Goal: Use online tool/utility: Use online tool/utility

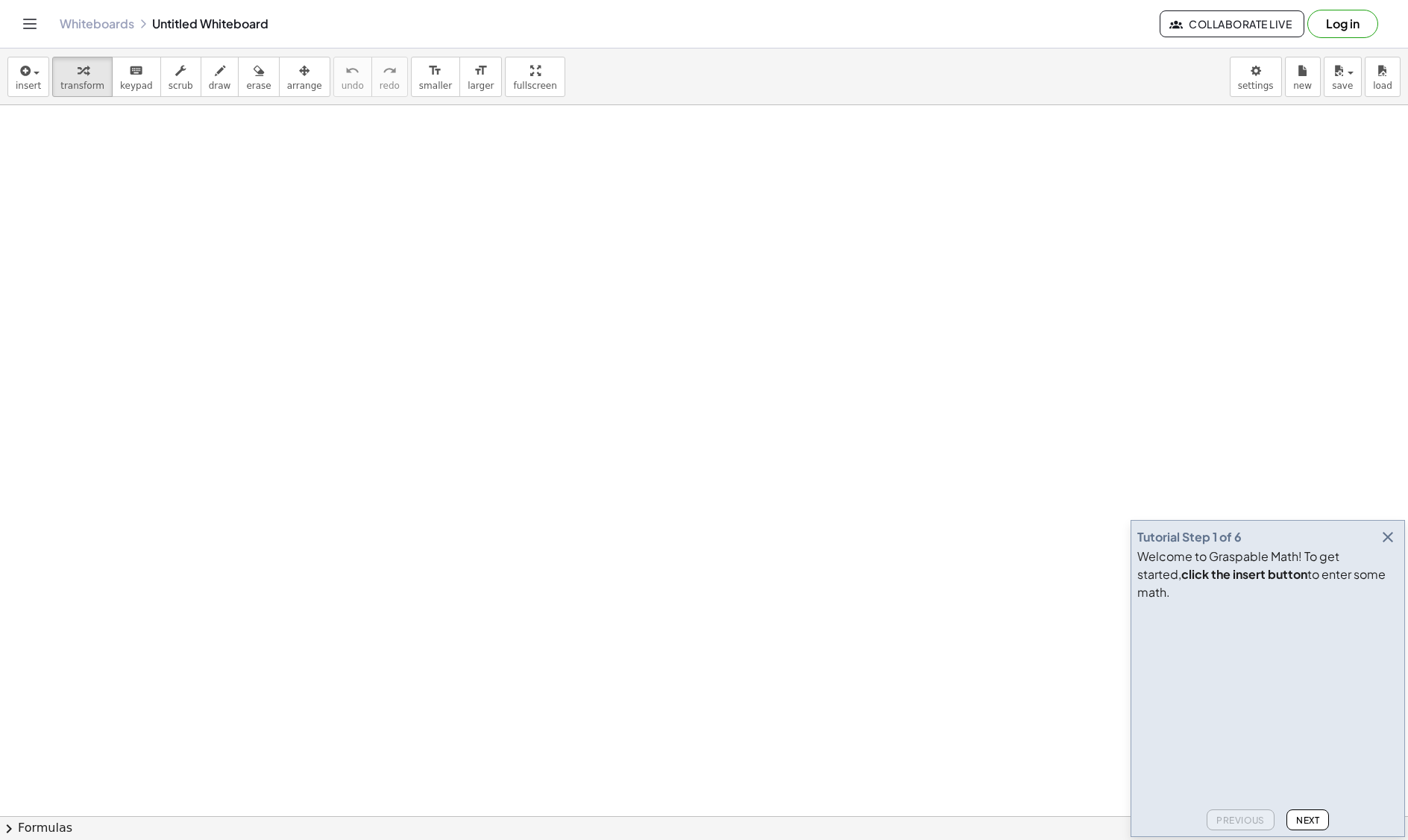
click at [1390, 546] on icon "button" at bounding box center [1389, 537] width 18 height 18
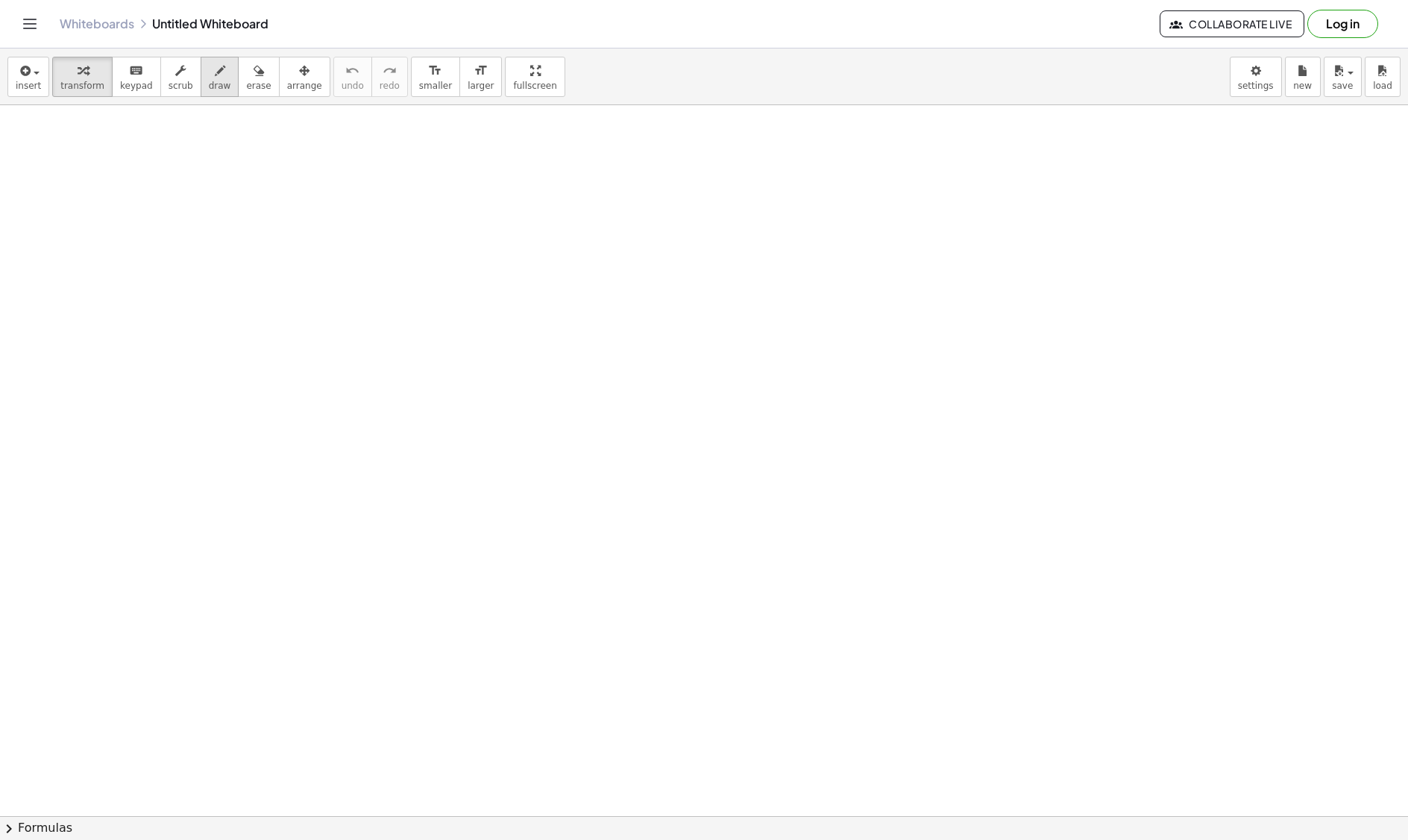
click at [215, 69] on icon "button" at bounding box center [220, 71] width 11 height 18
drag, startPoint x: 243, startPoint y: 279, endPoint x: 254, endPoint y: 276, distance: 11.4
drag, startPoint x: 222, startPoint y: 222, endPoint x: 137, endPoint y: 300, distance: 115.4
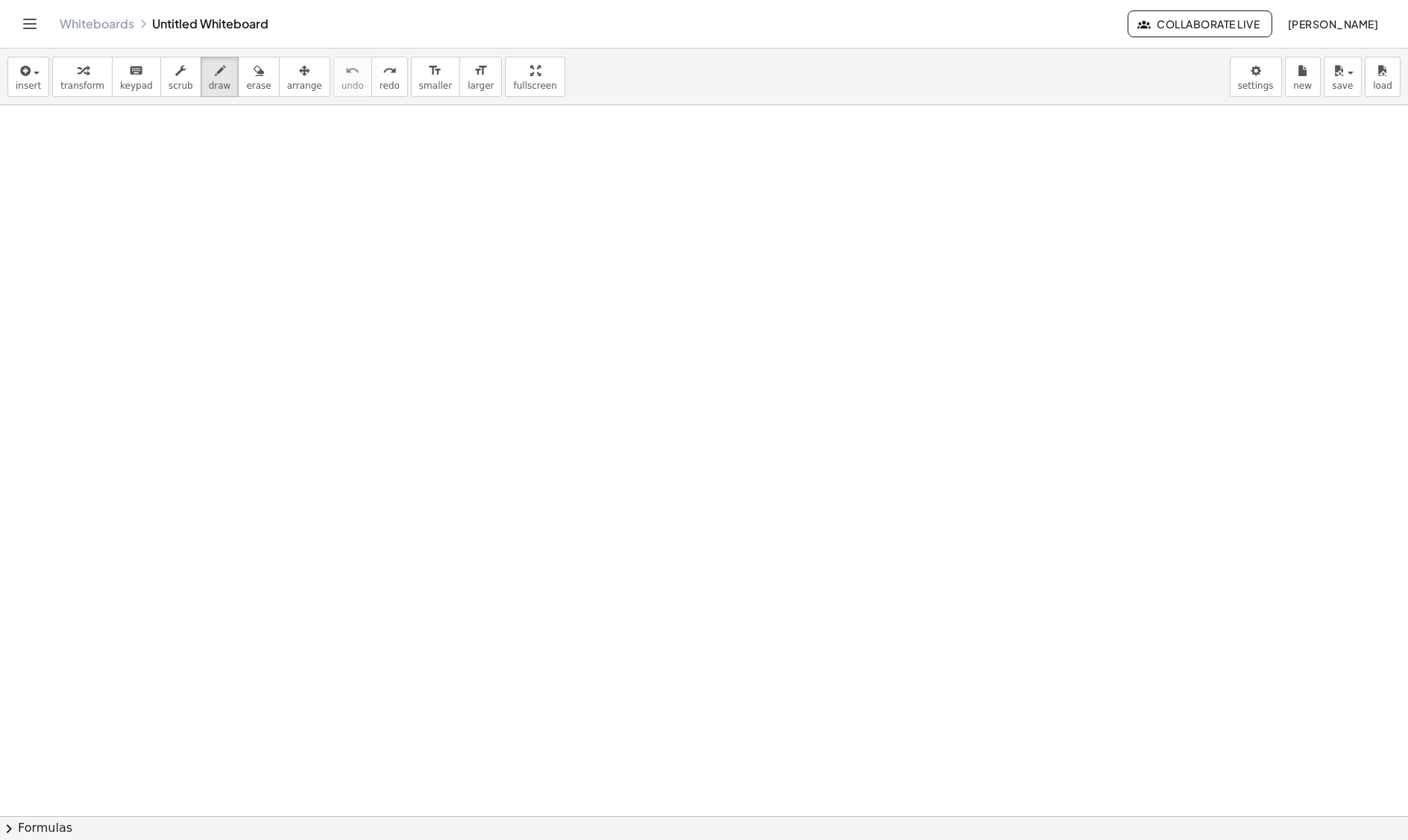
drag, startPoint x: 37, startPoint y: 142, endPoint x: 75, endPoint y: 171, distance: 47.8
drag, startPoint x: 50, startPoint y: 178, endPoint x: 41, endPoint y: 180, distance: 9.2
drag, startPoint x: 121, startPoint y: 162, endPoint x: 130, endPoint y: 182, distance: 21.9
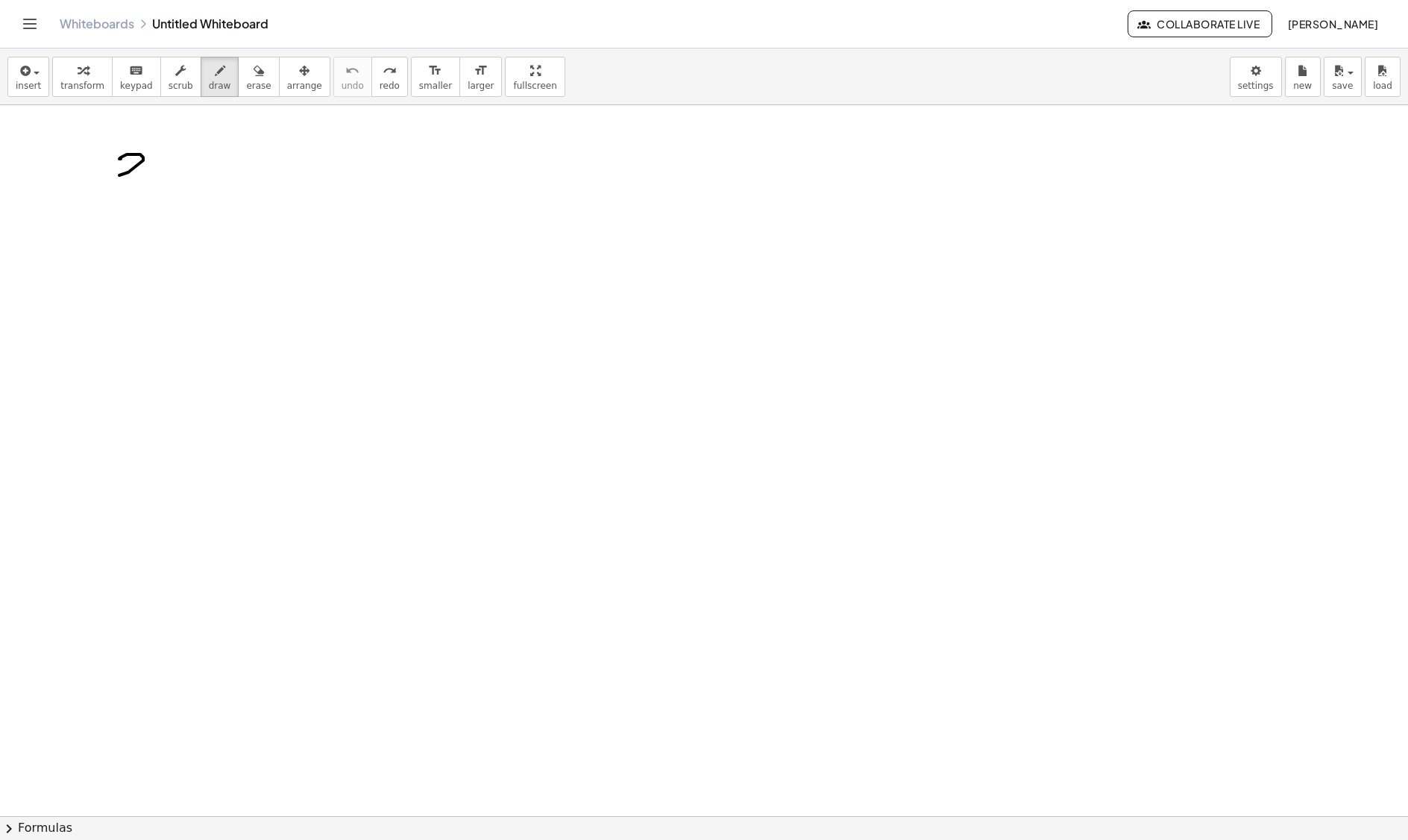
drag, startPoint x: 158, startPoint y: 162, endPoint x: 173, endPoint y: 170, distance: 17.0
drag, startPoint x: 231, startPoint y: 183, endPoint x: 256, endPoint y: 187, distance: 25.3
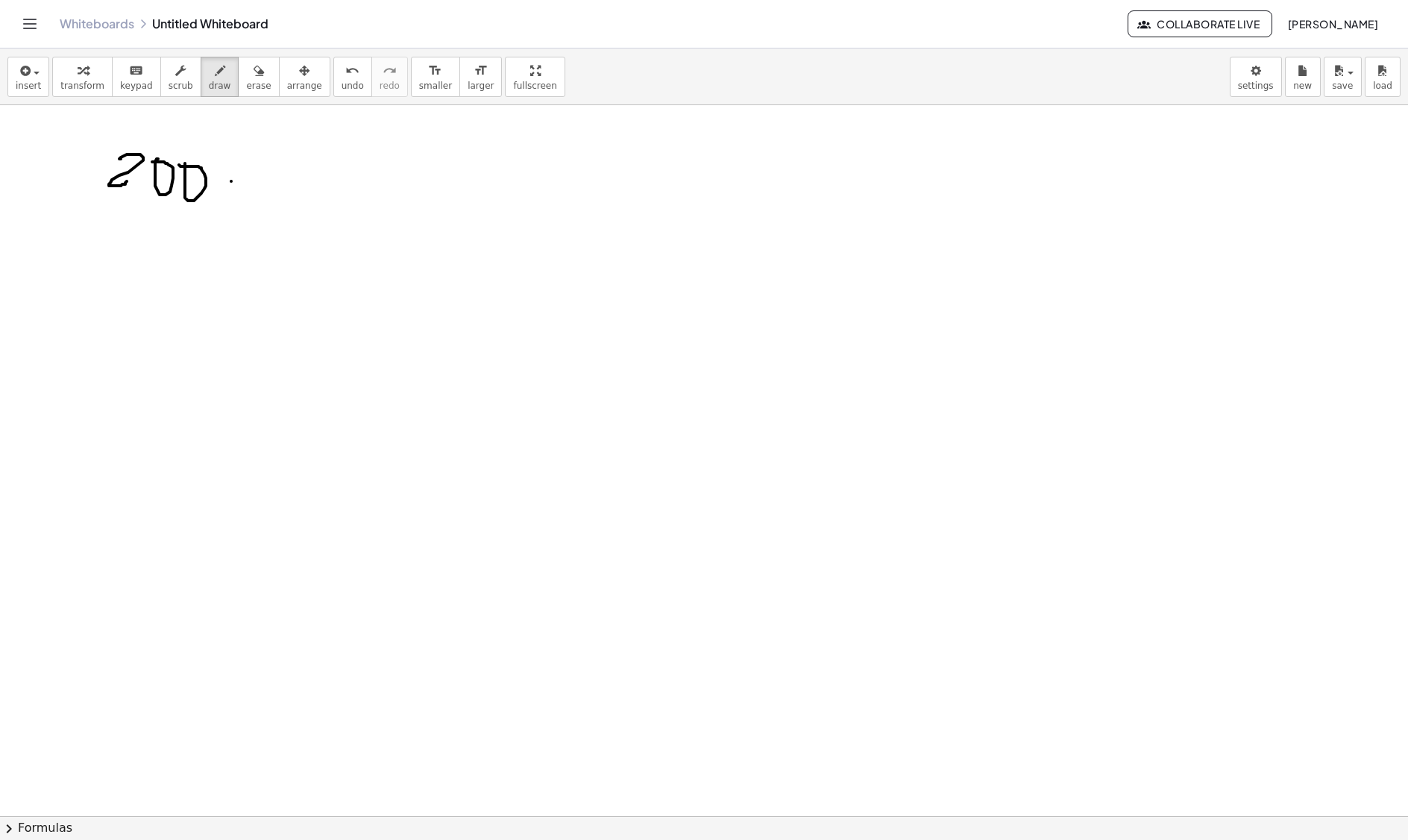
drag, startPoint x: 281, startPoint y: 174, endPoint x: 299, endPoint y: 201, distance: 32.4
drag, startPoint x: 367, startPoint y: 206, endPoint x: 372, endPoint y: 199, distance: 8.6
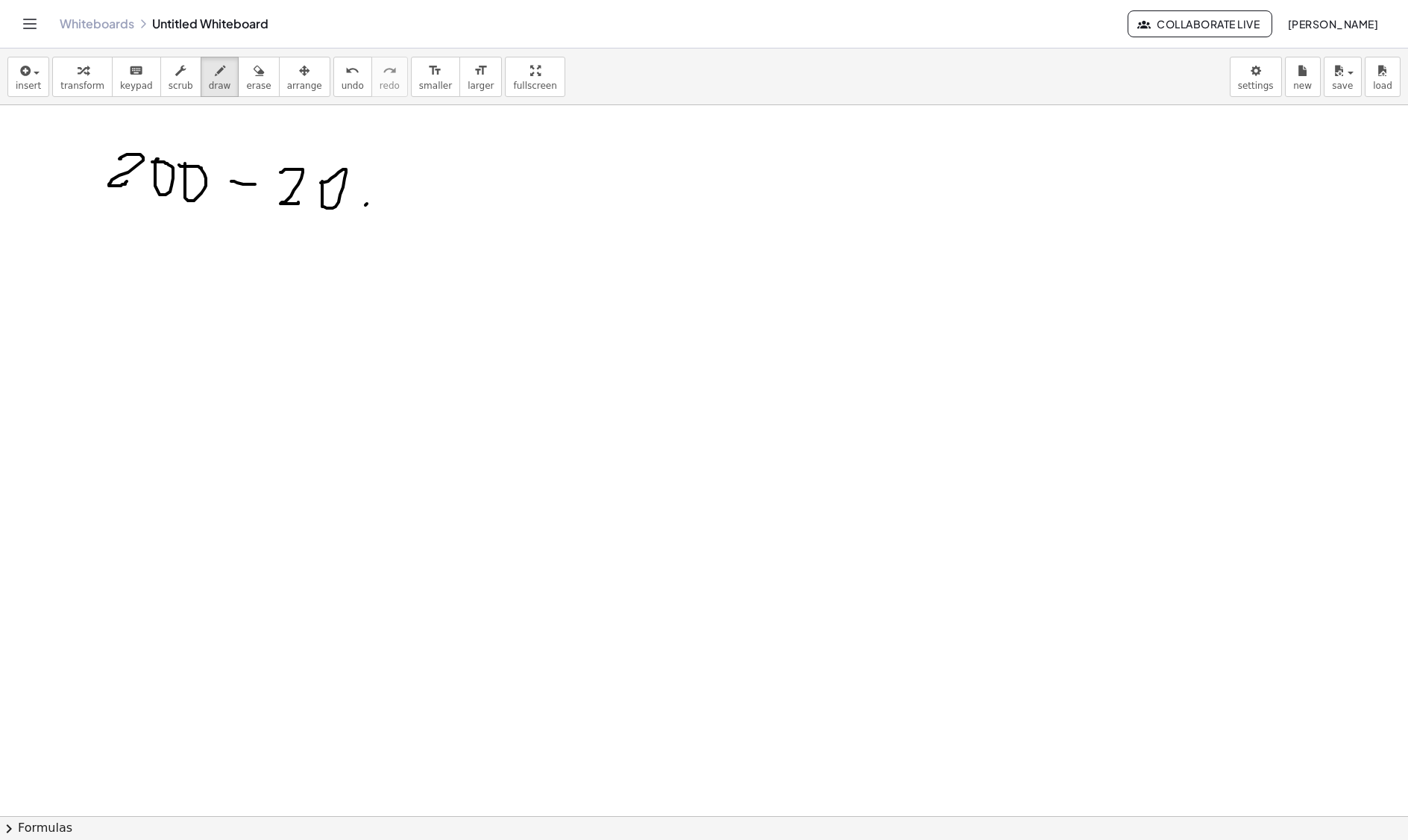
drag, startPoint x: 364, startPoint y: 189, endPoint x: 385, endPoint y: 189, distance: 21.0
drag, startPoint x: 429, startPoint y: 208, endPoint x: 440, endPoint y: 182, distance: 28.2
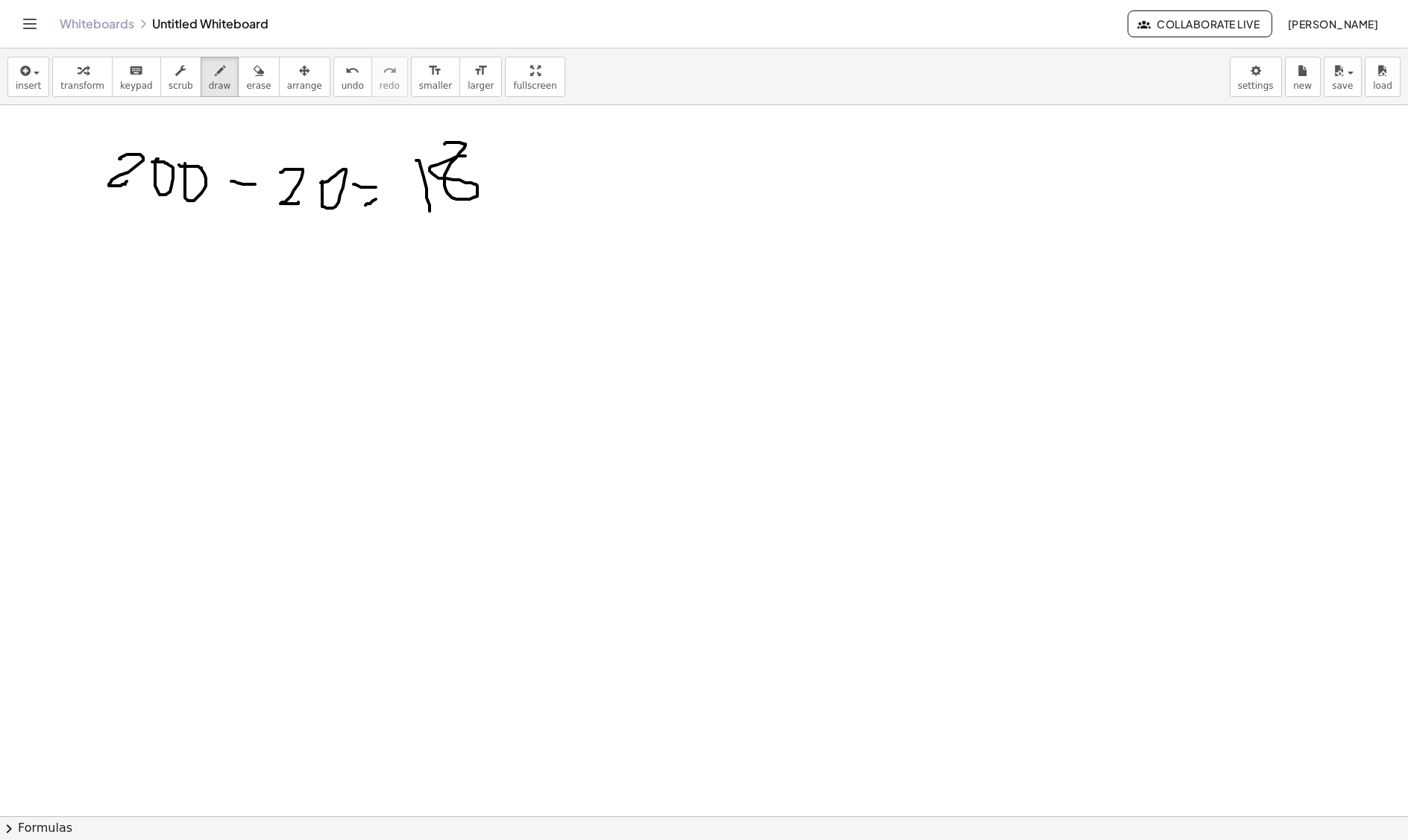
drag, startPoint x: 466, startPoint y: 158, endPoint x: 504, endPoint y: 162, distance: 38.2
drag, startPoint x: 473, startPoint y: 157, endPoint x: 484, endPoint y: 167, distance: 14.9
drag, startPoint x: 531, startPoint y: 173, endPoint x: 553, endPoint y: 176, distance: 22.2
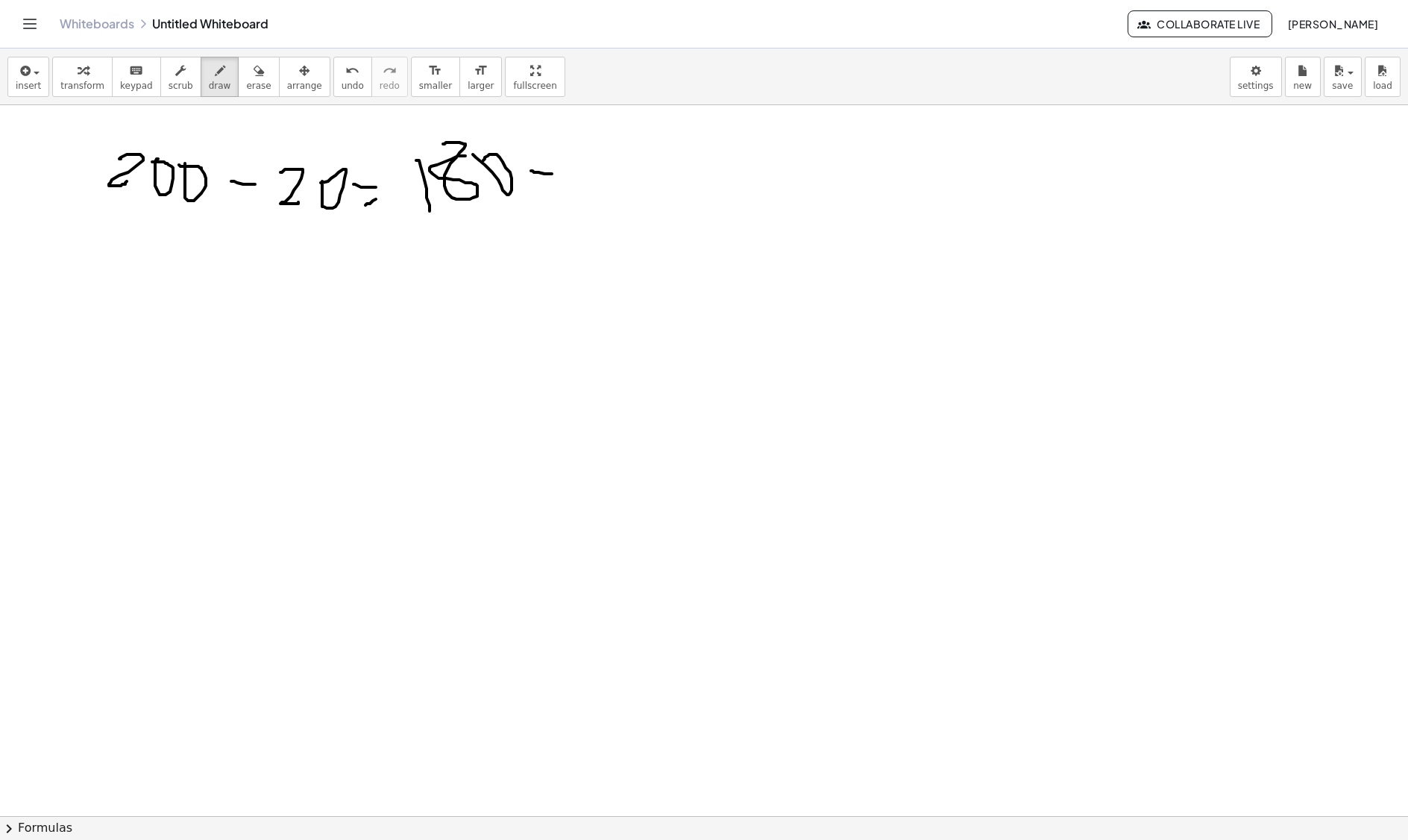
drag, startPoint x: 530, startPoint y: 160, endPoint x: 545, endPoint y: 192, distance: 35.3
drag, startPoint x: 609, startPoint y: 176, endPoint x: 612, endPoint y: 210, distance: 34.1
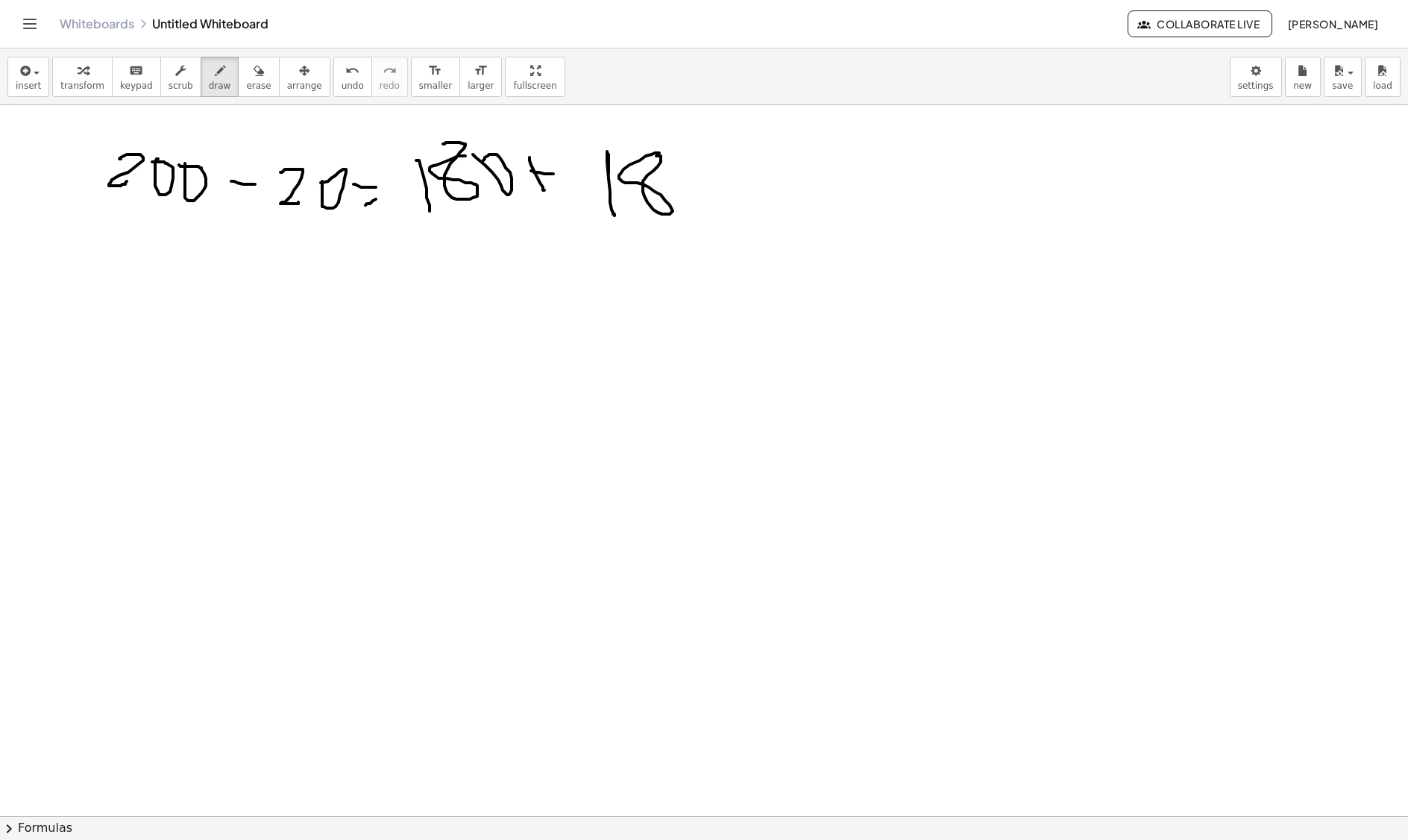
drag, startPoint x: 646, startPoint y: 158, endPoint x: 625, endPoint y: 155, distance: 21.2
drag, startPoint x: 700, startPoint y: 173, endPoint x: 715, endPoint y: 173, distance: 15.0
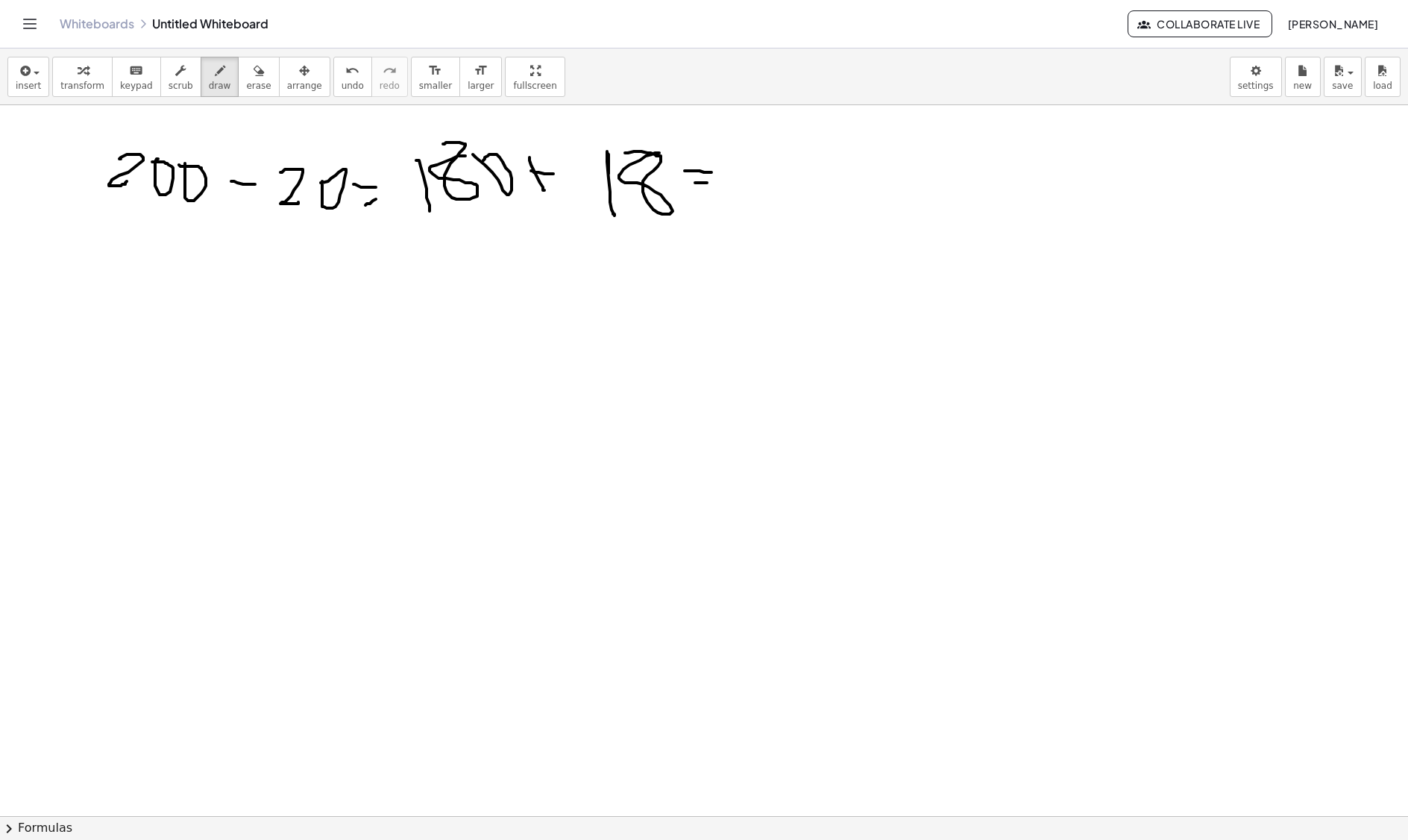
drag, startPoint x: 731, startPoint y: 157, endPoint x: 751, endPoint y: 194, distance: 42.1
drag, startPoint x: 769, startPoint y: 162, endPoint x: 794, endPoint y: 210, distance: 54.1
drag, startPoint x: 808, startPoint y: 179, endPoint x: 786, endPoint y: 142, distance: 43.0
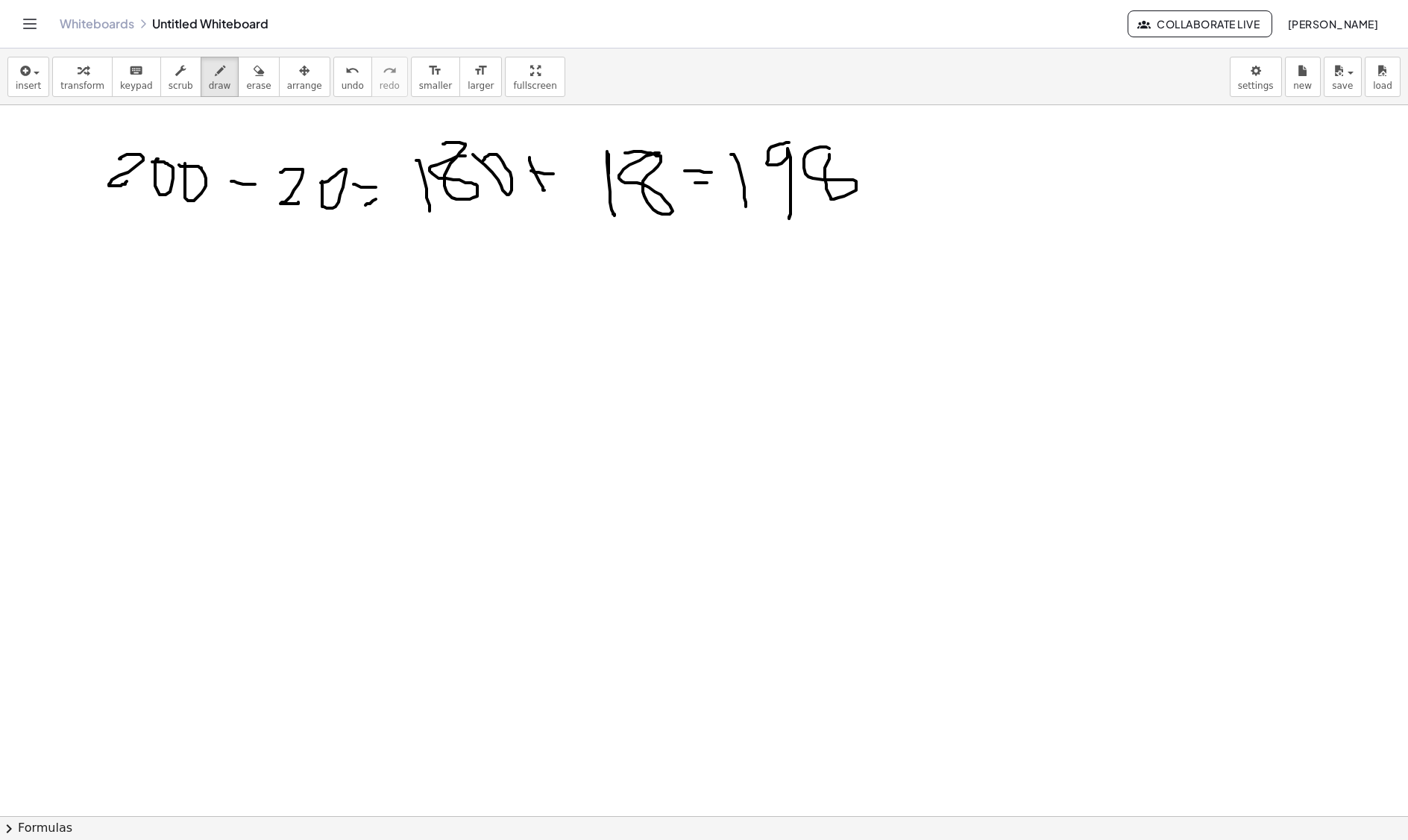
click at [254, 73] on icon "button" at bounding box center [259, 71] width 11 height 18
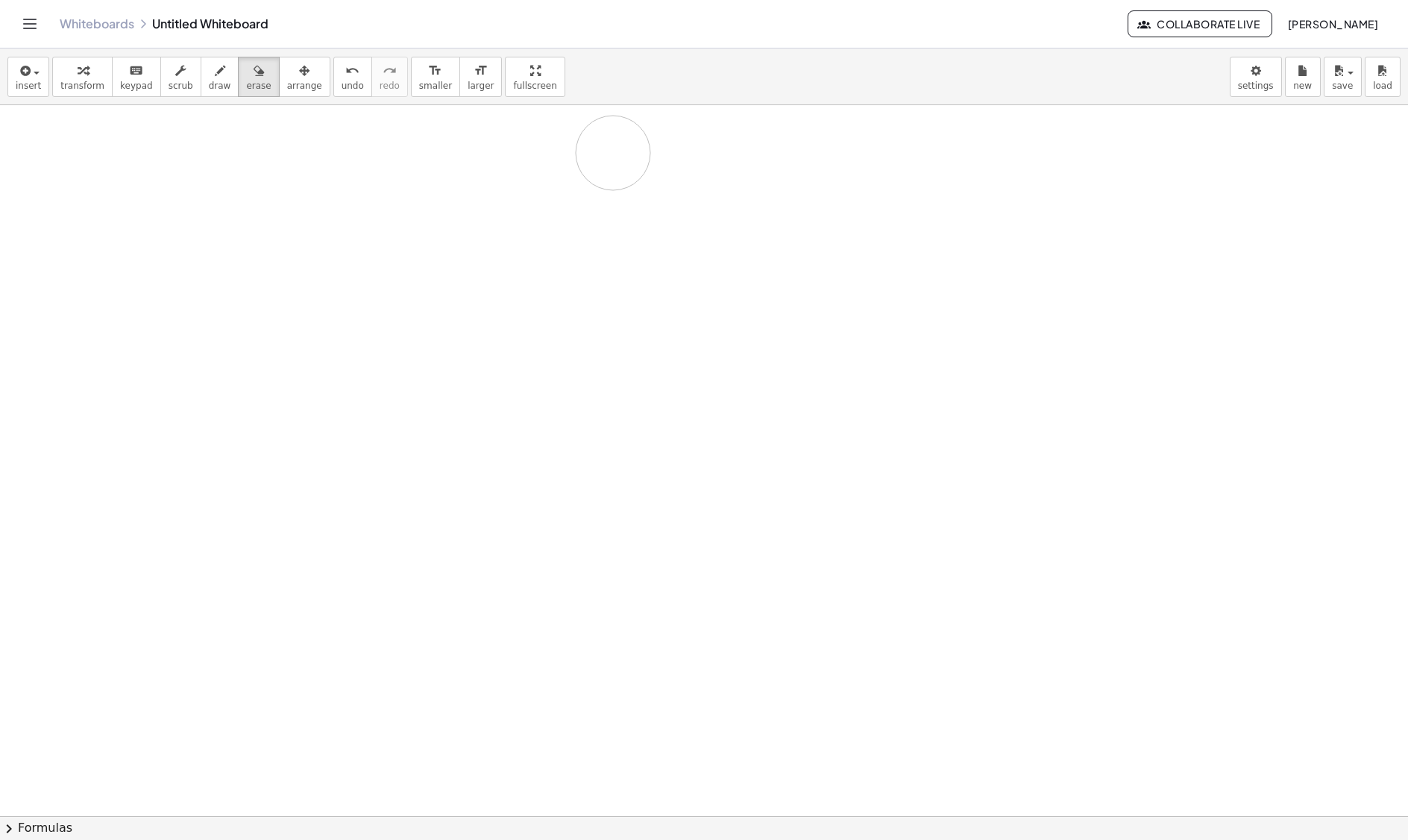
drag, startPoint x: 213, startPoint y: 282, endPoint x: 379, endPoint y: 146, distance: 214.6
click at [215, 79] on icon "button" at bounding box center [220, 71] width 11 height 18
drag, startPoint x: 194, startPoint y: 242, endPoint x: 206, endPoint y: 263, distance: 24.2
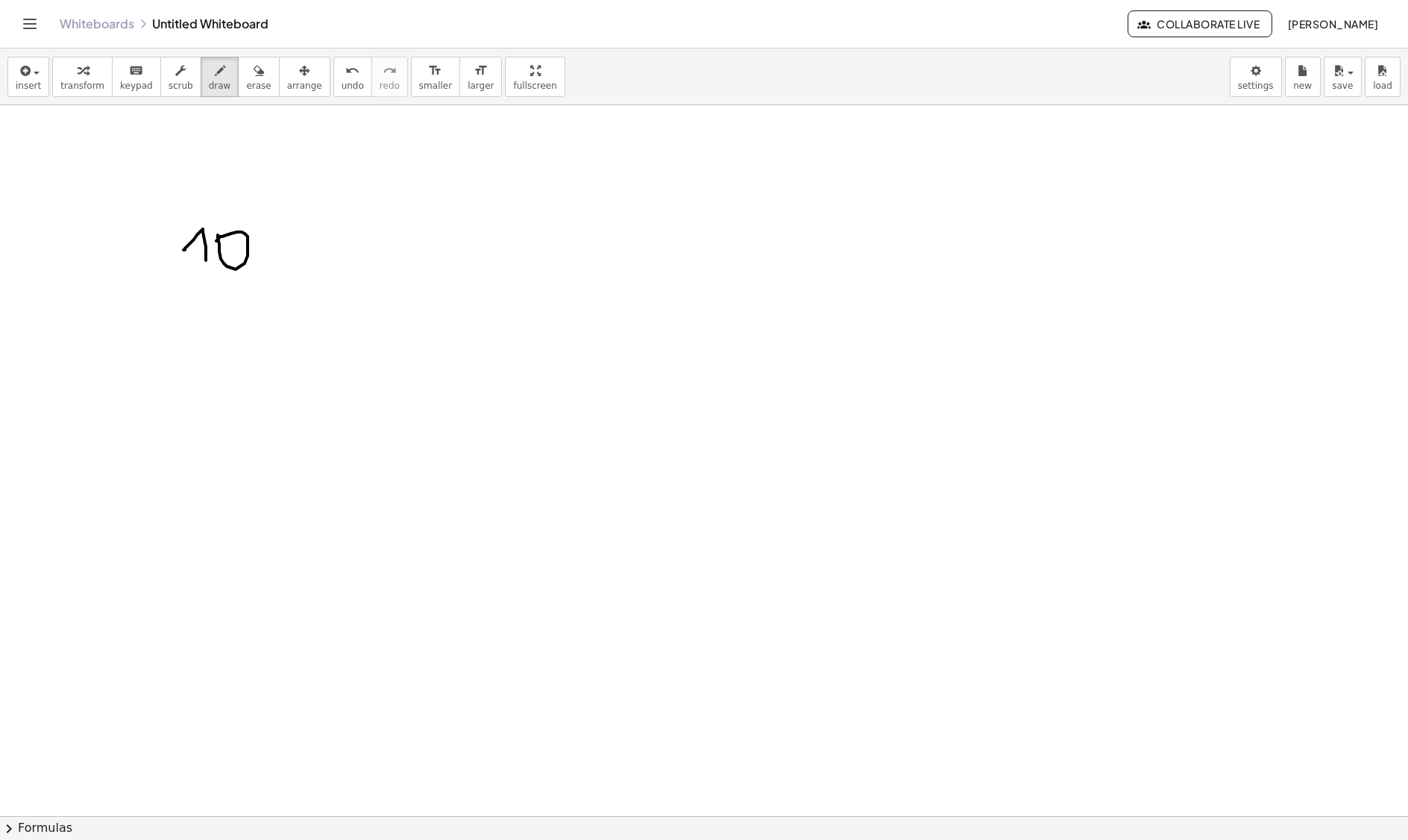
drag, startPoint x: 217, startPoint y: 237, endPoint x: 260, endPoint y: 248, distance: 44.4
drag, startPoint x: 260, startPoint y: 252, endPoint x: 244, endPoint y: 251, distance: 16.0
drag, startPoint x: 164, startPoint y: 317, endPoint x: 212, endPoint y: 313, distance: 48.2
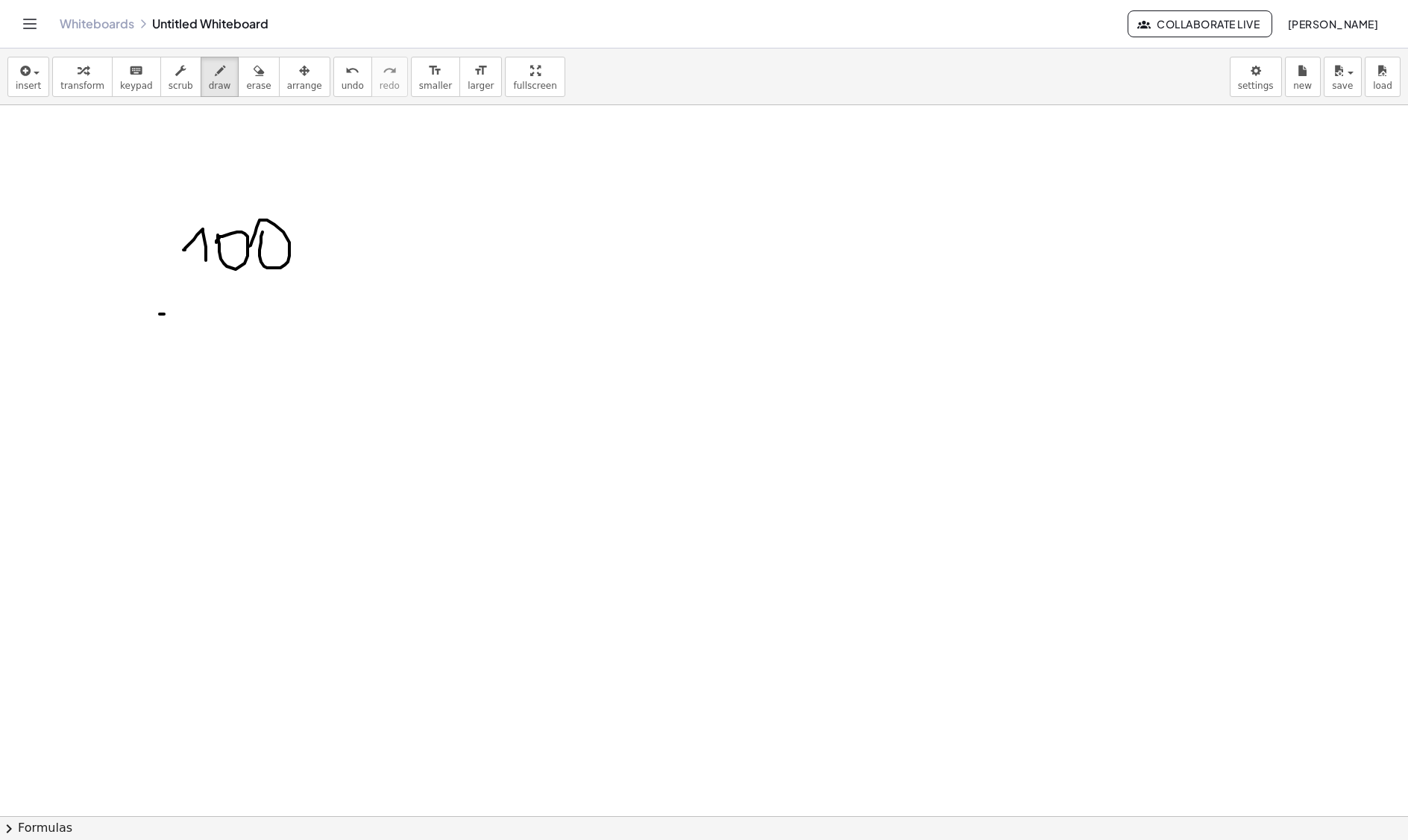
drag, startPoint x: 224, startPoint y: 306, endPoint x: 282, endPoint y: 337, distance: 65.8
drag, startPoint x: 278, startPoint y: 297, endPoint x: 288, endPoint y: 349, distance: 53.0
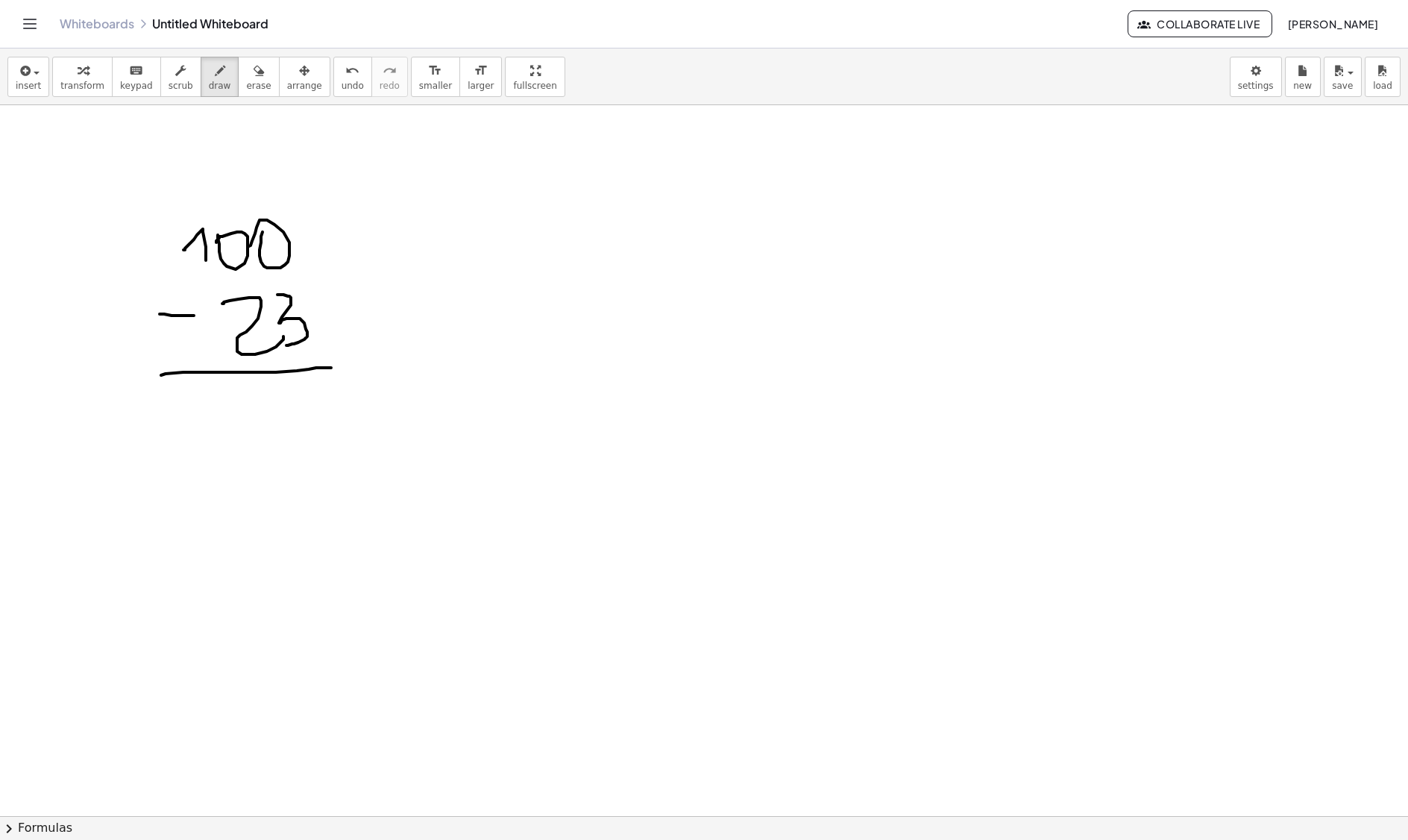
drag, startPoint x: 161, startPoint y: 377, endPoint x: 331, endPoint y: 370, distance: 170.1
drag, startPoint x: 295, startPoint y: 395, endPoint x: 316, endPoint y: 434, distance: 44.3
drag, startPoint x: 303, startPoint y: 411, endPoint x: 337, endPoint y: 418, distance: 34.7
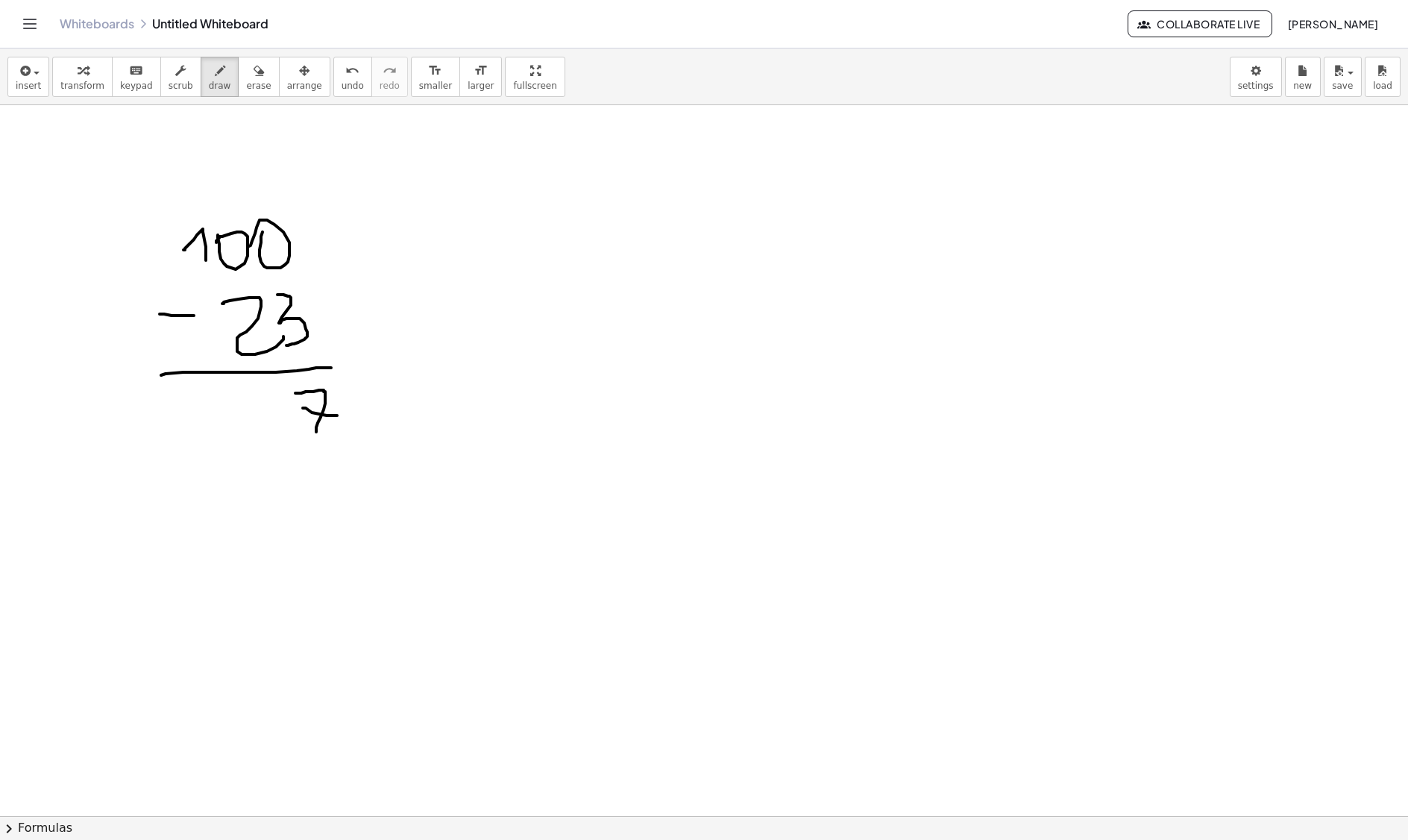
drag, startPoint x: 301, startPoint y: 367, endPoint x: 283, endPoint y: 434, distance: 69.4
drag, startPoint x: 276, startPoint y: 420, endPoint x: 290, endPoint y: 418, distance: 14.1
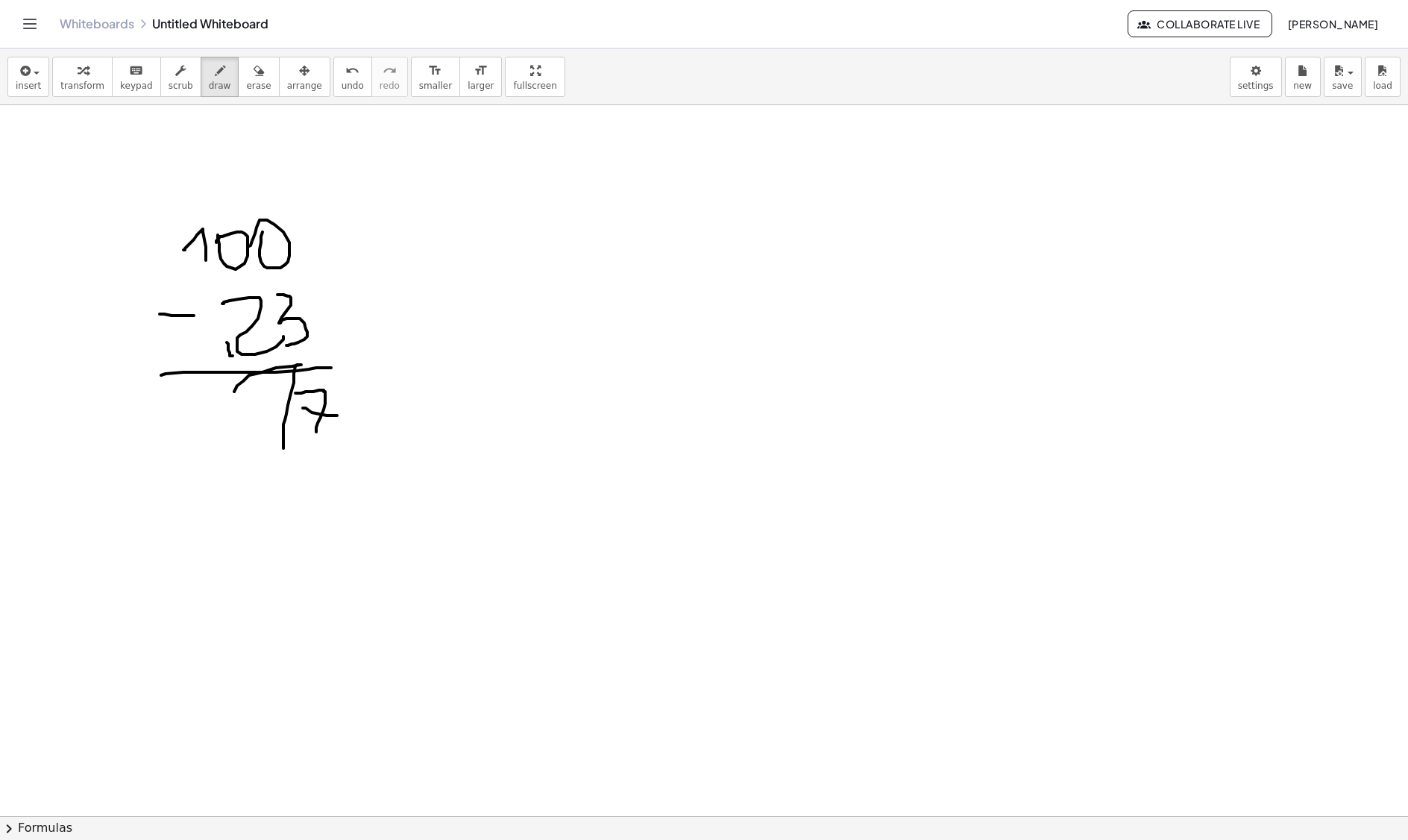
click at [255, 82] on span "erase" at bounding box center [258, 85] width 24 height 11
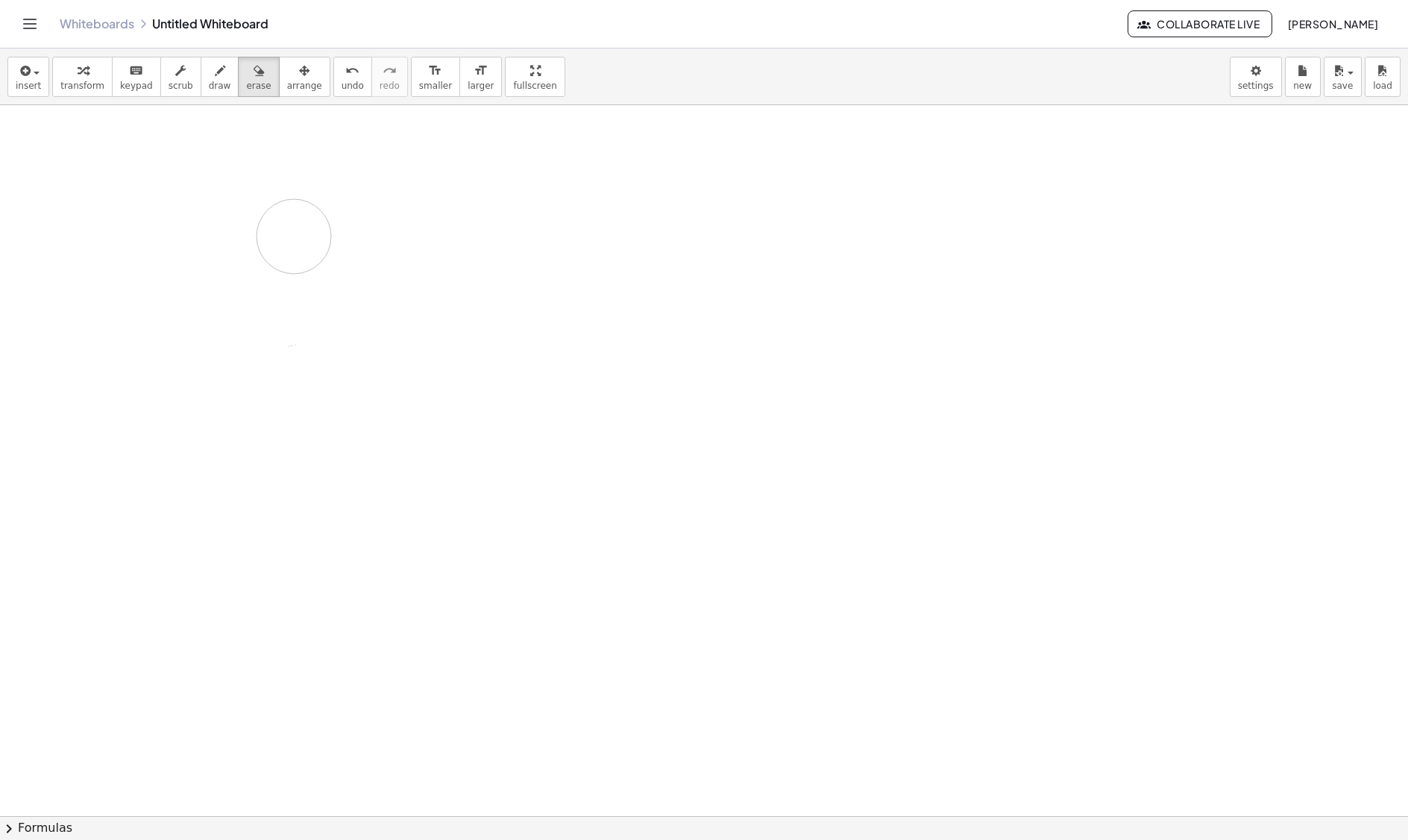
drag, startPoint x: 333, startPoint y: 394, endPoint x: 239, endPoint y: 276, distance: 150.9
drag, startPoint x: 300, startPoint y: 317, endPoint x: 282, endPoint y: 295, distance: 28.4
click at [212, 88] on span "draw" at bounding box center [220, 85] width 23 height 11
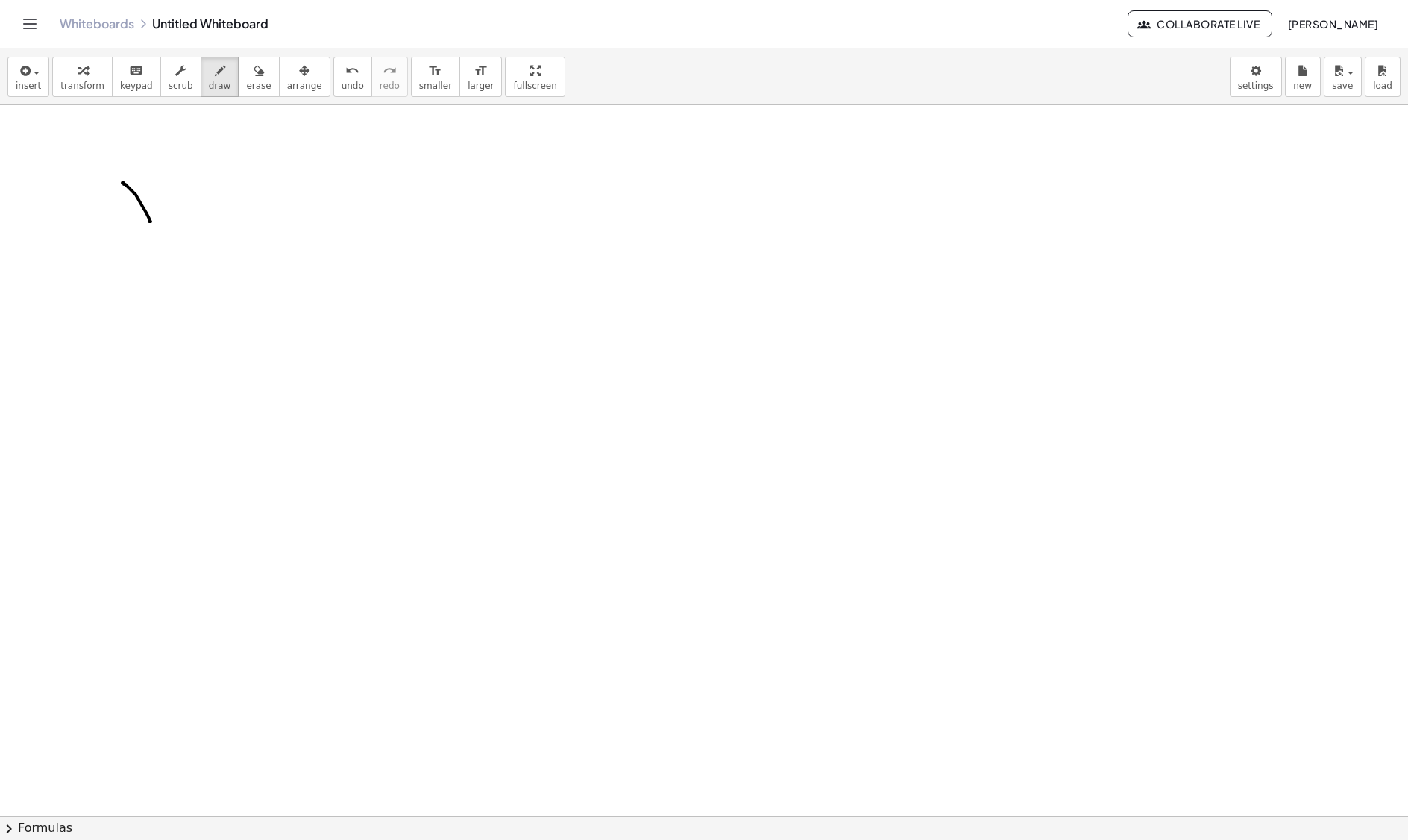
drag, startPoint x: 124, startPoint y: 187, endPoint x: 153, endPoint y: 224, distance: 47.0
drag
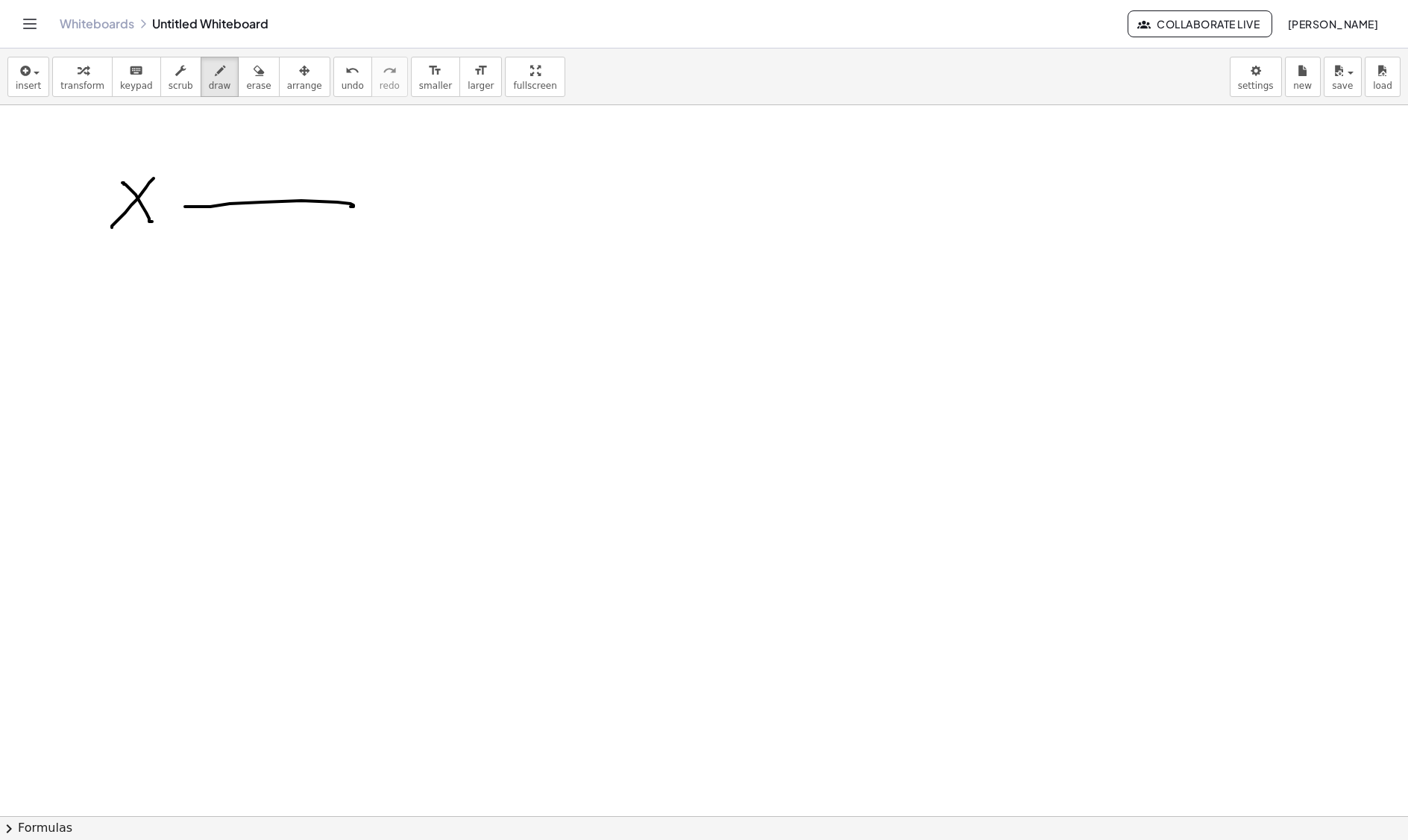
drag, startPoint x: 46, startPoint y: 313, endPoint x: 78, endPoint y: 343, distance: 43.9
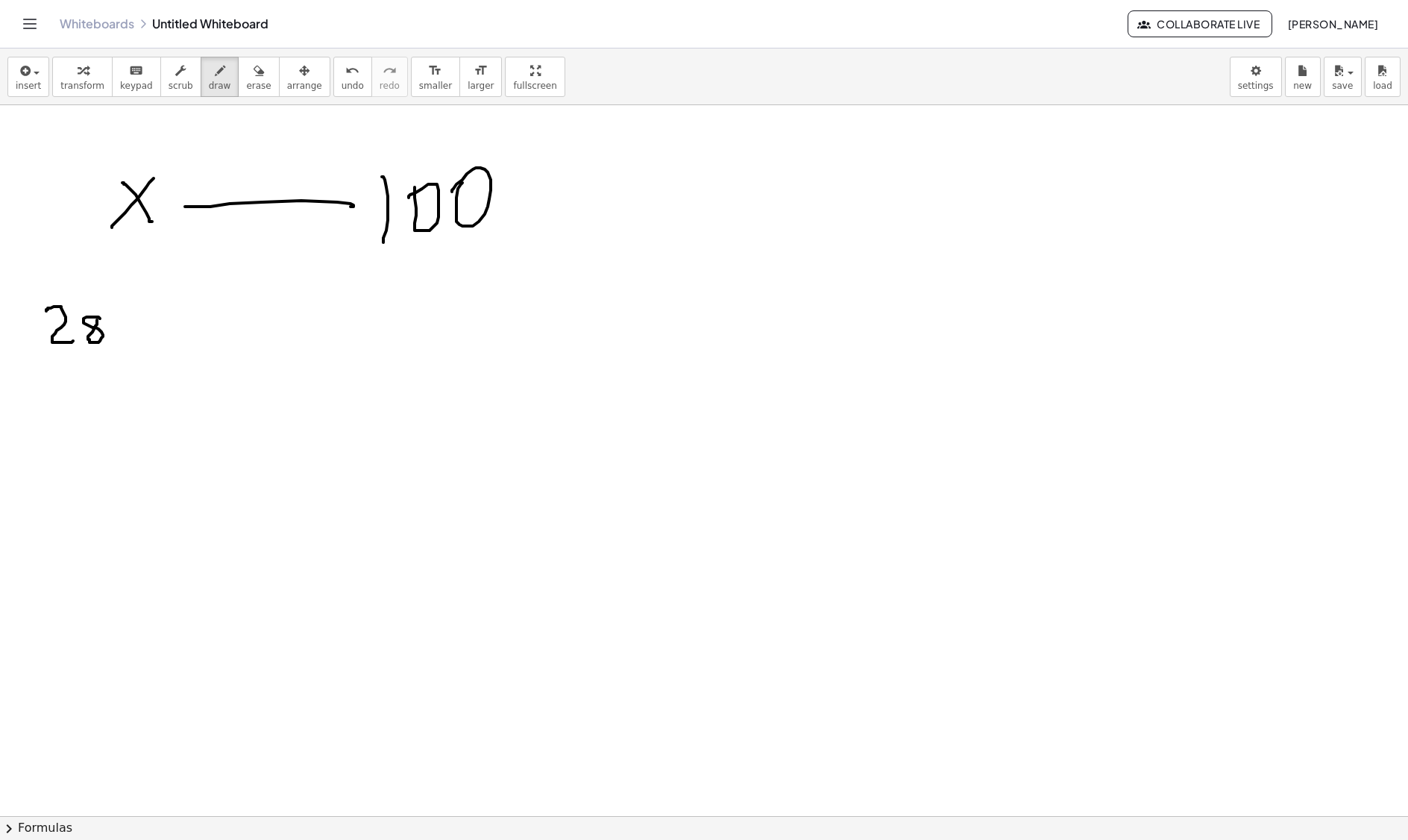
drag, startPoint x: 98, startPoint y: 319, endPoint x: 106, endPoint y: 318, distance: 8.1
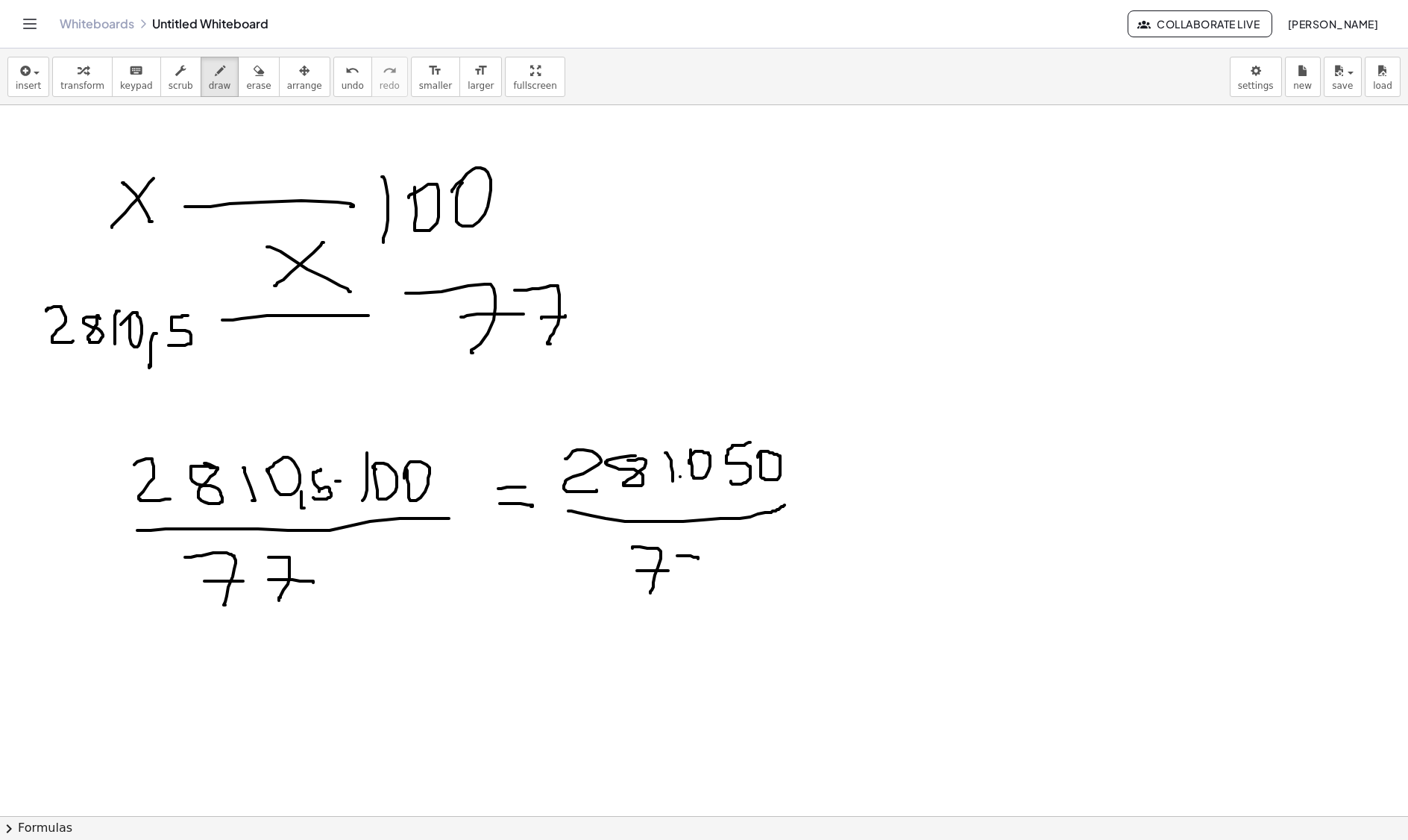
click at [246, 76] on div "button" at bounding box center [258, 70] width 24 height 18
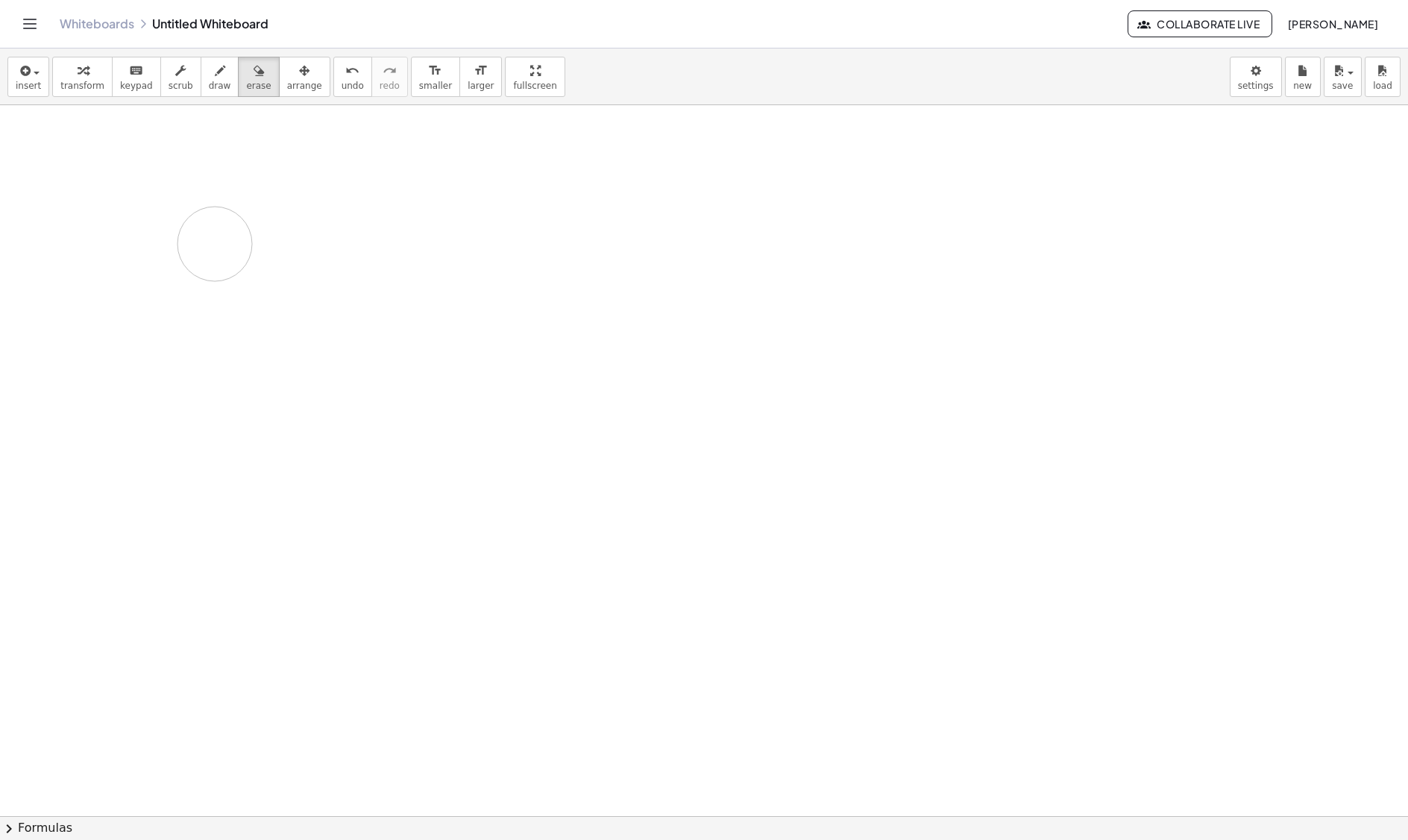
drag, startPoint x: 203, startPoint y: 66, endPoint x: 215, endPoint y: 167, distance: 101.7
click at [209, 66] on div "button" at bounding box center [220, 70] width 23 height 18
drag, startPoint x: 148, startPoint y: 255, endPoint x: 169, endPoint y: 265, distance: 23.3
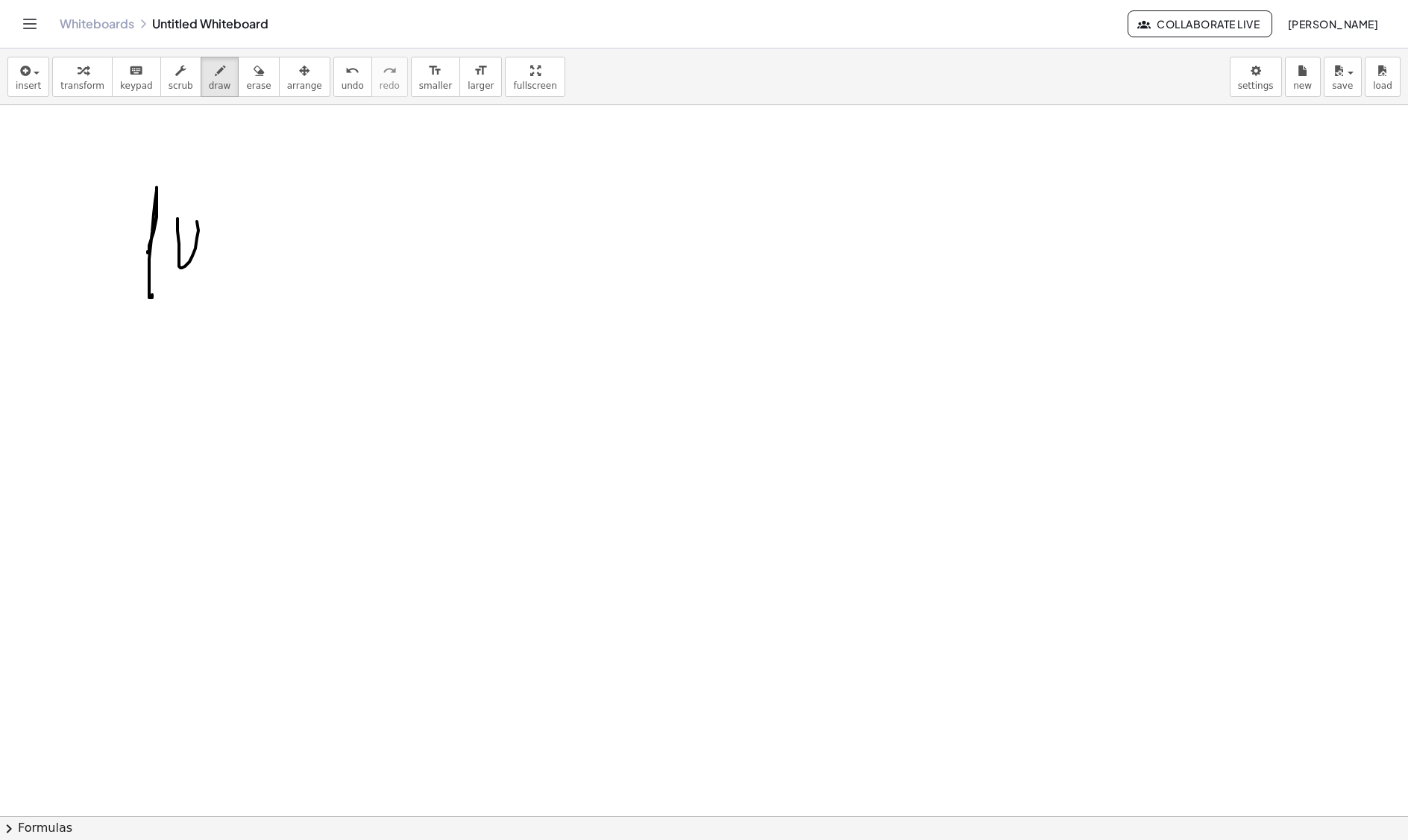
drag, startPoint x: 179, startPoint y: 265, endPoint x: 180, endPoint y: 235, distance: 30.0
drag, startPoint x: 226, startPoint y: 210, endPoint x: 256, endPoint y: 242, distance: 43.9
drag, startPoint x: 272, startPoint y: 243, endPoint x: 281, endPoint y: 243, distance: 9.0
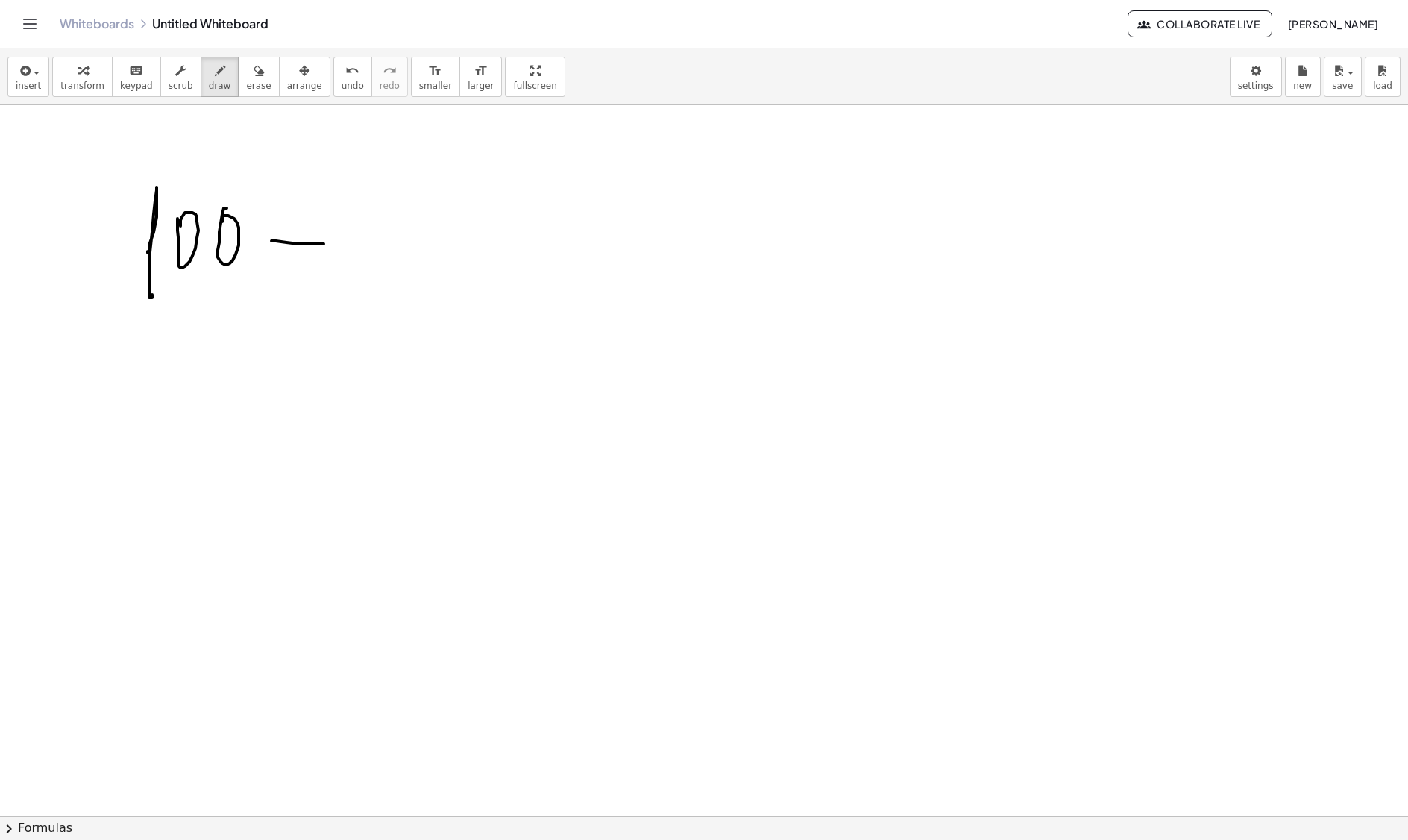
drag, startPoint x: 312, startPoint y: 252, endPoint x: 338, endPoint y: 242, distance: 27.9
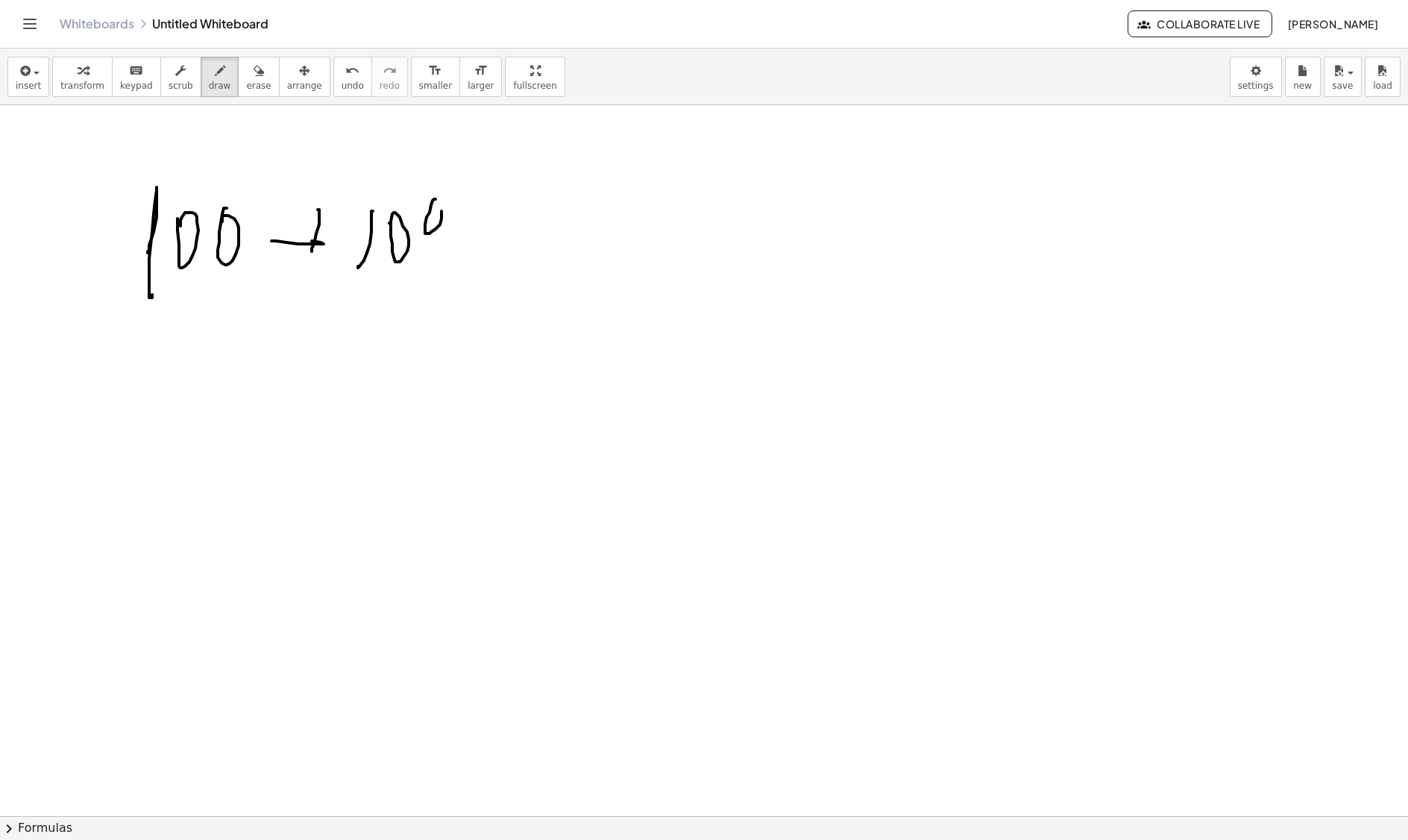
drag, startPoint x: 425, startPoint y: 226, endPoint x: 433, endPoint y: 215, distance: 13.6
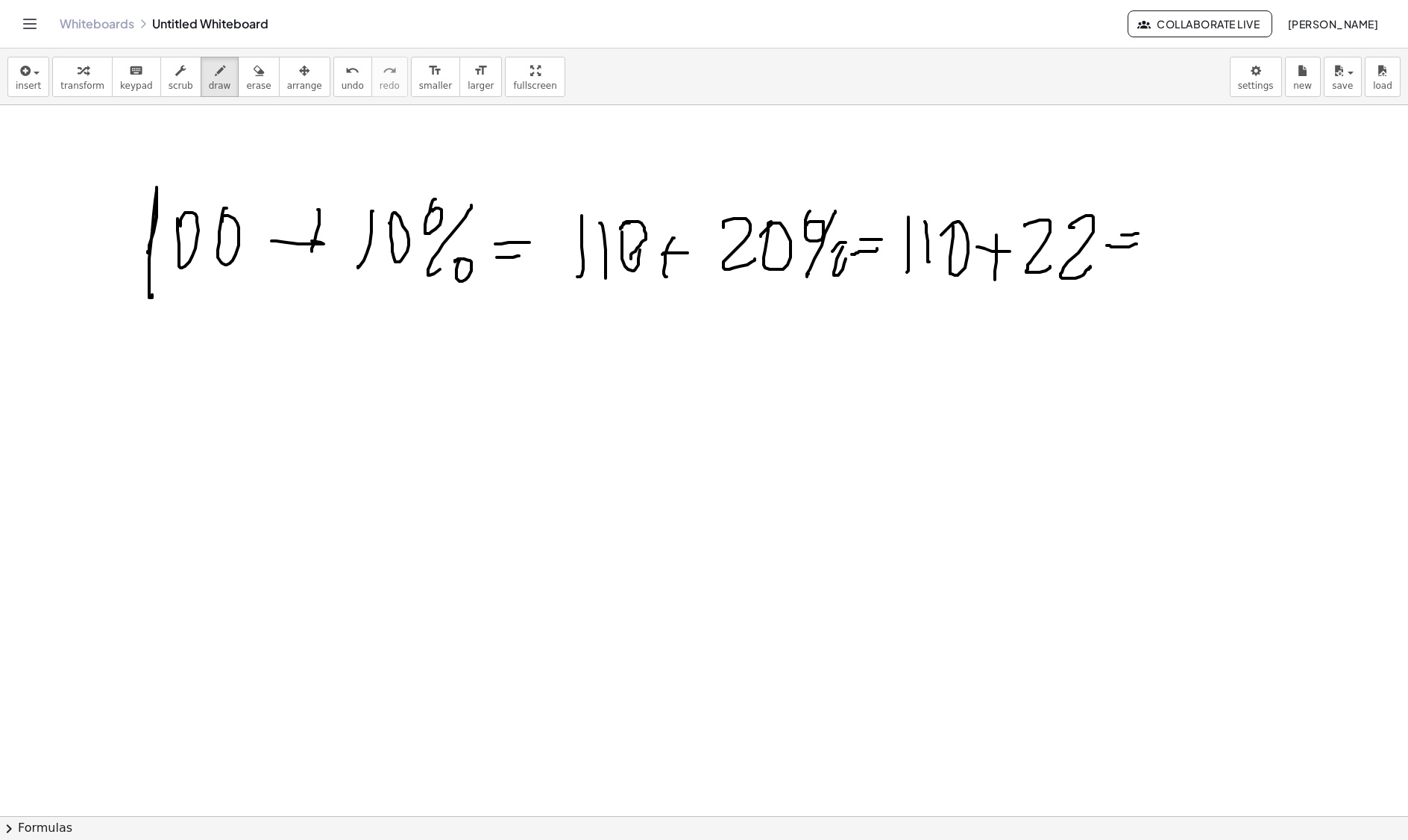
click at [254, 78] on icon "button" at bounding box center [259, 71] width 11 height 18
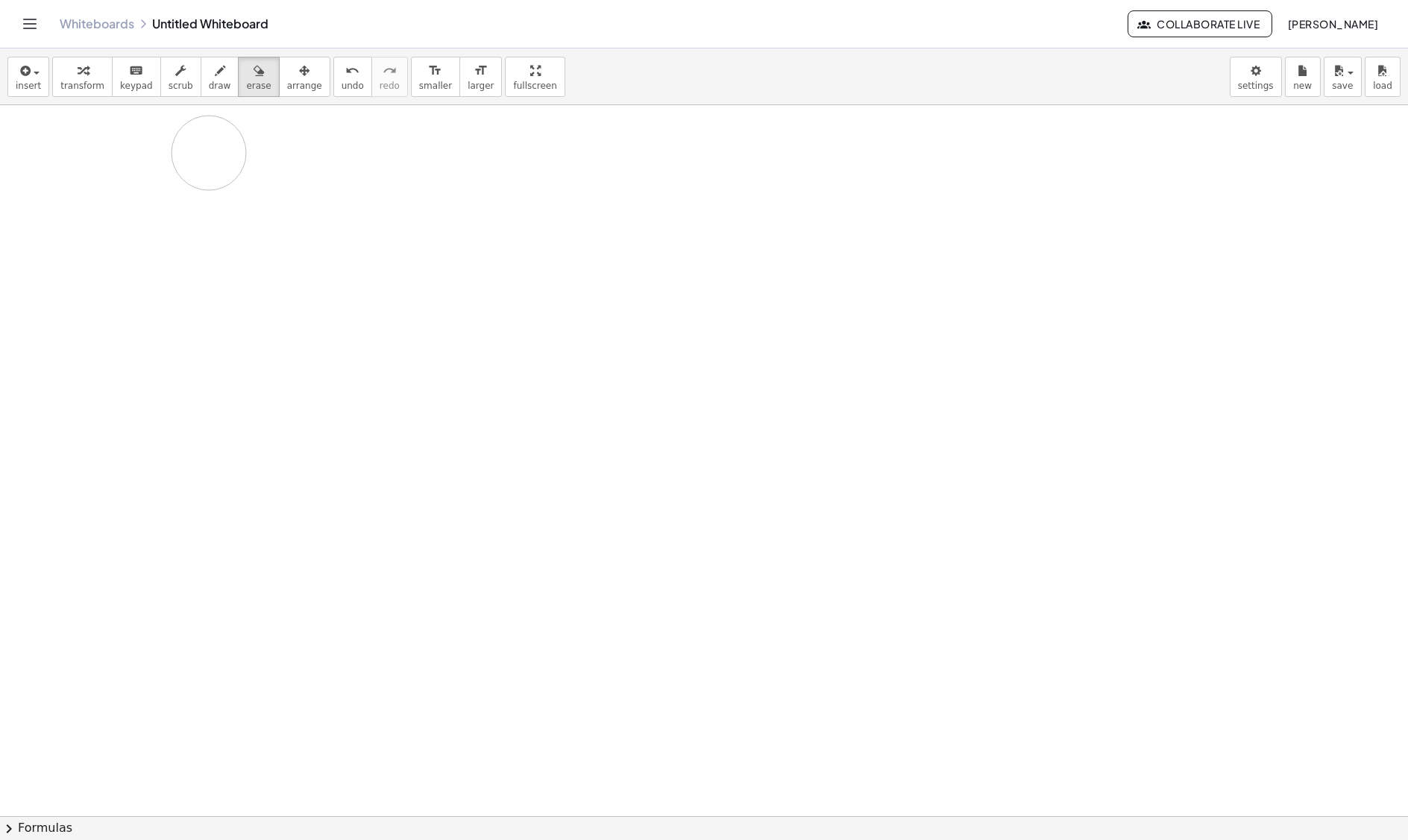
click at [217, 85] on span "draw" at bounding box center [220, 85] width 23 height 11
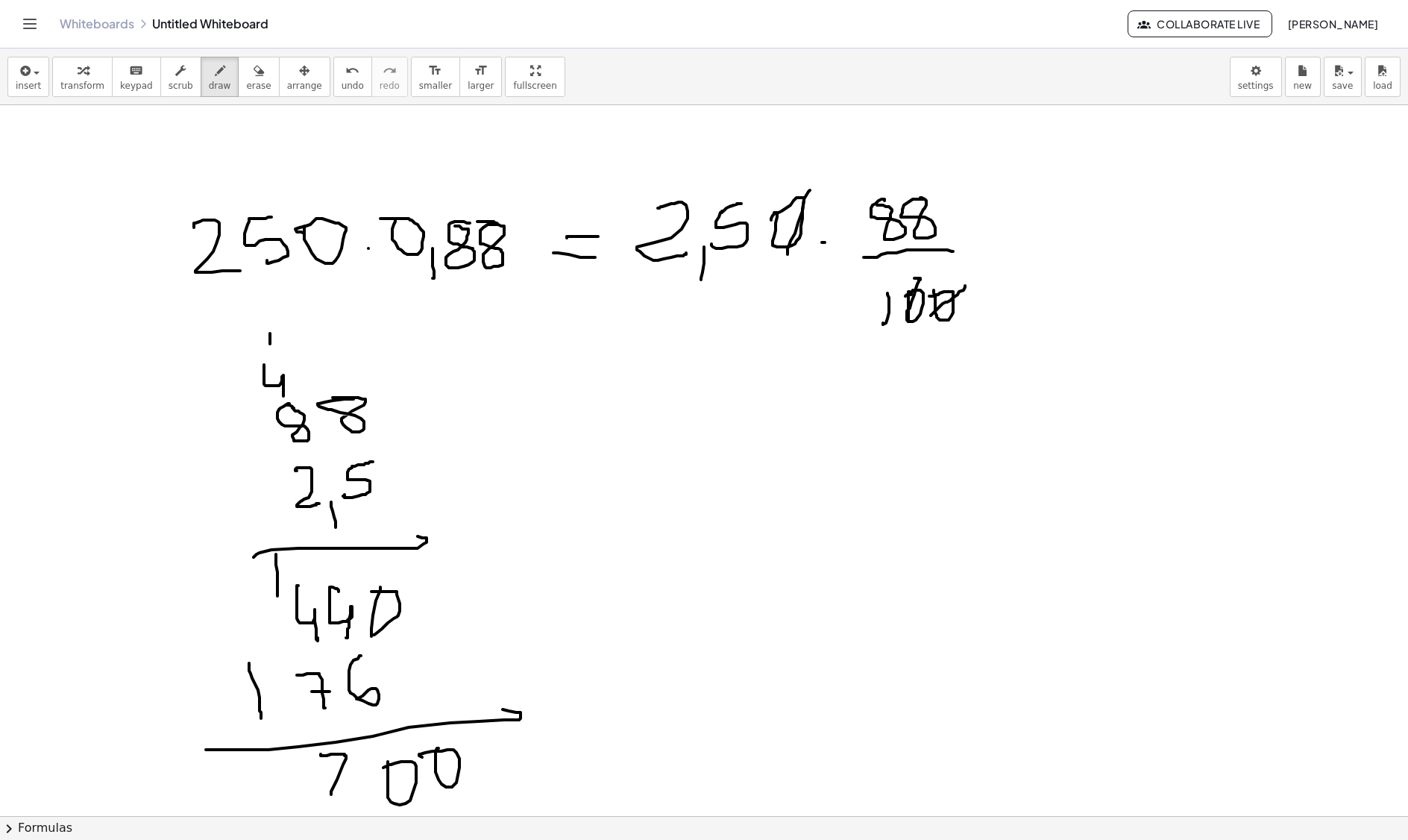
click at [292, 825] on div "insert select one: Math Expression Function Text Youtube Video Graphing Geometr…" at bounding box center [704, 445] width 1408 height 790
click at [431, 821] on div "insert select one: Math Expression Function Text Youtube Video Graphing Geometr…" at bounding box center [704, 445] width 1408 height 790
click at [254, 76] on icon "button" at bounding box center [259, 71] width 11 height 18
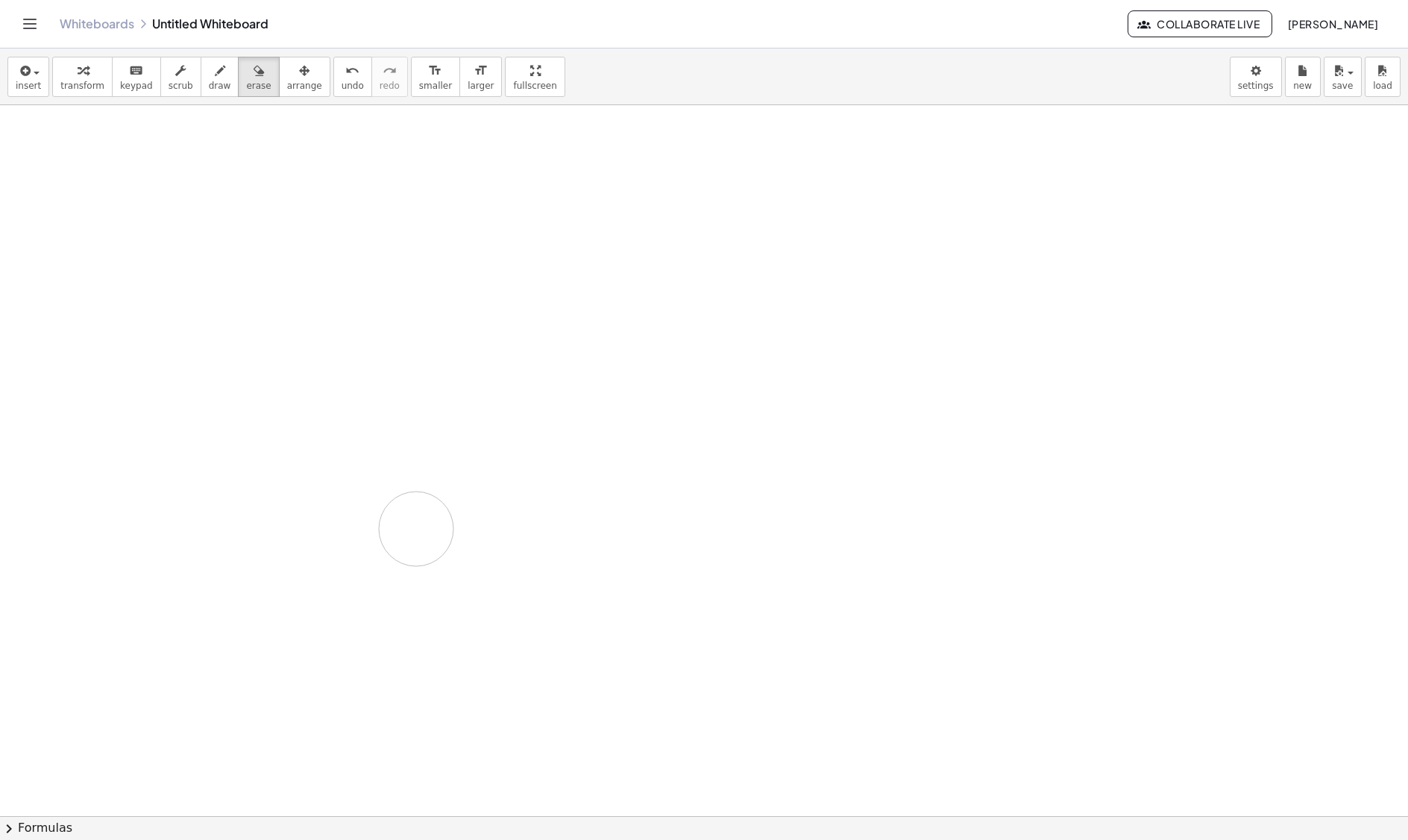
drag, startPoint x: 411, startPoint y: 281, endPoint x: 251, endPoint y: 185, distance: 186.6
click at [209, 84] on span "draw" at bounding box center [220, 85] width 23 height 11
drag, startPoint x: 230, startPoint y: 231, endPoint x: 264, endPoint y: 265, distance: 48.1
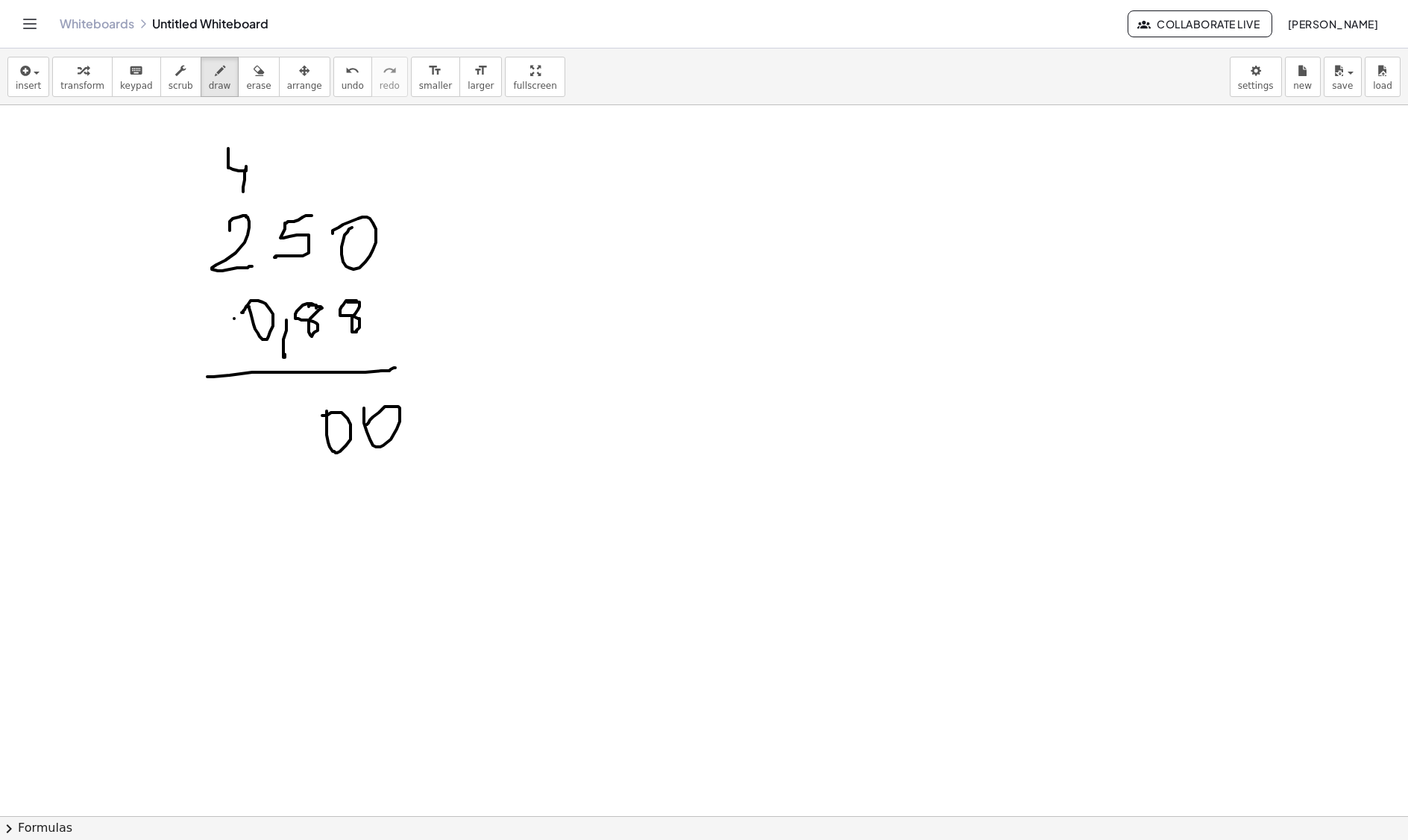
drag, startPoint x: 333, startPoint y: 493, endPoint x: 327, endPoint y: 504, distance: 12.5
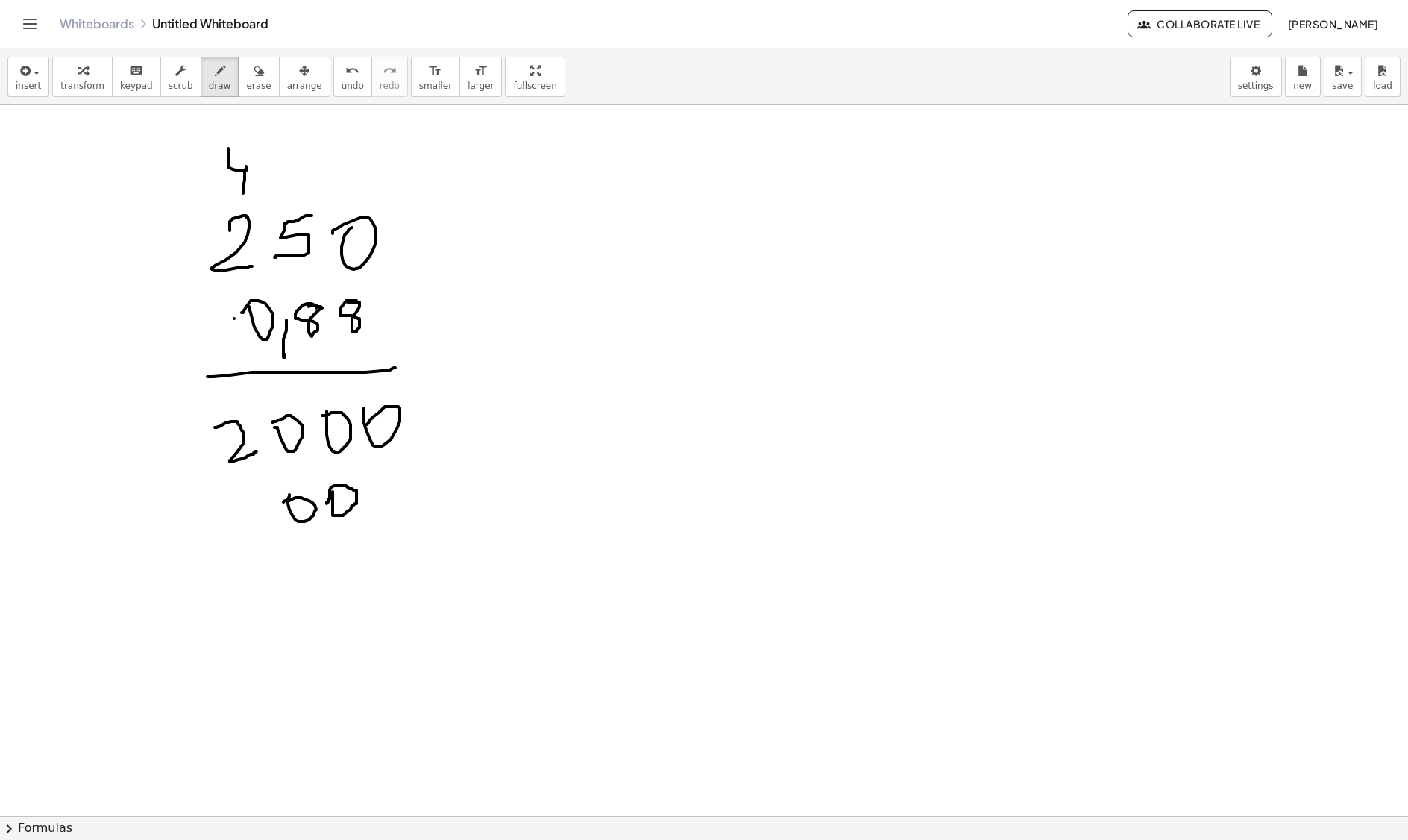
drag, startPoint x: 290, startPoint y: 497, endPoint x: 272, endPoint y: 512, distance: 23.4
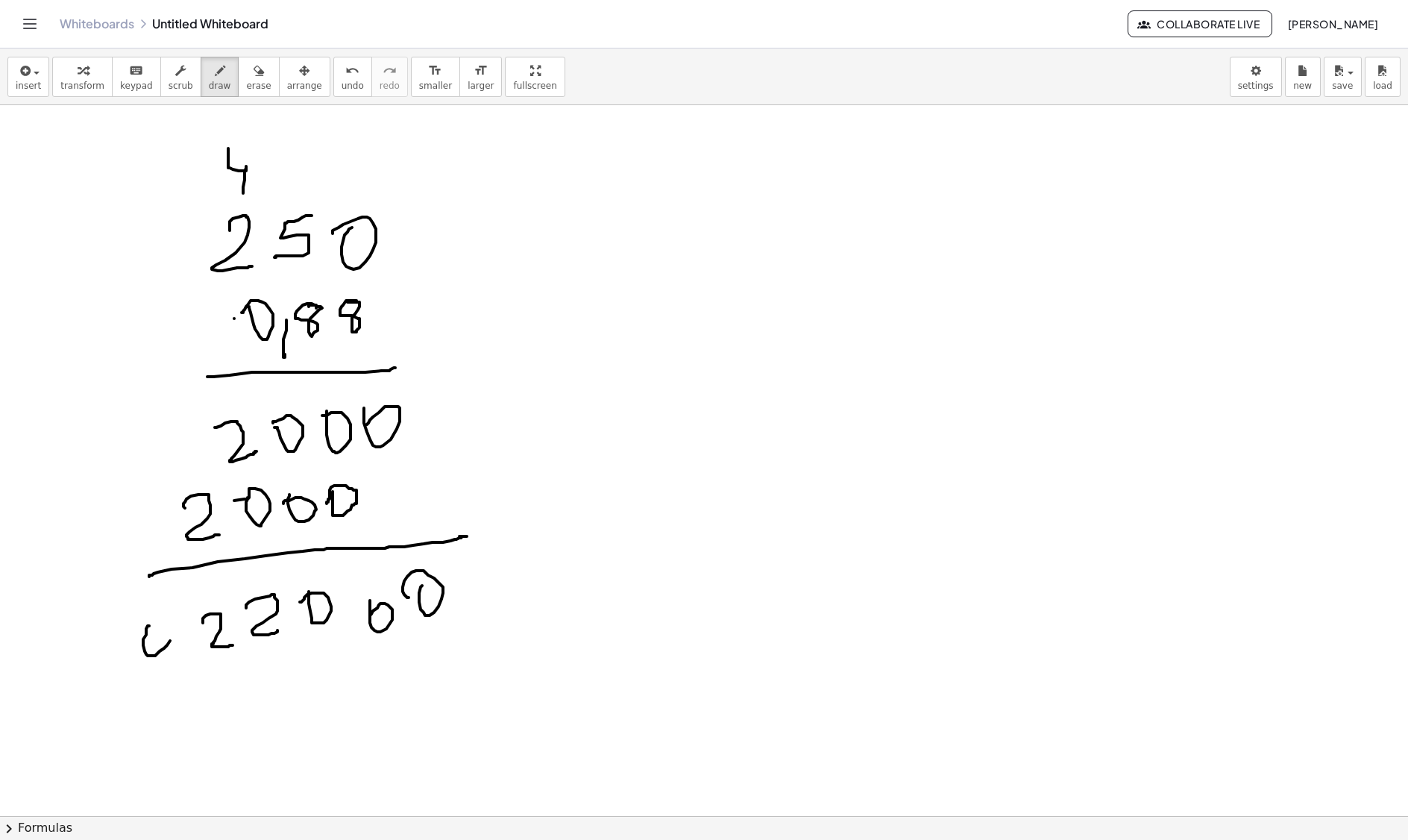
drag, startPoint x: 143, startPoint y: 648, endPoint x: 139, endPoint y: 637, distance: 11.7
drag, startPoint x: 351, startPoint y: 616, endPoint x: 328, endPoint y: 678, distance: 66.1
click at [252, 85] on span "erase" at bounding box center [258, 85] width 24 height 11
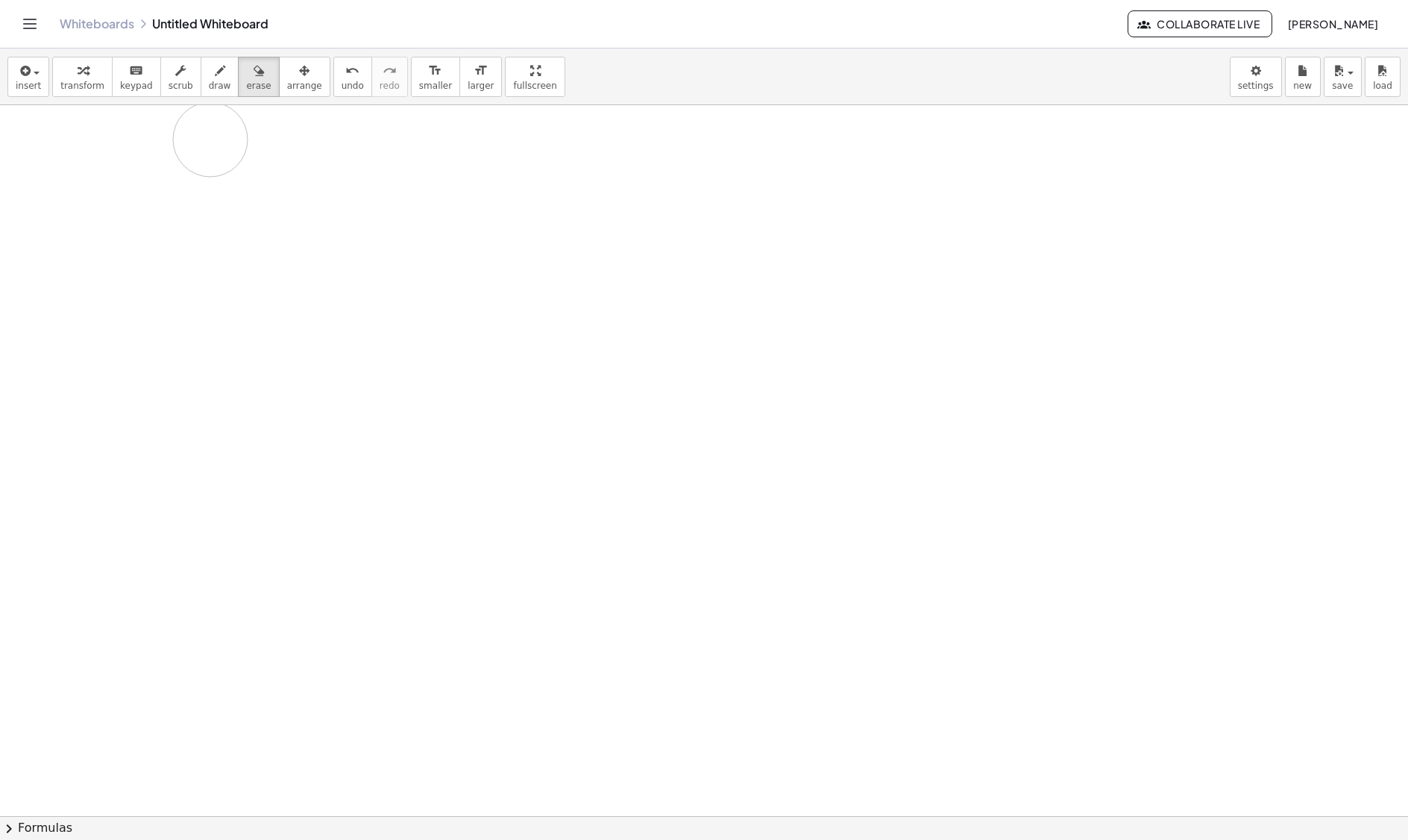
drag, startPoint x: 309, startPoint y: 697, endPoint x: 217, endPoint y: 130, distance: 574.4
click at [215, 82] on span "draw" at bounding box center [220, 85] width 23 height 11
drag, startPoint x: 54, startPoint y: 192, endPoint x: 57, endPoint y: 249, distance: 57.1
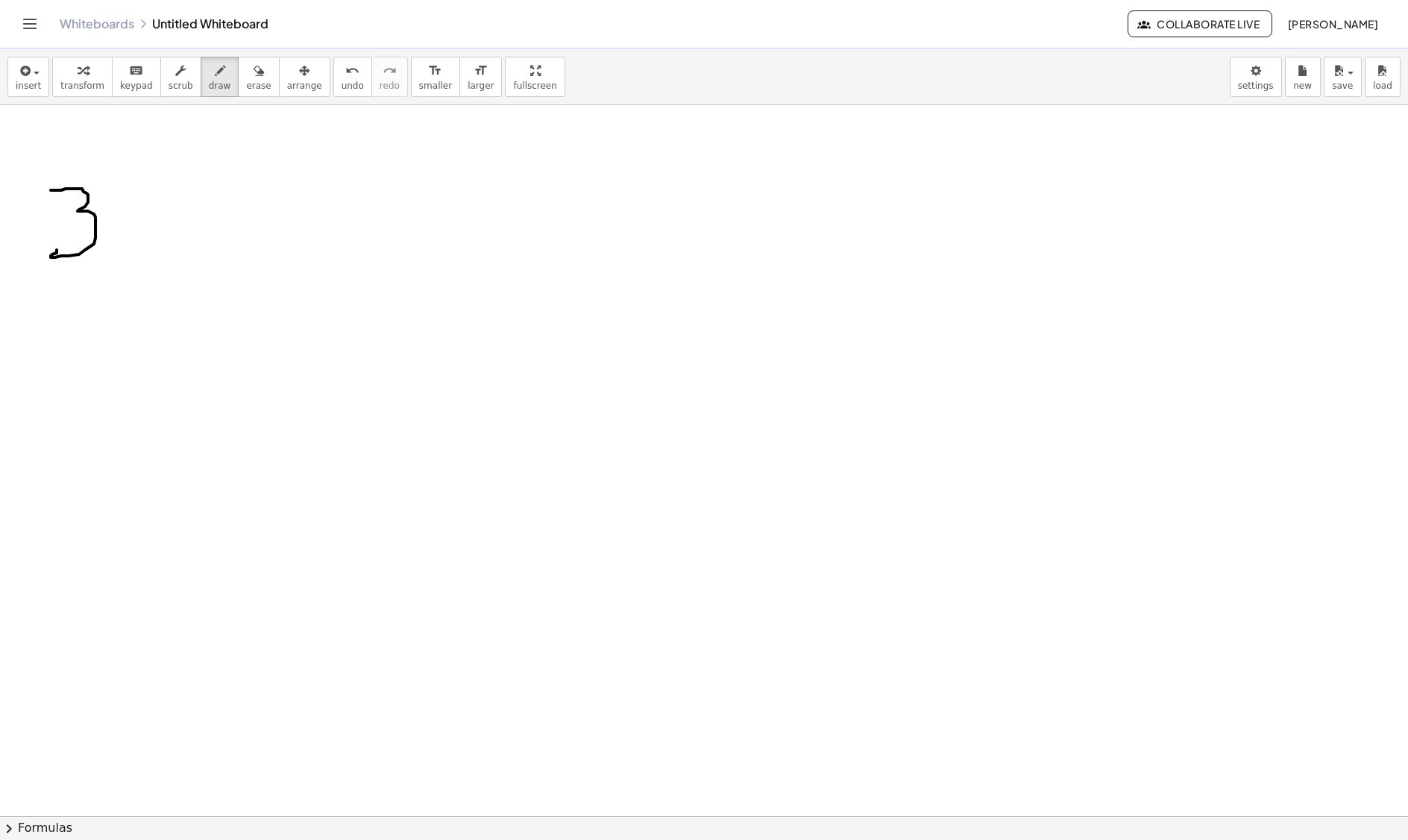
drag, startPoint x: 118, startPoint y: 224, endPoint x: 149, endPoint y: 251, distance: 41.1
drag, startPoint x: 123, startPoint y: 258, endPoint x: 149, endPoint y: 224, distance: 42.8
drag, startPoint x: 208, startPoint y: 188, endPoint x: 237, endPoint y: 237, distance: 56.9
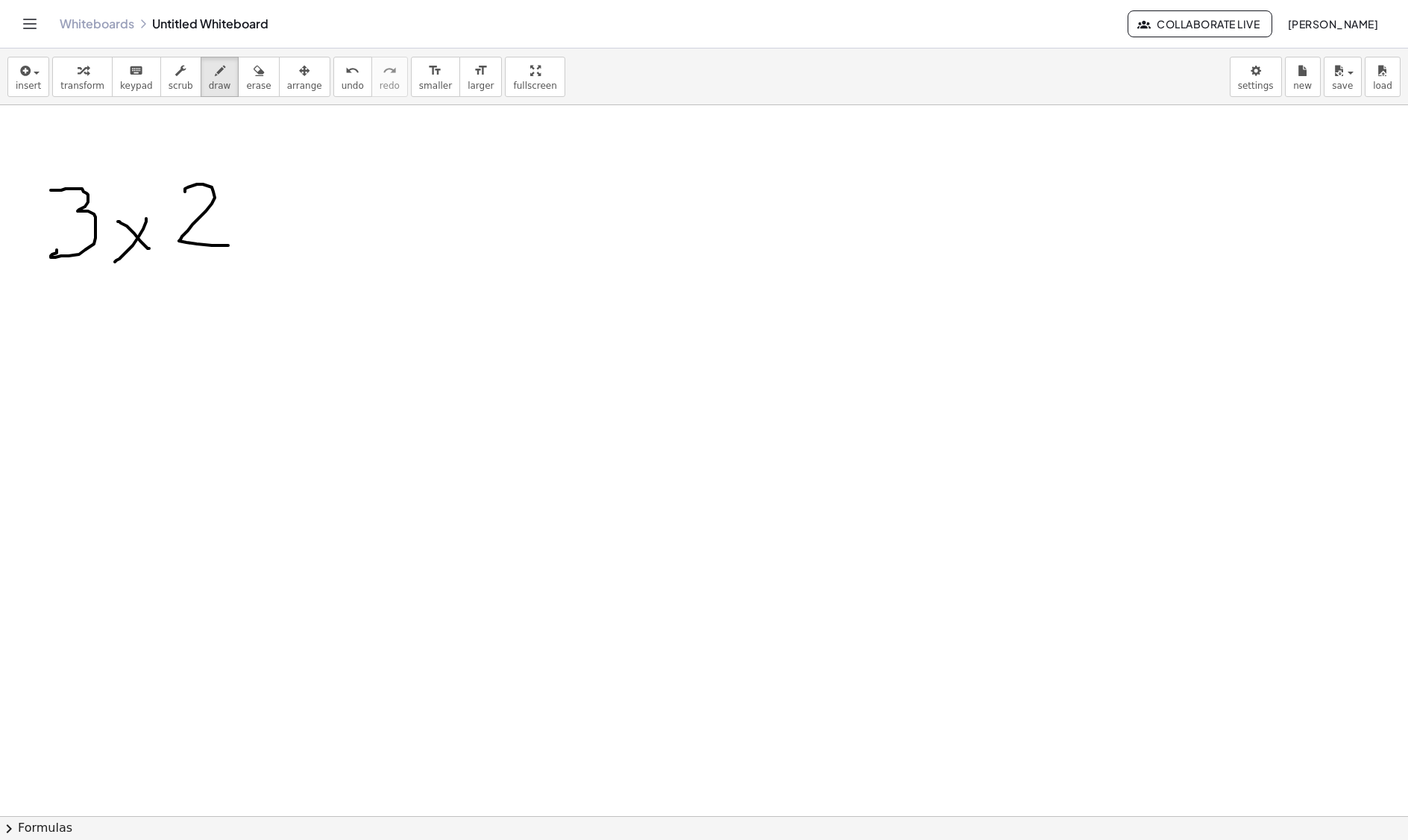
drag, startPoint x: 272, startPoint y: 246, endPoint x: 292, endPoint y: 226, distance: 28.3
drag, startPoint x: 197, startPoint y: 219, endPoint x: 231, endPoint y: 219, distance: 34.0
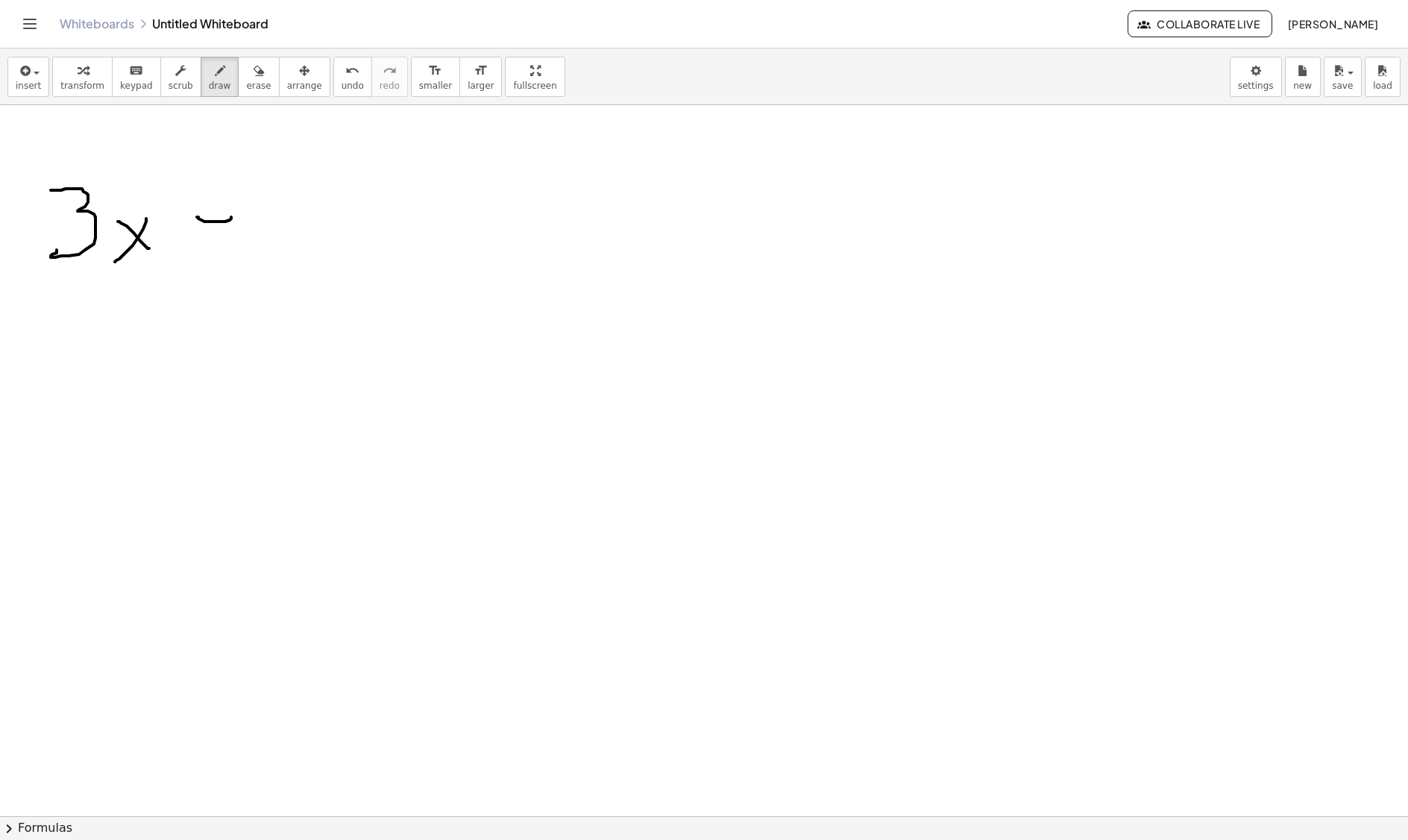
drag, startPoint x: 219, startPoint y: 210, endPoint x: 217, endPoint y: 249, distance: 39.1
drag, startPoint x: 255, startPoint y: 205, endPoint x: 283, endPoint y: 244, distance: 48.0
drag, startPoint x: 292, startPoint y: 254, endPoint x: 282, endPoint y: 265, distance: 14.9
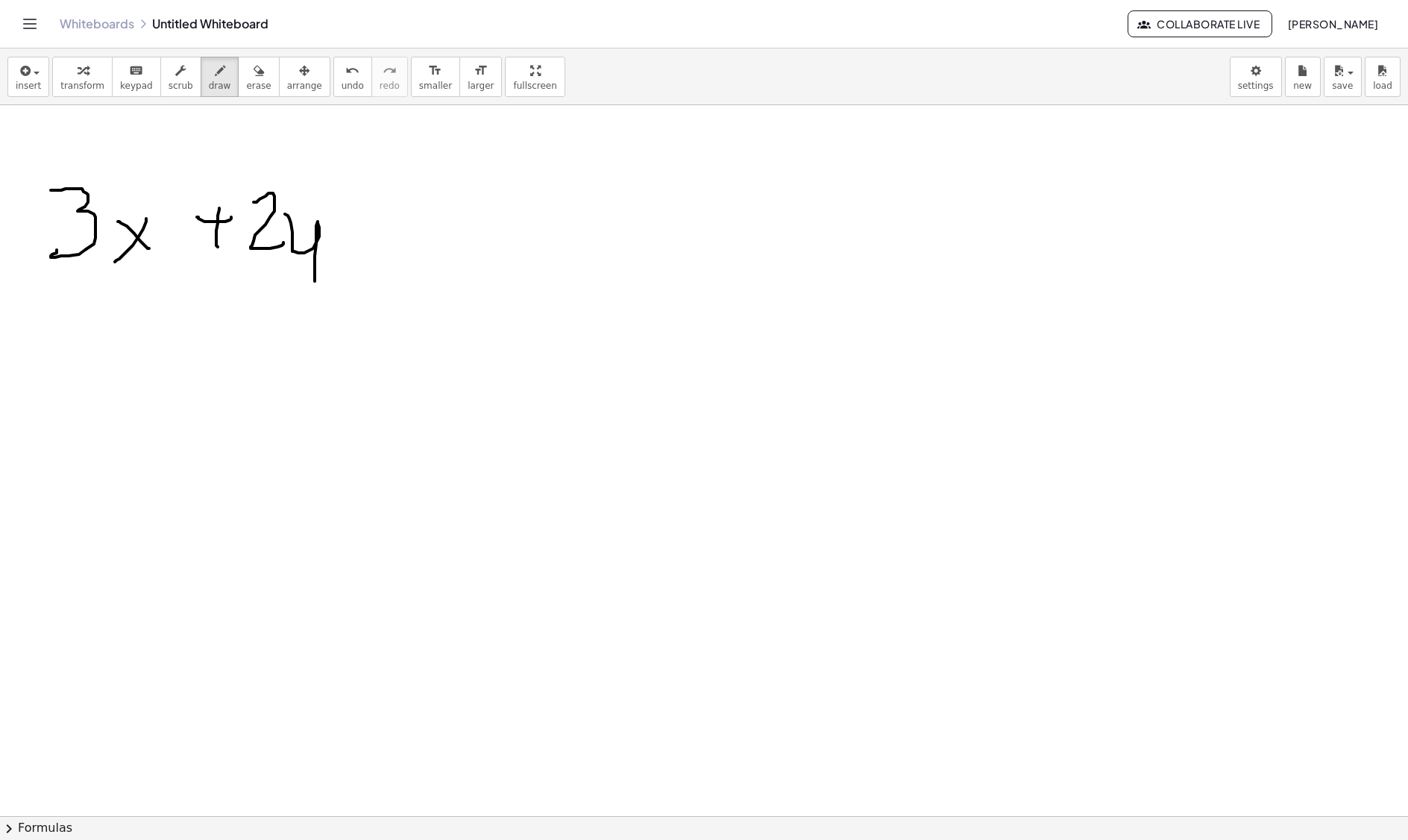
drag, startPoint x: 337, startPoint y: 231, endPoint x: 345, endPoint y: 218, distance: 15.3
drag, startPoint x: 328, startPoint y: 208, endPoint x: 356, endPoint y: 205, distance: 28.2
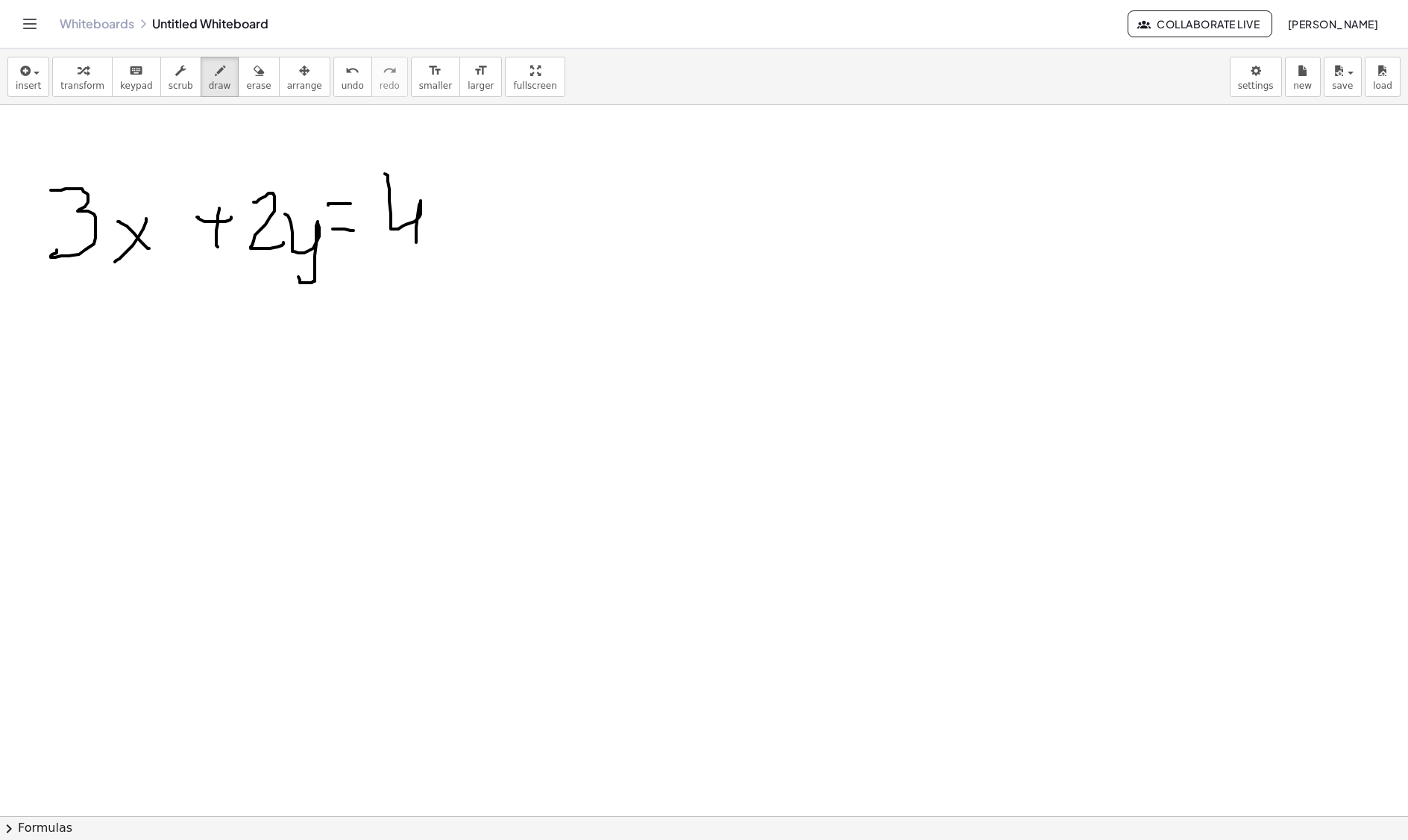
drag, startPoint x: 388, startPoint y: 178, endPoint x: 416, endPoint y: 251, distance: 78.2
drag, startPoint x: 459, startPoint y: 180, endPoint x: 449, endPoint y: 228, distance: 49.0
drag, startPoint x: 502, startPoint y: 179, endPoint x: 480, endPoint y: 235, distance: 60.2
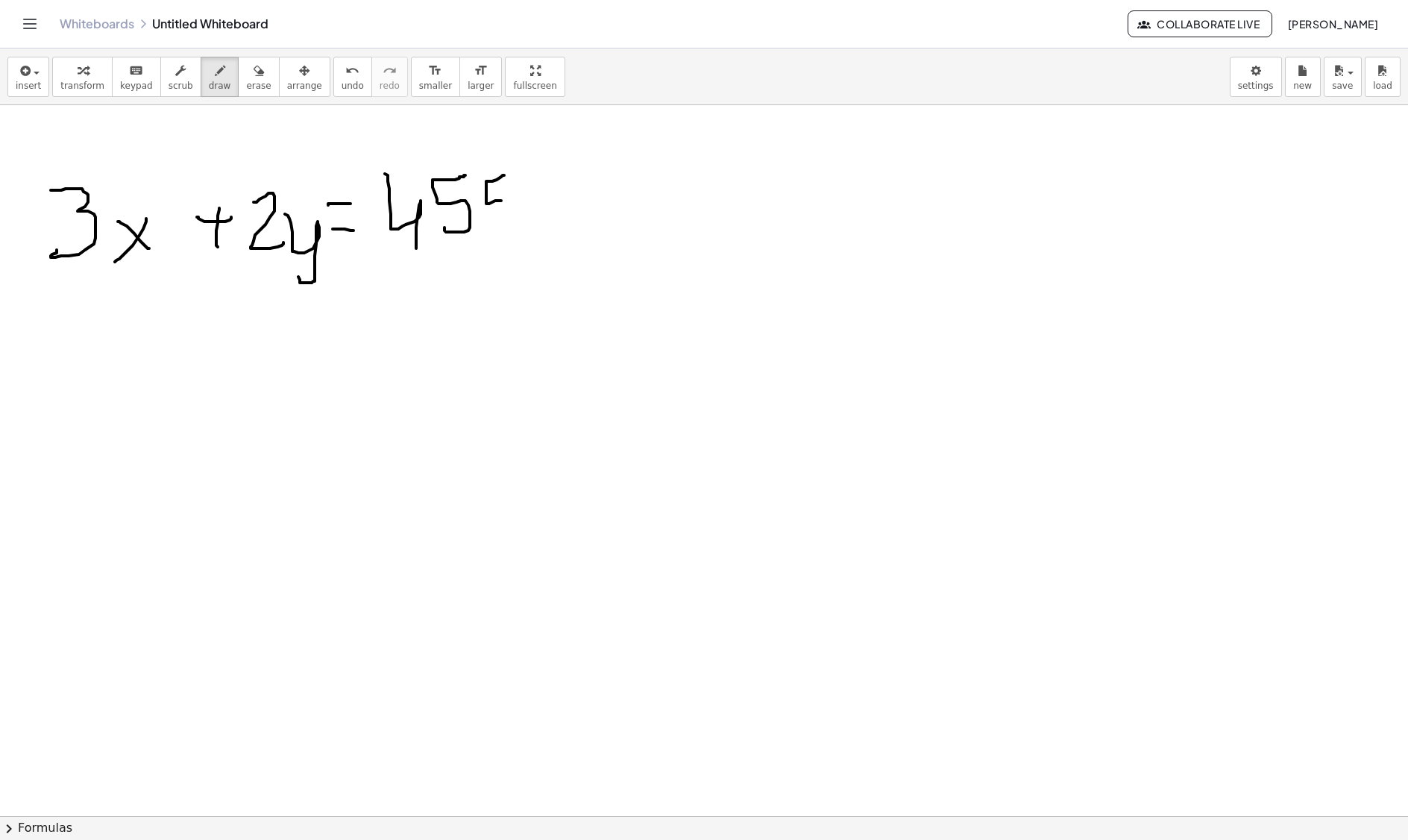
drag, startPoint x: 87, startPoint y: 338, endPoint x: 136, endPoint y: 381, distance: 65.2
drag, startPoint x: 127, startPoint y: 345, endPoint x: 88, endPoint y: 392, distance: 61.1
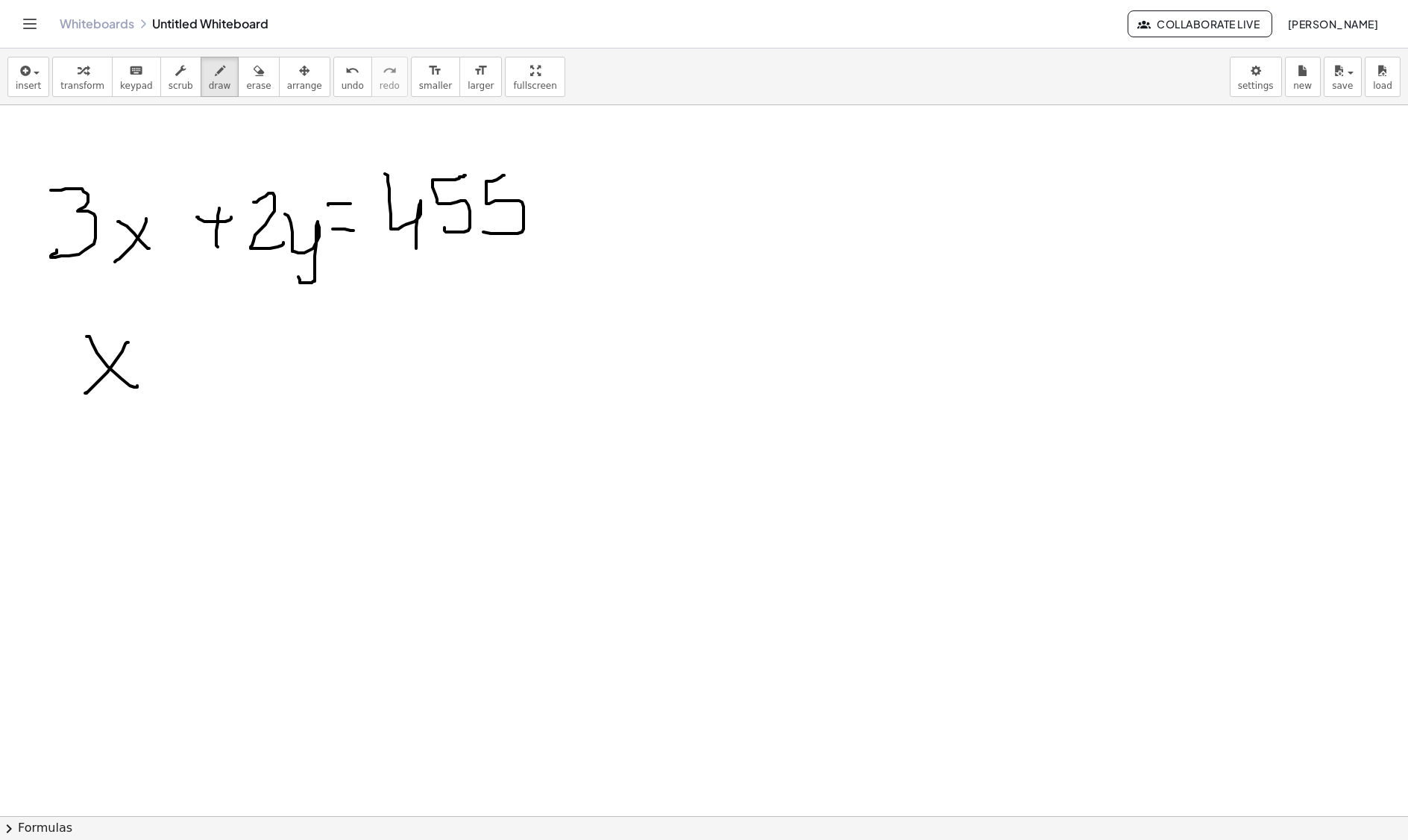
drag, startPoint x: 180, startPoint y: 340, endPoint x: 176, endPoint y: 379, distance: 39.2
drag, startPoint x: 235, startPoint y: 363, endPoint x: 276, endPoint y: 392, distance: 50.2
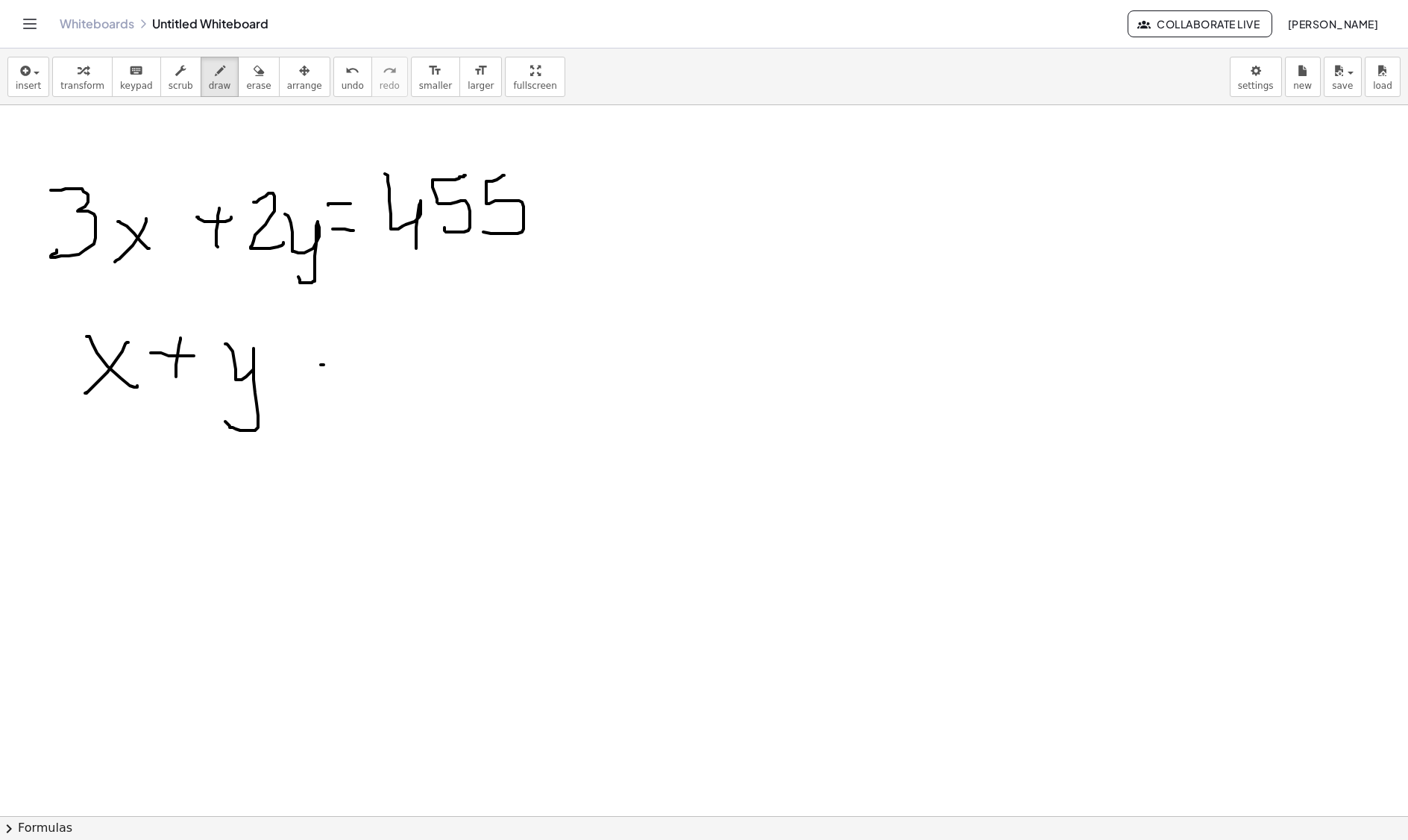
drag, startPoint x: 324, startPoint y: 367, endPoint x: 334, endPoint y: 365, distance: 10.2
drag, startPoint x: 313, startPoint y: 351, endPoint x: 345, endPoint y: 352, distance: 32.0
drag, startPoint x: 407, startPoint y: 317, endPoint x: 434, endPoint y: 377, distance: 65.8
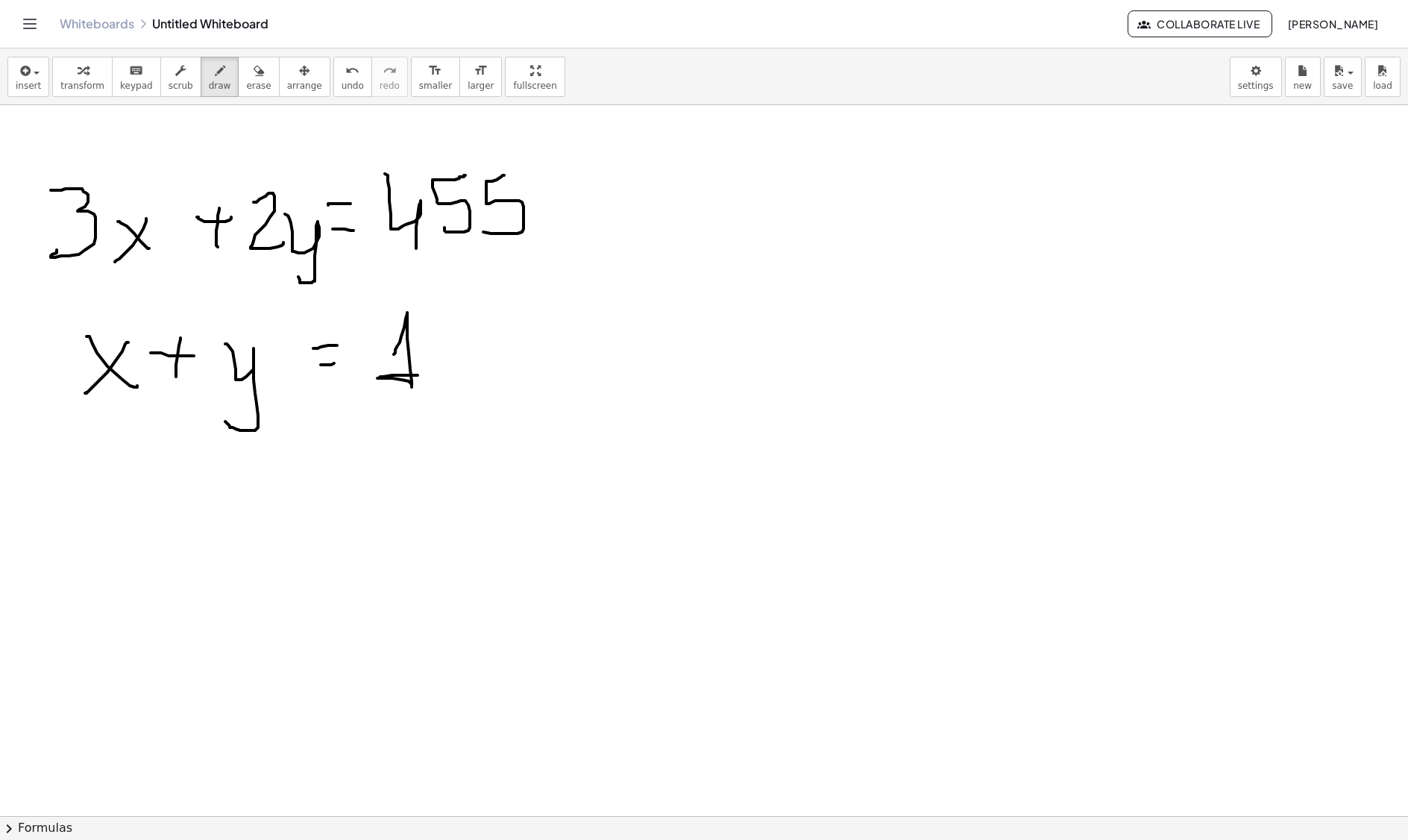
drag, startPoint x: 489, startPoint y: 325, endPoint x: 480, endPoint y: 373, distance: 48.8
drag, startPoint x: 518, startPoint y: 337, endPoint x: 486, endPoint y: 377, distance: 51.2
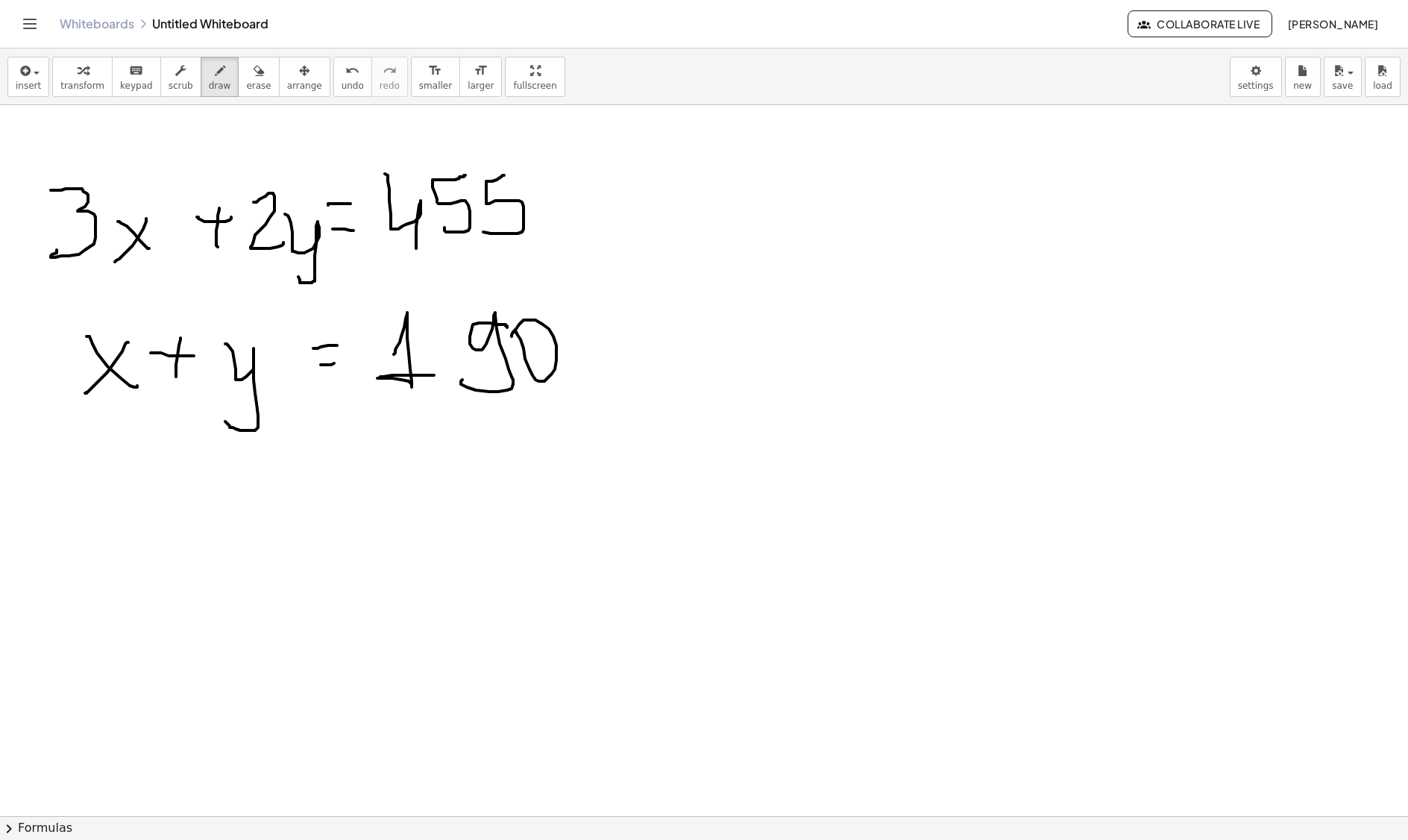
drag, startPoint x: 144, startPoint y: 534, endPoint x: 169, endPoint y: 561, distance: 36.8
drag, startPoint x: 169, startPoint y: 528, endPoint x: 133, endPoint y: 564, distance: 50.9
drag, startPoint x: 233, startPoint y: 562, endPoint x: 244, endPoint y: 561, distance: 11.0
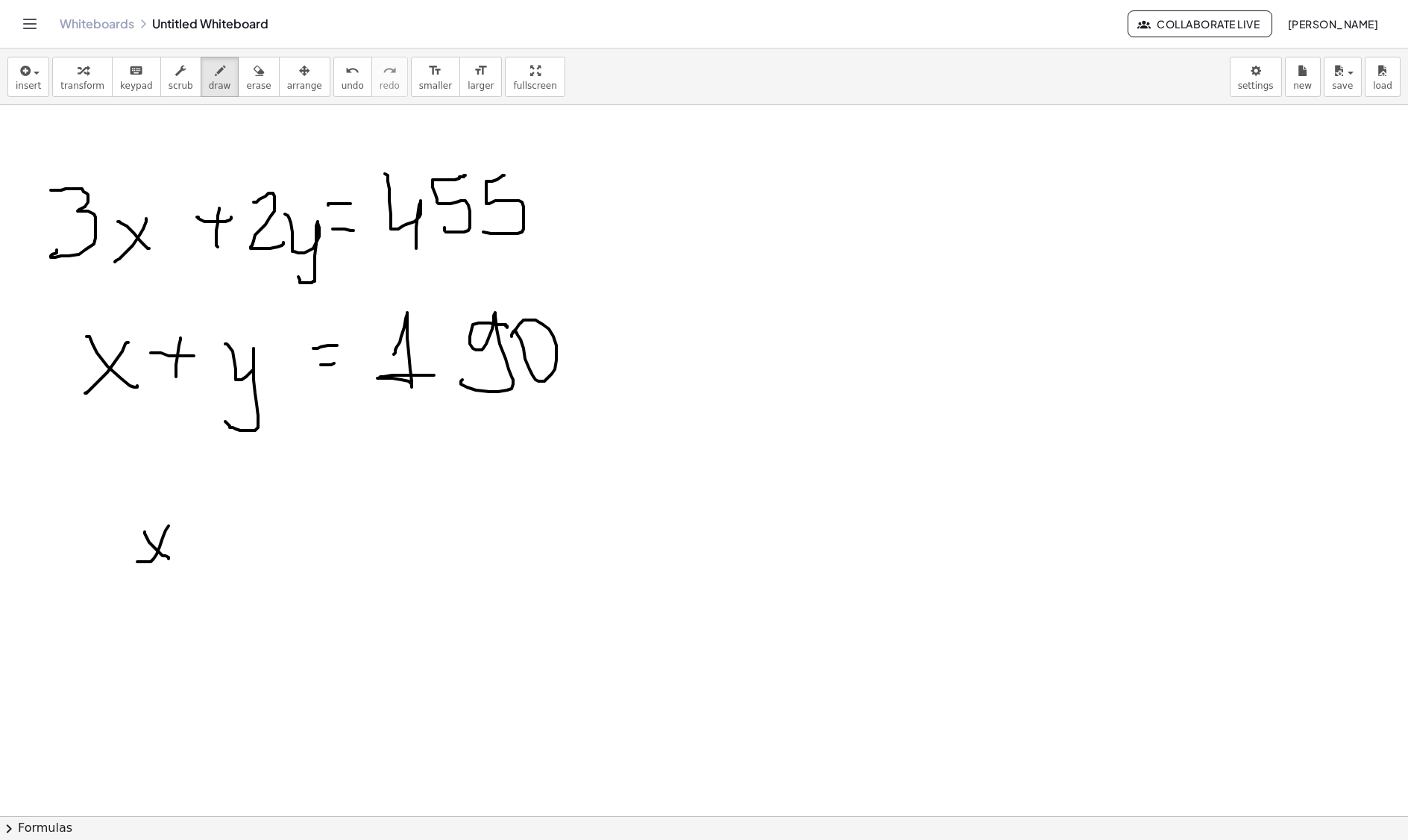
drag, startPoint x: 246, startPoint y: 543, endPoint x: 285, endPoint y: 540, distance: 39.1
drag, startPoint x: 299, startPoint y: 522, endPoint x: 304, endPoint y: 557, distance: 35.4
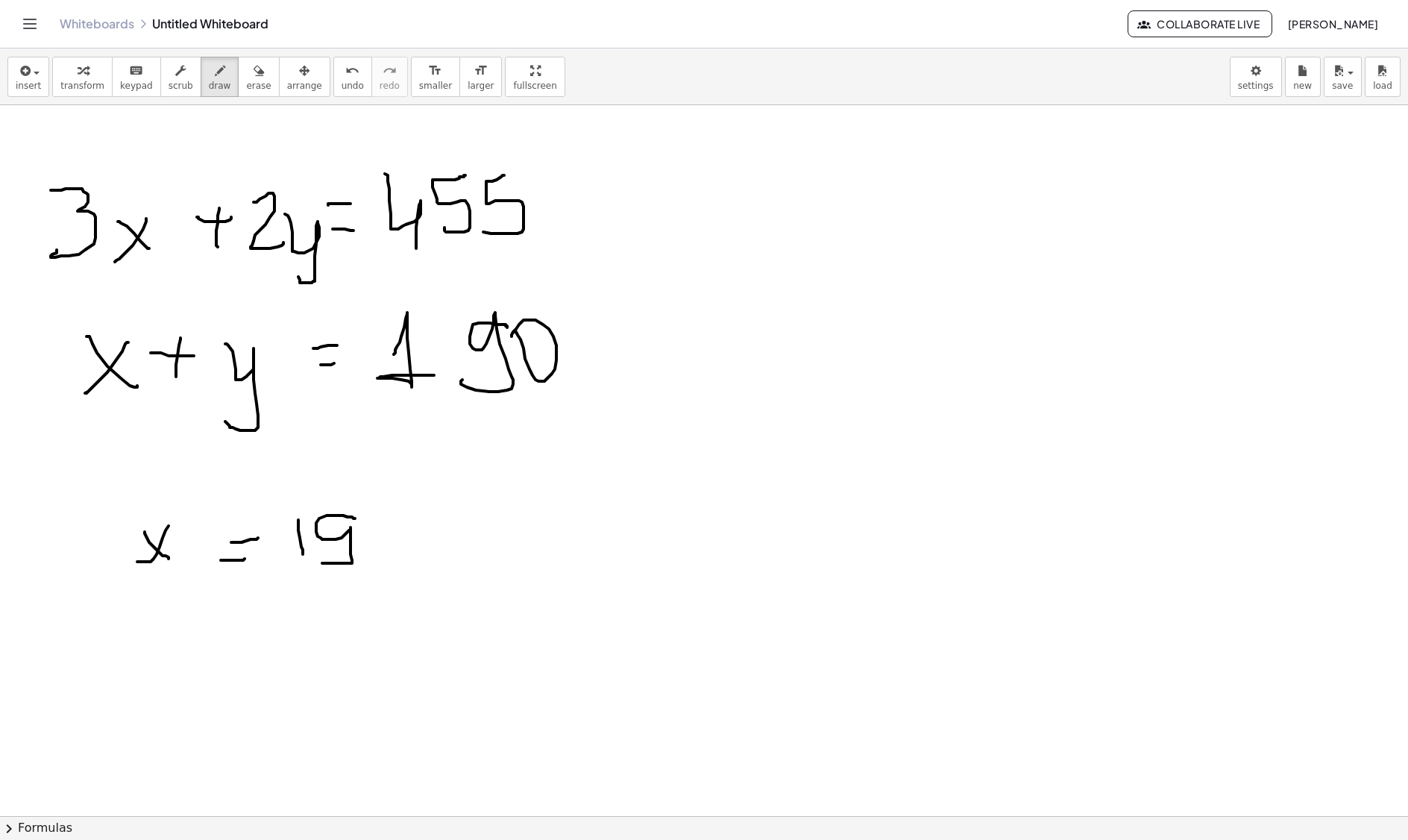
drag, startPoint x: 319, startPoint y: 521, endPoint x: 345, endPoint y: 559, distance: 46.0
drag, startPoint x: 411, startPoint y: 570, endPoint x: 420, endPoint y: 554, distance: 18.4
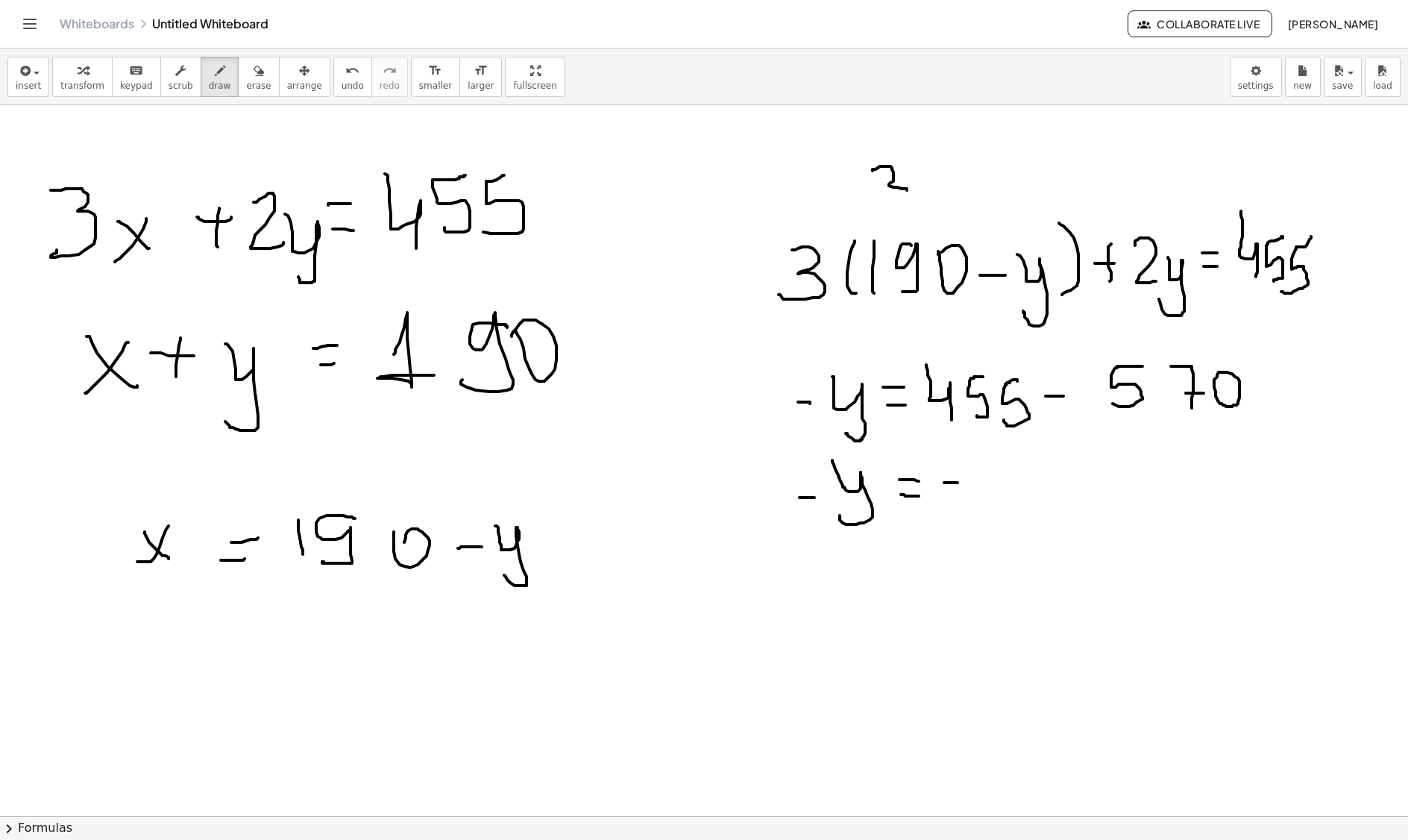
drag, startPoint x: 658, startPoint y: 576, endPoint x: 652, endPoint y: 605, distance: 29.6
drag, startPoint x: 676, startPoint y: 580, endPoint x: 678, endPoint y: 609, distance: 29.1
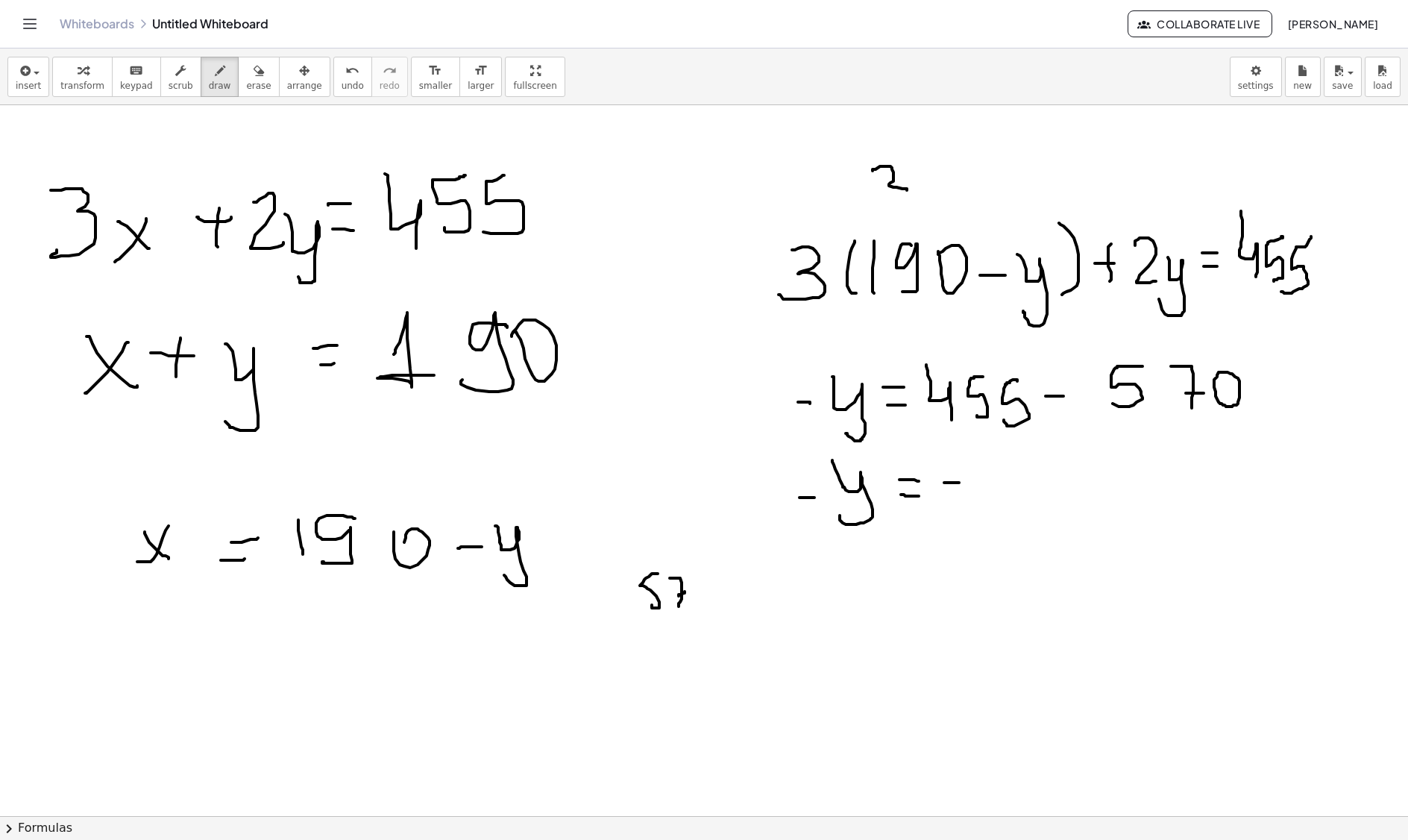
drag, startPoint x: 698, startPoint y: 605, endPoint x: 692, endPoint y: 589, distance: 17.1
drag, startPoint x: 658, startPoint y: 634, endPoint x: 667, endPoint y: 657, distance: 24.7
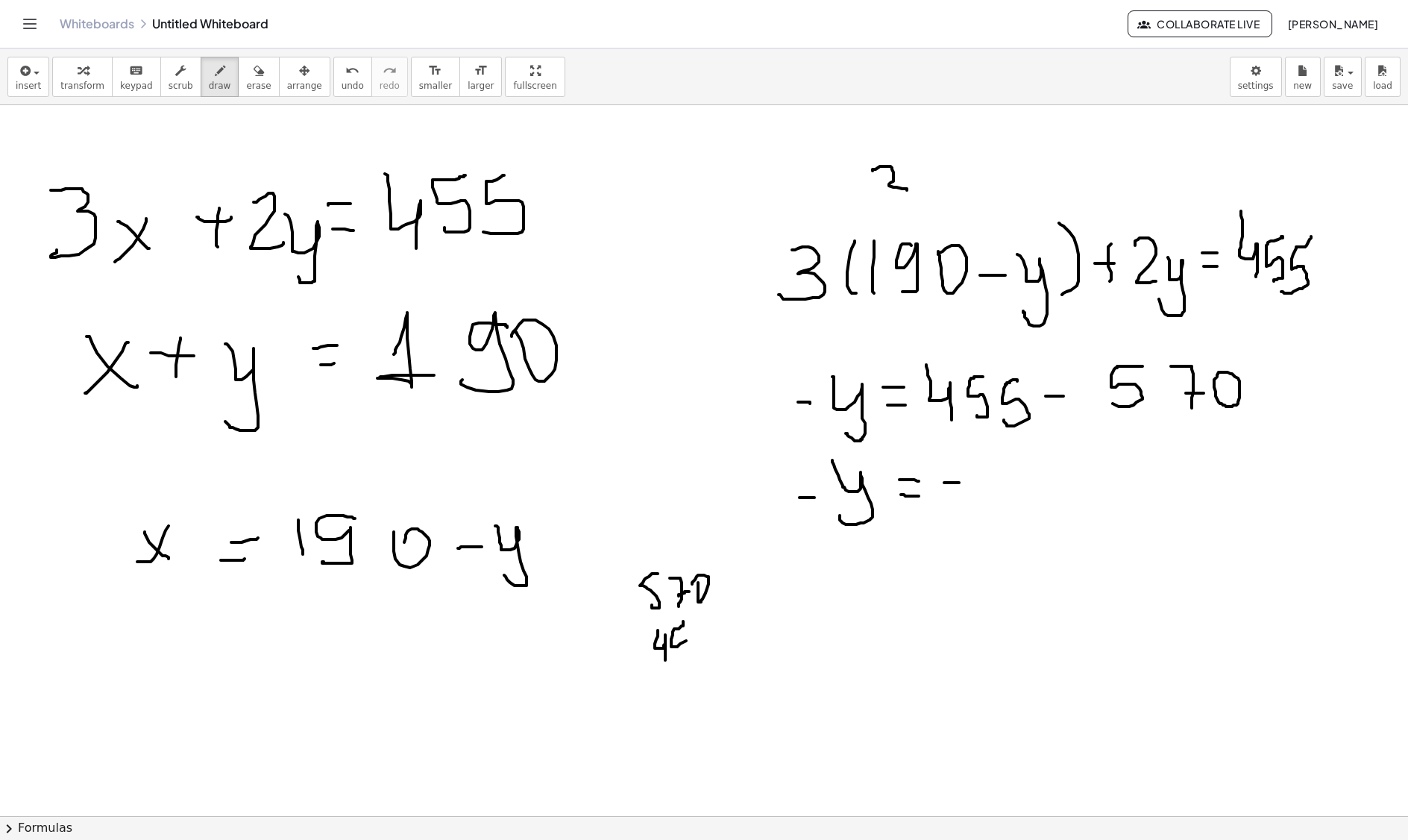
drag, startPoint x: 683, startPoint y: 628, endPoint x: 678, endPoint y: 658, distance: 30.4
drag, startPoint x: 704, startPoint y: 628, endPoint x: 695, endPoint y: 658, distance: 31.3
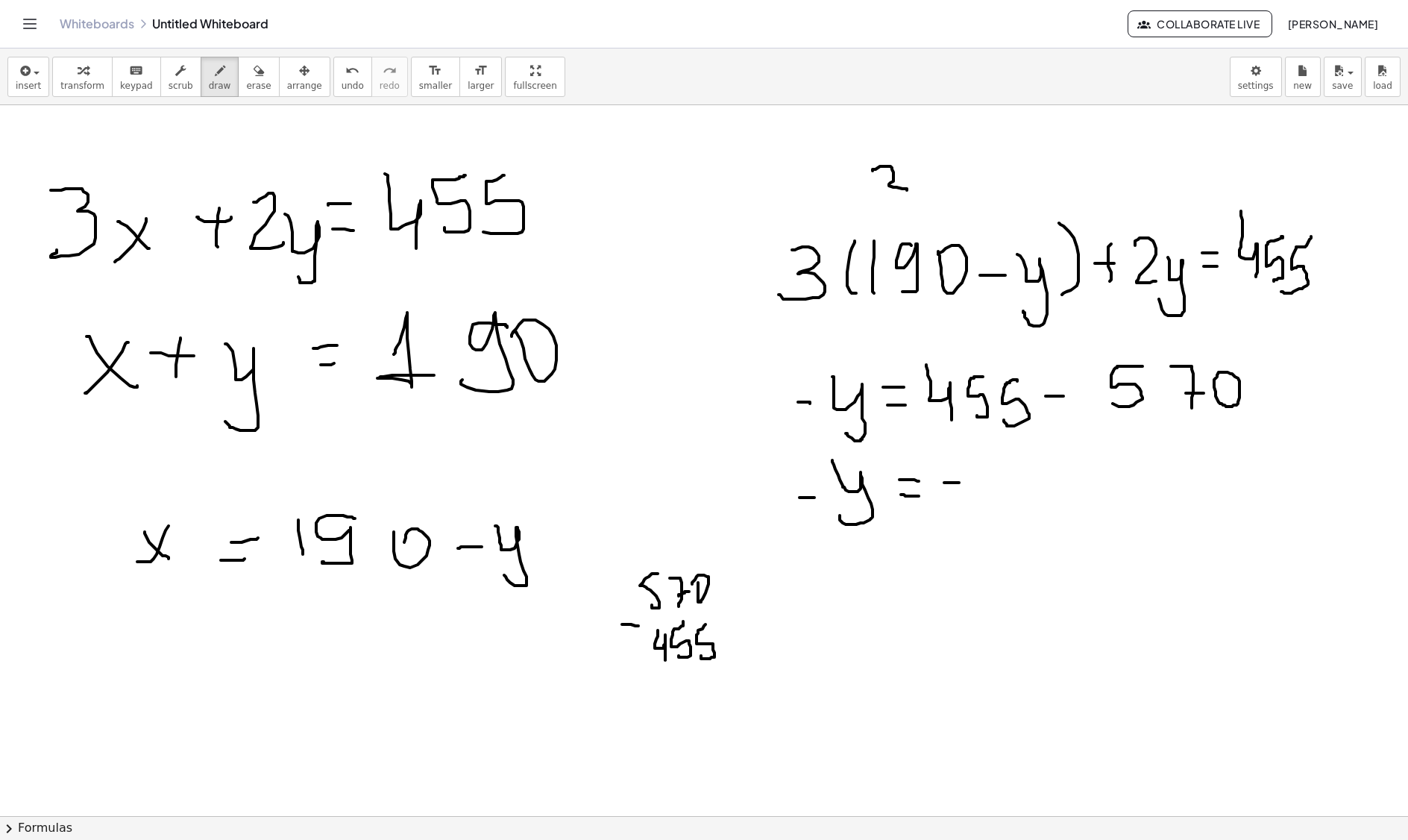
drag, startPoint x: 697, startPoint y: 670, endPoint x: 728, endPoint y: 666, distance: 31.3
drag, startPoint x: 716, startPoint y: 687, endPoint x: 707, endPoint y: 707, distance: 21.9
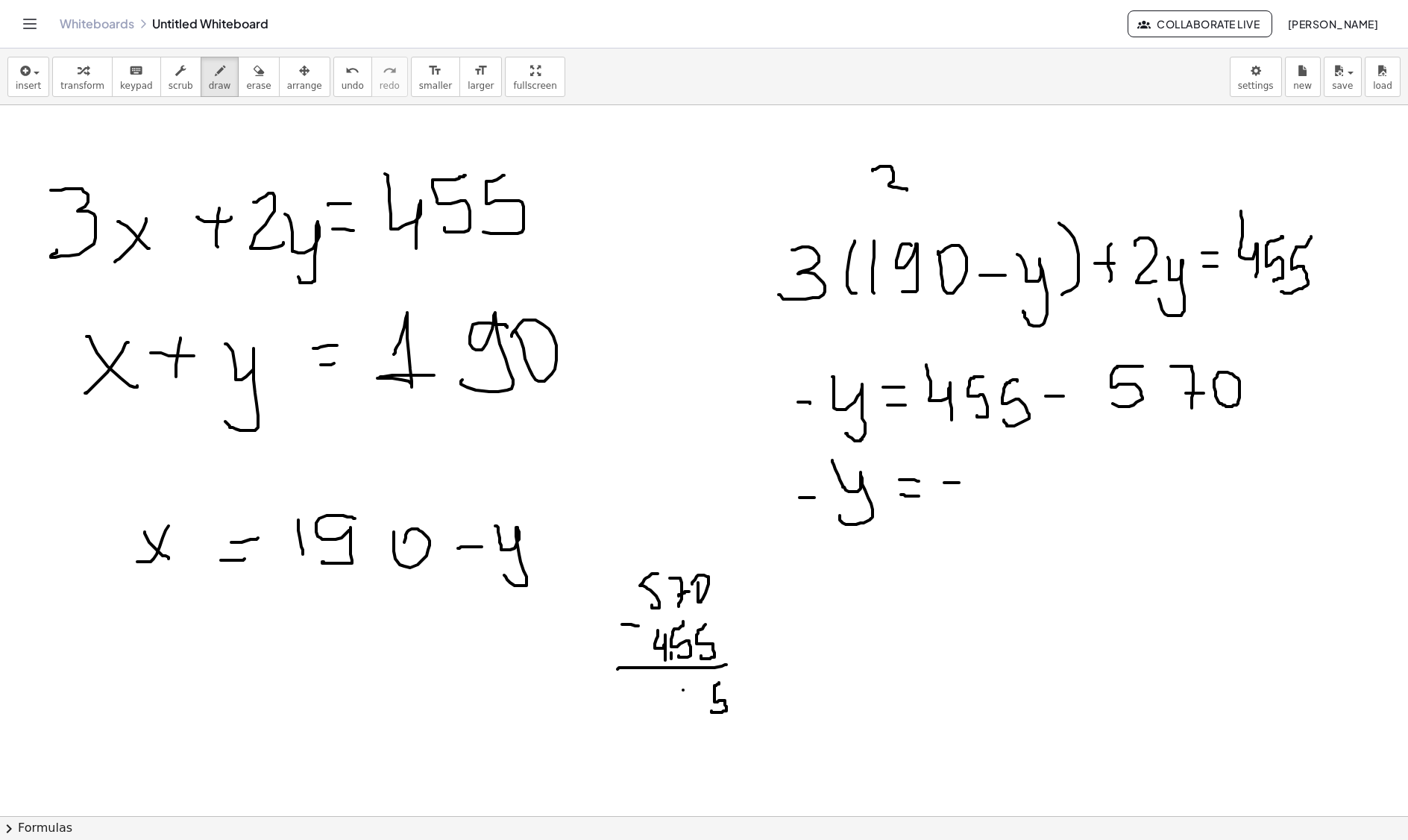
drag, startPoint x: 683, startPoint y: 692, endPoint x: 685, endPoint y: 719, distance: 27.1
drag, startPoint x: 657, startPoint y: 696, endPoint x: 653, endPoint y: 740, distance: 44.2
drag, startPoint x: 992, startPoint y: 459, endPoint x: 992, endPoint y: 518, distance: 59.0
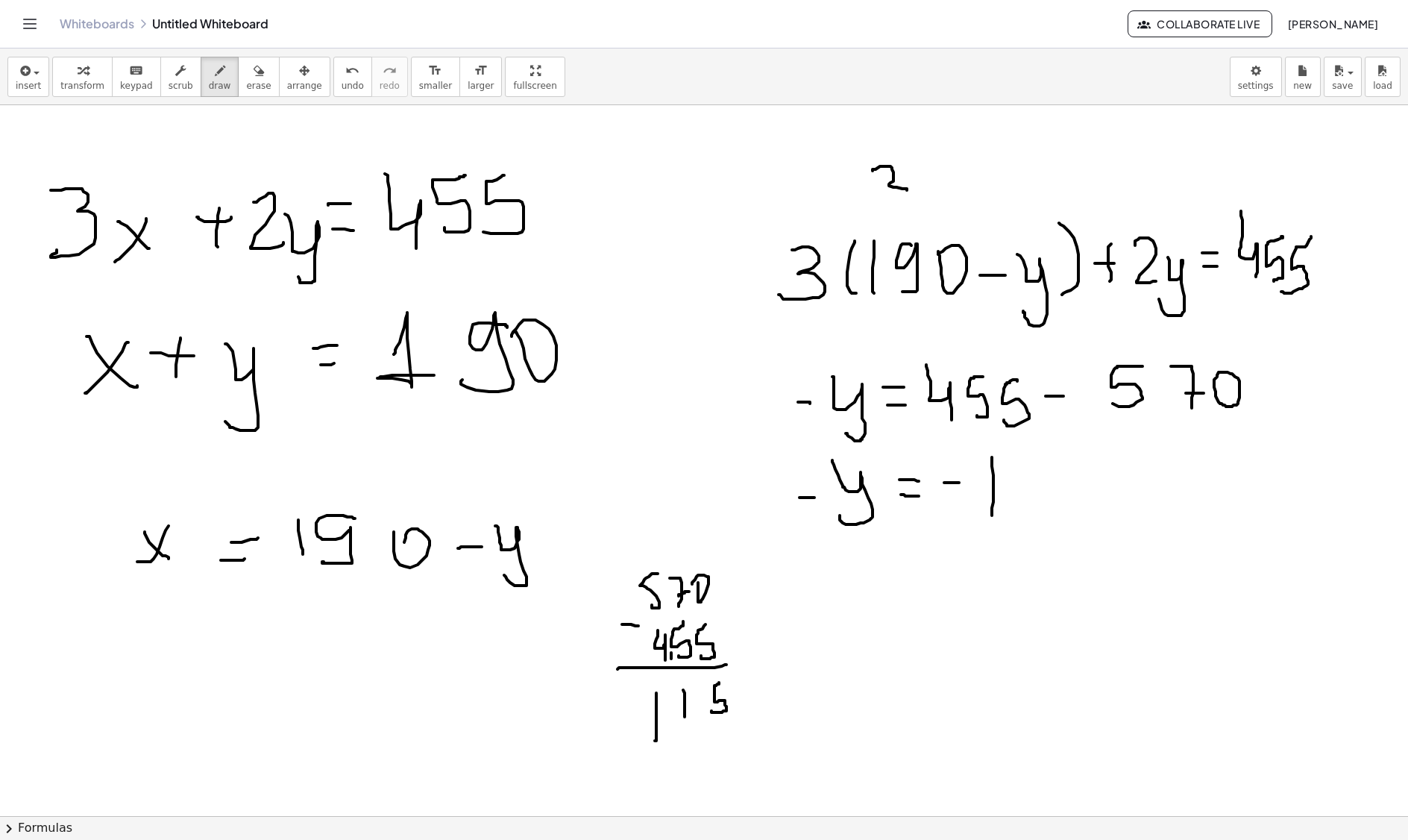
drag, startPoint x: 1014, startPoint y: 472, endPoint x: 1014, endPoint y: 516, distance: 44.0
drag, startPoint x: 1040, startPoint y: 479, endPoint x: 1020, endPoint y: 519, distance: 44.7
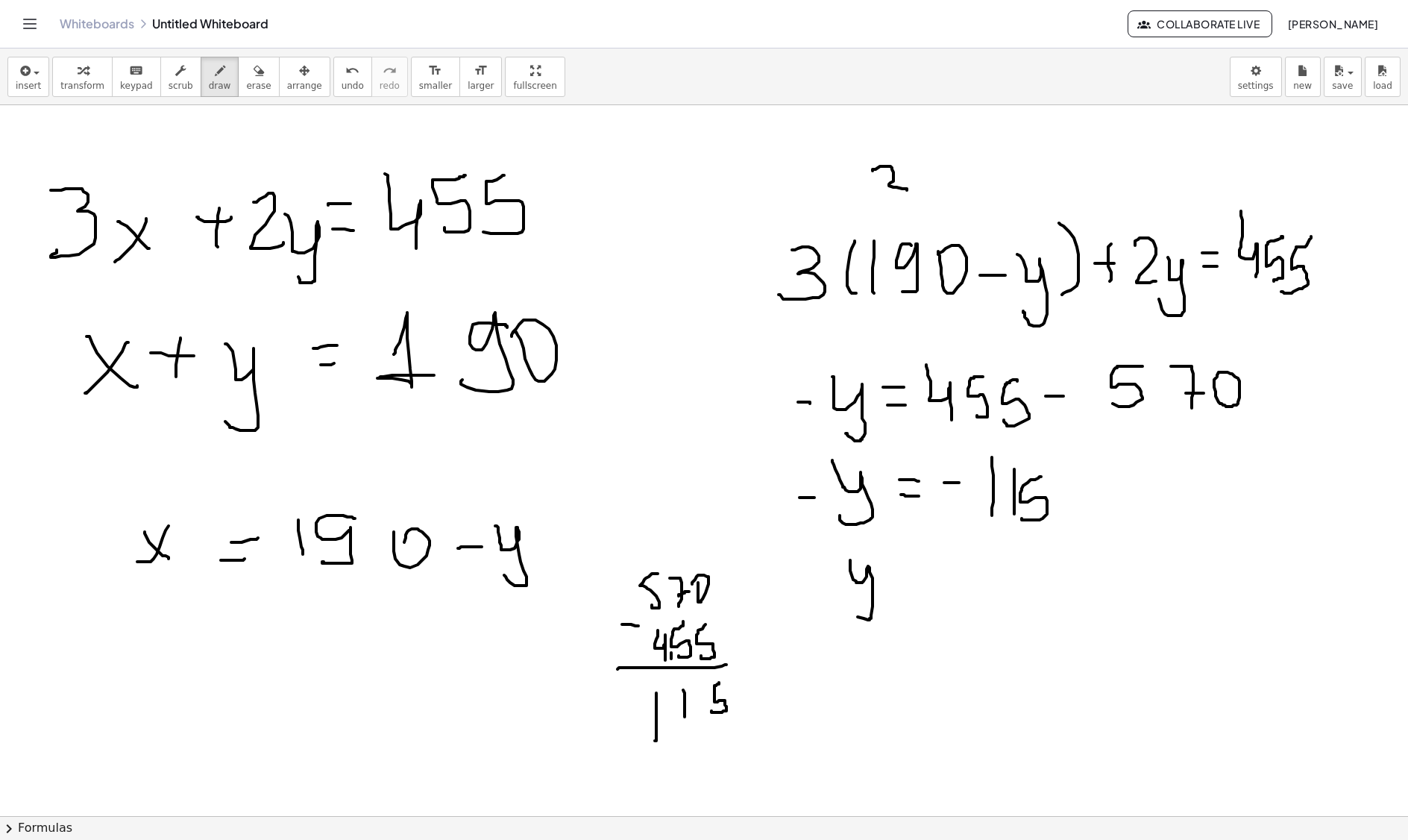
drag, startPoint x: 856, startPoint y: 584, endPoint x: 863, endPoint y: 605, distance: 22.1
drag, startPoint x: 897, startPoint y: 589, endPoint x: 909, endPoint y: 588, distance: 12.0
drag, startPoint x: 897, startPoint y: 579, endPoint x: 924, endPoint y: 575, distance: 27.3
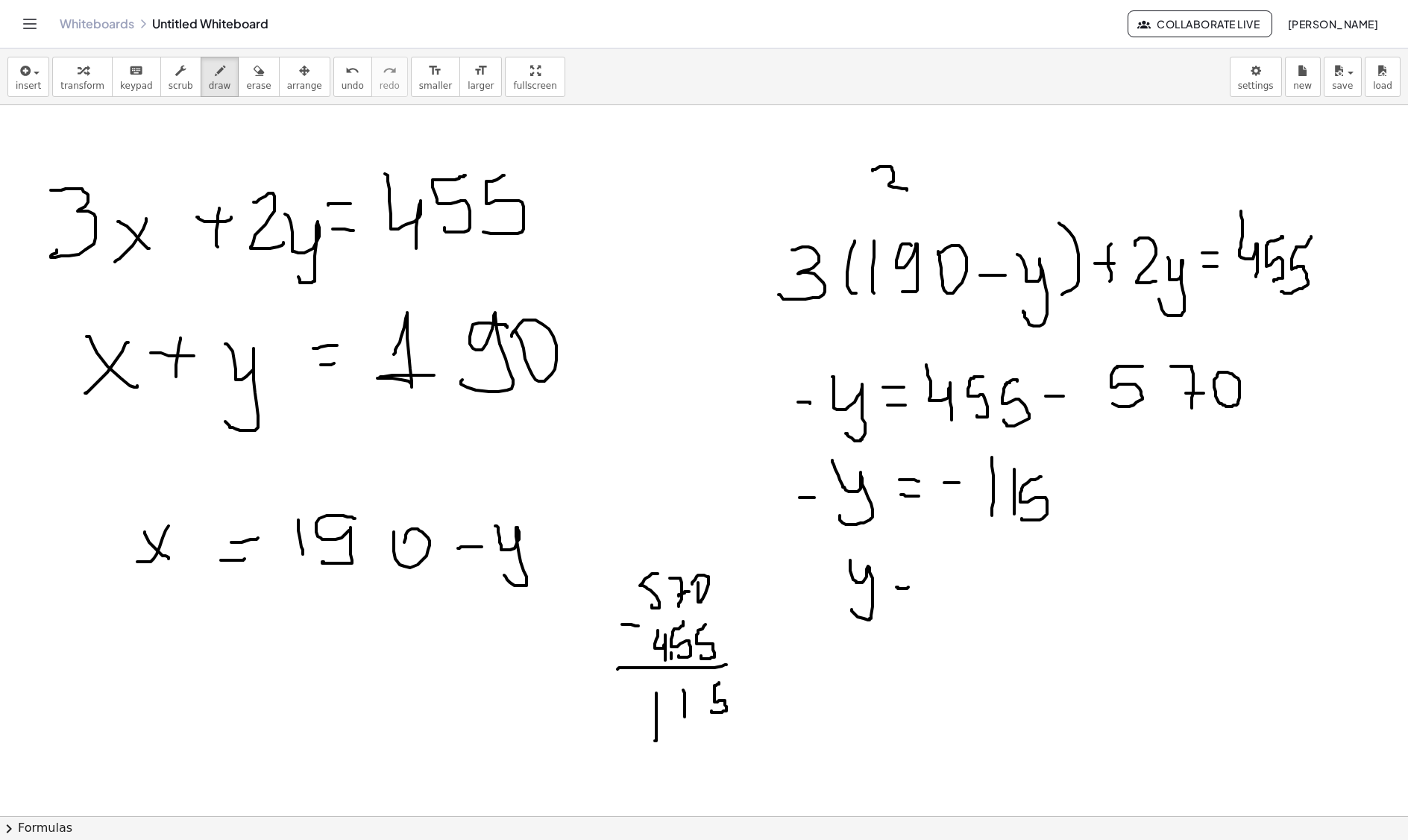
drag, startPoint x: 954, startPoint y: 561, endPoint x: 954, endPoint y: 605, distance: 44.0
drag, startPoint x: 970, startPoint y: 568, endPoint x: 968, endPoint y: 605, distance: 37.1
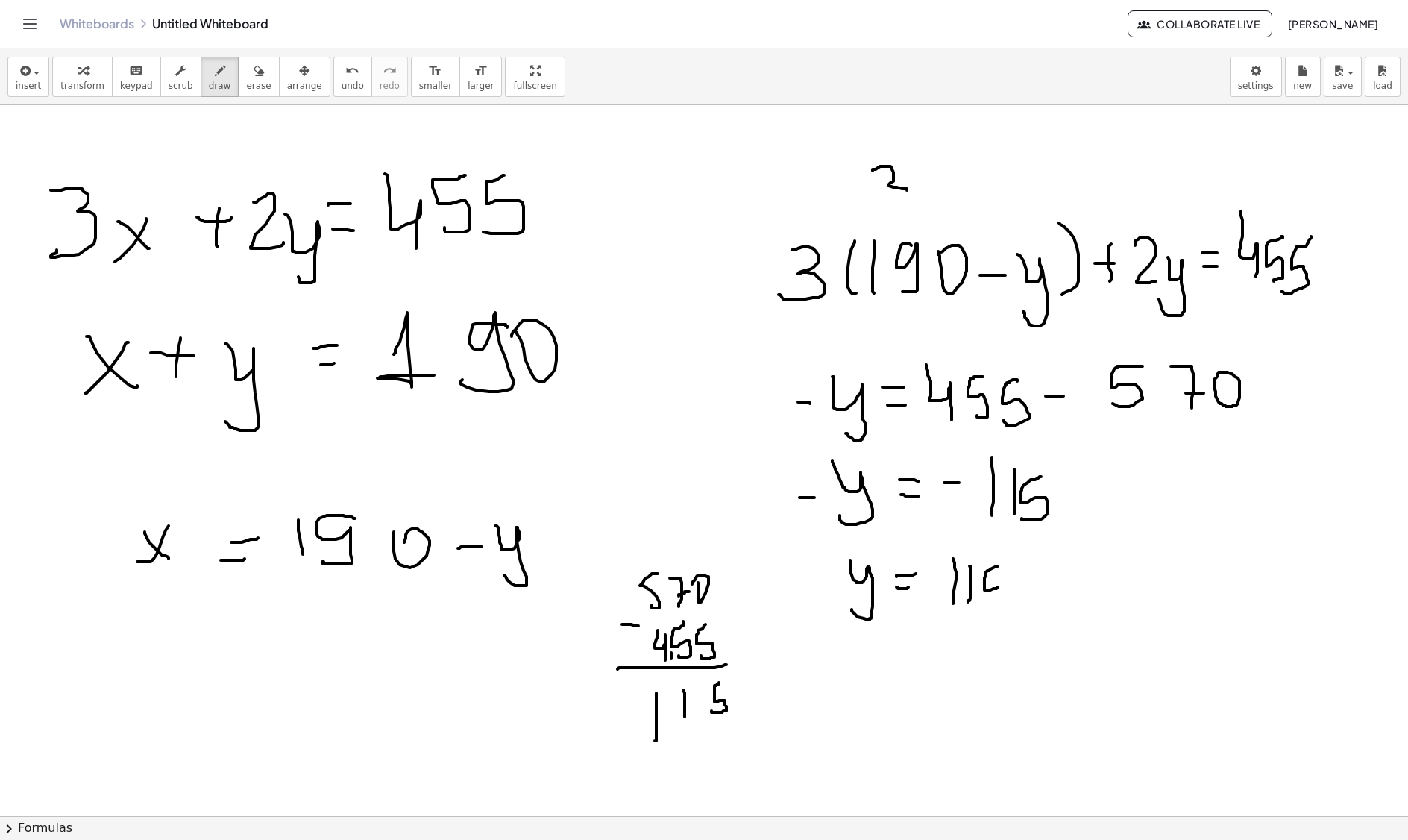
drag, startPoint x: 997, startPoint y: 568, endPoint x: 992, endPoint y: 605, distance: 37.3
drag, startPoint x: 1132, startPoint y: 461, endPoint x: 1139, endPoint y: 510, distance: 49.5
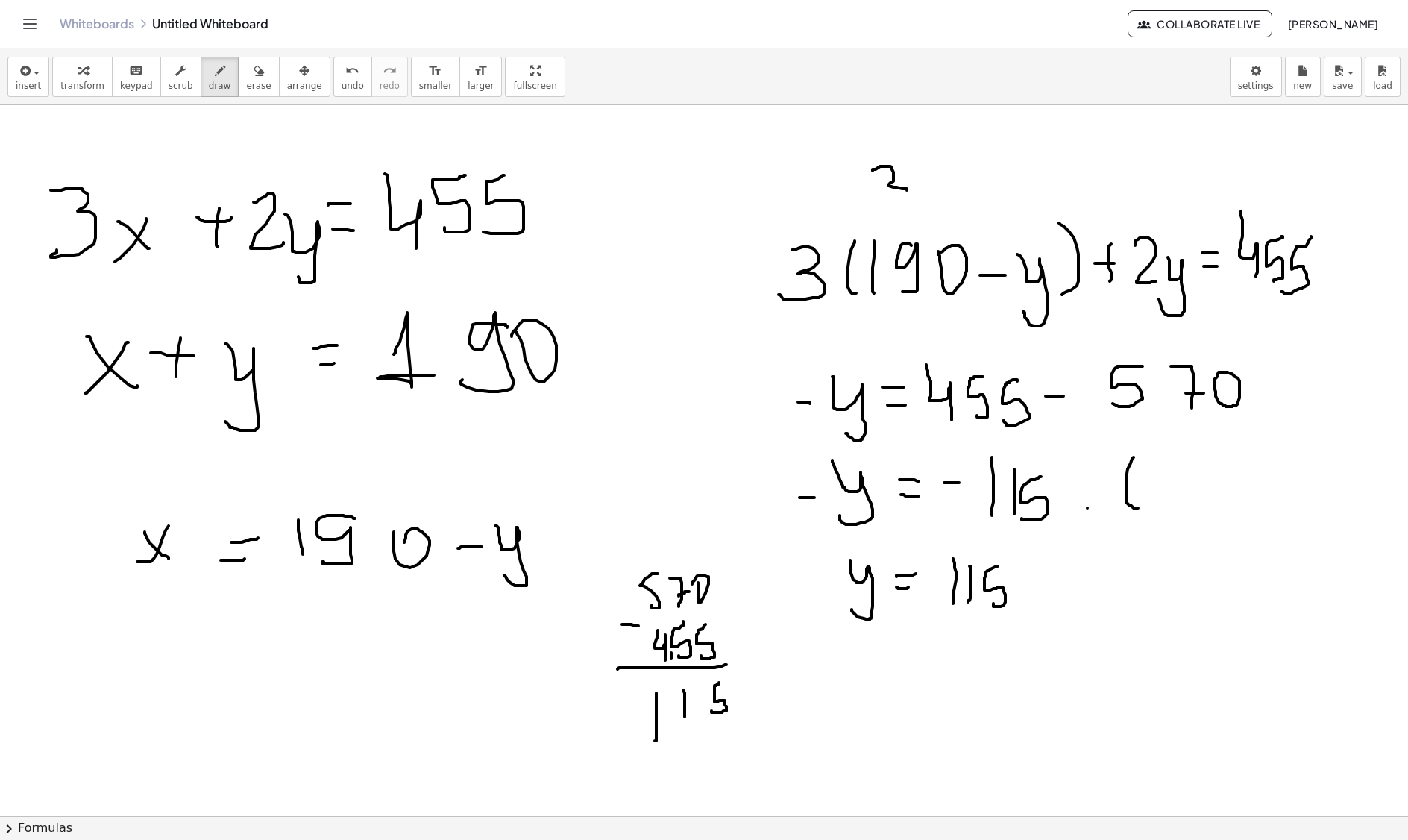
drag, startPoint x: 1152, startPoint y: 485, endPoint x: 1167, endPoint y: 488, distance: 15.3
drag, startPoint x: 1187, startPoint y: 470, endPoint x: 1182, endPoint y: 498, distance: 28.4
drag, startPoint x: 1212, startPoint y: 489, endPoint x: 1199, endPoint y: 518, distance: 31.8
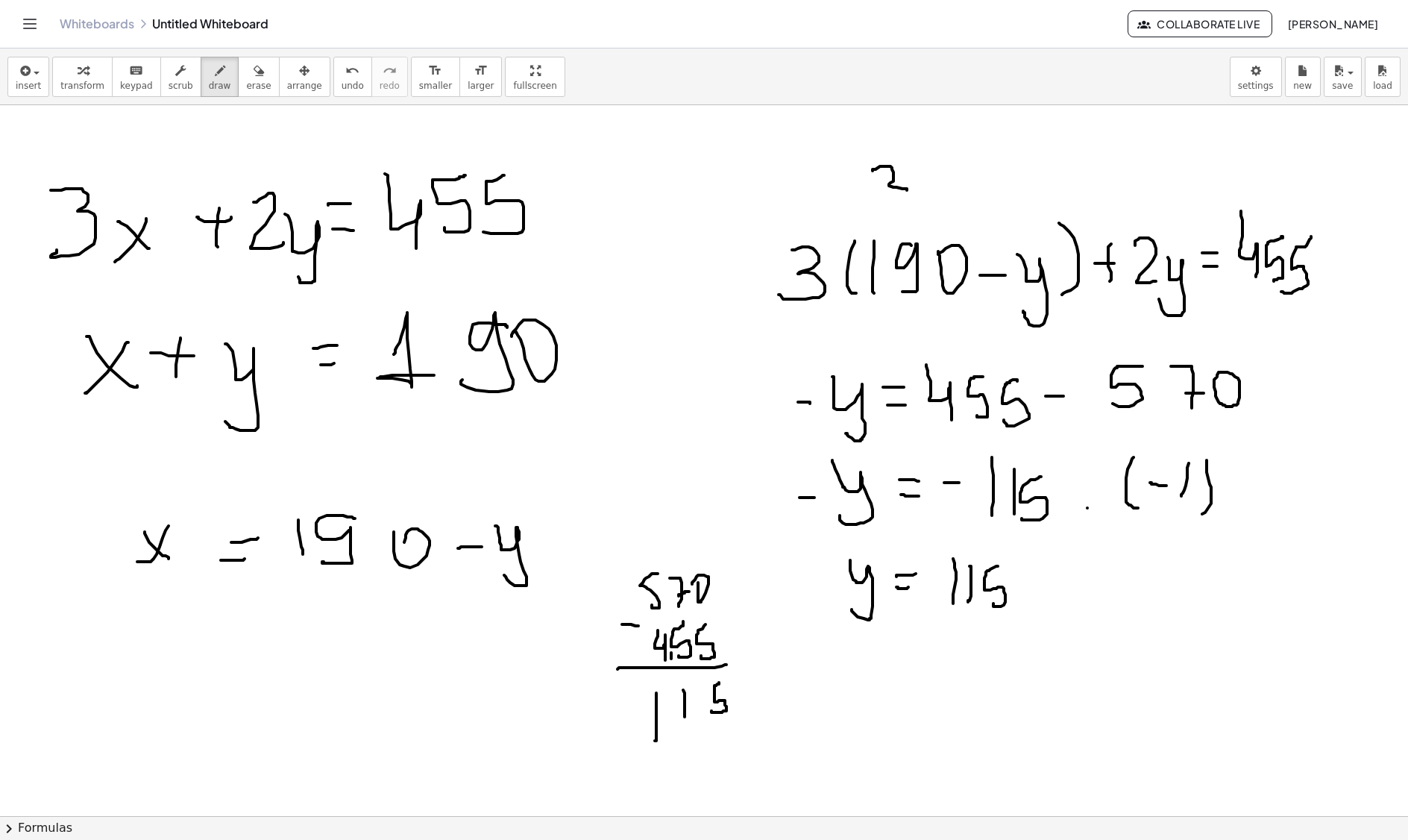
drag, startPoint x: 136, startPoint y: 627, endPoint x: 158, endPoint y: 648, distance: 30.4
drag, startPoint x: 153, startPoint y: 637, endPoint x: 144, endPoint y: 652, distance: 17.5
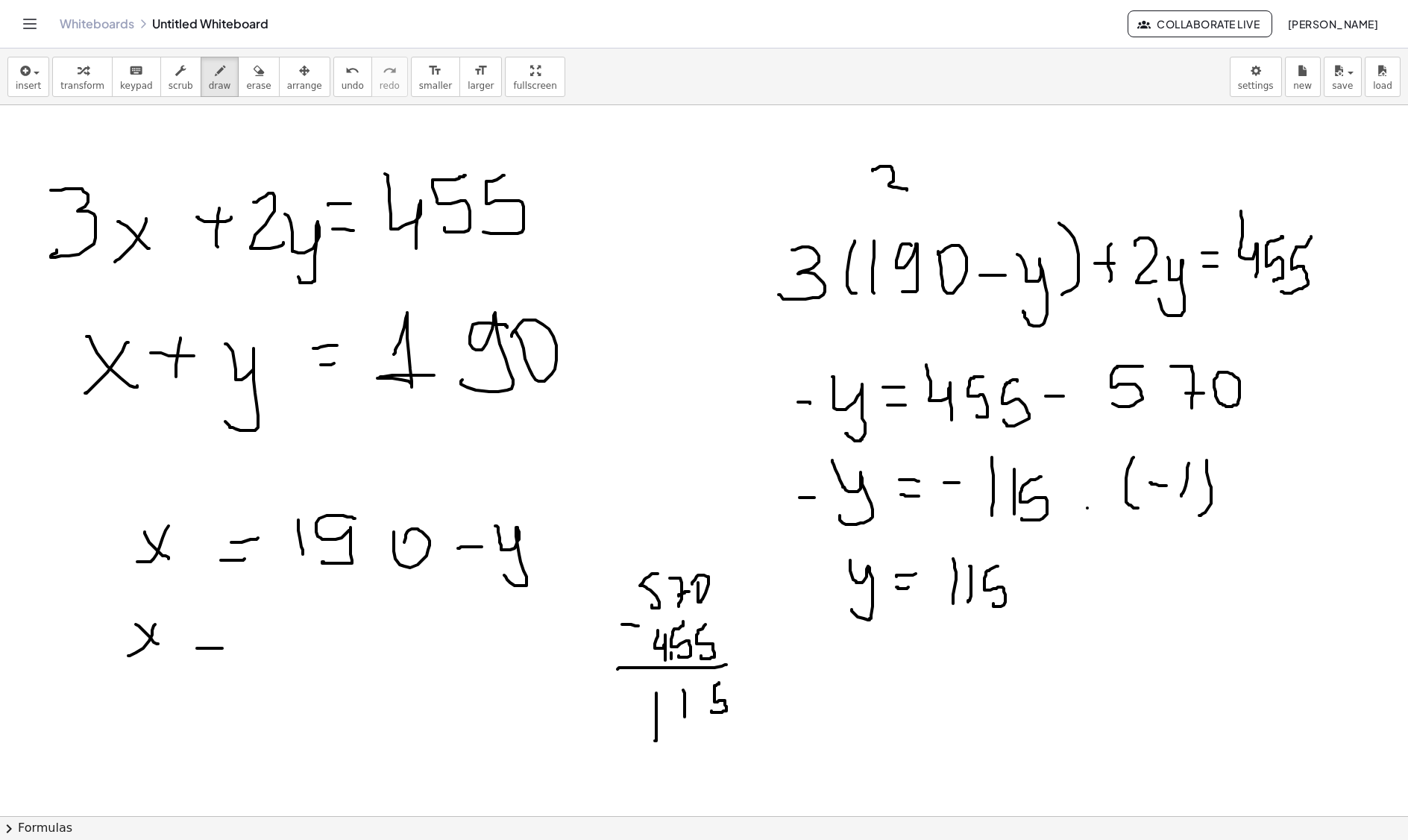
drag, startPoint x: 197, startPoint y: 651, endPoint x: 224, endPoint y: 649, distance: 27.1
drag, startPoint x: 200, startPoint y: 630, endPoint x: 260, endPoint y: 632, distance: 60.0
drag, startPoint x: 261, startPoint y: 639, endPoint x: 306, endPoint y: 625, distance: 47.1
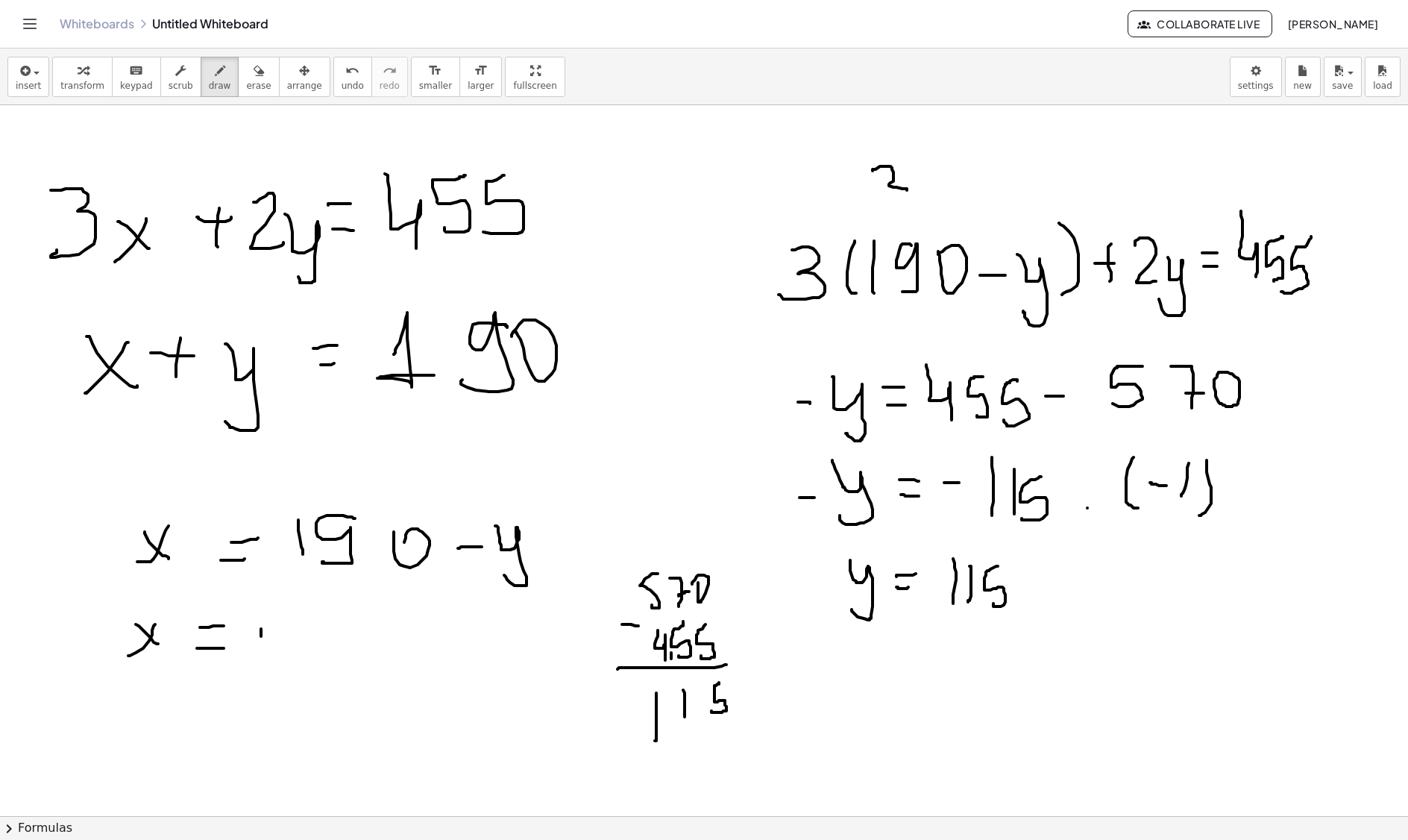
drag, startPoint x: 295, startPoint y: 619, endPoint x: 319, endPoint y: 655, distance: 43.3
drag, startPoint x: 338, startPoint y: 639, endPoint x: 334, endPoint y: 649, distance: 10.8
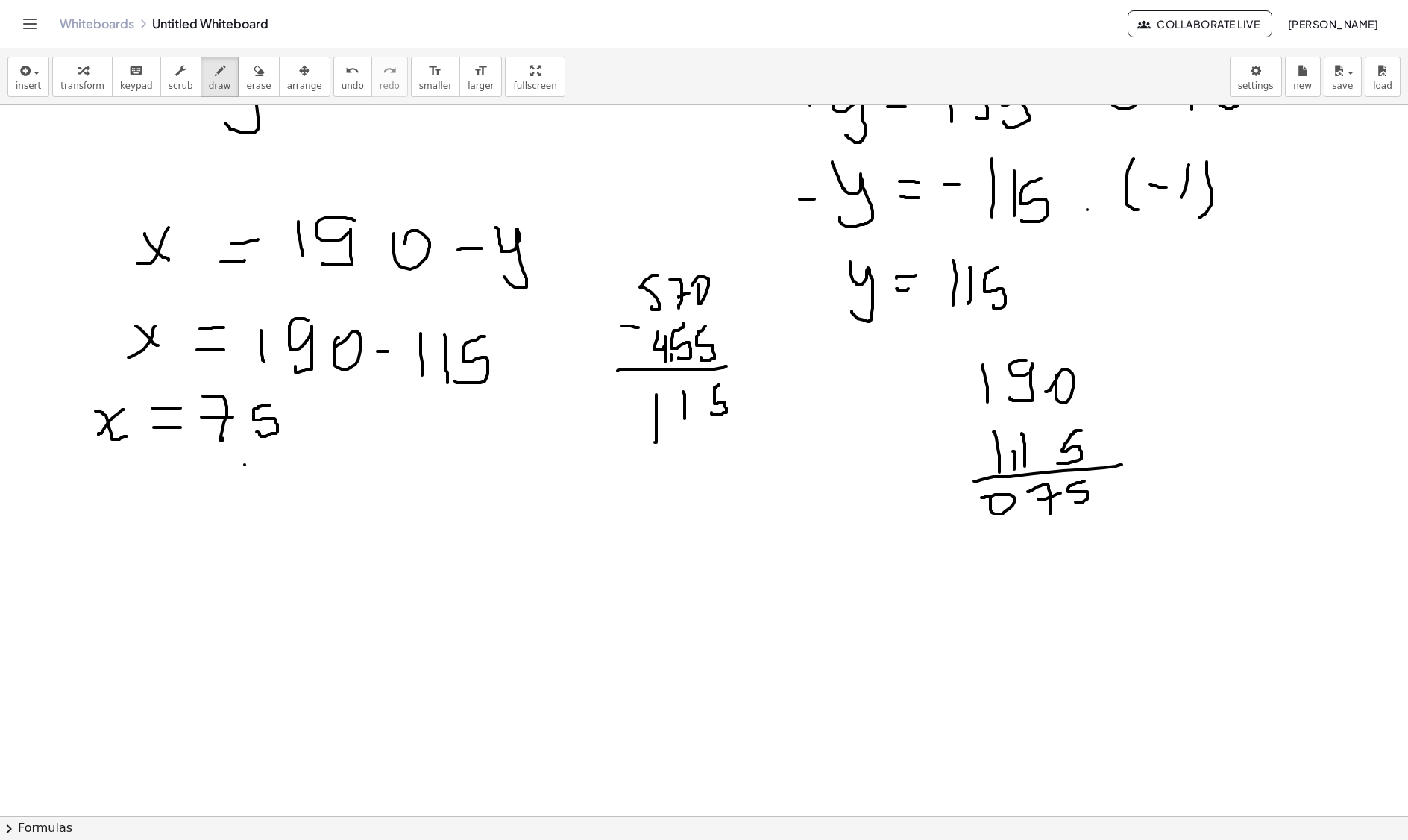
click at [244, 467] on div at bounding box center [704, 565] width 1408 height 1516
click at [283, 493] on div at bounding box center [704, 565] width 1408 height 1516
click at [310, 513] on div at bounding box center [704, 565] width 1408 height 1516
click at [222, 588] on div at bounding box center [704, 565] width 1408 height 1516
click at [237, 575] on div at bounding box center [704, 565] width 1408 height 1516
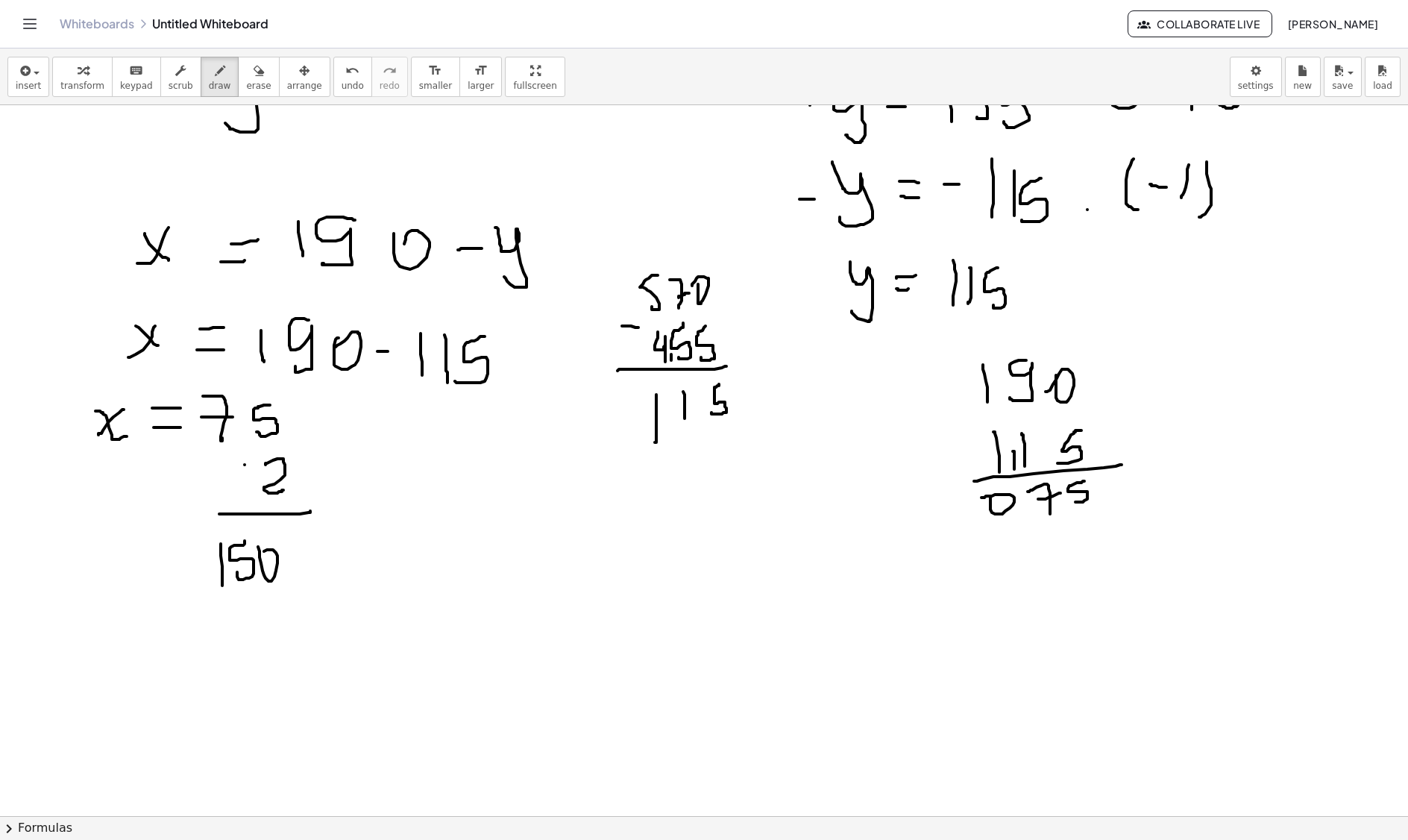
click at [261, 559] on div at bounding box center [704, 565] width 1408 height 1516
click at [230, 669] on div at bounding box center [704, 565] width 1408 height 1516
click at [252, 657] on div at bounding box center [704, 565] width 1408 height 1516
click at [272, 651] on div at bounding box center [704, 565] width 1408 height 1516
click at [346, 671] on div at bounding box center [704, 565] width 1408 height 1516
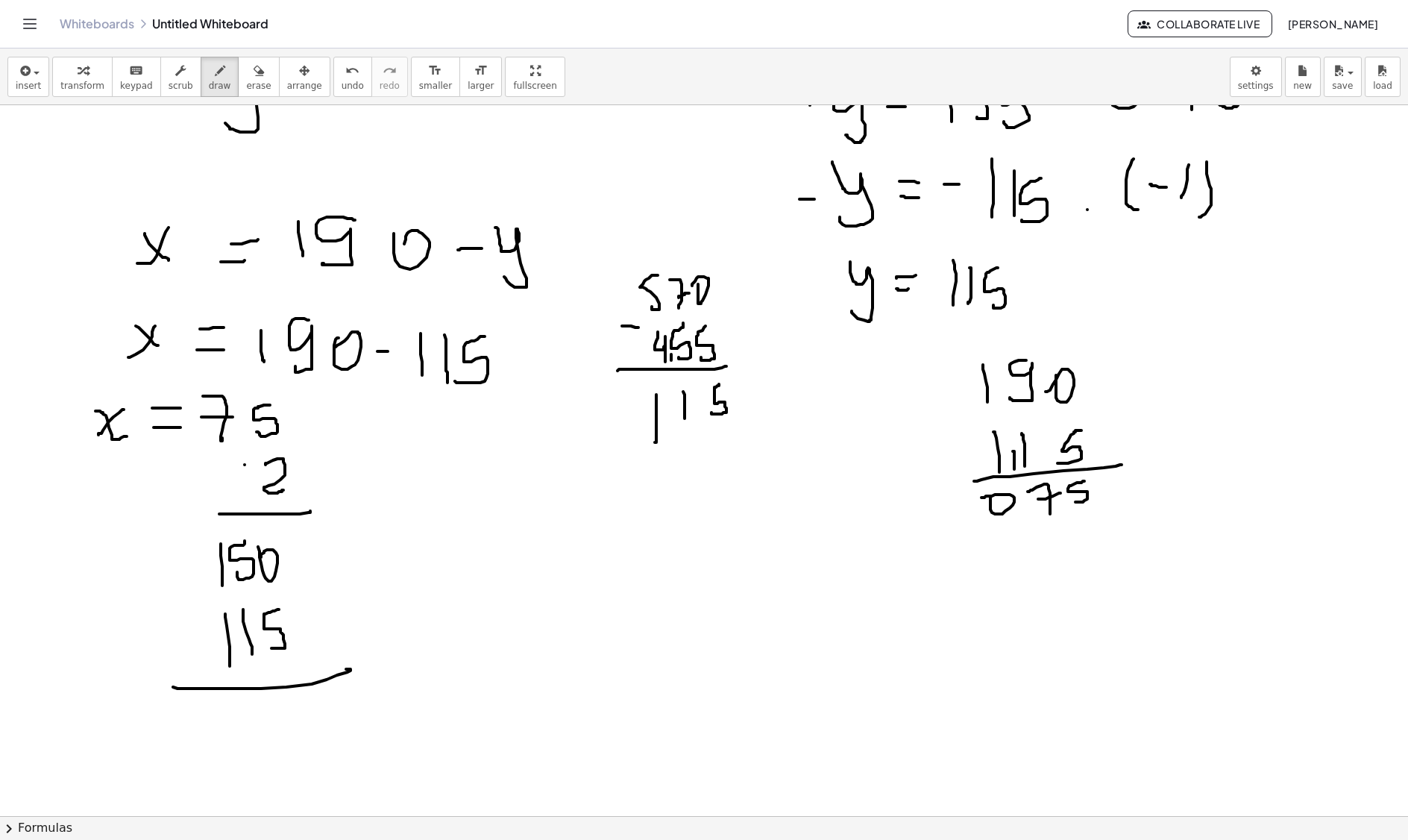
click at [189, 614] on div at bounding box center [704, 565] width 1408 height 1516
click at [174, 630] on div at bounding box center [704, 565] width 1408 height 1516
click at [288, 707] on div at bounding box center [704, 565] width 1408 height 1516
click at [282, 730] on div at bounding box center [704, 565] width 1408 height 1516
click at [256, 734] on div at bounding box center [704, 565] width 1408 height 1516
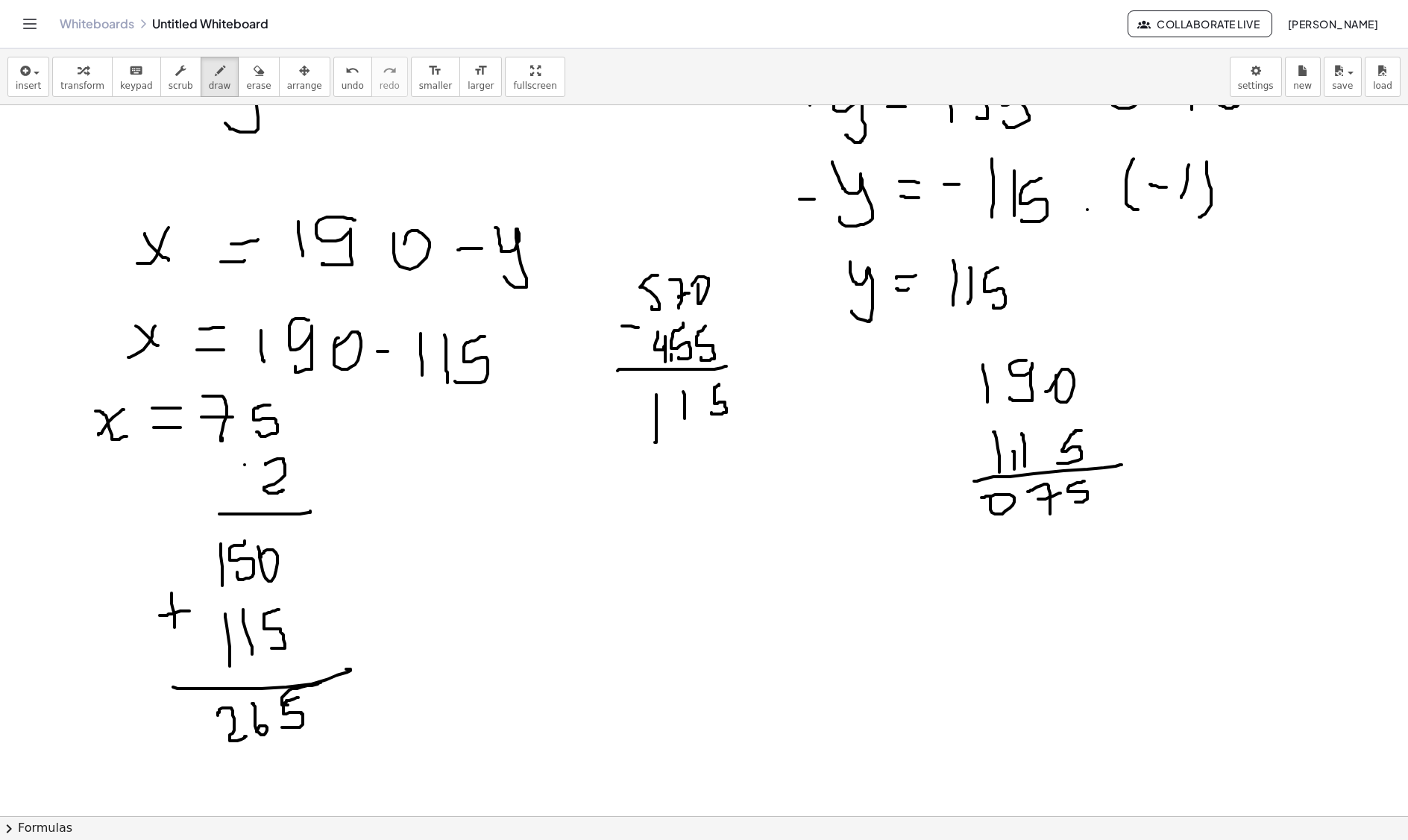
click at [246, 739] on div at bounding box center [704, 565] width 1408 height 1516
click at [254, 78] on icon "button" at bounding box center [259, 71] width 11 height 18
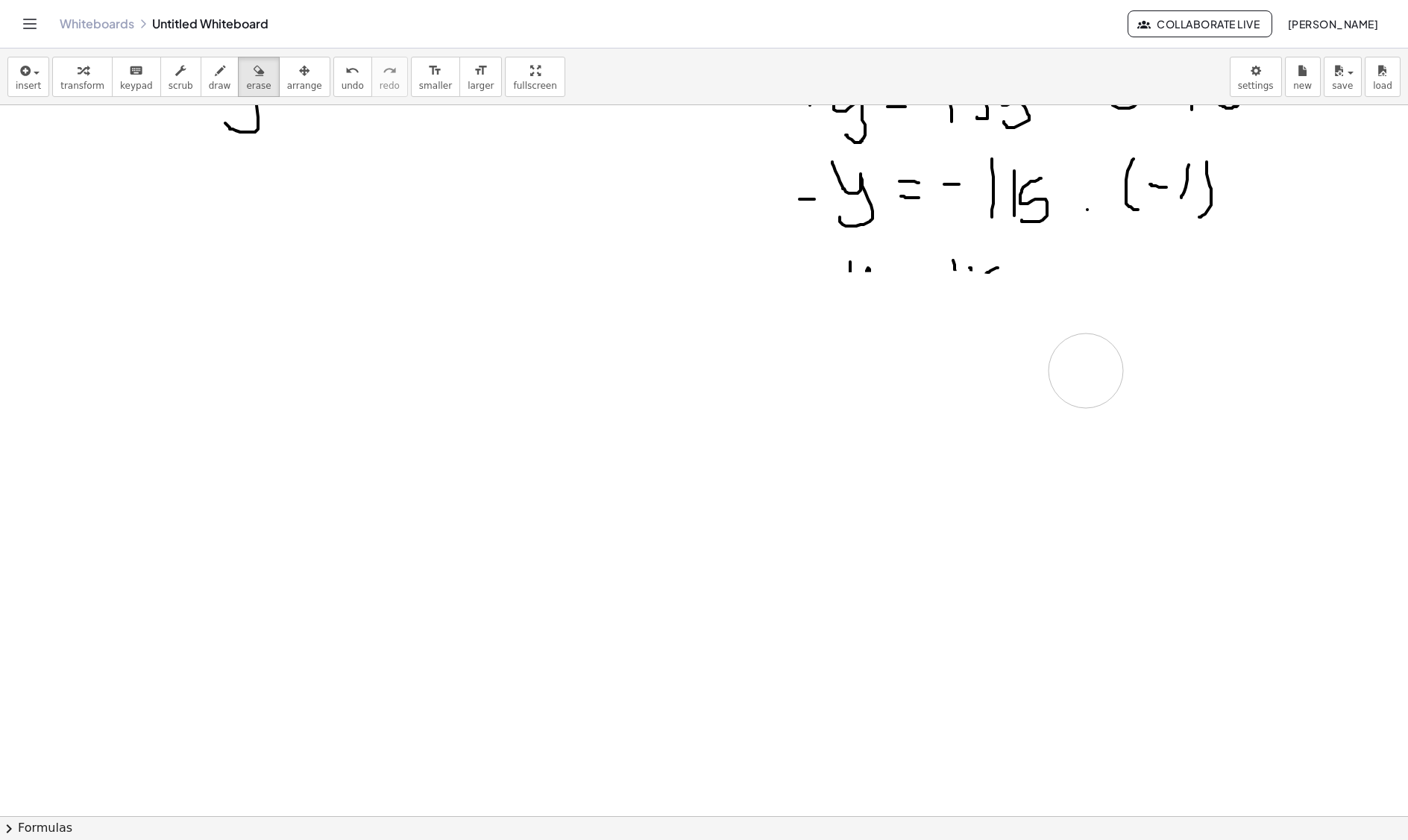
drag, startPoint x: 351, startPoint y: 762, endPoint x: 1117, endPoint y: 470, distance: 819.8
click at [1086, 372] on div at bounding box center [704, 565] width 1408 height 1516
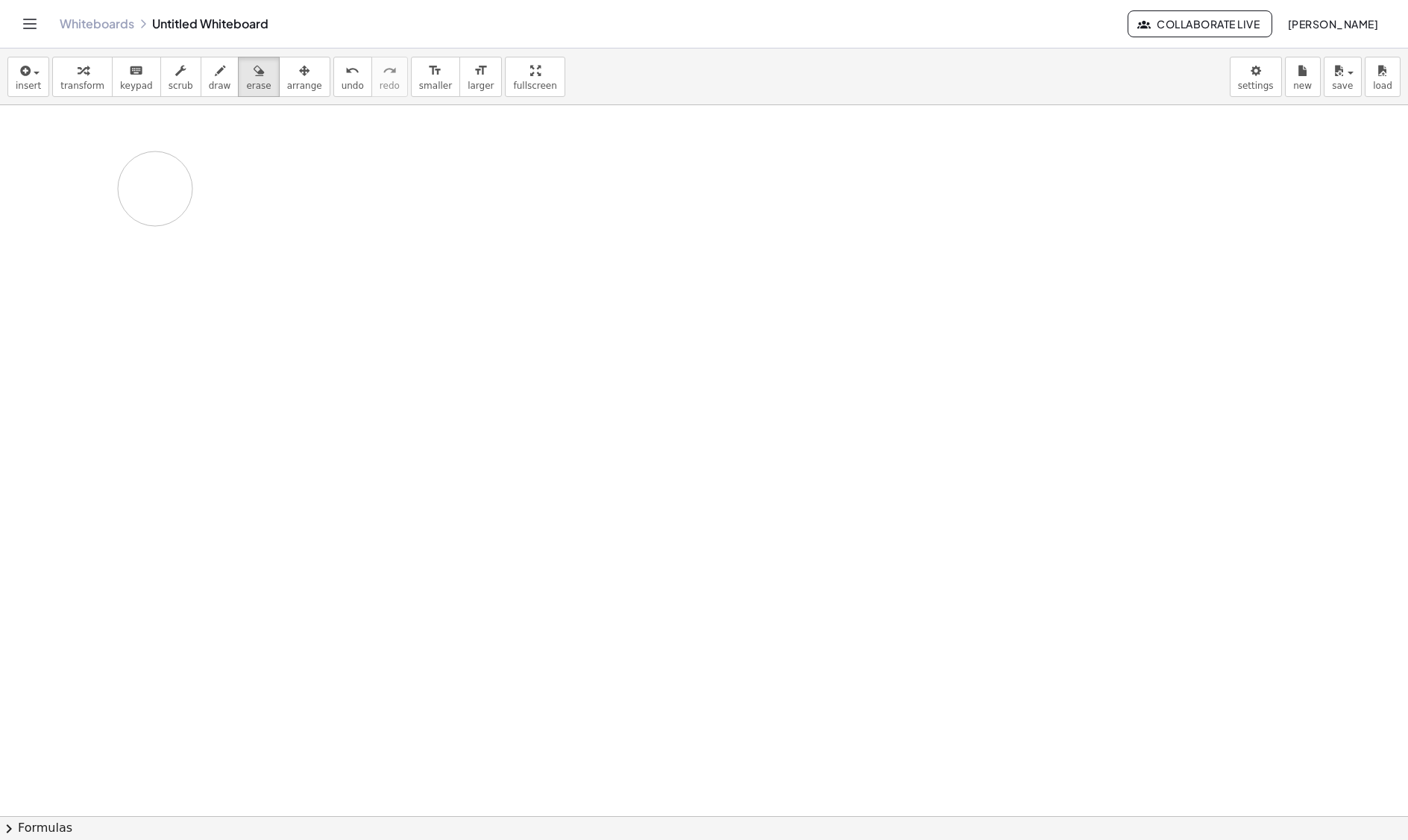
drag, startPoint x: 1027, startPoint y: 561, endPoint x: 189, endPoint y: 119, distance: 947.4
click at [215, 76] on icon "button" at bounding box center [220, 71] width 11 height 18
drag, startPoint x: 125, startPoint y: 171, endPoint x: 134, endPoint y: 208, distance: 38.1
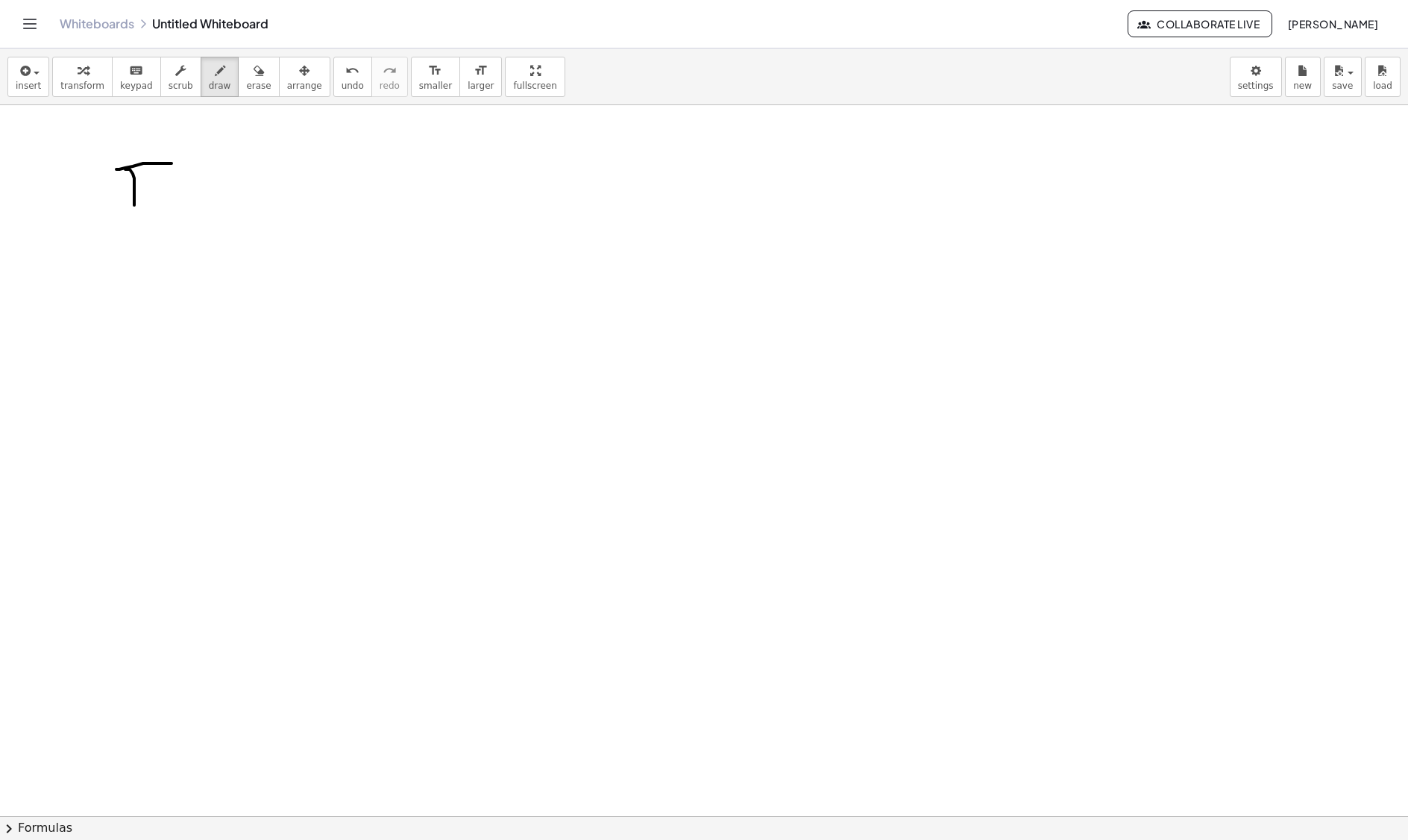
drag, startPoint x: 125, startPoint y: 170, endPoint x: 171, endPoint y: 166, distance: 46.2
click at [254, 75] on div "button" at bounding box center [258, 70] width 24 height 18
drag, startPoint x: 183, startPoint y: 144, endPoint x: 160, endPoint y: 162, distance: 29.2
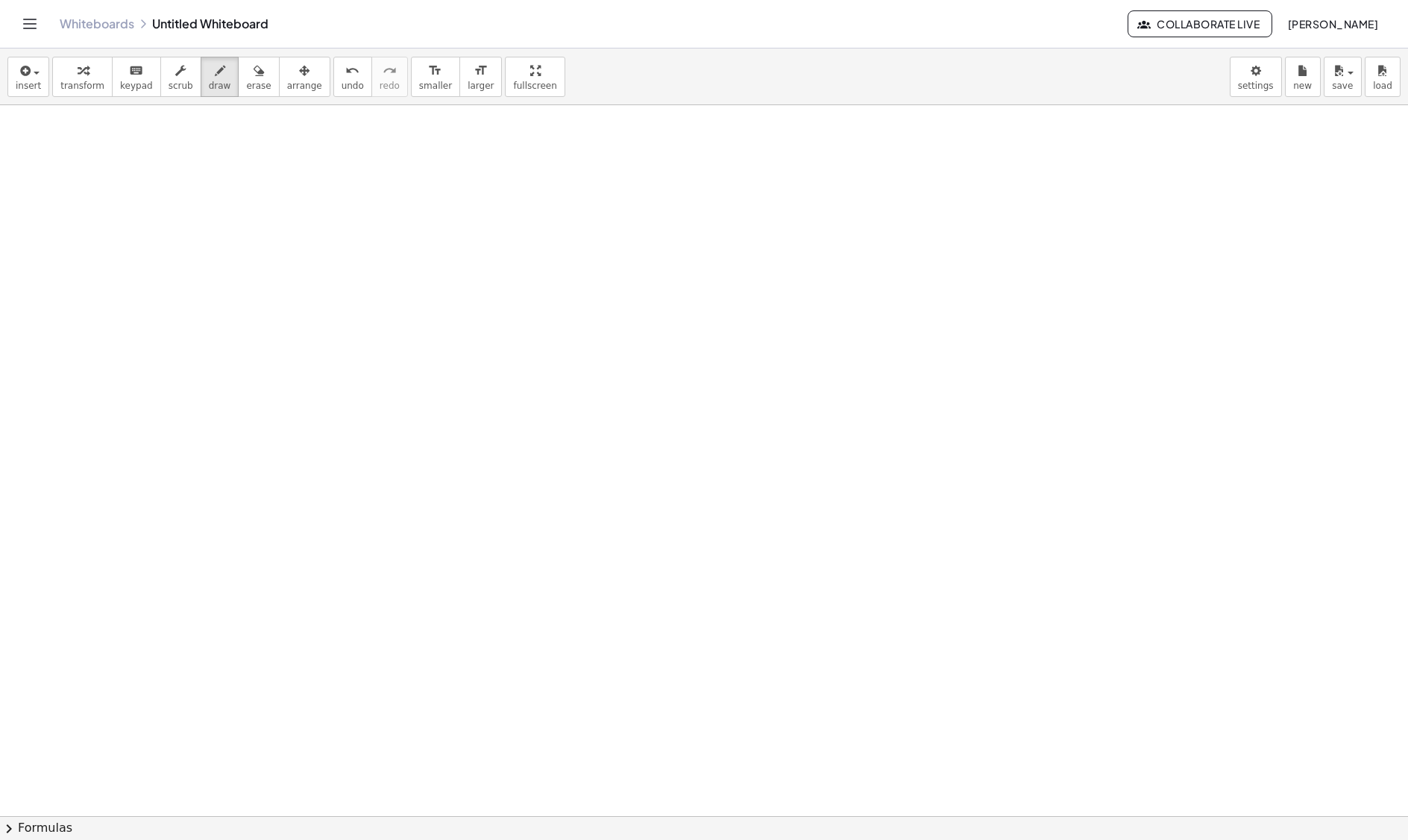
drag, startPoint x: 206, startPoint y: 87, endPoint x: 167, endPoint y: 210, distance: 129.0
click at [209, 87] on span "draw" at bounding box center [220, 85] width 23 height 11
drag, startPoint x: 142, startPoint y: 191, endPoint x: 153, endPoint y: 185, distance: 12.5
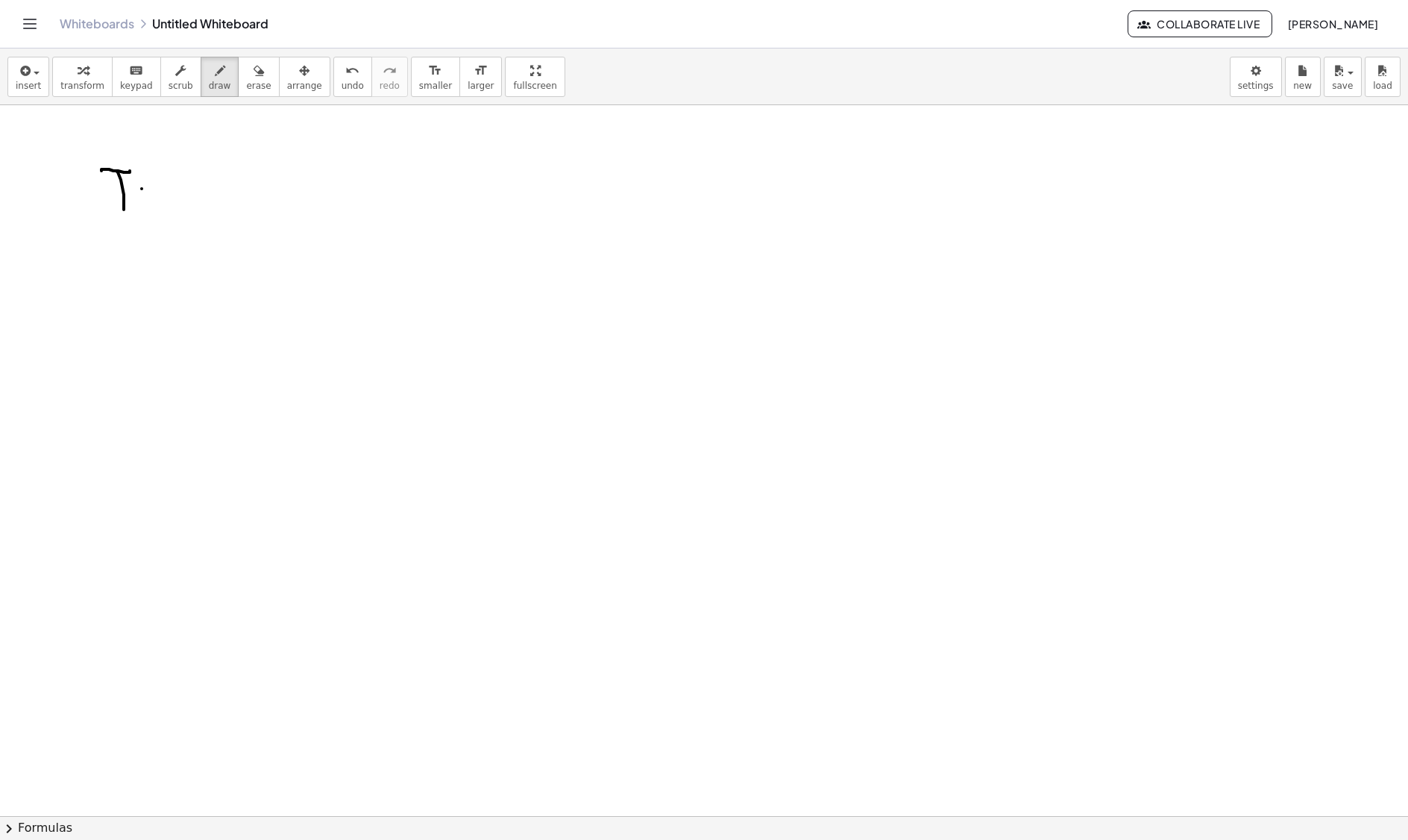
drag, startPoint x: 142, startPoint y: 183, endPoint x: 155, endPoint y: 178, distance: 13.9
click at [254, 75] on div "button" at bounding box center [258, 70] width 24 height 18
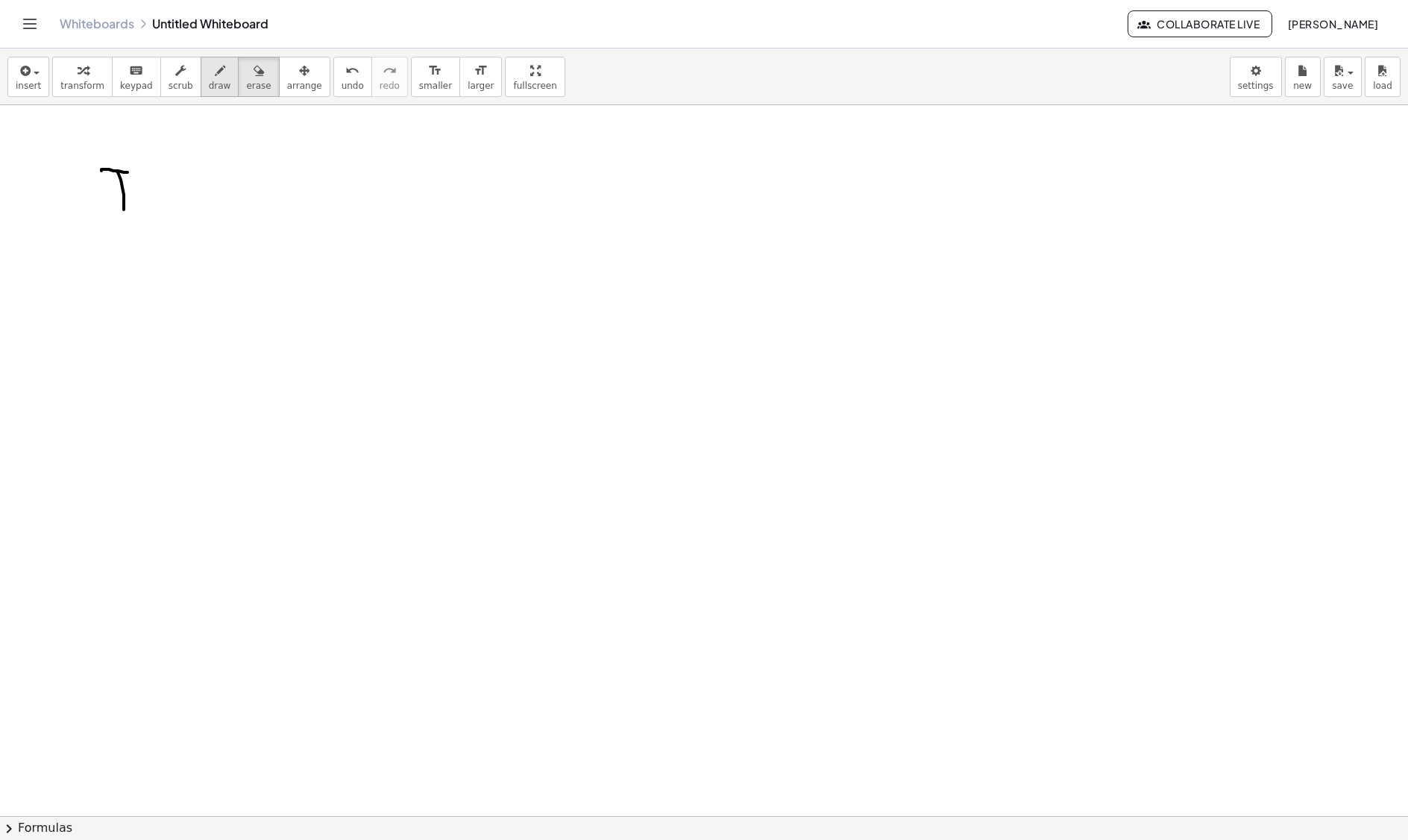
click at [215, 76] on div "button" at bounding box center [220, 70] width 23 height 18
drag, startPoint x: 188, startPoint y: 178, endPoint x: 180, endPoint y: 201, distance: 24.4
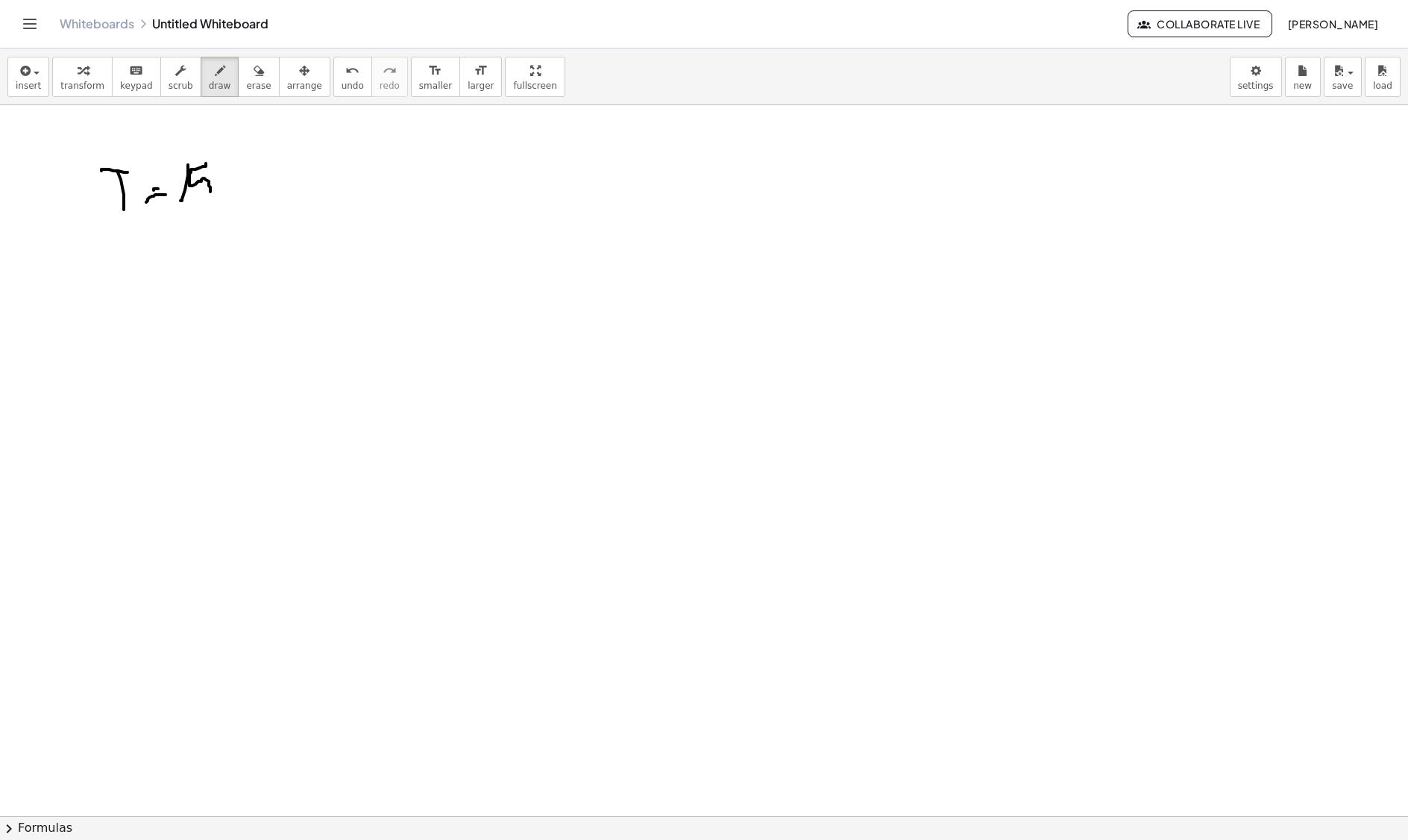
drag, startPoint x: 206, startPoint y: 166, endPoint x: 200, endPoint y: 189, distance: 23.8
drag, startPoint x: 228, startPoint y: 197, endPoint x: 237, endPoint y: 187, distance: 13.5
drag, startPoint x: 273, startPoint y: 173, endPoint x: 294, endPoint y: 199, distance: 33.4
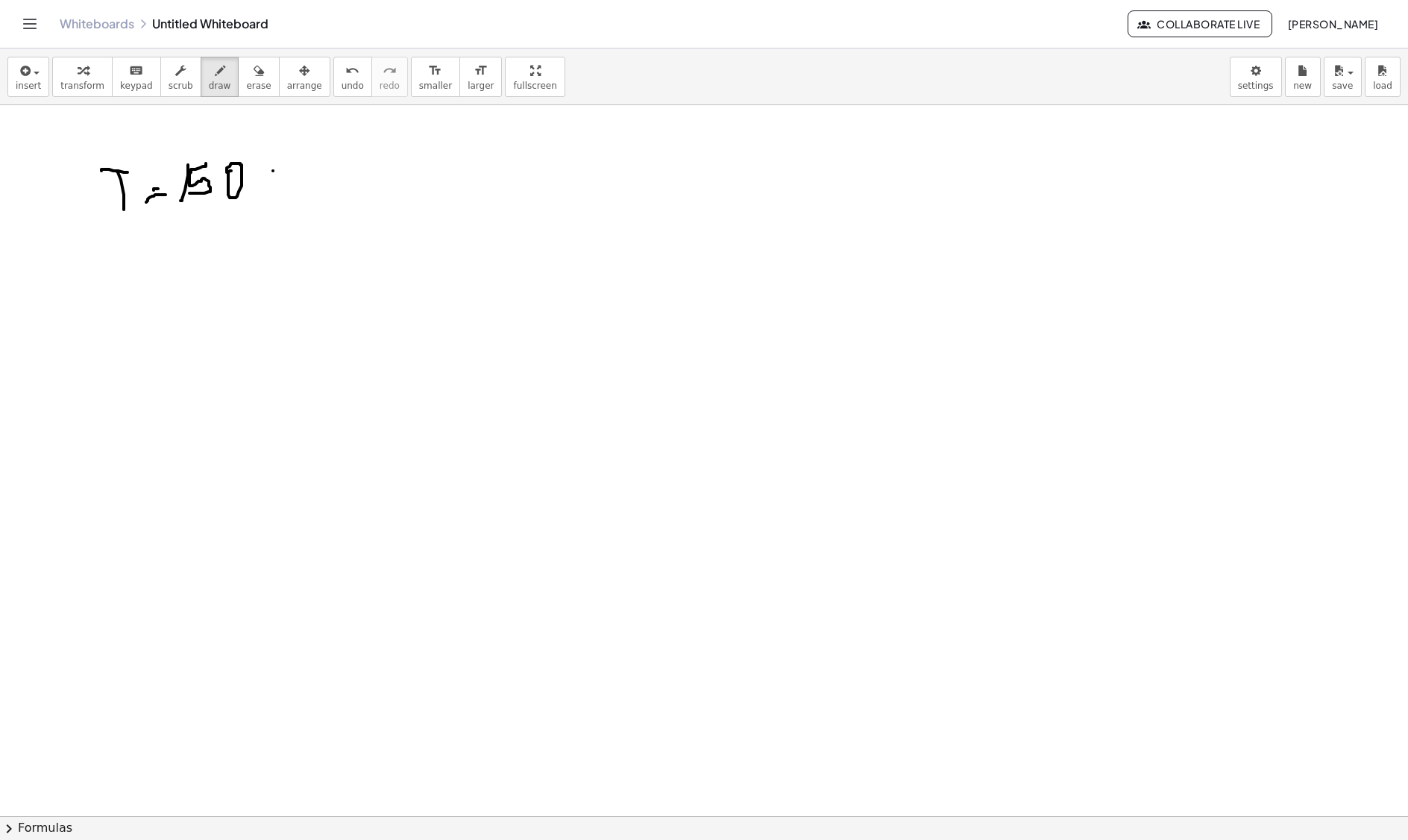
drag, startPoint x: 301, startPoint y: 185, endPoint x: 310, endPoint y: 203, distance: 20.1
drag, startPoint x: 315, startPoint y: 180, endPoint x: 292, endPoint y: 203, distance: 32.5
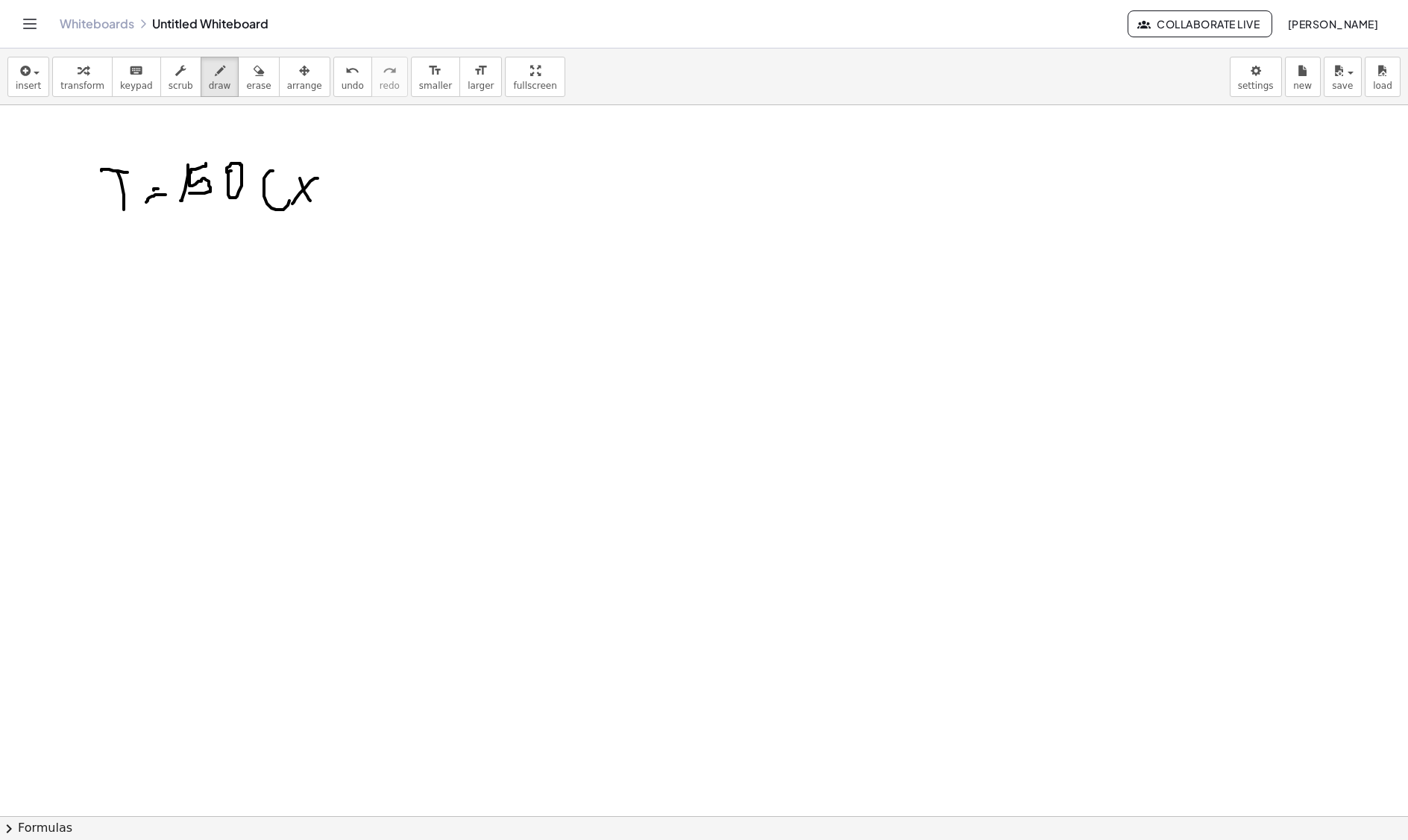
drag, startPoint x: 365, startPoint y: 180, endPoint x: 395, endPoint y: 185, distance: 30.4
drag, startPoint x: 411, startPoint y: 171, endPoint x: 411, endPoint y: 182, distance: 11.0
drag, startPoint x: 411, startPoint y: 173, endPoint x: 415, endPoint y: 189, distance: 16.5
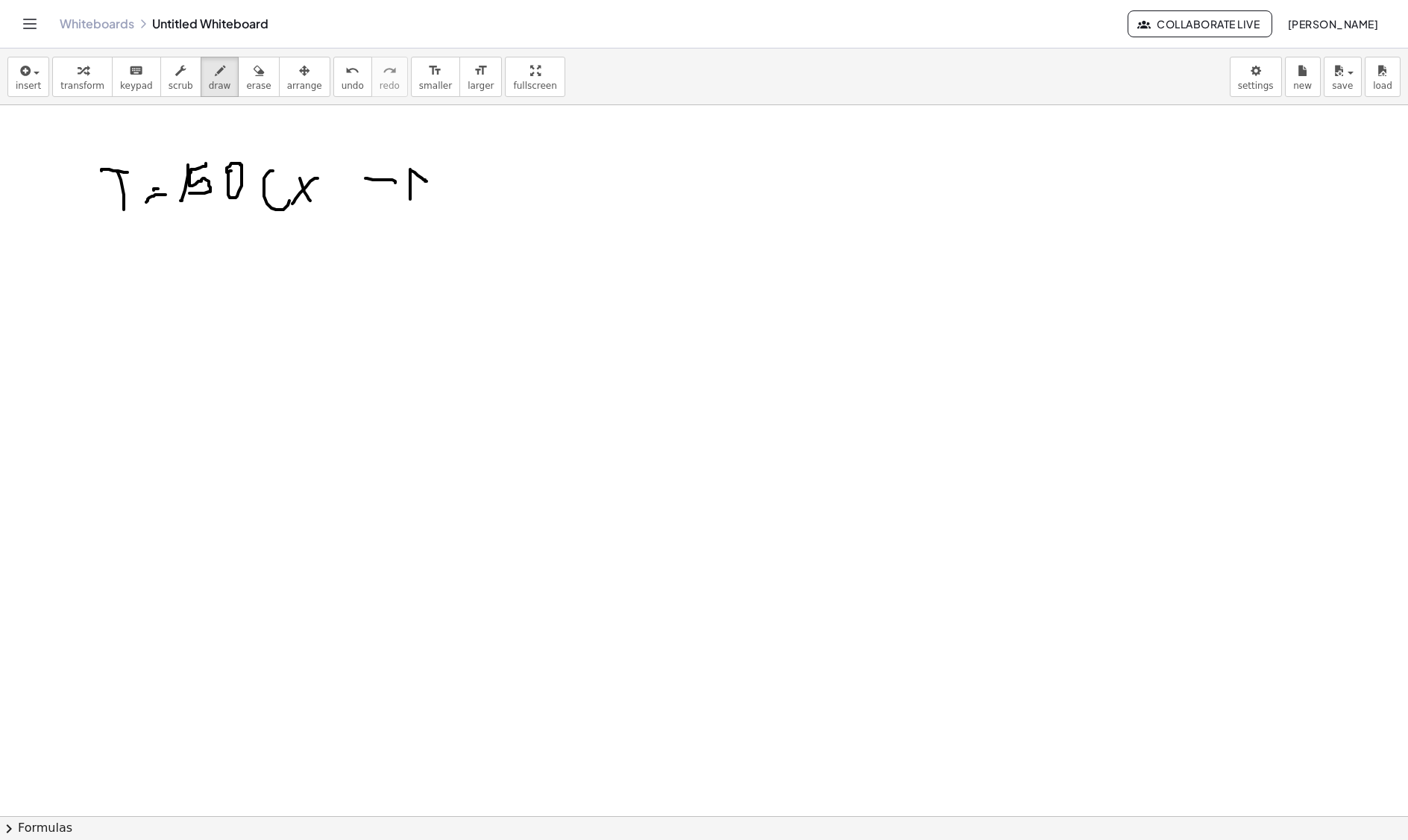
drag, startPoint x: 457, startPoint y: 162, endPoint x: 454, endPoint y: 203, distance: 41.1
drag, startPoint x: 509, startPoint y: 160, endPoint x: 527, endPoint y: 180, distance: 26.9
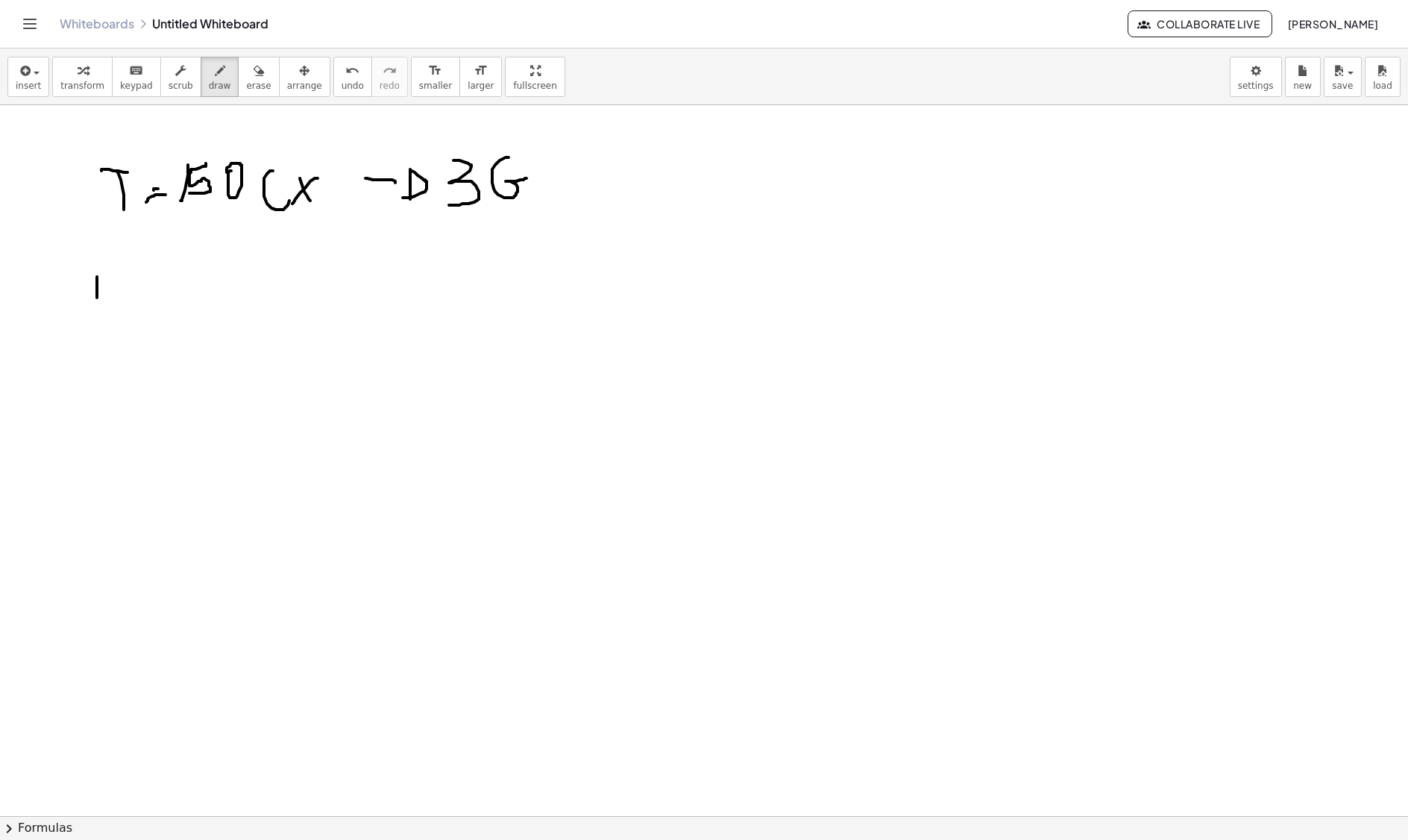
drag, startPoint x: 97, startPoint y: 290, endPoint x: 98, endPoint y: 308, distance: 18.0
drag, startPoint x: 110, startPoint y: 278, endPoint x: 128, endPoint y: 299, distance: 27.7
drag, startPoint x: 151, startPoint y: 278, endPoint x: 171, endPoint y: 294, distance: 25.6
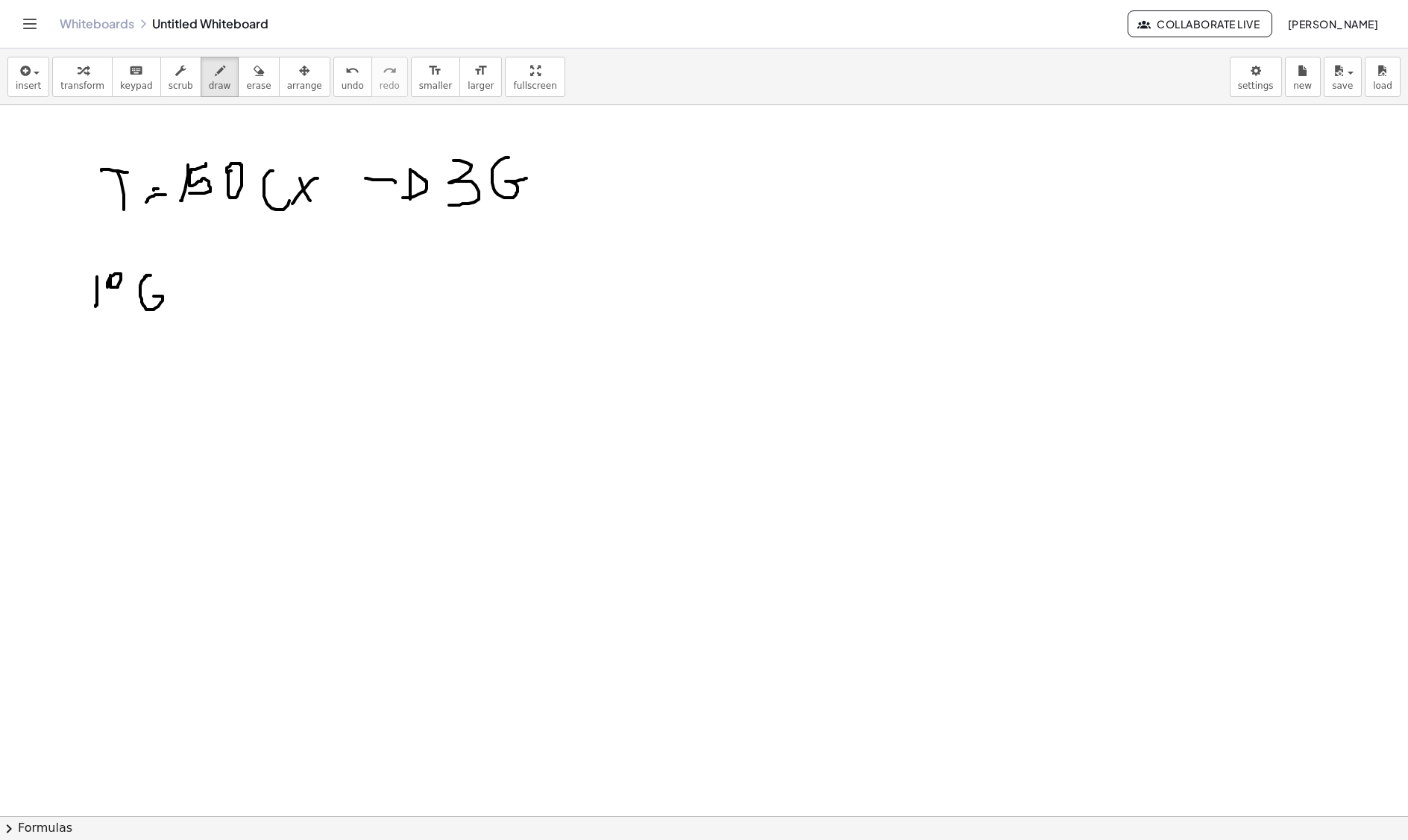
drag, startPoint x: 200, startPoint y: 292, endPoint x: 212, endPoint y: 292, distance: 12.0
drag, startPoint x: 251, startPoint y: 273, endPoint x: 265, endPoint y: 294, distance: 25.2
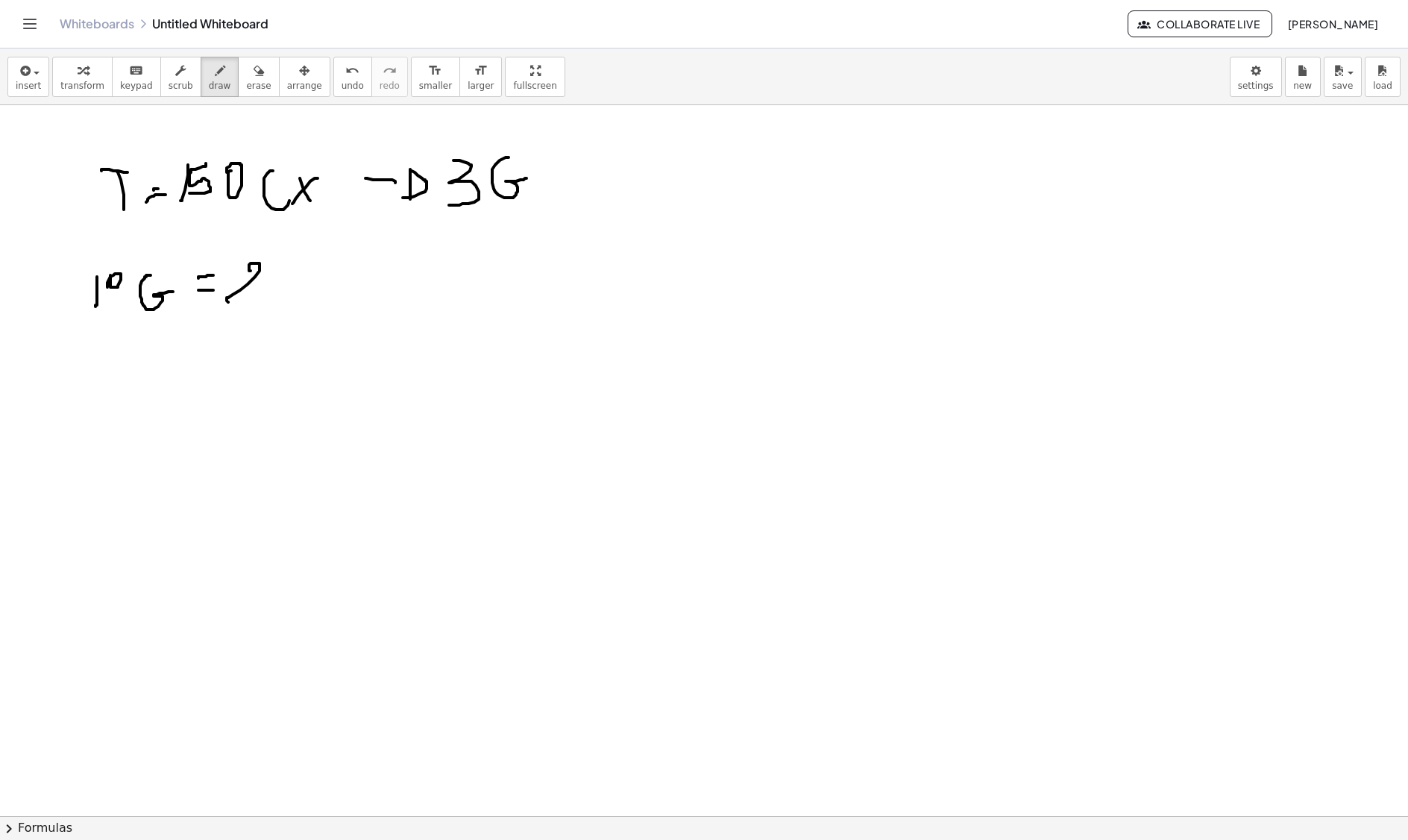
drag, startPoint x: 281, startPoint y: 260, endPoint x: 288, endPoint y: 269, distance: 11.4
drag, startPoint x: 318, startPoint y: 260, endPoint x: 331, endPoint y: 288, distance: 30.9
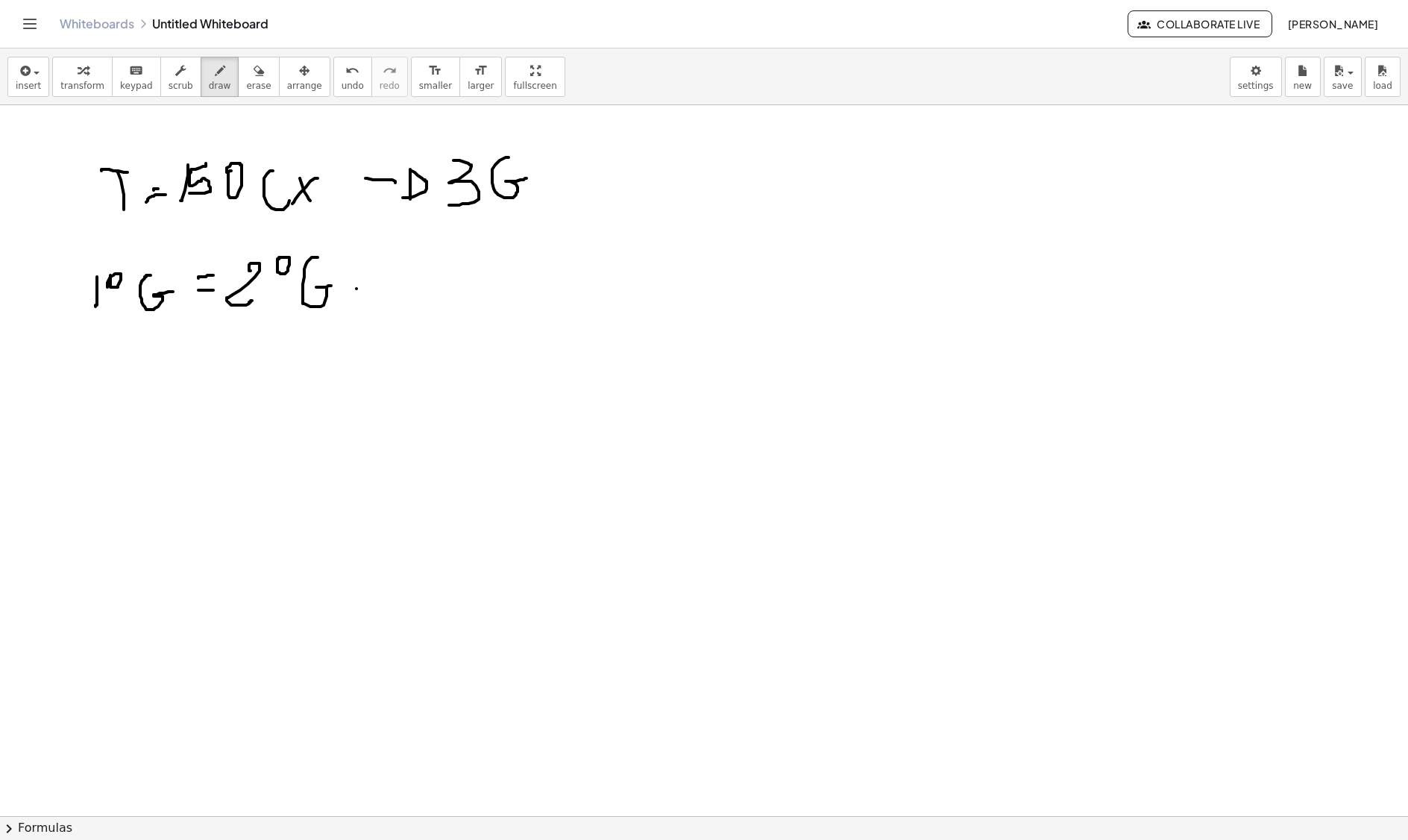
drag, startPoint x: 356, startPoint y: 291, endPoint x: 374, endPoint y: 285, distance: 19.0
drag, startPoint x: 397, startPoint y: 267, endPoint x: 406, endPoint y: 308, distance: 42.0
drag, startPoint x: 438, startPoint y: 267, endPoint x: 441, endPoint y: 276, distance: 9.5
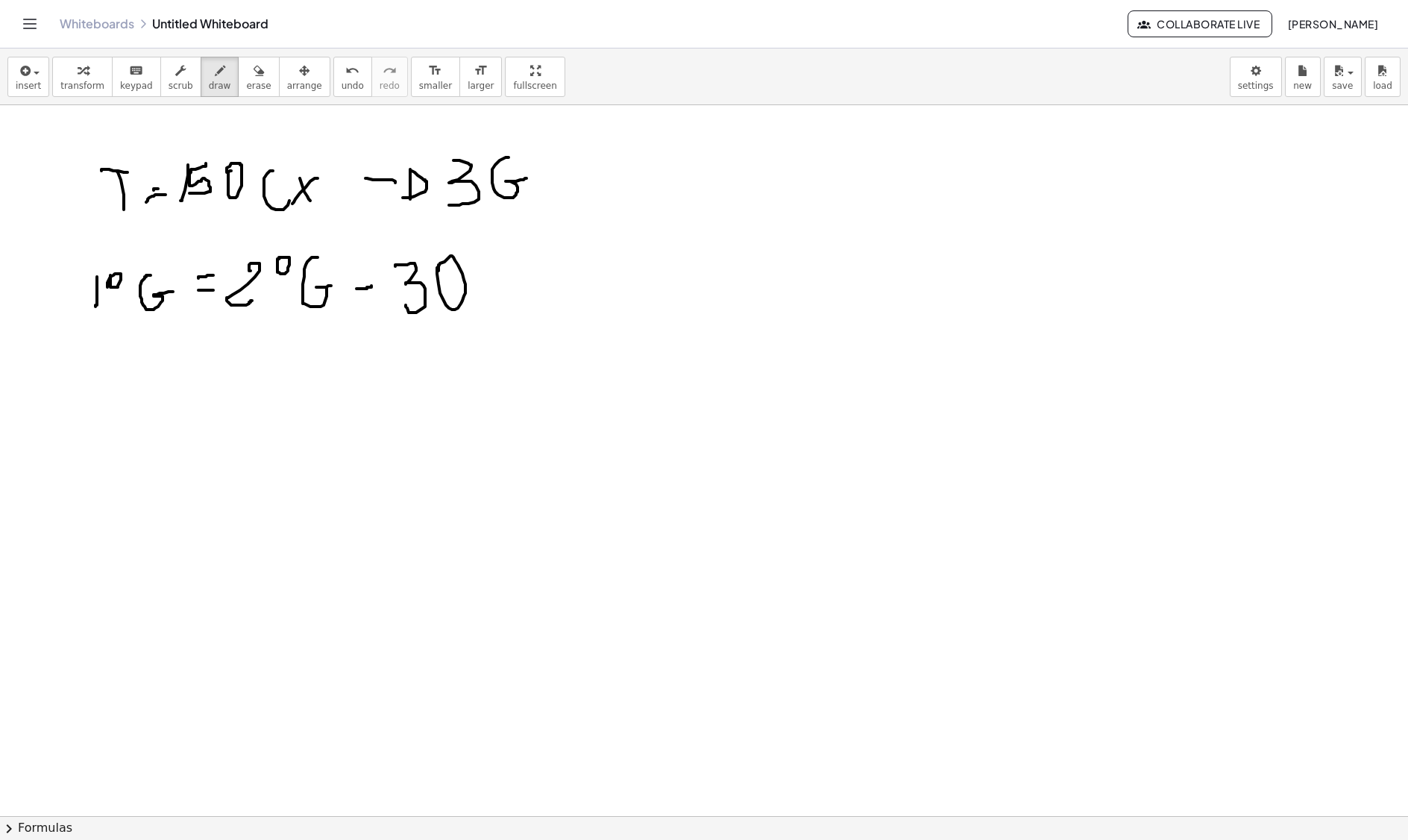
drag, startPoint x: 87, startPoint y: 367, endPoint x: 89, endPoint y: 407, distance: 40.0
drag, startPoint x: 121, startPoint y: 365, endPoint x: 123, endPoint y: 376, distance: 11.2
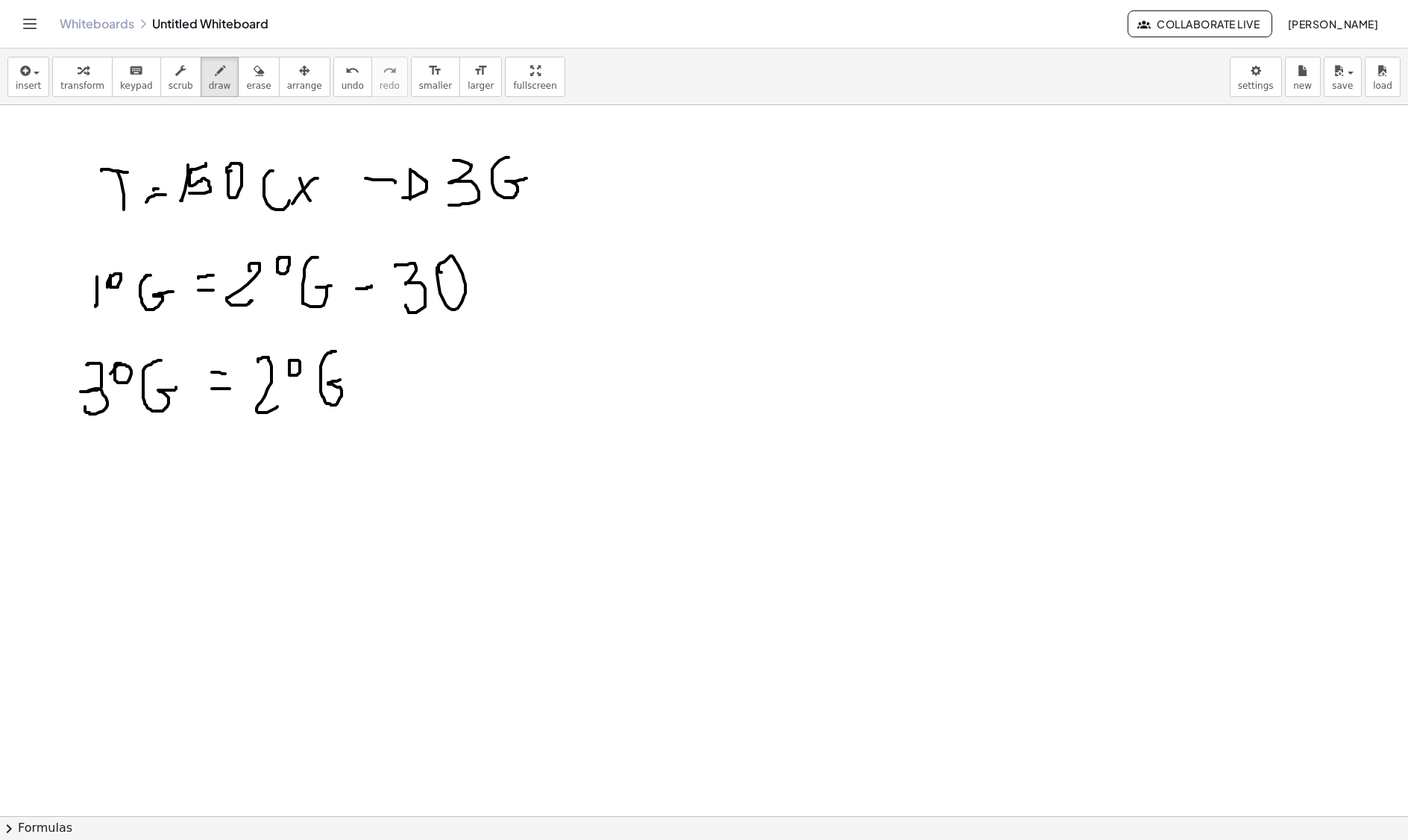
drag, startPoint x: 118, startPoint y: 579, endPoint x: 114, endPoint y: 621, distance: 42.2
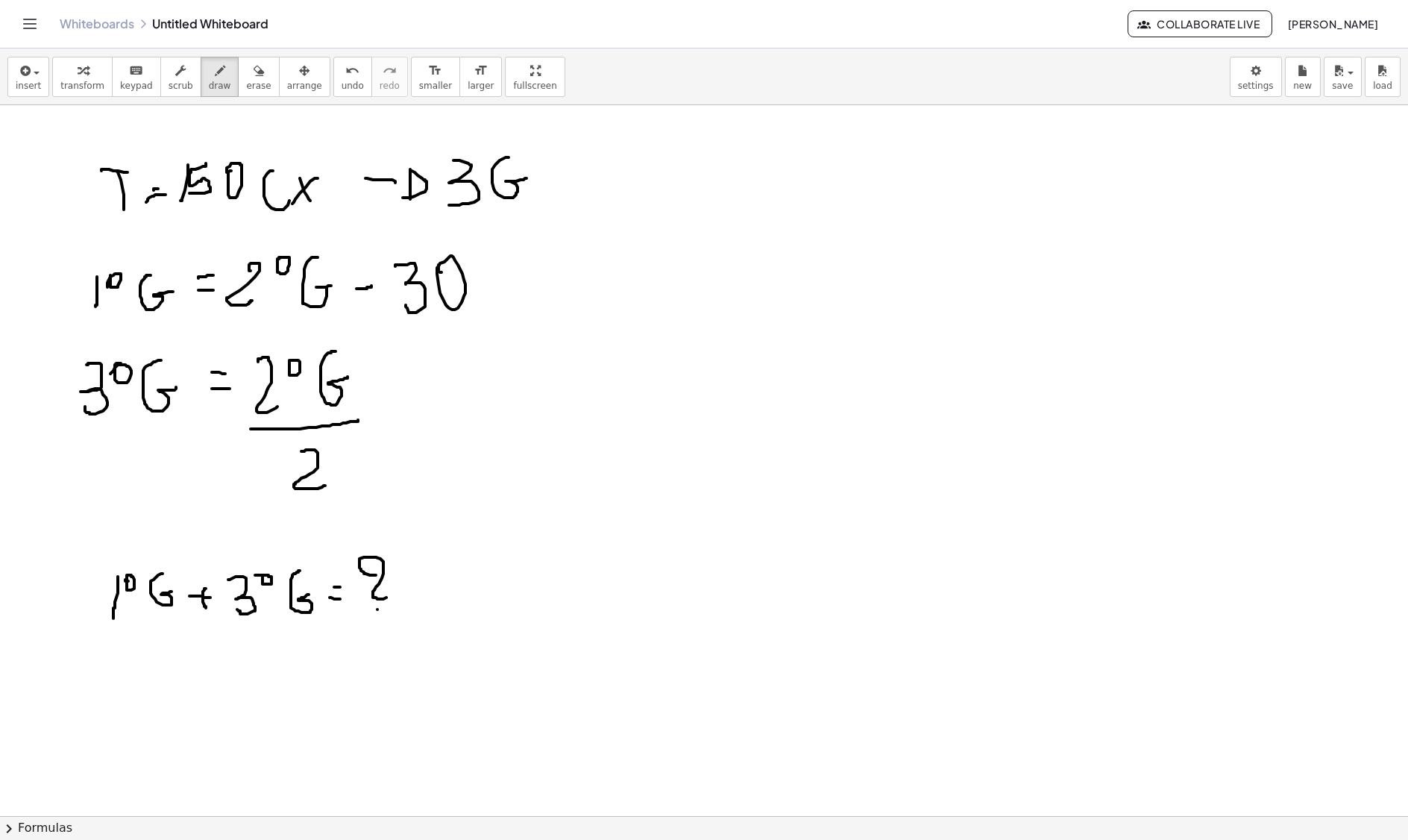
drag, startPoint x: 697, startPoint y: 246, endPoint x: 735, endPoint y: 279, distance: 50.3
drag, startPoint x: 700, startPoint y: 279, endPoint x: 695, endPoint y: 288, distance: 10.3
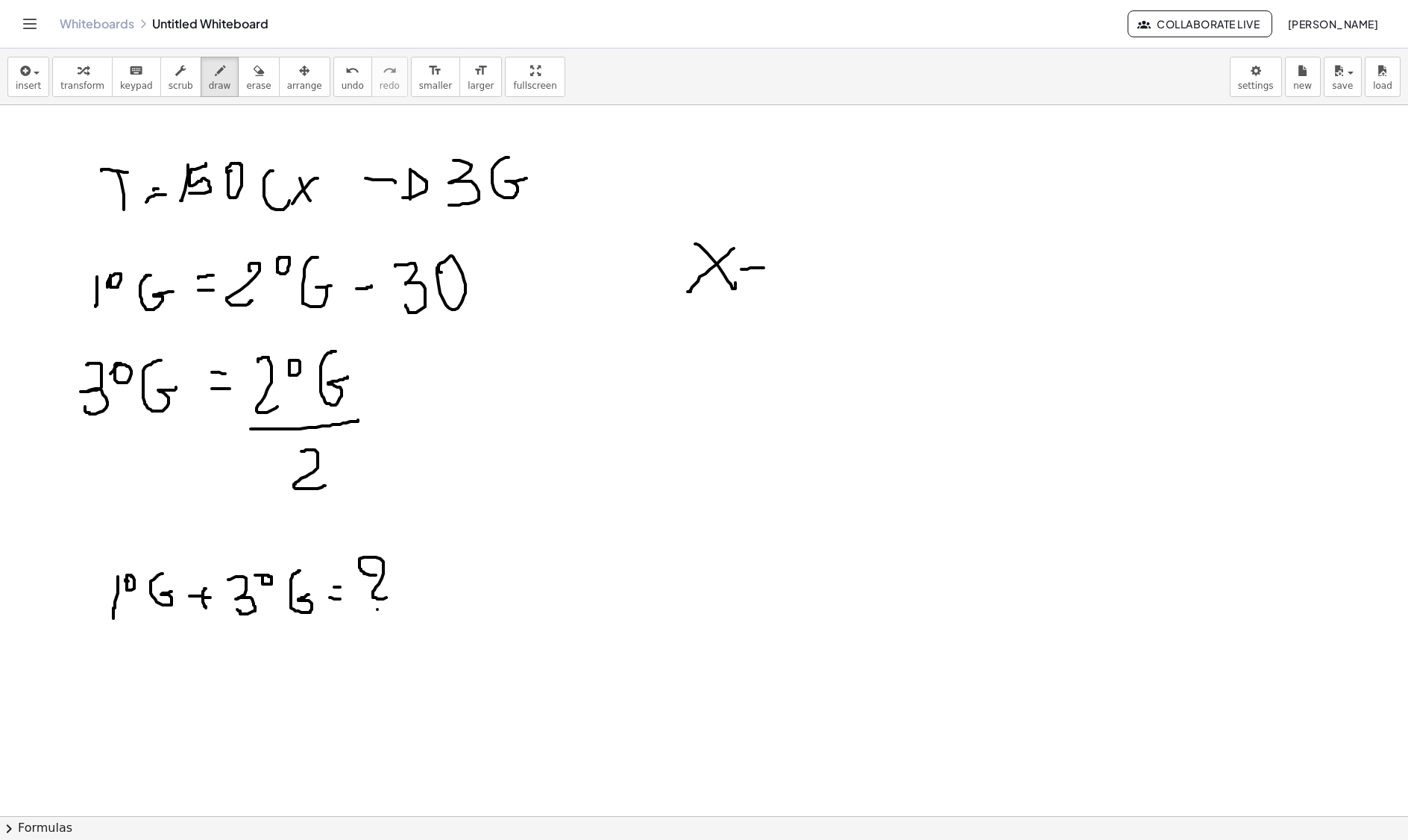
drag, startPoint x: 756, startPoint y: 270, endPoint x: 767, endPoint y: 267, distance: 11.4
drag, startPoint x: 801, startPoint y: 249, endPoint x: 789, endPoint y: 286, distance: 38.9
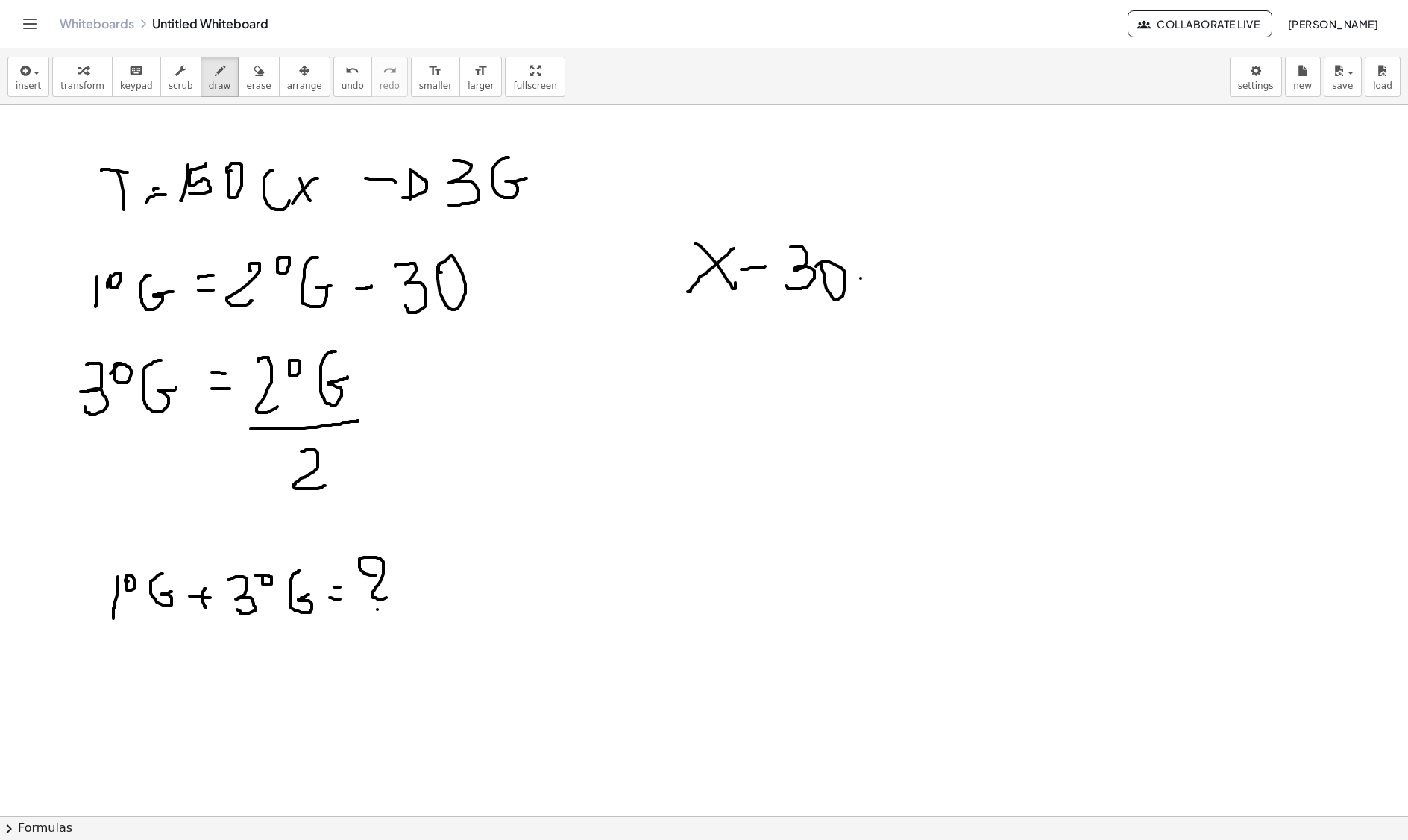
drag, startPoint x: 861, startPoint y: 281, endPoint x: 881, endPoint y: 274, distance: 21.2
drag, startPoint x: 874, startPoint y: 294, endPoint x: 881, endPoint y: 283, distance: 13.0
drag, startPoint x: 932, startPoint y: 261, endPoint x: 956, endPoint y: 267, distance: 24.7
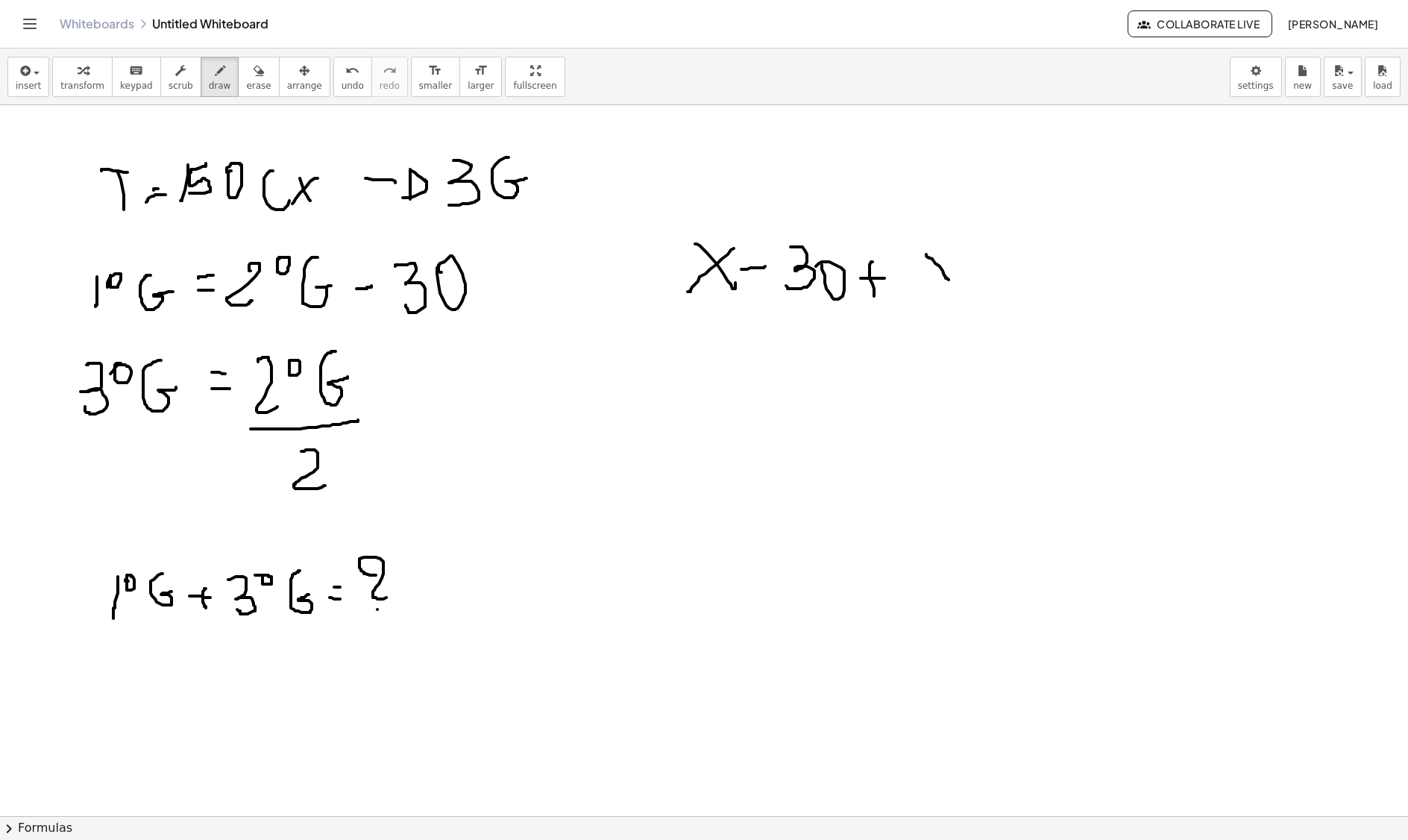
drag, startPoint x: 956, startPoint y: 260, endPoint x: 936, endPoint y: 286, distance: 32.8
drag, startPoint x: 922, startPoint y: 300, endPoint x: 965, endPoint y: 300, distance: 43.0
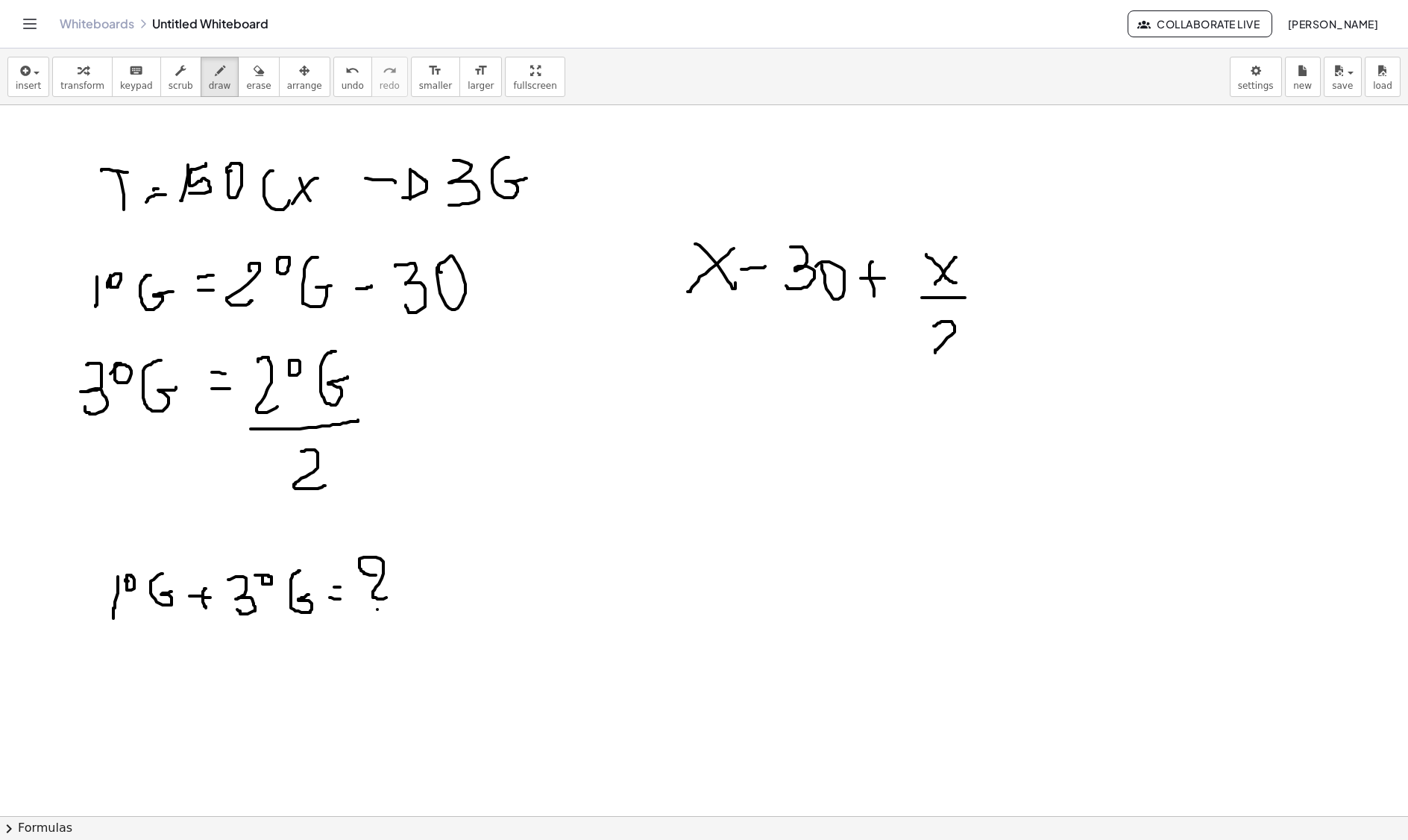
drag, startPoint x: 941, startPoint y: 324, endPoint x: 964, endPoint y: 347, distance: 32.5
drag, startPoint x: 993, startPoint y: 300, endPoint x: 1018, endPoint y: 290, distance: 26.9
drag, startPoint x: 1007, startPoint y: 279, endPoint x: 1013, endPoint y: 310, distance: 31.6
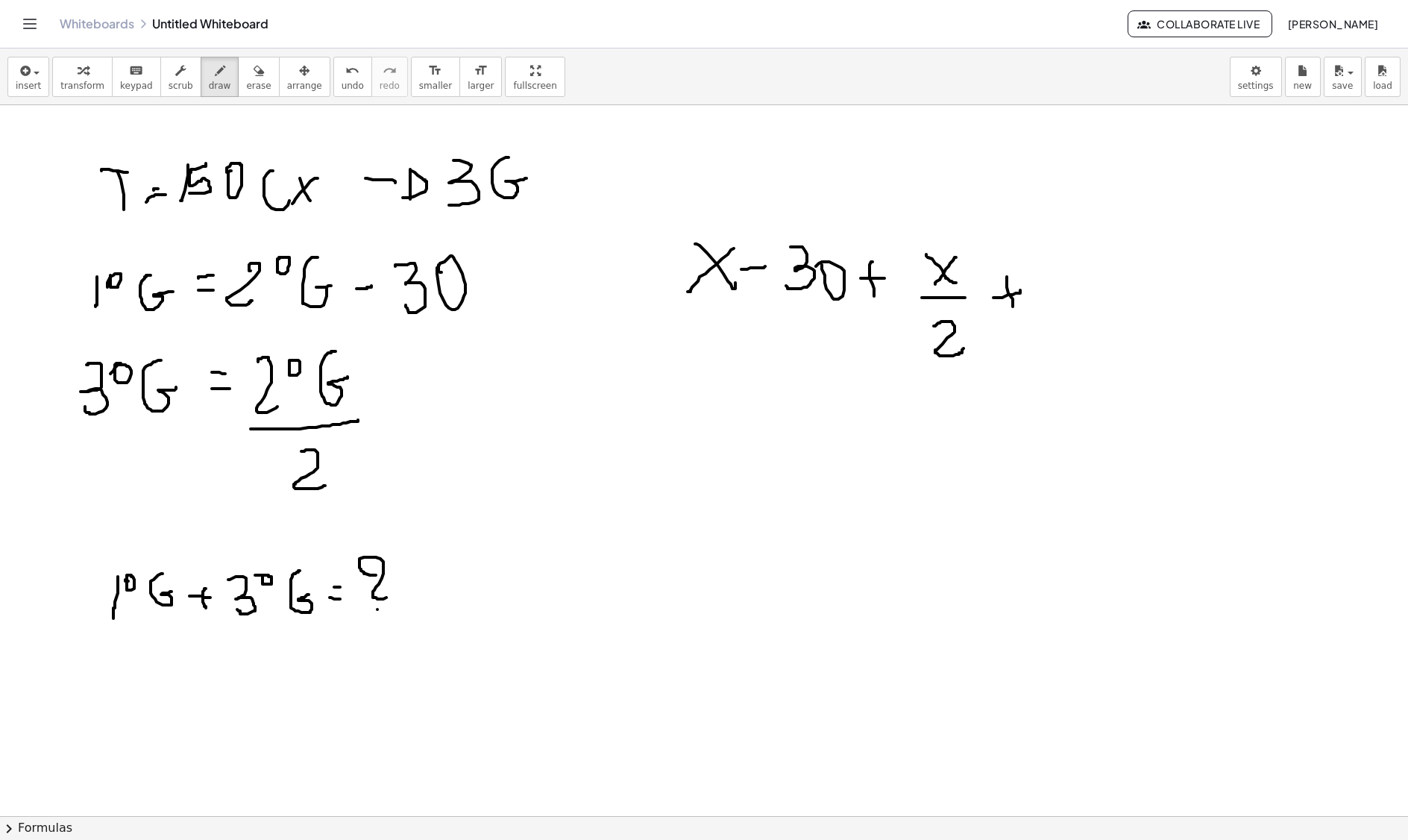
drag, startPoint x: 1044, startPoint y: 267, endPoint x: 1077, endPoint y: 286, distance: 38.1
drag, startPoint x: 1070, startPoint y: 263, endPoint x: 1057, endPoint y: 290, distance: 30.0
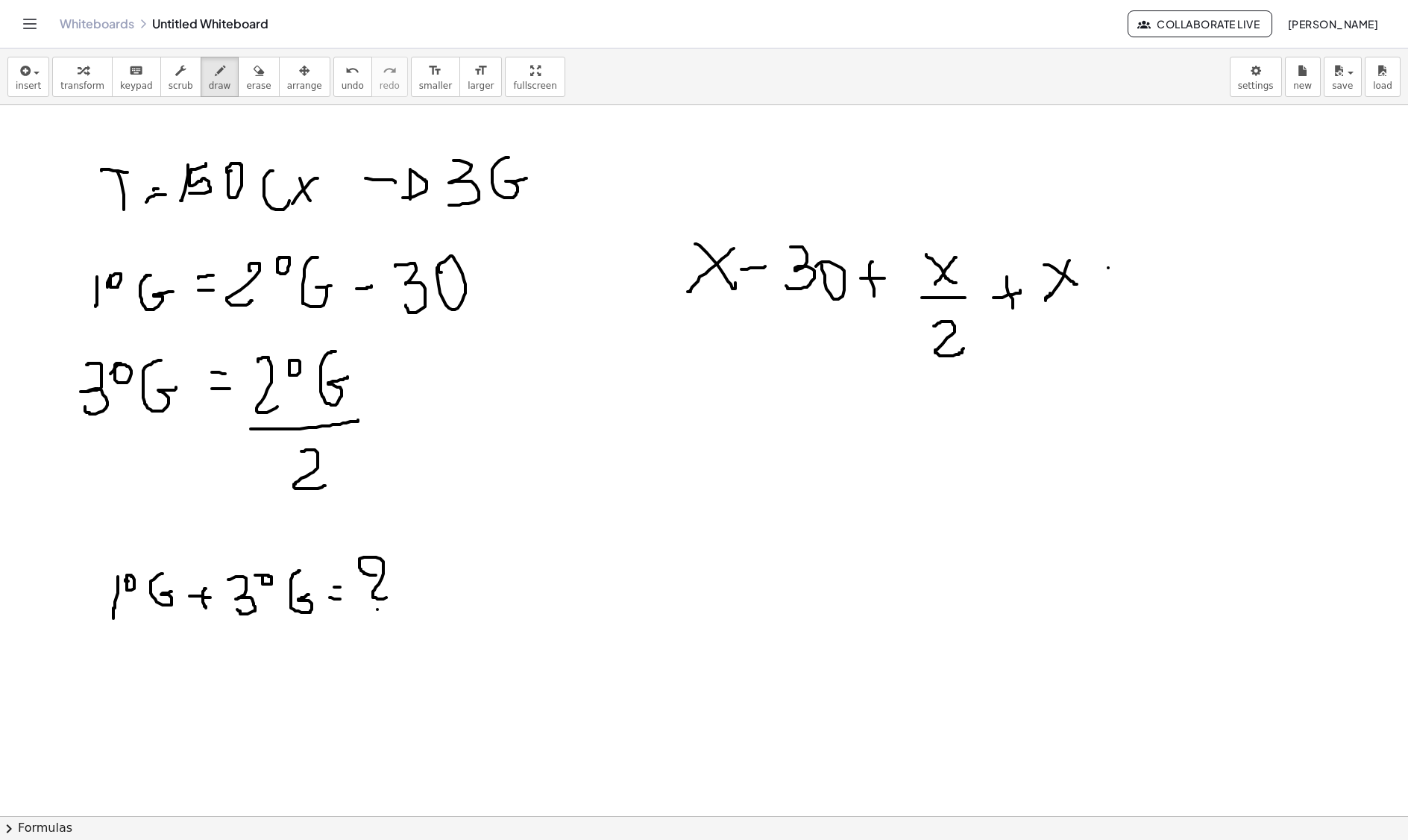
drag, startPoint x: 1109, startPoint y: 270, endPoint x: 1130, endPoint y: 270, distance: 21.0
drag, startPoint x: 1117, startPoint y: 255, endPoint x: 1125, endPoint y: 256, distance: 8.1
drag, startPoint x: 1164, startPoint y: 235, endPoint x: 1177, endPoint y: 258, distance: 26.4
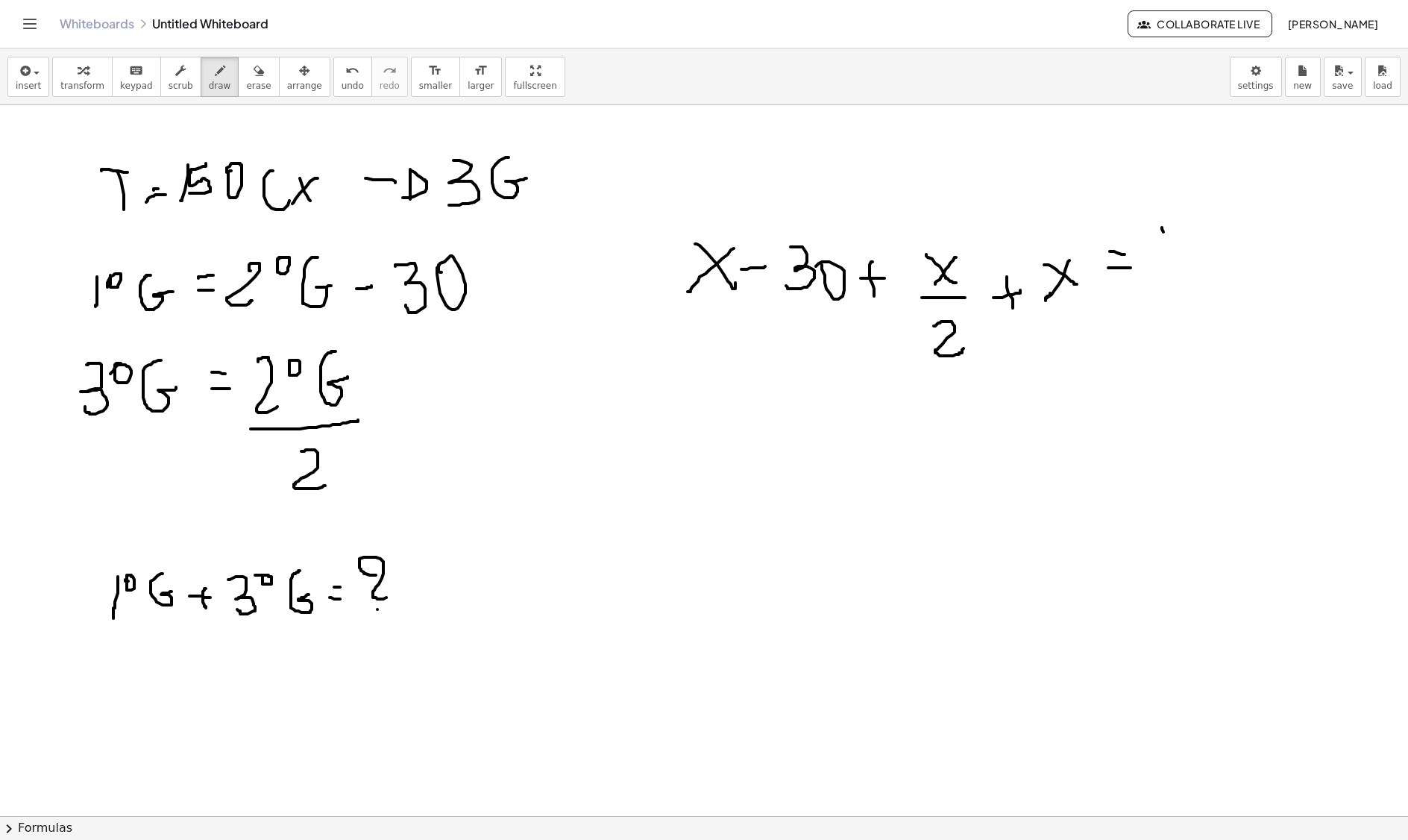
drag, startPoint x: 1198, startPoint y: 233, endPoint x: 1185, endPoint y: 267, distance: 36.4
drag, startPoint x: 695, startPoint y: 479, endPoint x: 731, endPoint y: 503, distance: 43.3
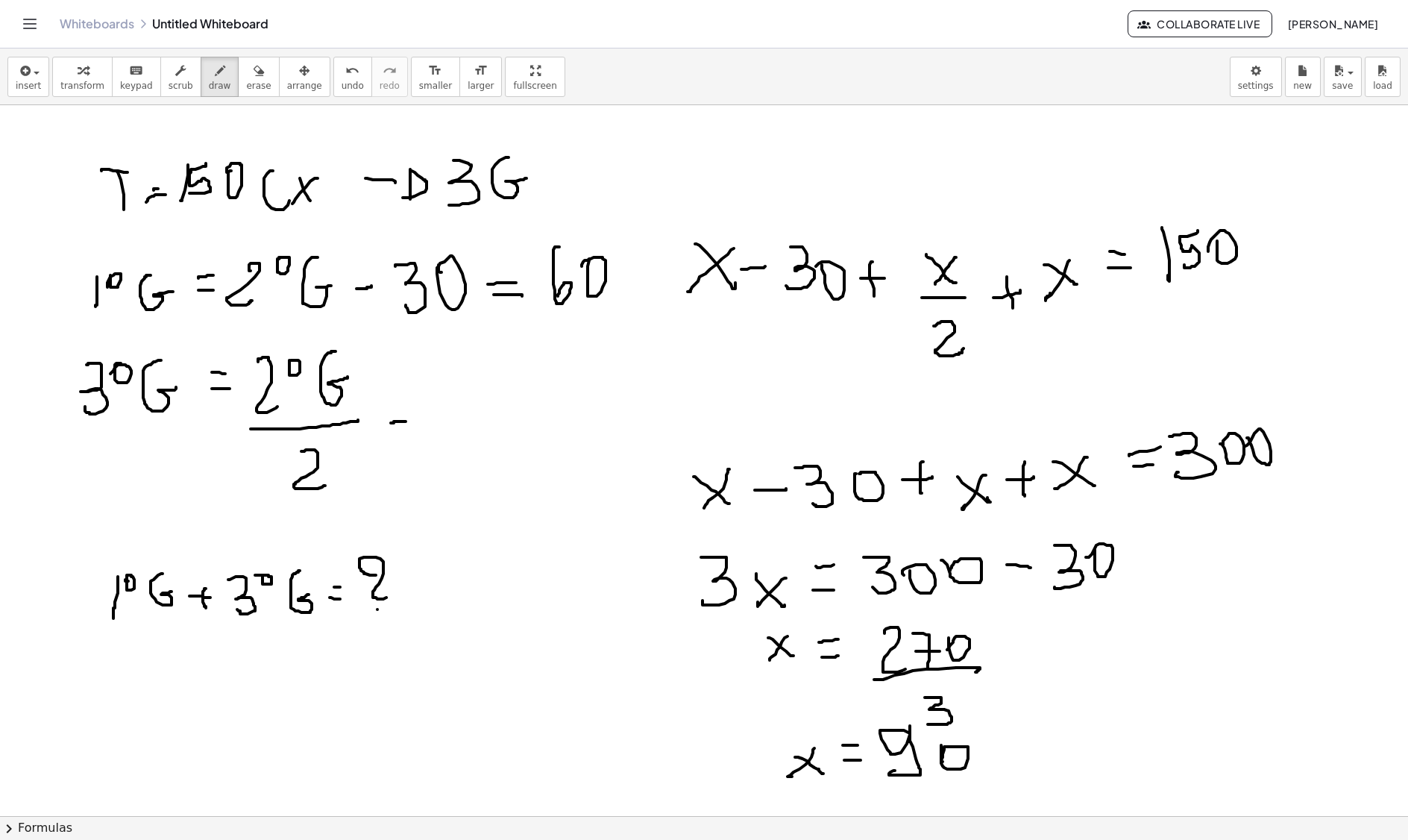
click at [254, 66] on icon "button" at bounding box center [259, 71] width 11 height 18
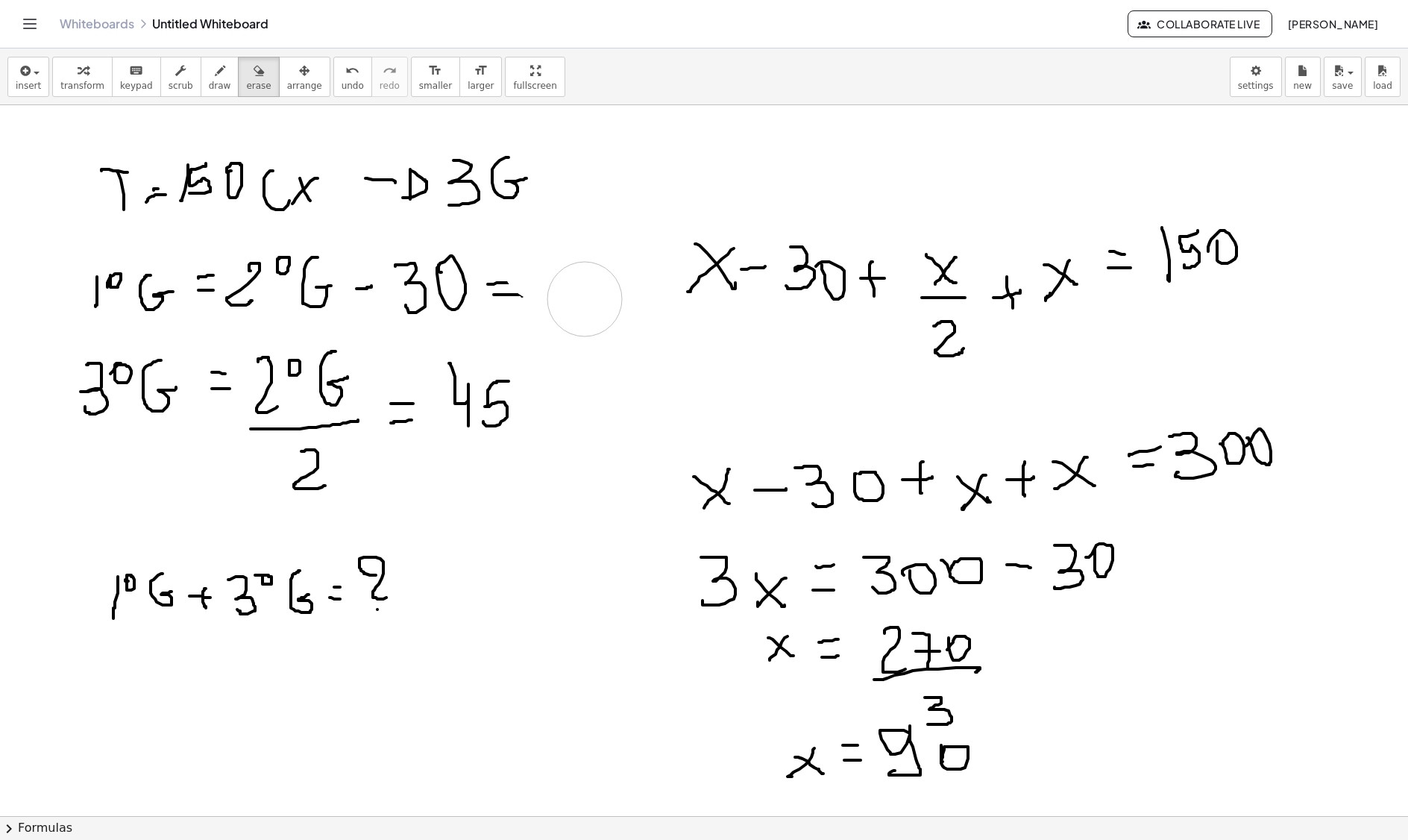
drag, startPoint x: 545, startPoint y: 256, endPoint x: 585, endPoint y: 304, distance: 62.5
drag, startPoint x: 489, startPoint y: 397, endPoint x: 585, endPoint y: 475, distance: 123.7
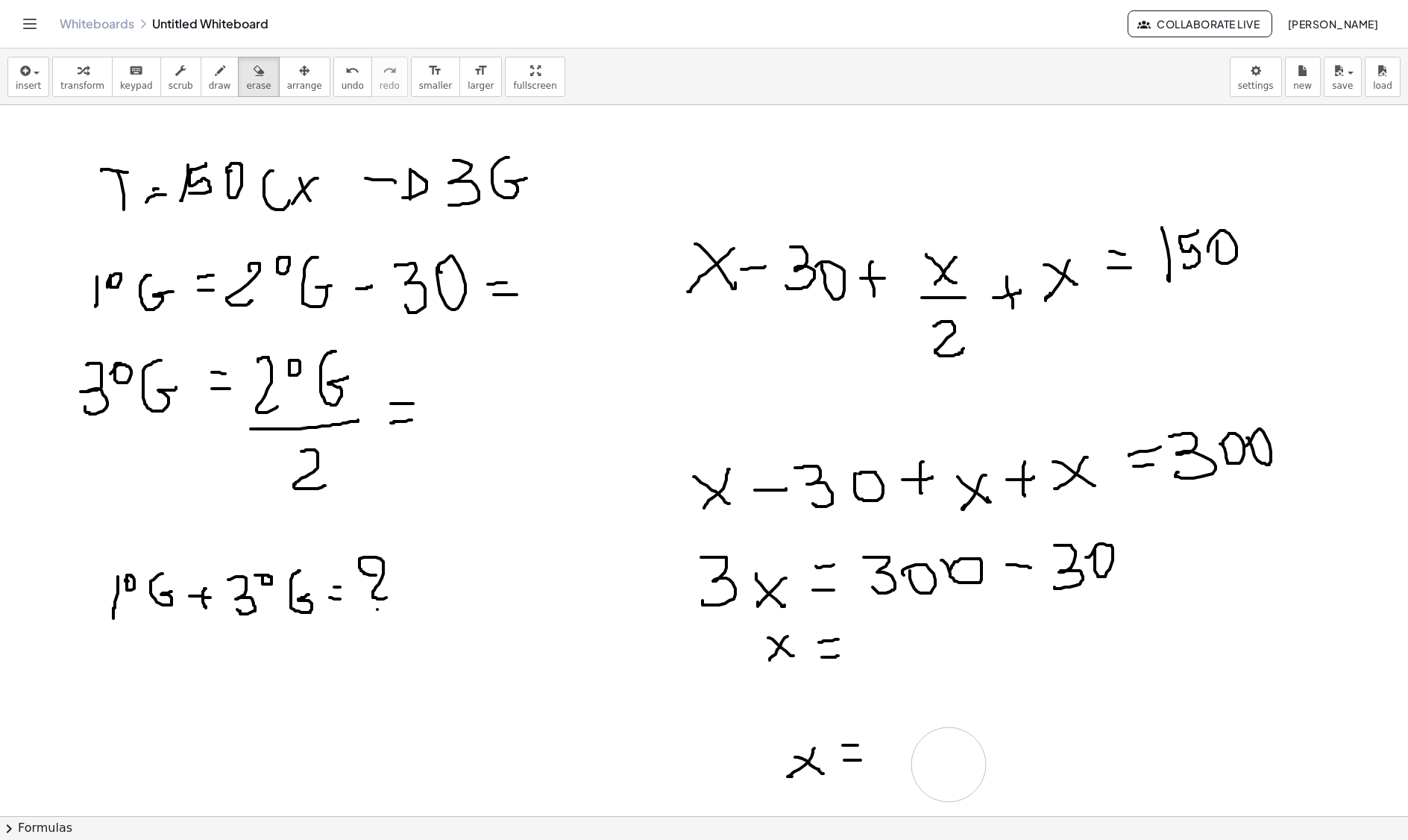
drag, startPoint x: 907, startPoint y: 669, endPoint x: 962, endPoint y: 769, distance: 114.1
click at [215, 76] on div "button" at bounding box center [220, 70] width 23 height 18
drag, startPoint x: 1018, startPoint y: 550, endPoint x: 937, endPoint y: 598, distance: 94.2
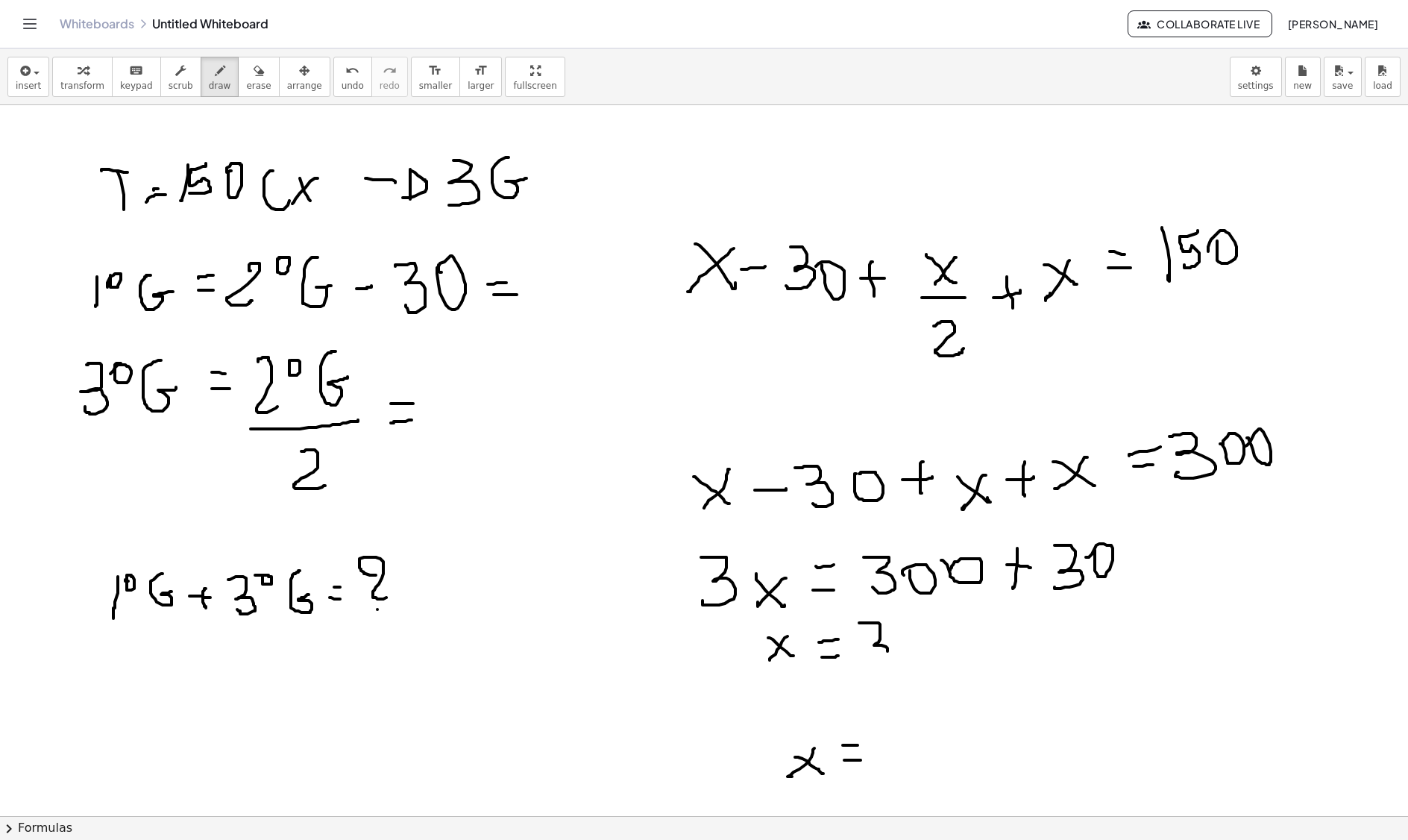
drag, startPoint x: 859, startPoint y: 625, endPoint x: 874, endPoint y: 661, distance: 39.0
drag, startPoint x: 892, startPoint y: 625, endPoint x: 904, endPoint y: 657, distance: 34.2
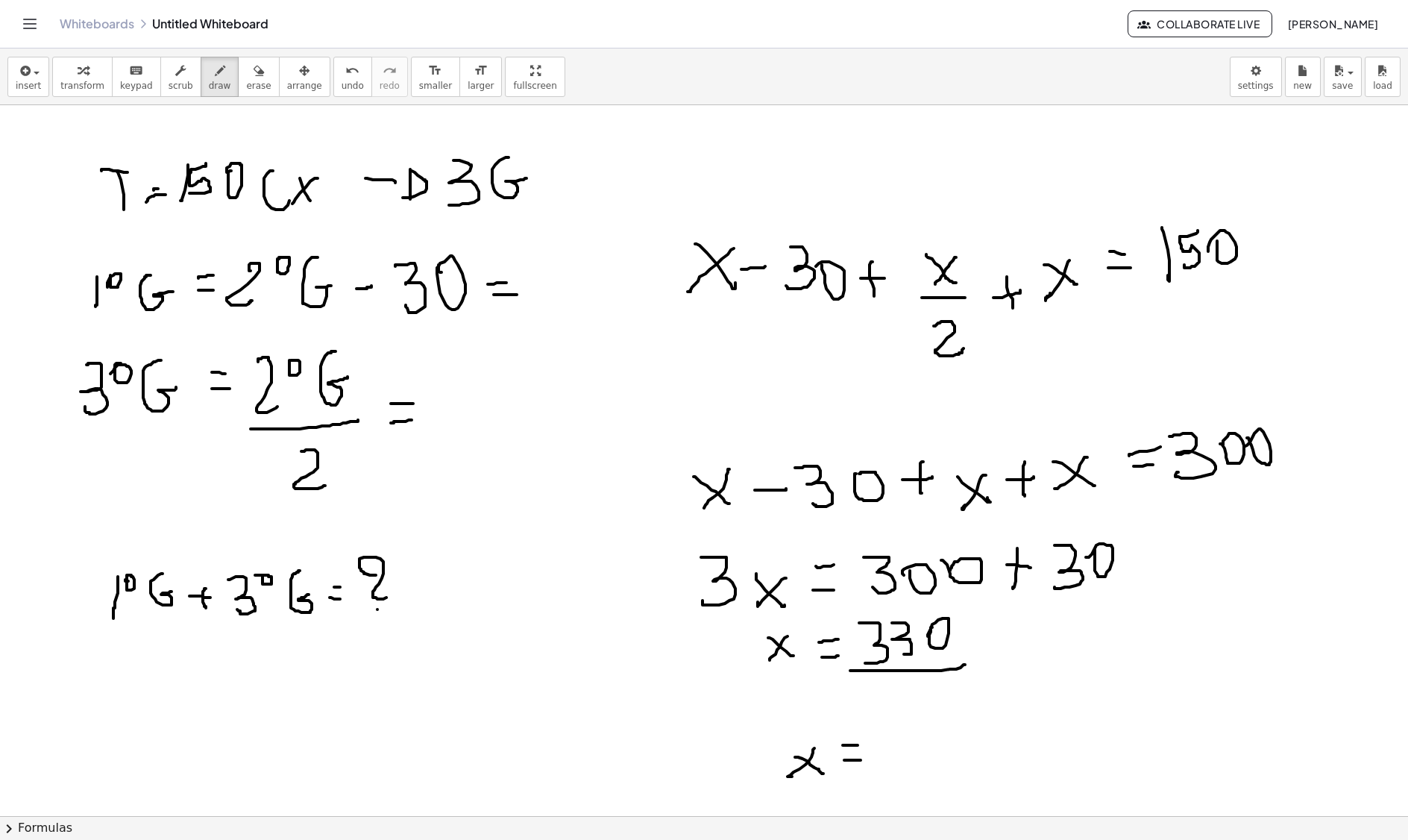
drag, startPoint x: 922, startPoint y: 673, endPoint x: 965, endPoint y: 667, distance: 43.4
drag, startPoint x: 907, startPoint y: 687, endPoint x: 901, endPoint y: 722, distance: 35.5
drag, startPoint x: 881, startPoint y: 773, endPoint x: 889, endPoint y: 776, distance: 8.5
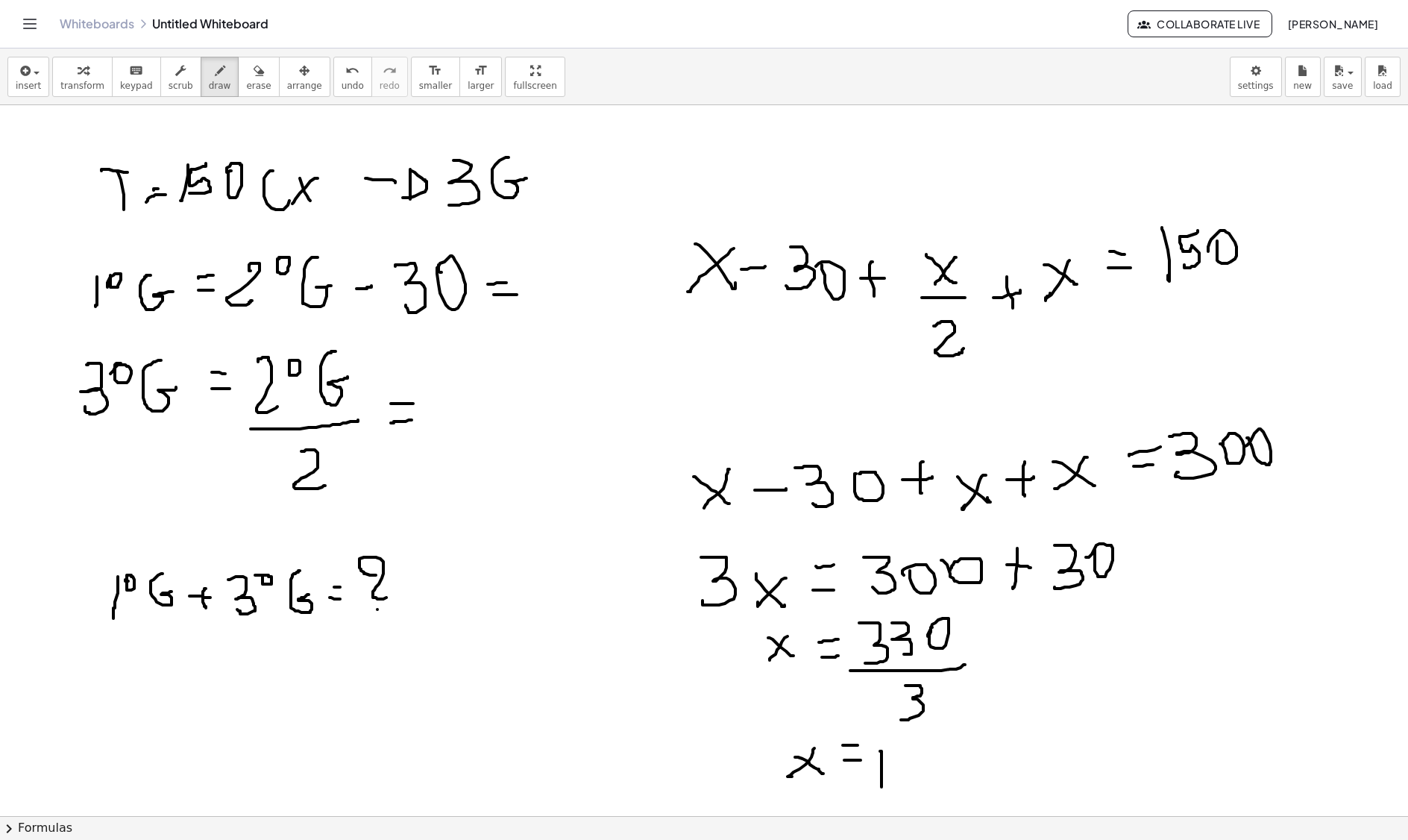
drag, startPoint x: 901, startPoint y: 755, endPoint x: 901, endPoint y: 786, distance: 31.0
drag, startPoint x: 918, startPoint y: 756, endPoint x: 910, endPoint y: 758, distance: 8.2
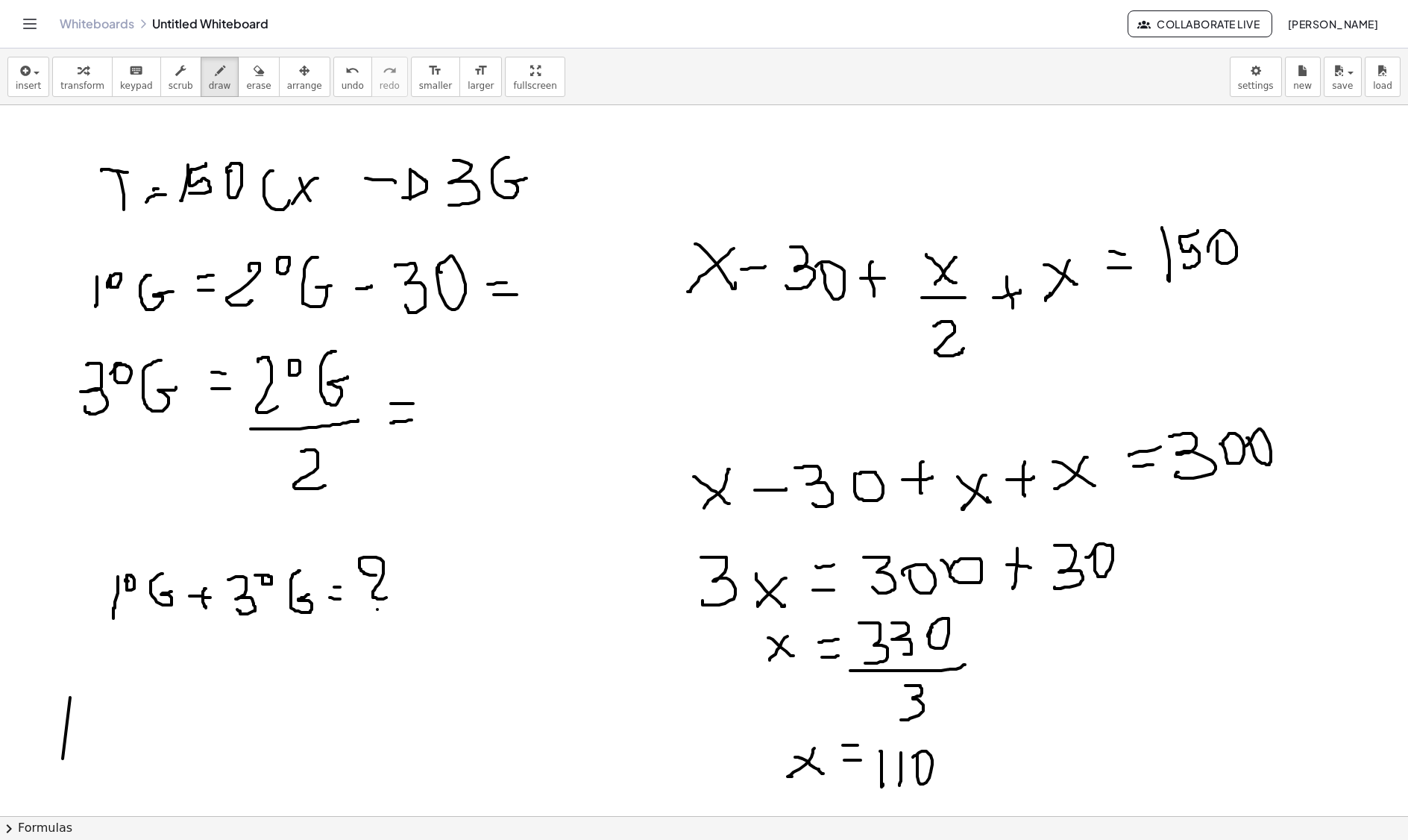
drag, startPoint x: 62, startPoint y: 761, endPoint x: 78, endPoint y: 725, distance: 39.4
drag, startPoint x: 88, startPoint y: 698, endPoint x: 85, endPoint y: 737, distance: 39.1
drag, startPoint x: 101, startPoint y: 700, endPoint x: 100, endPoint y: 730, distance: 30.0
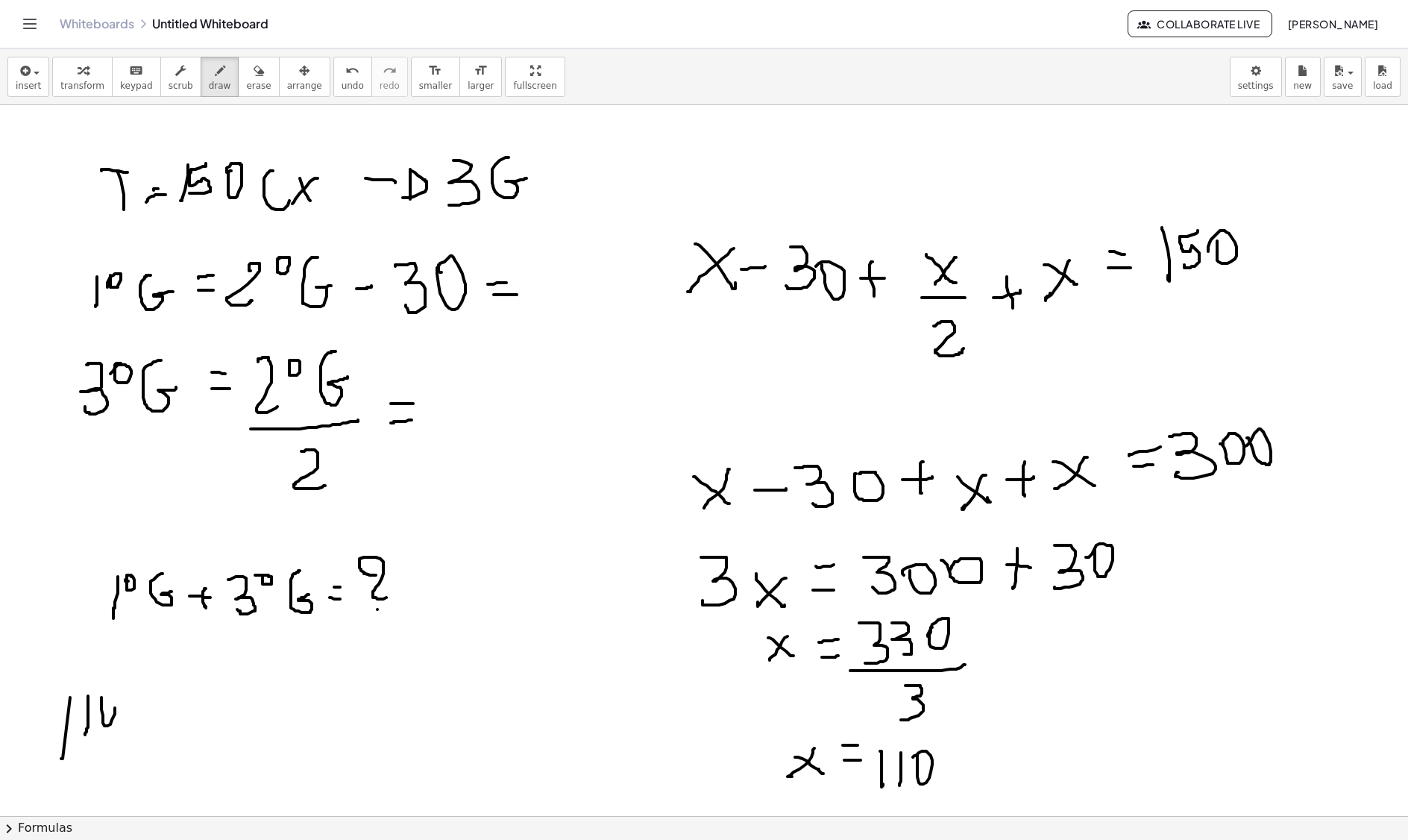
drag, startPoint x: 97, startPoint y: 756, endPoint x: 114, endPoint y: 756, distance: 17.0
drag, startPoint x: 114, startPoint y: 762, endPoint x: 115, endPoint y: 753, distance: 9.1
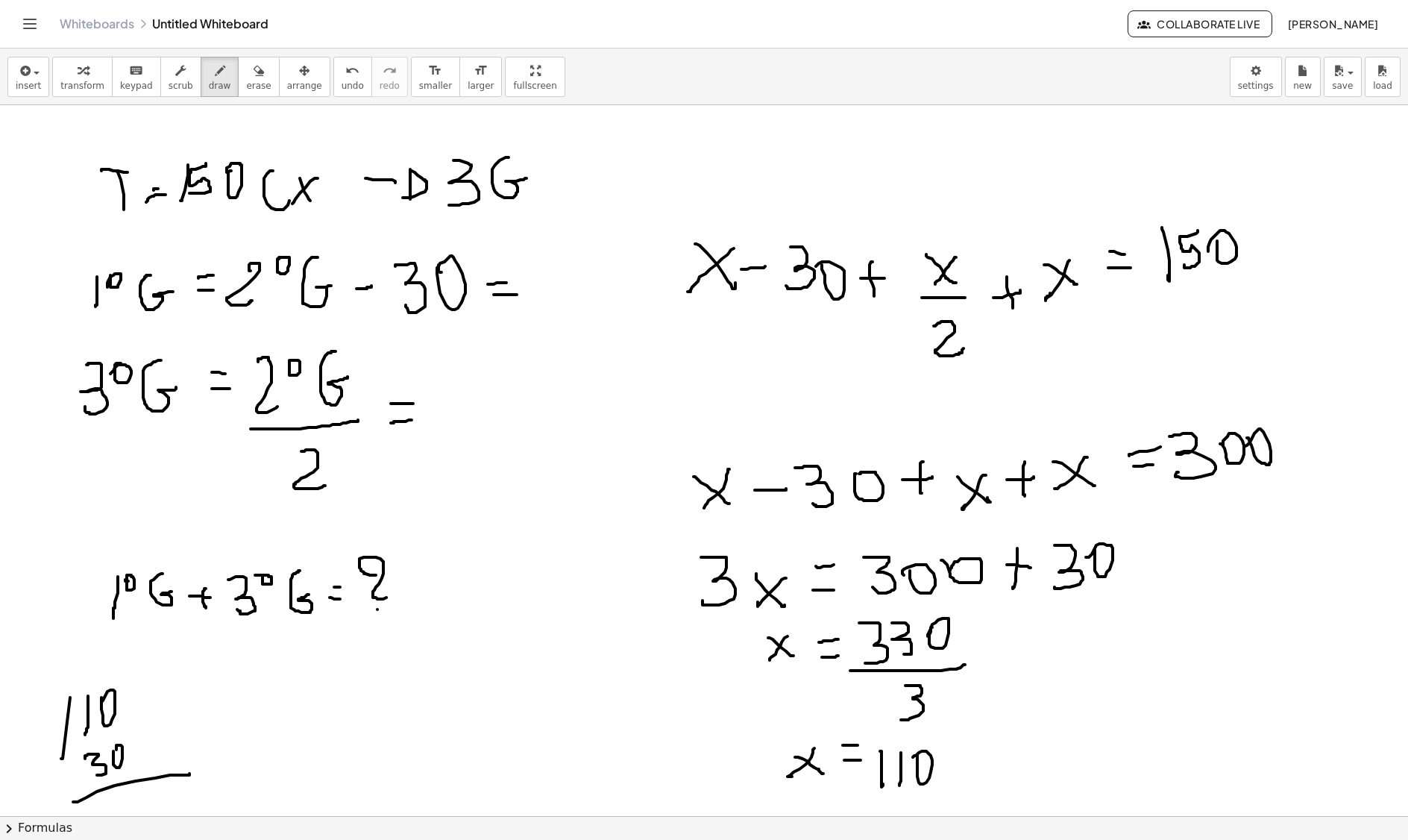
drag, startPoint x: 170, startPoint y: 778, endPoint x: 182, endPoint y: 776, distance: 12.2
drag, startPoint x: 137, startPoint y: 803, endPoint x: 131, endPoint y: 797, distance: 8.5
drag, startPoint x: 123, startPoint y: 799, endPoint x: 169, endPoint y: 752, distance: 65.8
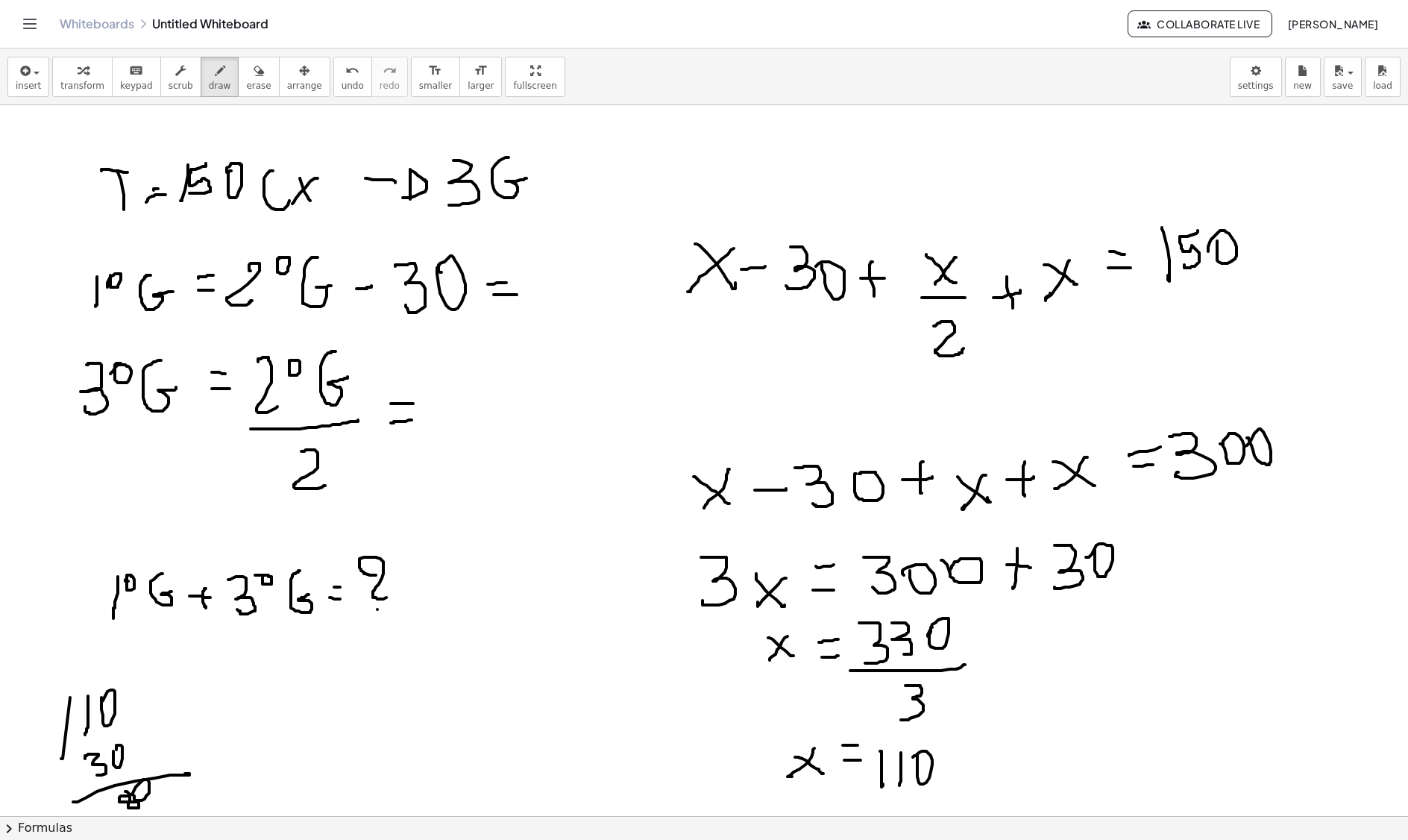
drag, startPoint x: 573, startPoint y: 272, endPoint x: 568, endPoint y: 279, distance: 8.6
click at [263, 69] on button "erase" at bounding box center [258, 77] width 41 height 41
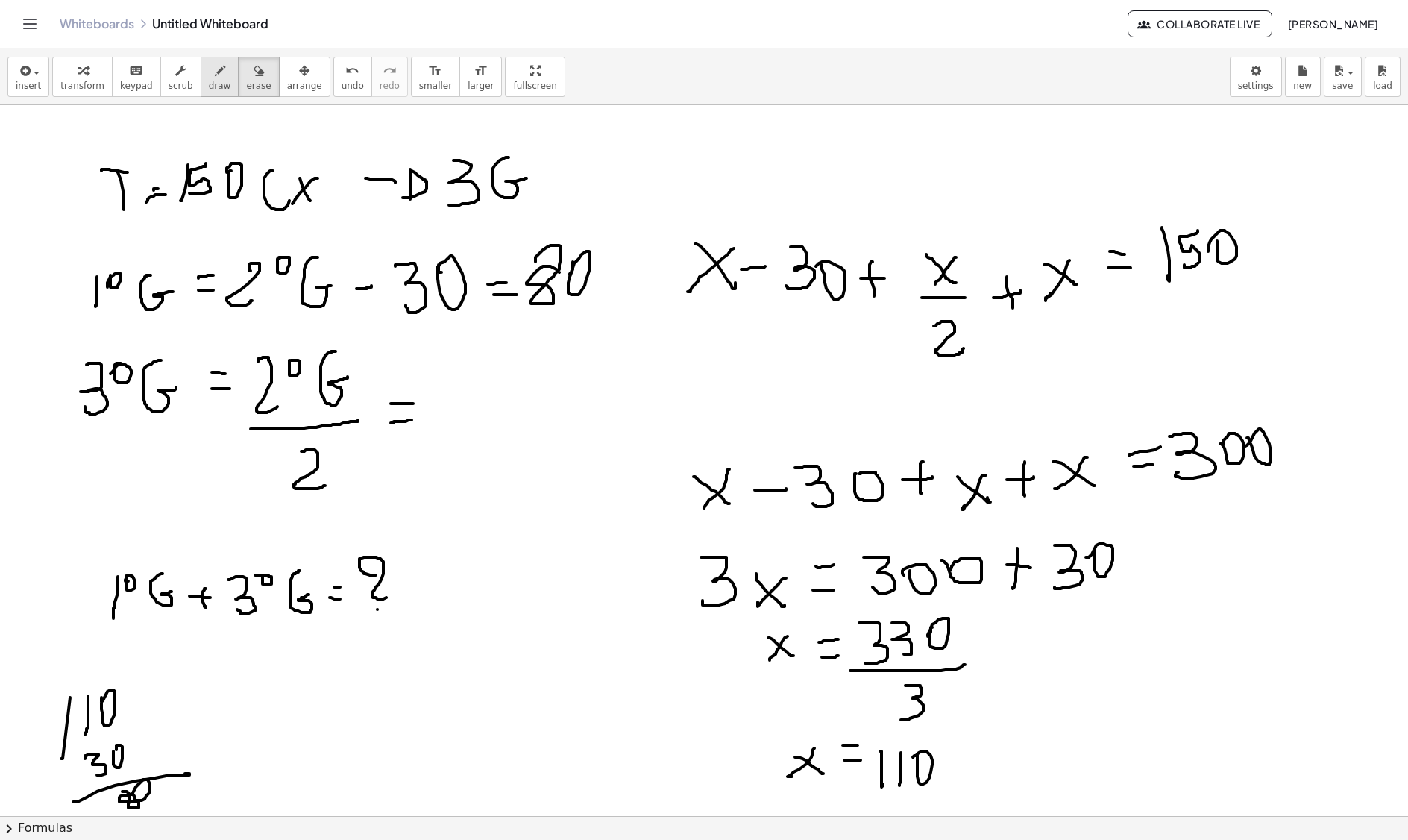
click at [215, 78] on icon "button" at bounding box center [220, 71] width 11 height 18
drag, startPoint x: 958, startPoint y: 742, endPoint x: 1036, endPoint y: 749, distance: 78.3
drag, startPoint x: 964, startPoint y: 725, endPoint x: 984, endPoint y: 744, distance: 27.6
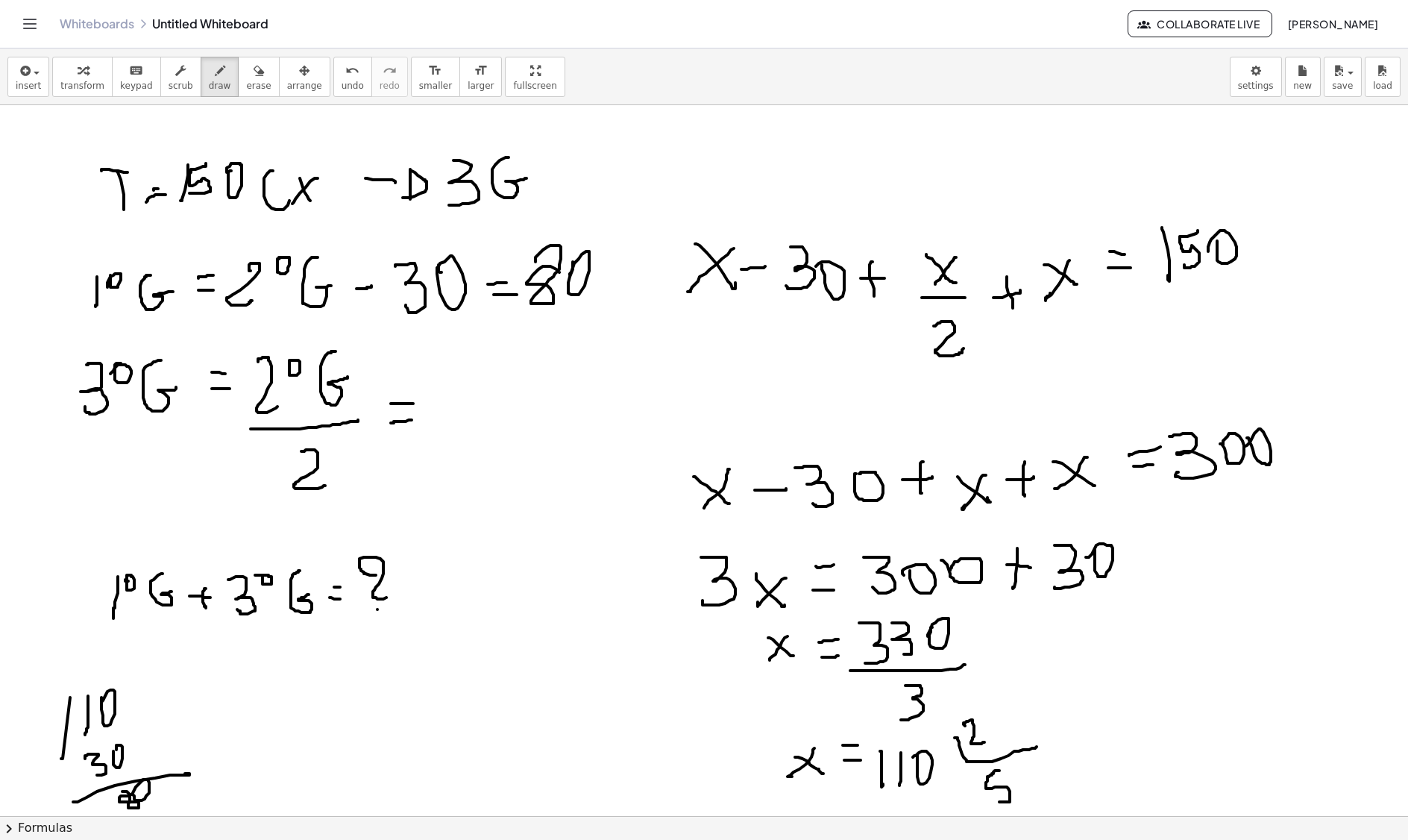
drag, startPoint x: 1000, startPoint y: 773, endPoint x: 998, endPoint y: 804, distance: 31.1
click at [254, 69] on div "button" at bounding box center [258, 70] width 24 height 18
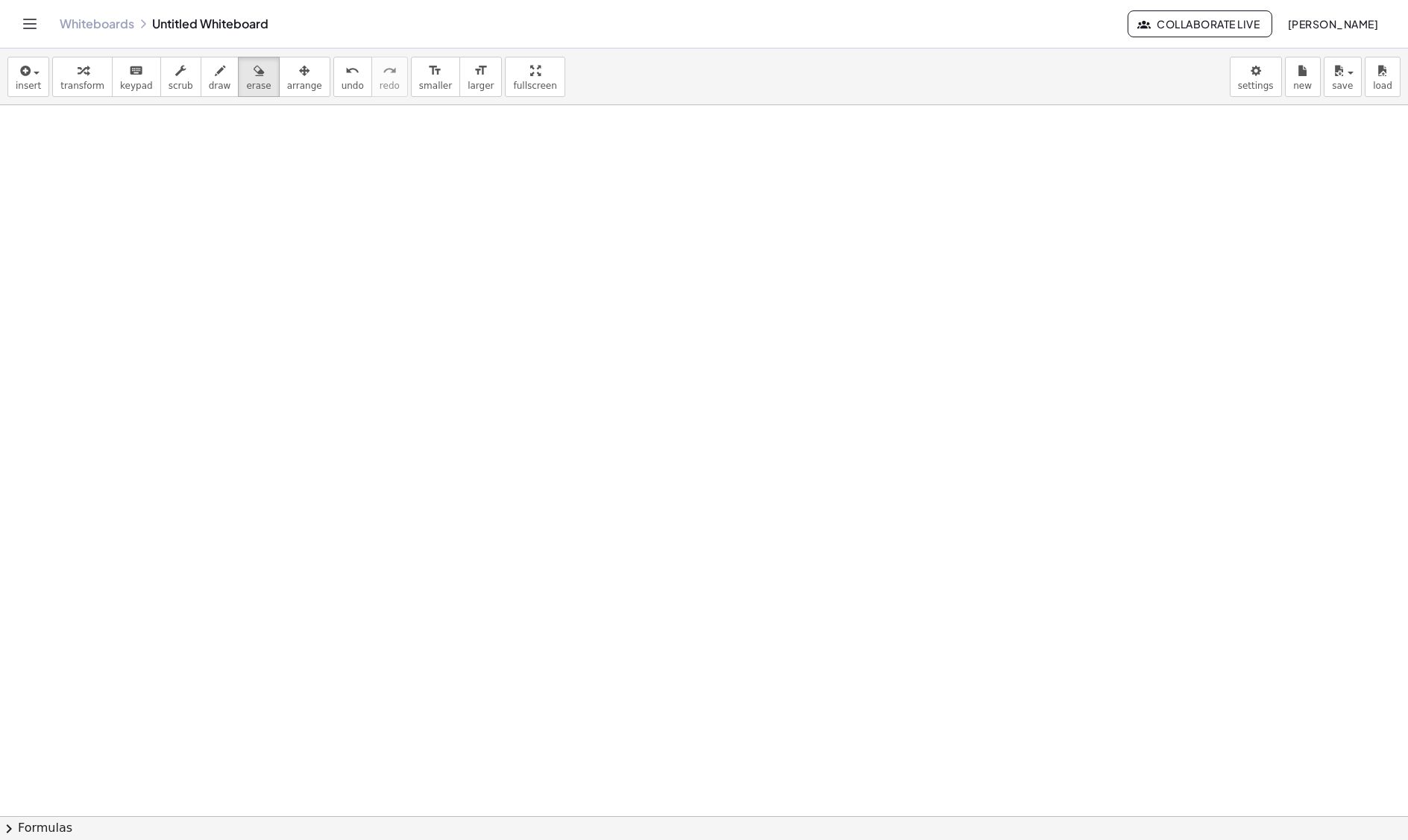
scroll to position [299, 0]
drag, startPoint x: 950, startPoint y: 561, endPoint x: 355, endPoint y: 497, distance: 598.4
click at [418, 300] on div at bounding box center [704, 565] width 1408 height 1516
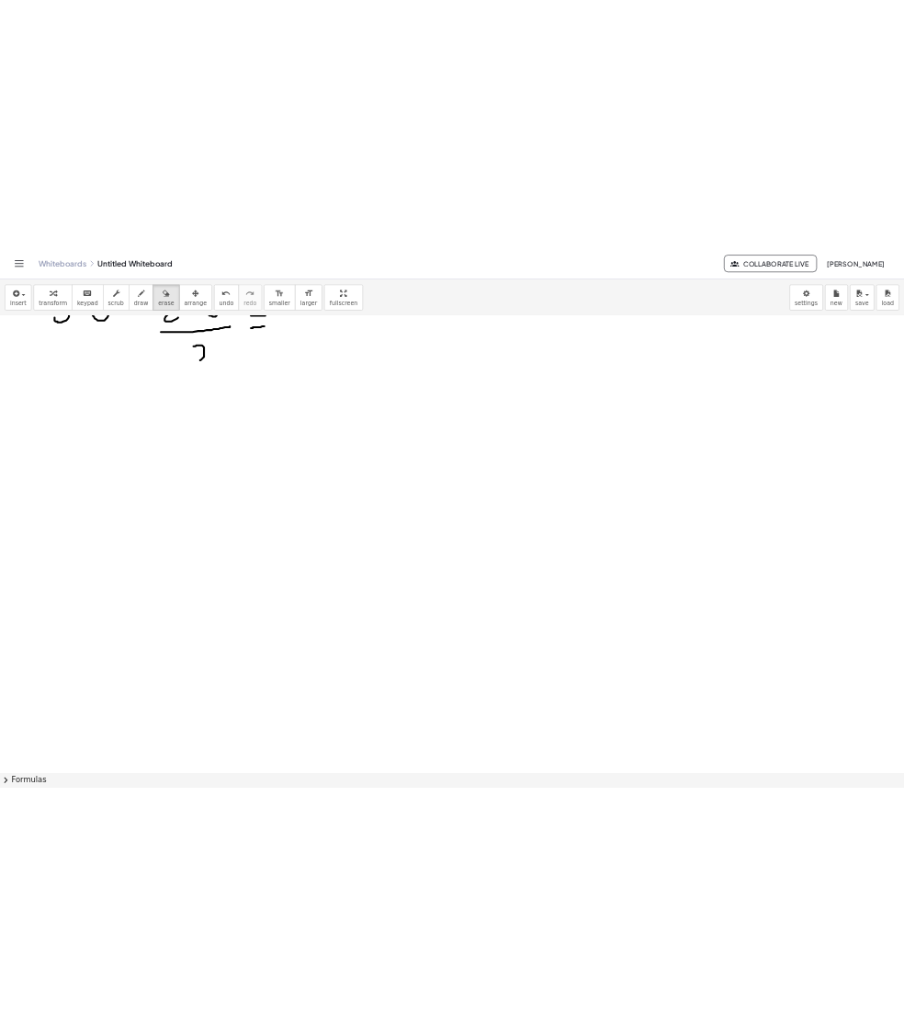
scroll to position [0, 0]
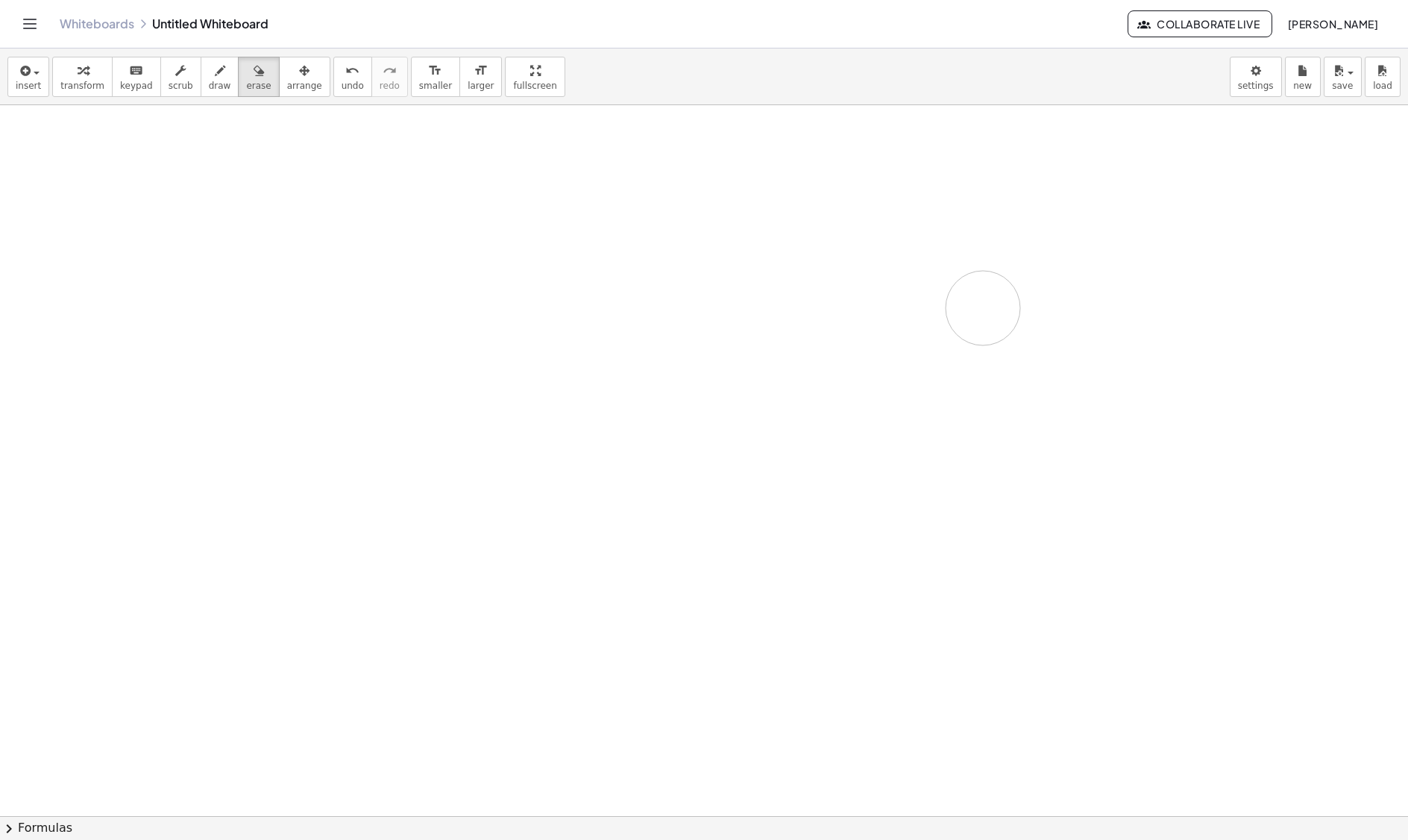
drag, startPoint x: 308, startPoint y: 461, endPoint x: 764, endPoint y: 364, distance: 466.2
click at [209, 82] on span "draw" at bounding box center [220, 85] width 23 height 11
drag, startPoint x: 55, startPoint y: 162, endPoint x: 80, endPoint y: 176, distance: 28.7
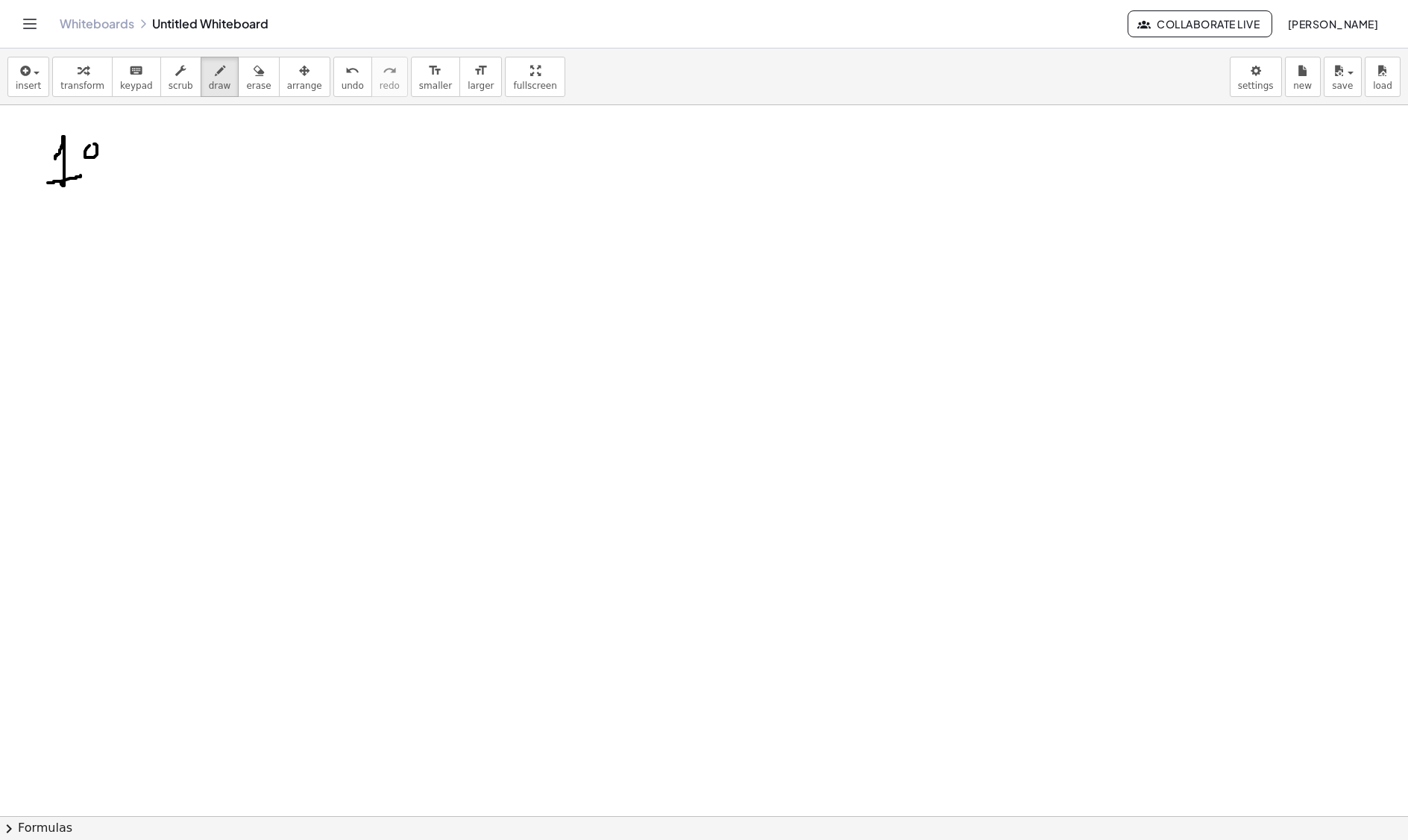
drag, startPoint x: 89, startPoint y: 148, endPoint x: 153, endPoint y: 149, distance: 64.0
drag, startPoint x: 144, startPoint y: 144, endPoint x: 155, endPoint y: 166, distance: 24.6
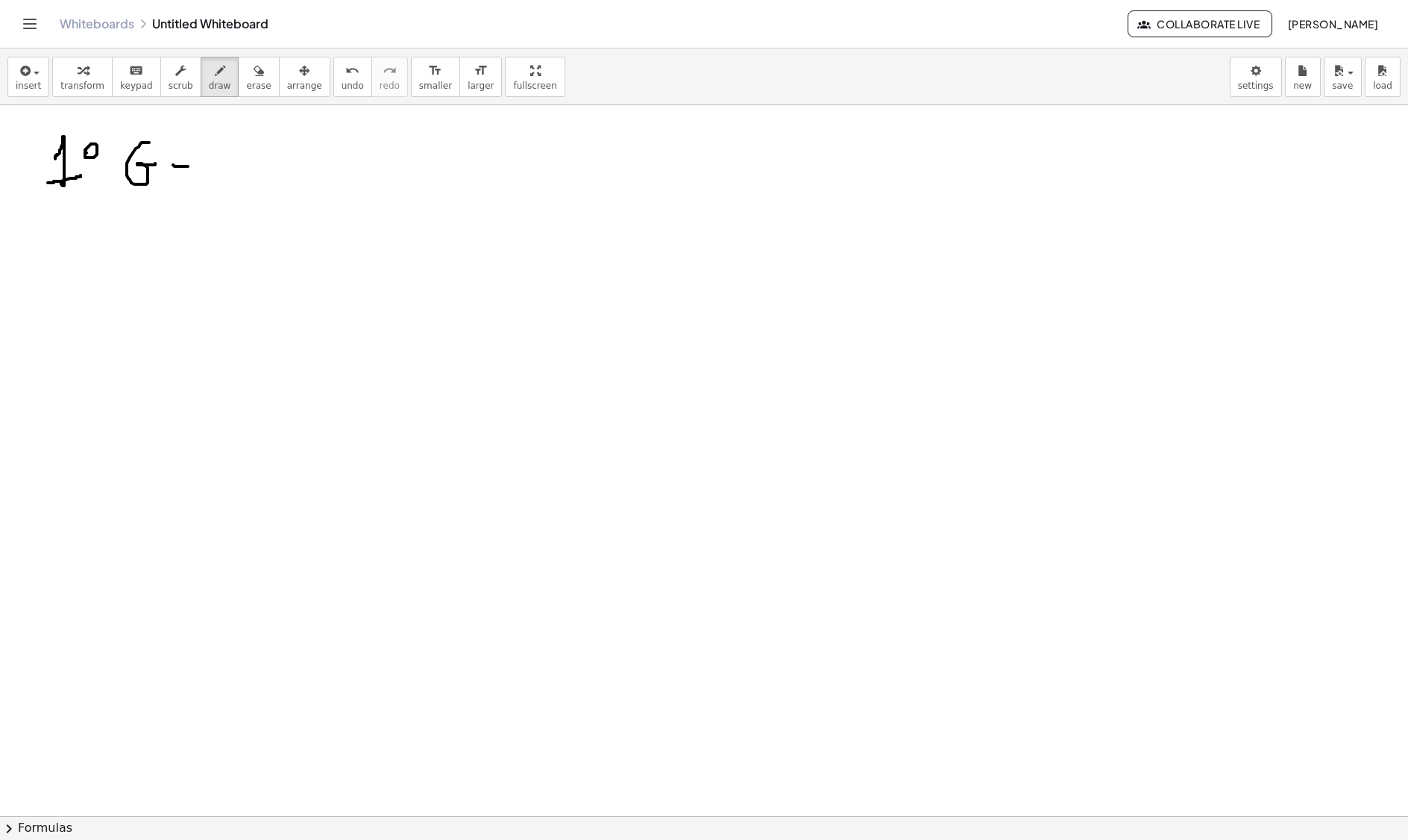
drag, startPoint x: 178, startPoint y: 157, endPoint x: 192, endPoint y: 153, distance: 14.6
drag, startPoint x: 237, startPoint y: 169, endPoint x: 244, endPoint y: 153, distance: 17.5
drag, startPoint x: 244, startPoint y: 153, endPoint x: 226, endPoint y: 174, distance: 27.7
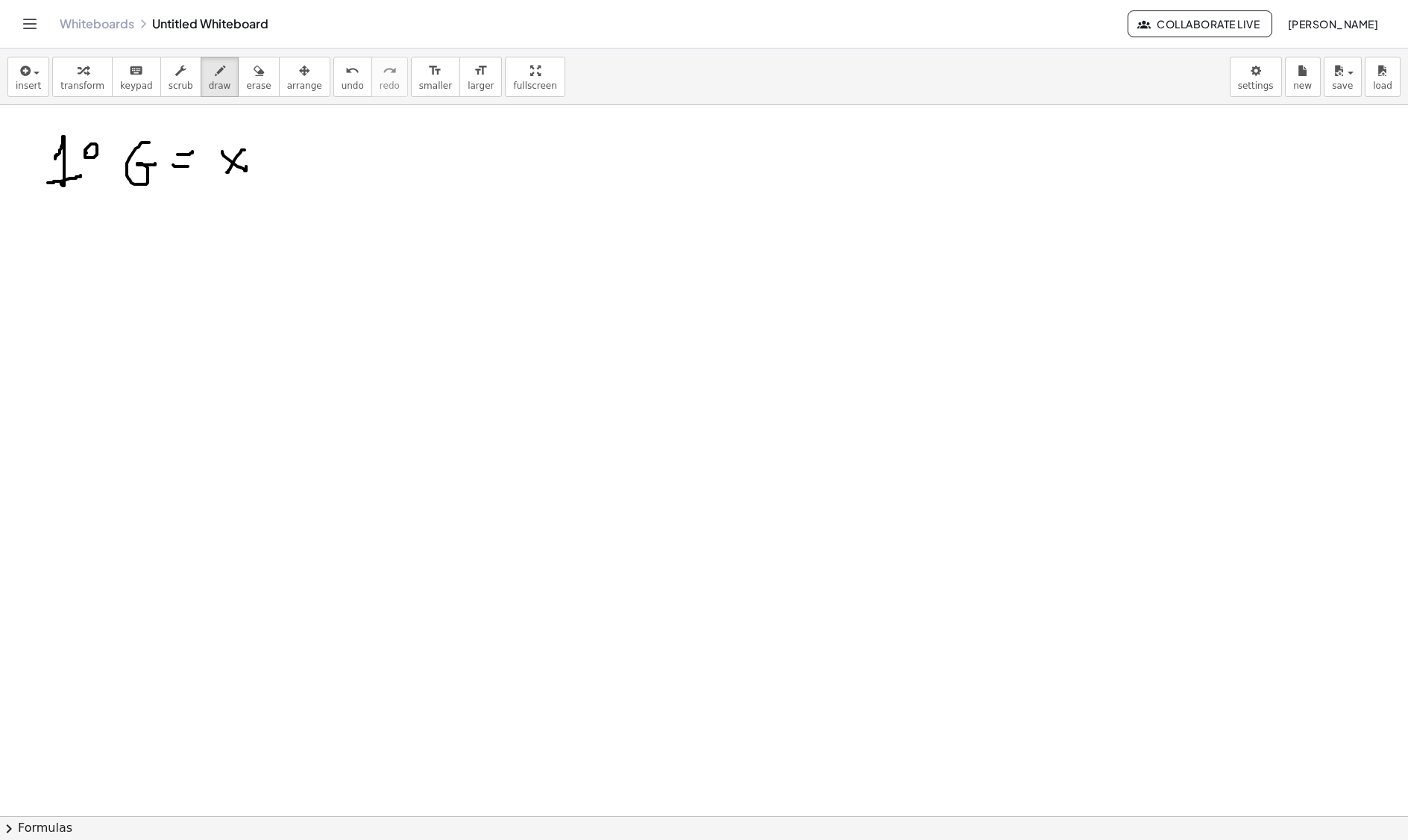
drag, startPoint x: 263, startPoint y: 160, endPoint x: 288, endPoint y: 160, distance: 25.0
drag, startPoint x: 310, startPoint y: 140, endPoint x: 318, endPoint y: 170, distance: 31.0
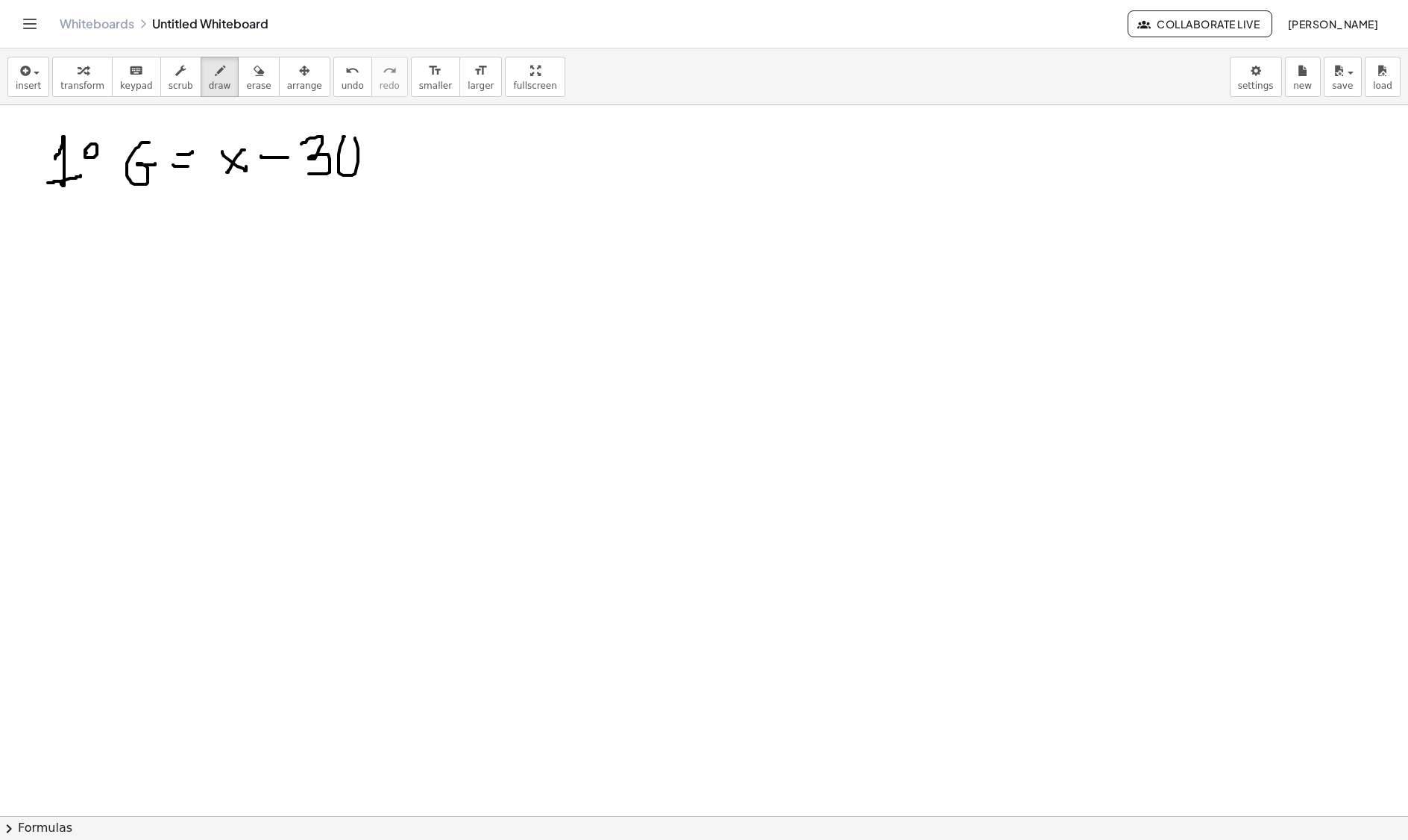
drag, startPoint x: 345, startPoint y: 139, endPoint x: 356, endPoint y: 151, distance: 16.3
drag, startPoint x: 373, startPoint y: 143, endPoint x: 356, endPoint y: 183, distance: 43.5
drag, startPoint x: 235, startPoint y: 130, endPoint x: 222, endPoint y: 182, distance: 53.6
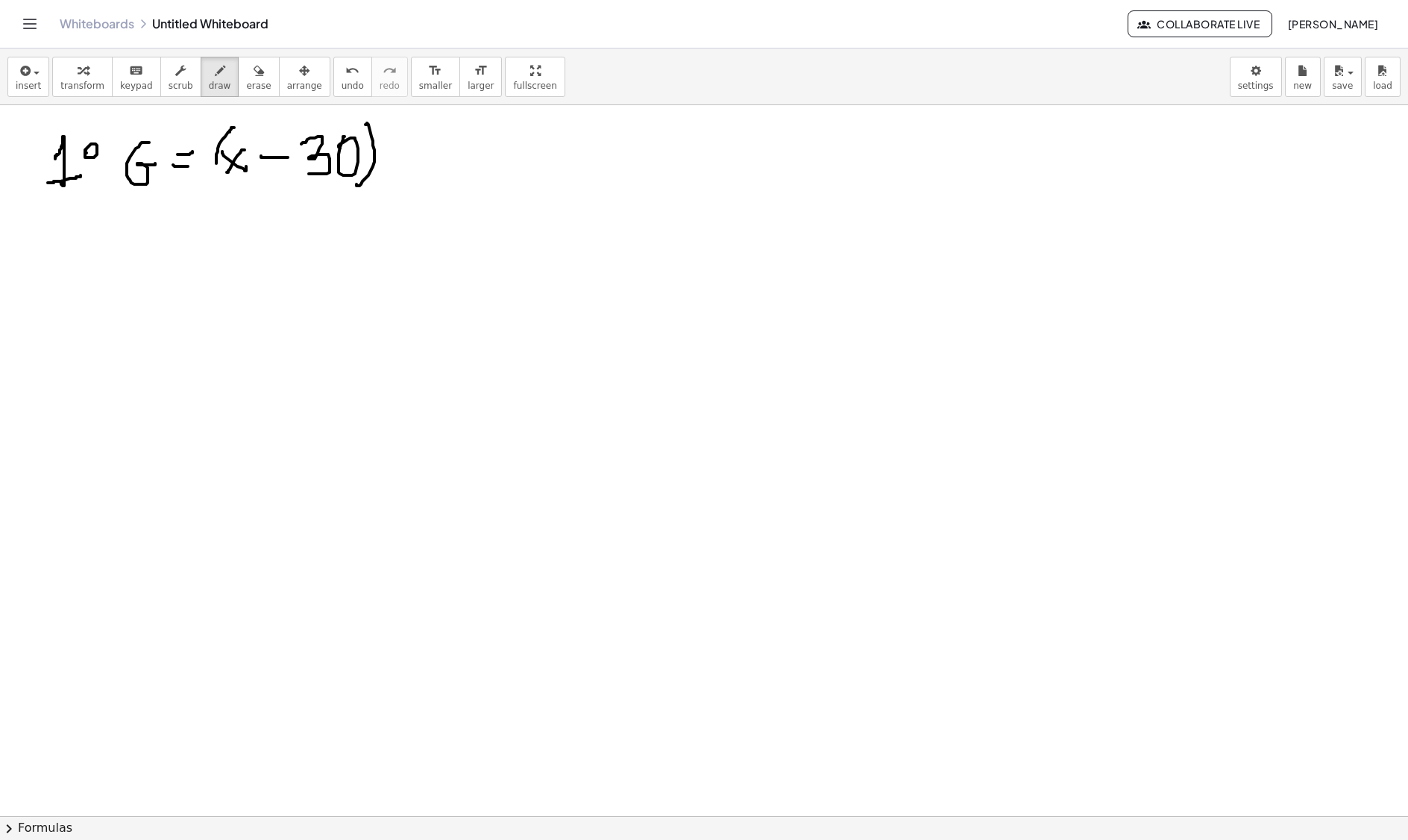
drag, startPoint x: 66, startPoint y: 219, endPoint x: 64, endPoint y: 255, distance: 36.1
drag, startPoint x: 103, startPoint y: 235, endPoint x: 118, endPoint y: 235, distance: 15.0
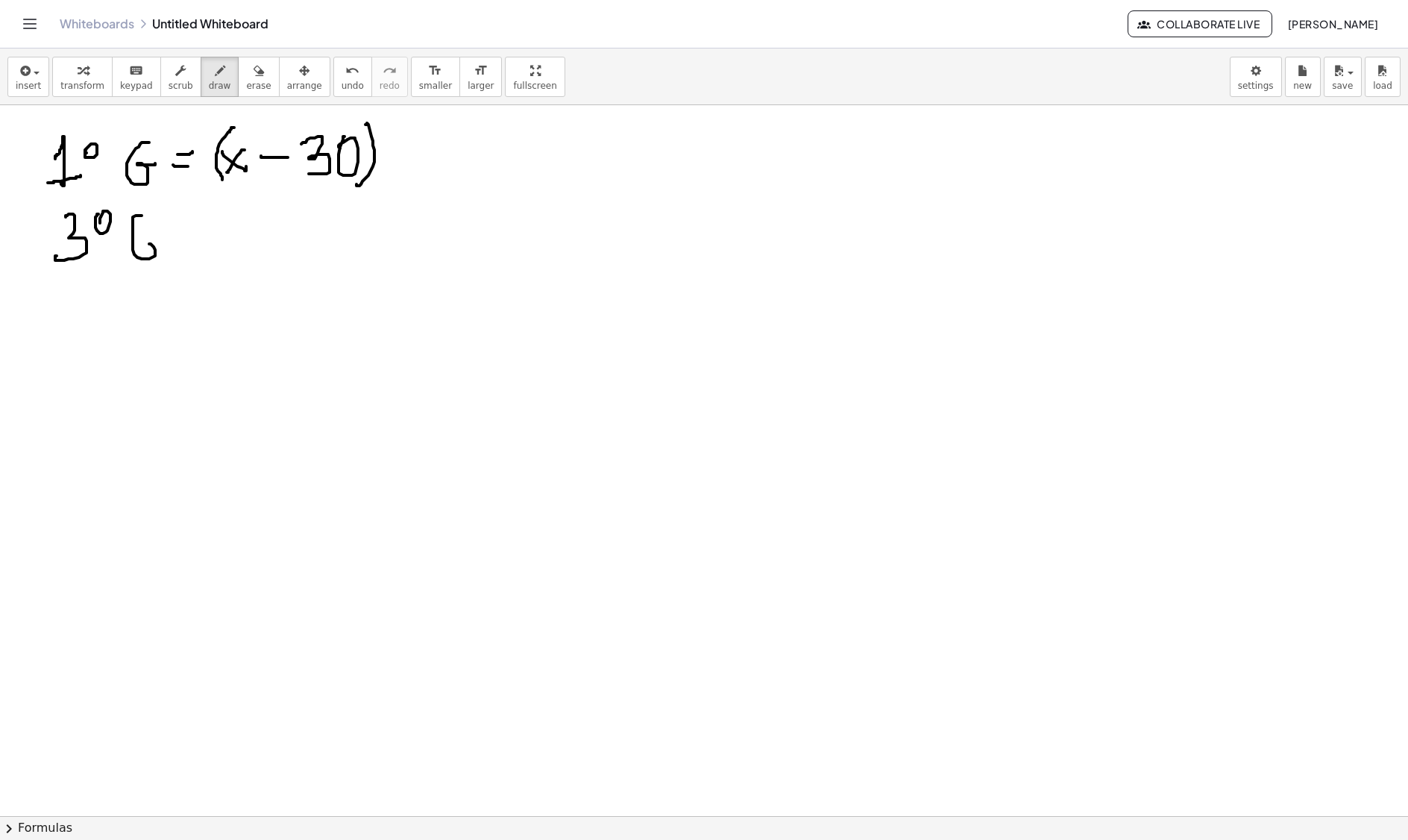
drag, startPoint x: 133, startPoint y: 242, endPoint x: 149, endPoint y: 243, distance: 16.0
drag, startPoint x: 185, startPoint y: 243, endPoint x: 201, endPoint y: 240, distance: 16.3
drag, startPoint x: 191, startPoint y: 233, endPoint x: 209, endPoint y: 231, distance: 18.1
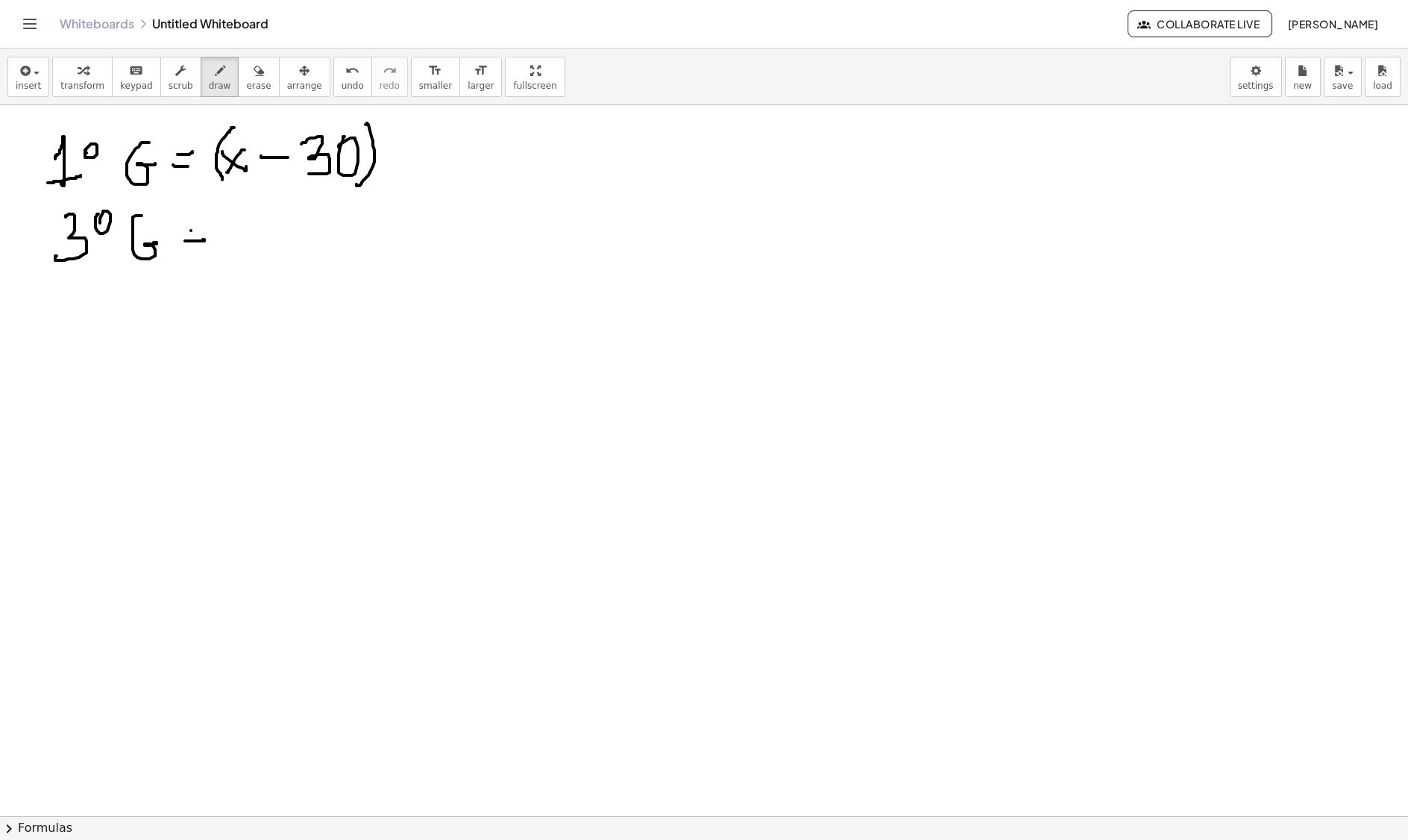
drag, startPoint x: 240, startPoint y: 231, endPoint x: 249, endPoint y: 255, distance: 25.6
drag, startPoint x: 267, startPoint y: 235, endPoint x: 283, endPoint y: 254, distance: 24.8
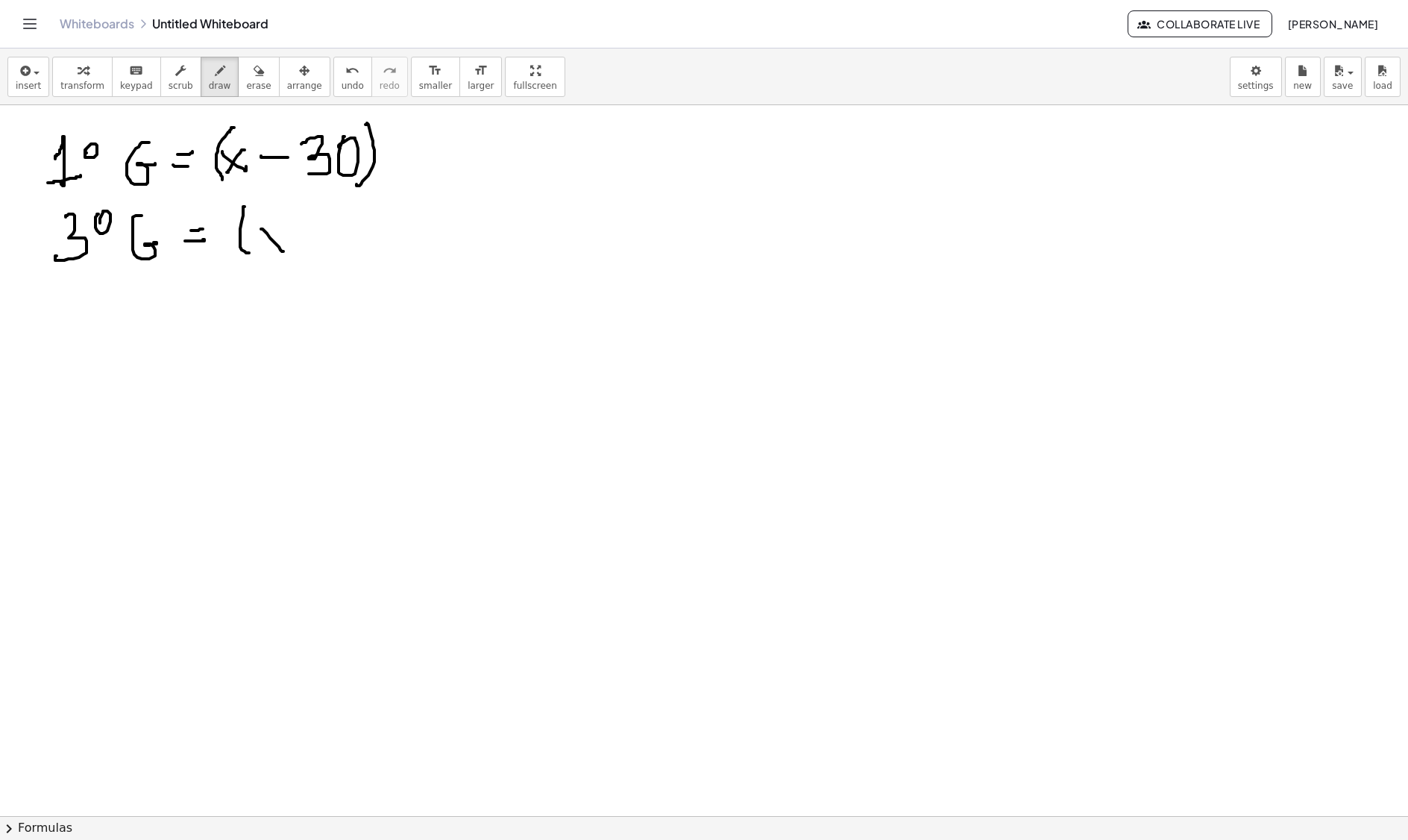
drag, startPoint x: 274, startPoint y: 230, endPoint x: 263, endPoint y: 251, distance: 23.7
drag, startPoint x: 274, startPoint y: 264, endPoint x: 286, endPoint y: 264, distance: 12.0
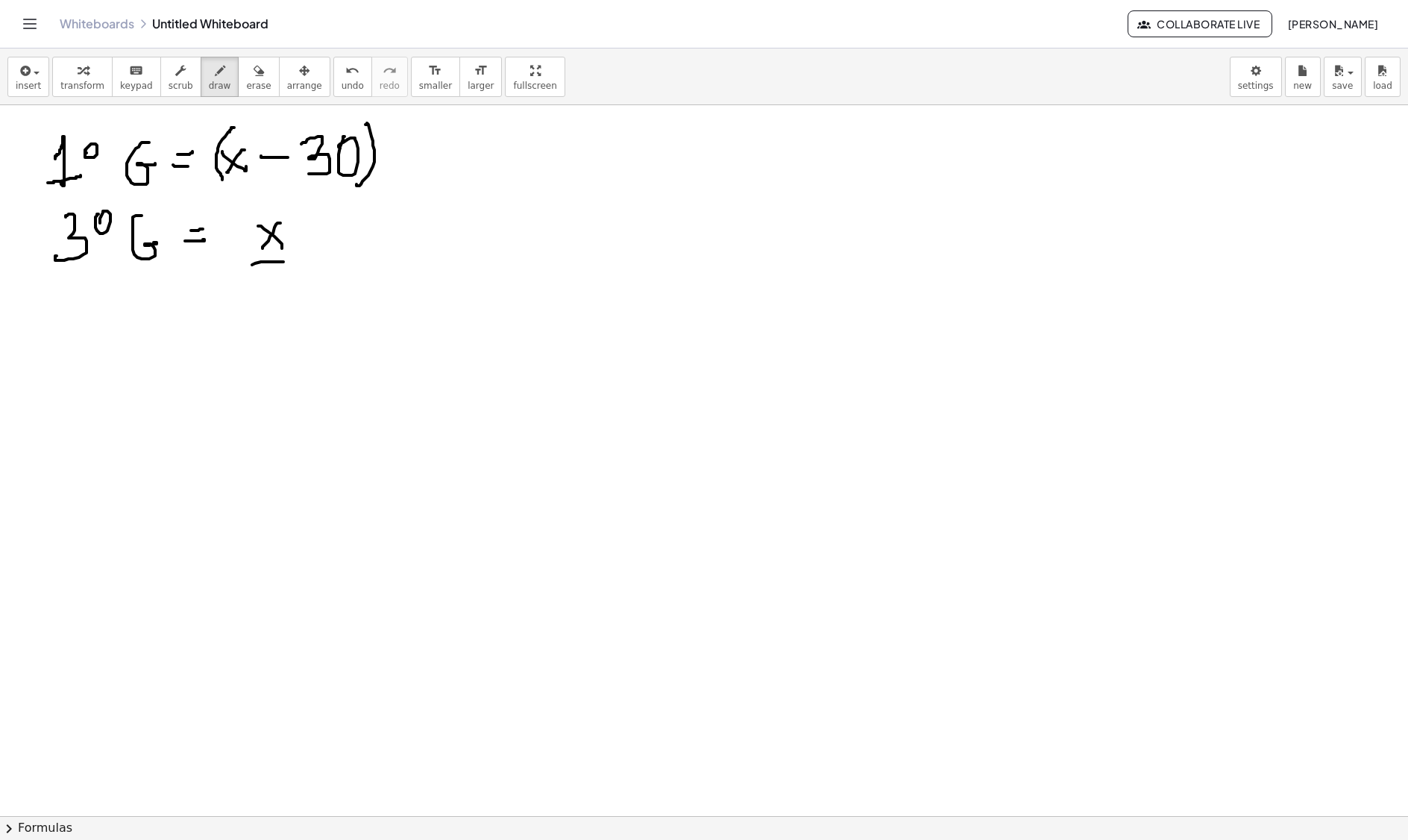
drag, startPoint x: 273, startPoint y: 281, endPoint x: 295, endPoint y: 281, distance: 22.0
drag, startPoint x: 300, startPoint y: 226, endPoint x: 269, endPoint y: 290, distance: 71.1
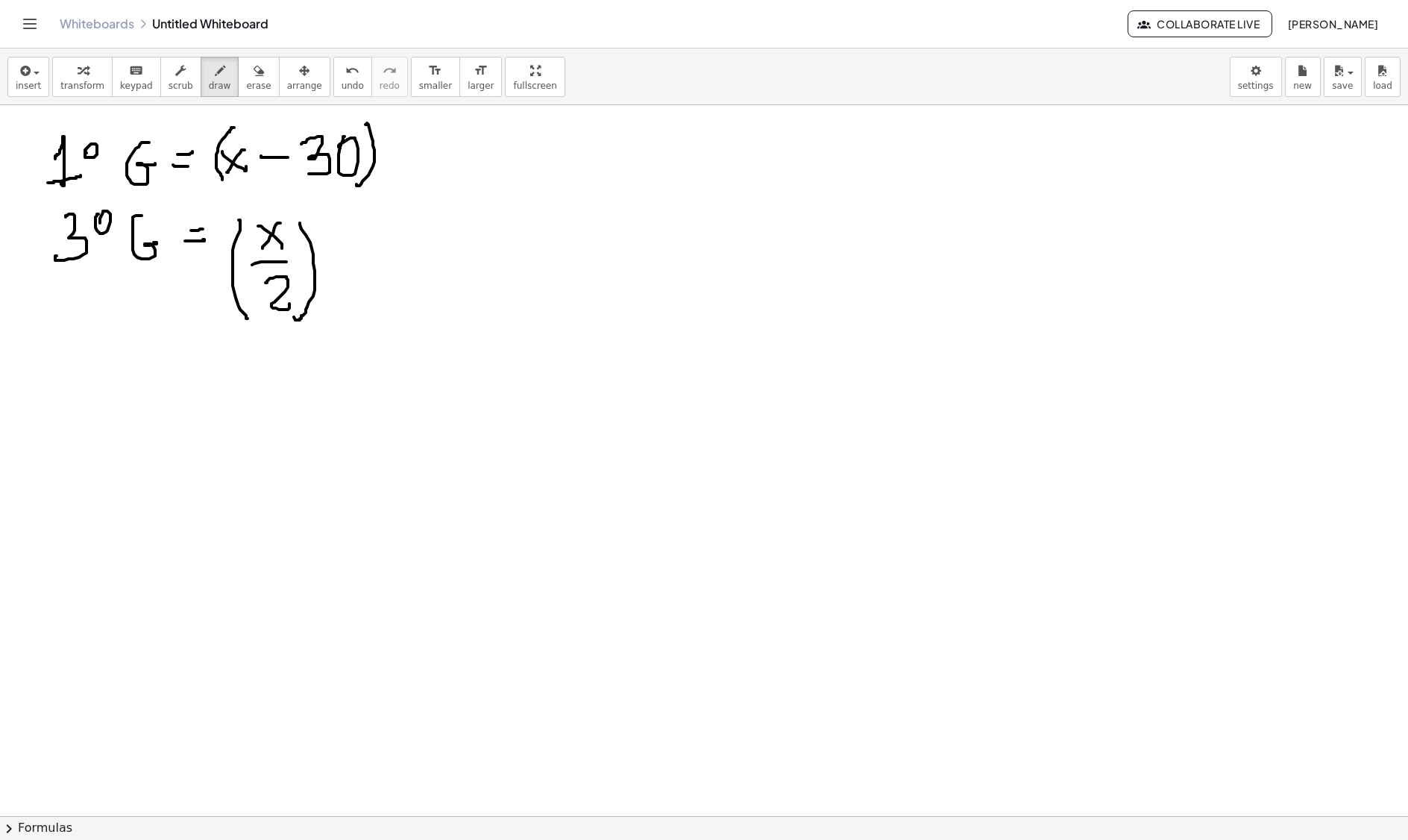
drag, startPoint x: 240, startPoint y: 222, endPoint x: 210, endPoint y: 324, distance: 106.3
drag, startPoint x: 75, startPoint y: 394, endPoint x: 98, endPoint y: 427, distance: 40.2
drag, startPoint x: 118, startPoint y: 388, endPoint x: 142, endPoint y: 397, distance: 25.6
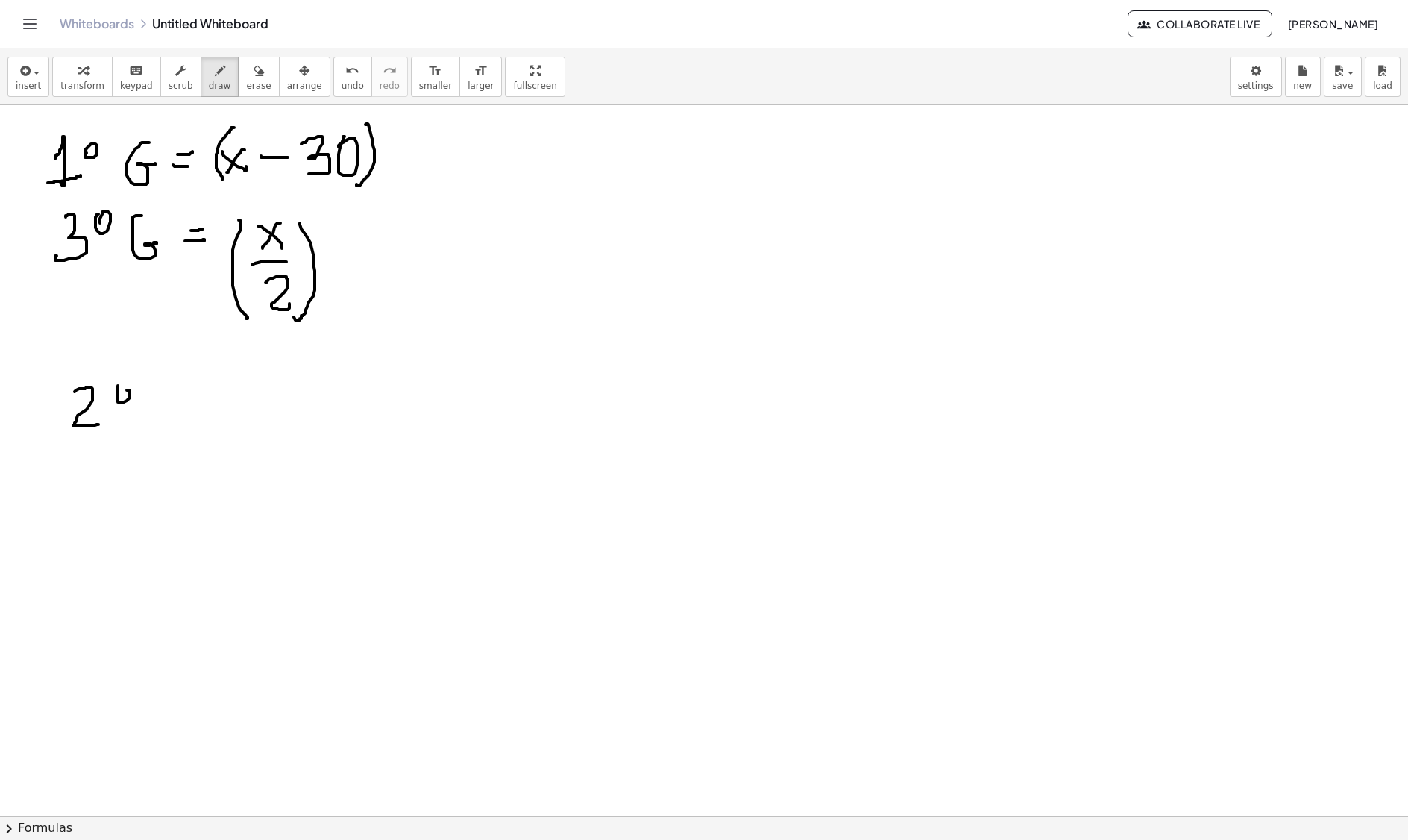
drag, startPoint x: 171, startPoint y: 394, endPoint x: 178, endPoint y: 411, distance: 18.4
drag, startPoint x: 201, startPoint y: 409, endPoint x: 217, endPoint y: 407, distance: 16.1
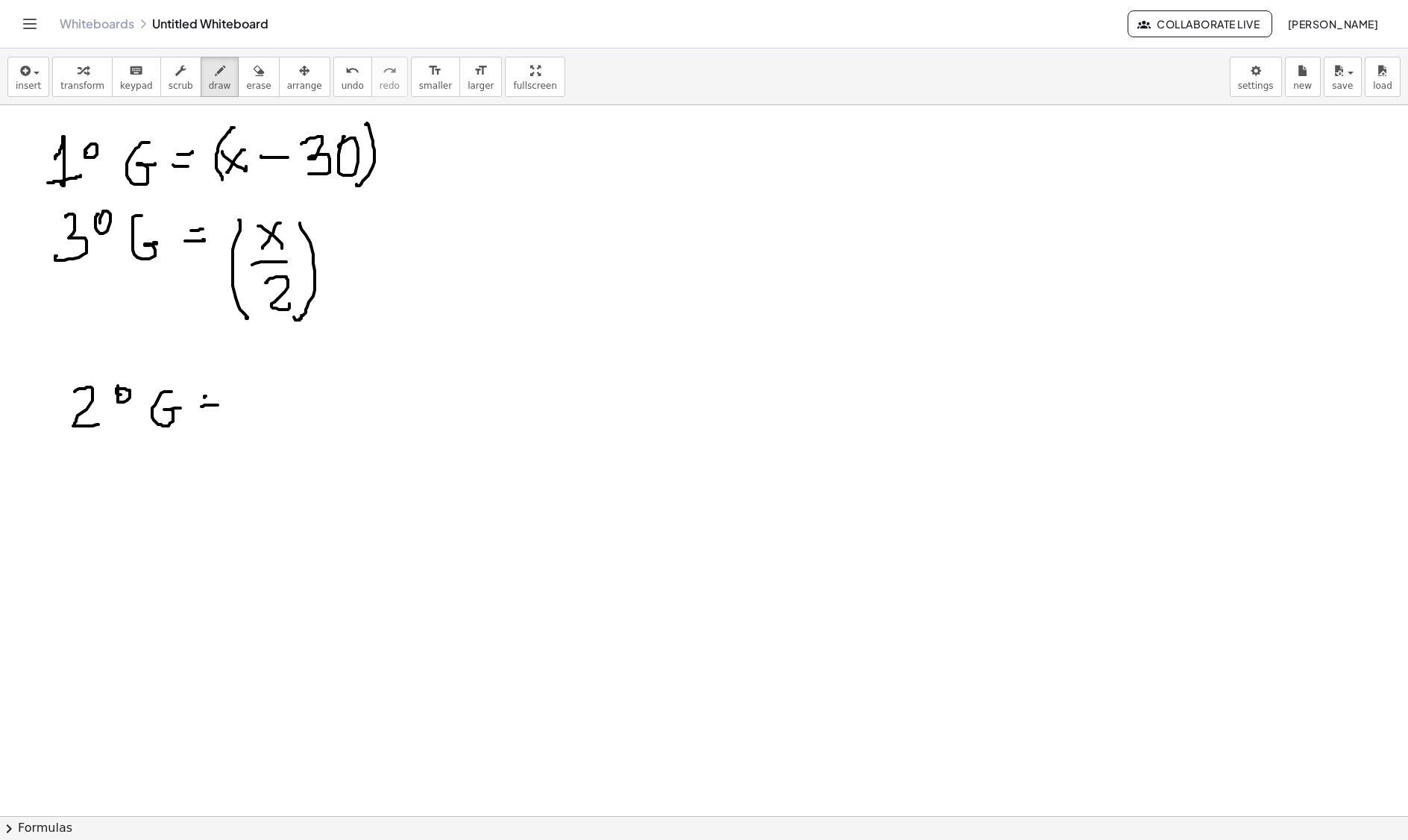
drag, startPoint x: 206, startPoint y: 398, endPoint x: 226, endPoint y: 398, distance: 20.0
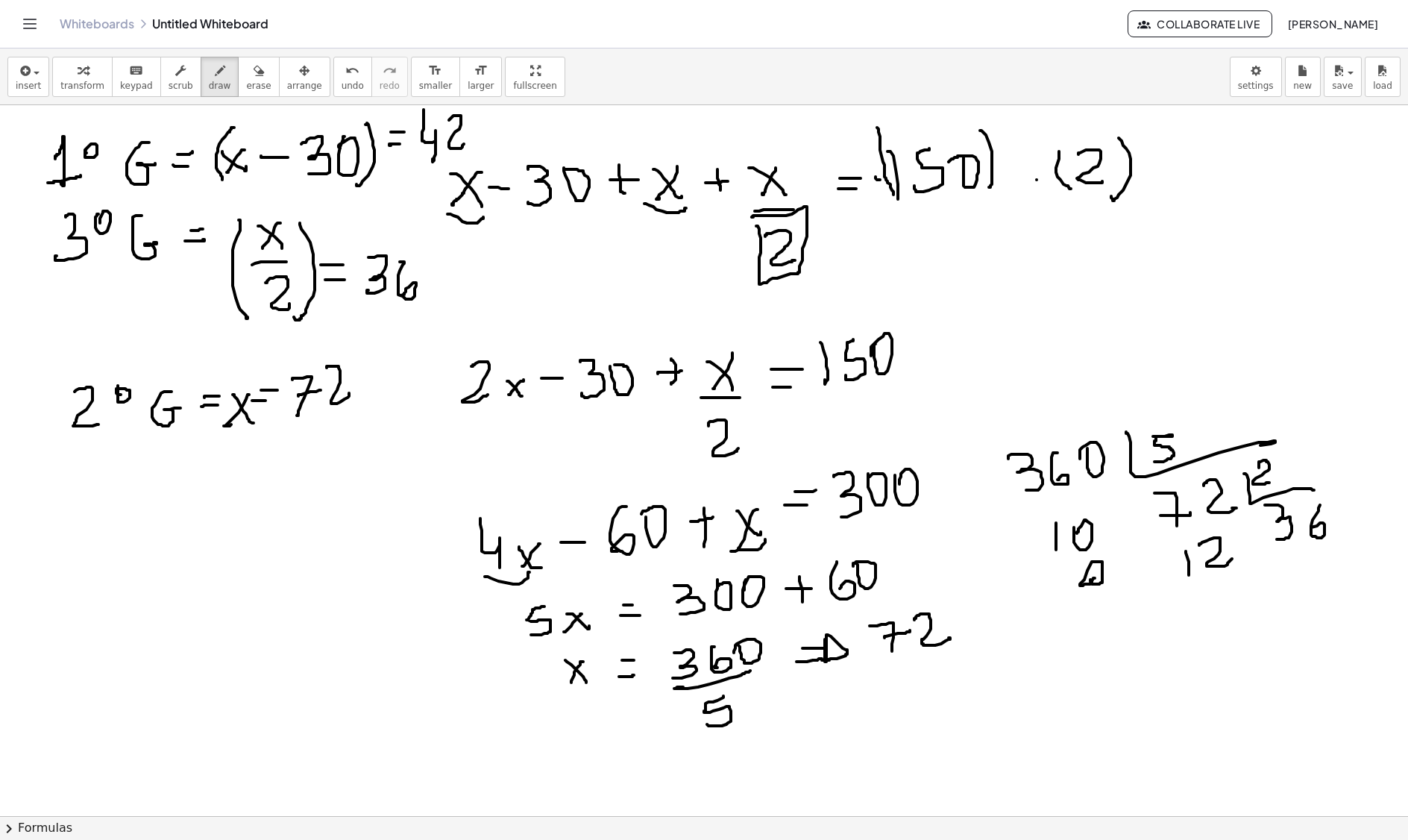
click at [254, 78] on icon "button" at bounding box center [259, 71] width 11 height 18
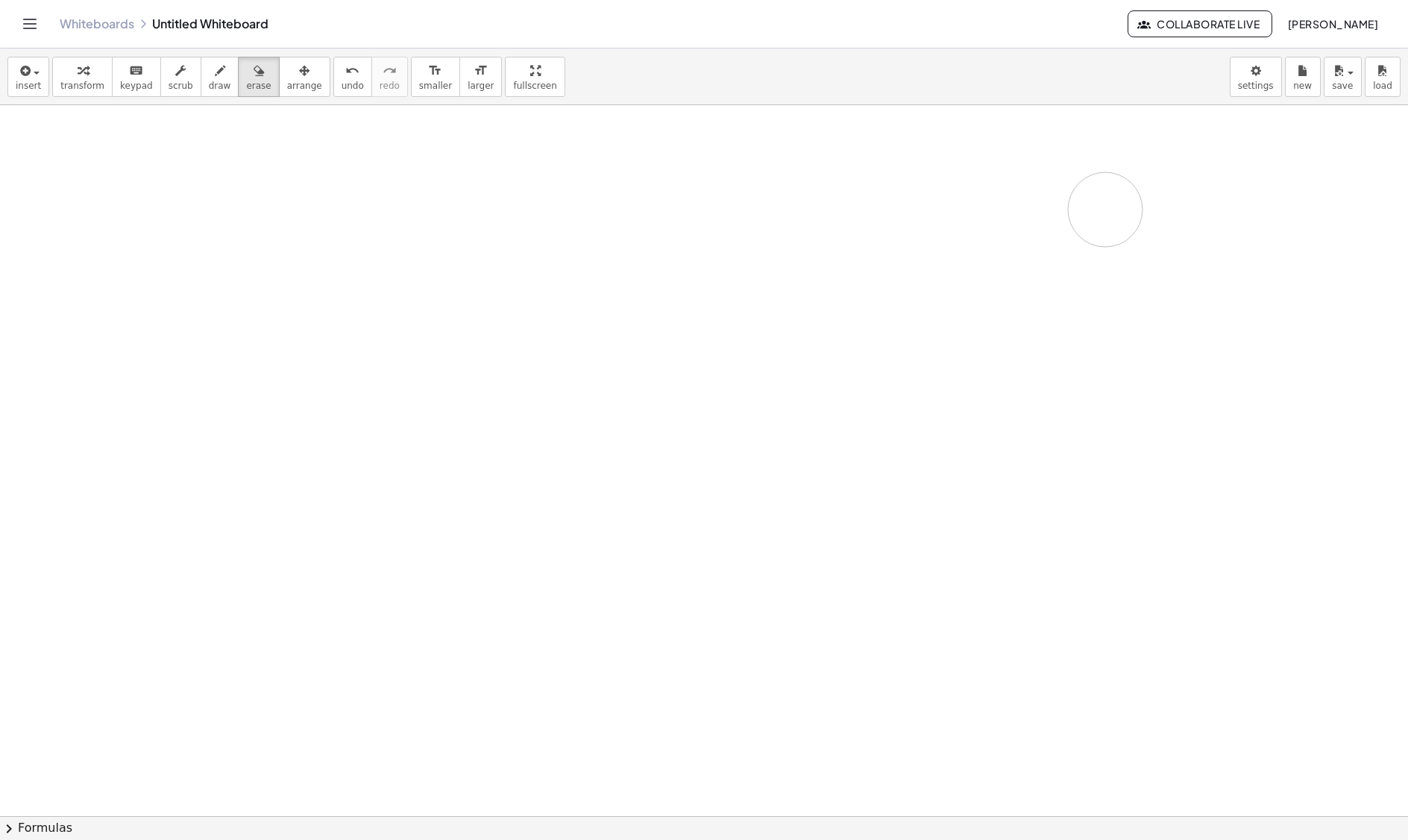
drag, startPoint x: 657, startPoint y: 674, endPoint x: 0, endPoint y: 299, distance: 756.5
click at [215, 79] on icon "button" at bounding box center [220, 71] width 11 height 18
drag, startPoint x: 149, startPoint y: 183, endPoint x: 123, endPoint y: 210, distance: 37.5
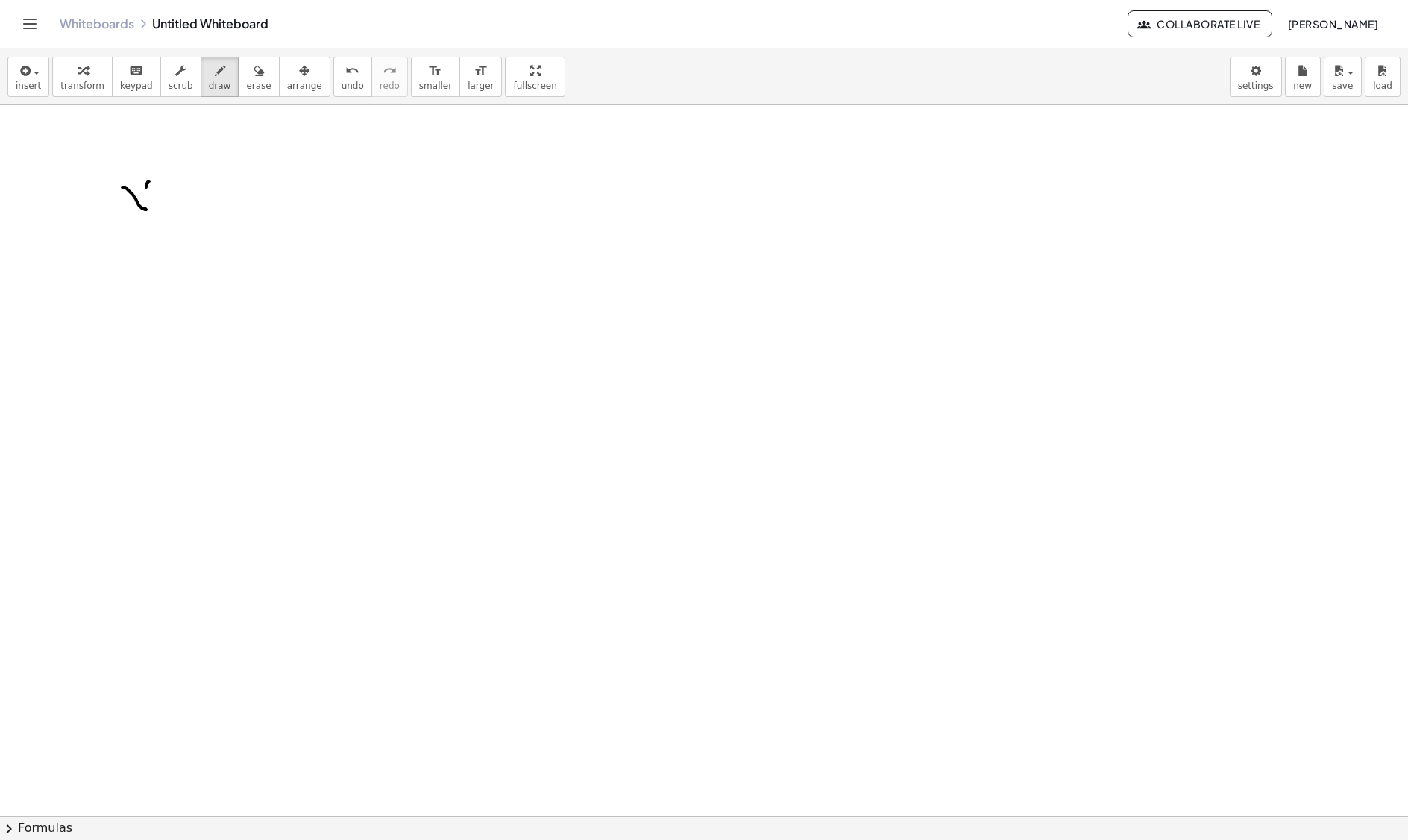
drag, startPoint x: 161, startPoint y: 203, endPoint x: 197, endPoint y: 185, distance: 40.2
drag, startPoint x: 203, startPoint y: 166, endPoint x: 199, endPoint y: 224, distance: 58.1
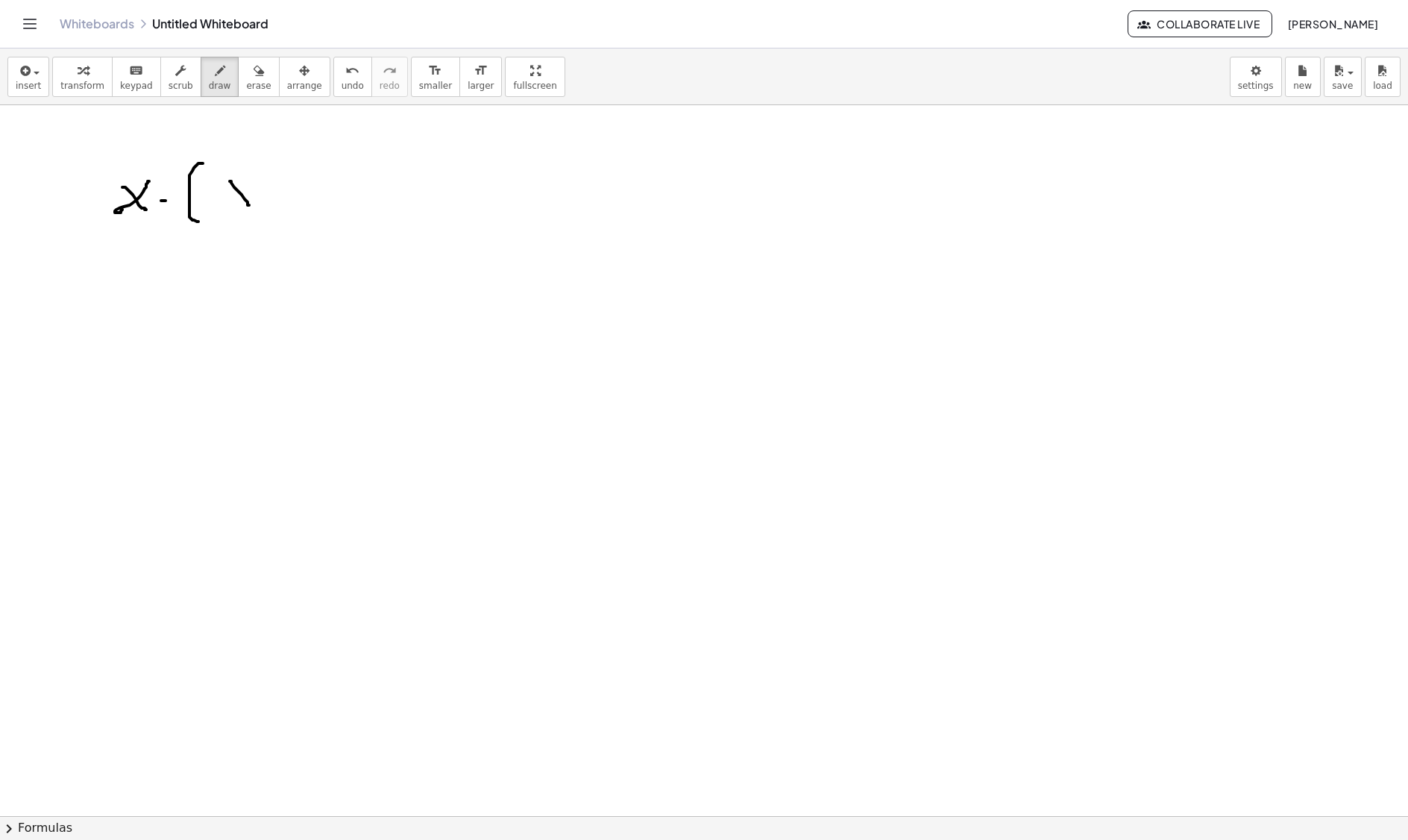
drag, startPoint x: 235, startPoint y: 189, endPoint x: 251, endPoint y: 212, distance: 28.0
drag, startPoint x: 242, startPoint y: 191, endPoint x: 228, endPoint y: 201, distance: 17.2
drag, startPoint x: 274, startPoint y: 192, endPoint x: 288, endPoint y: 192, distance: 14.0
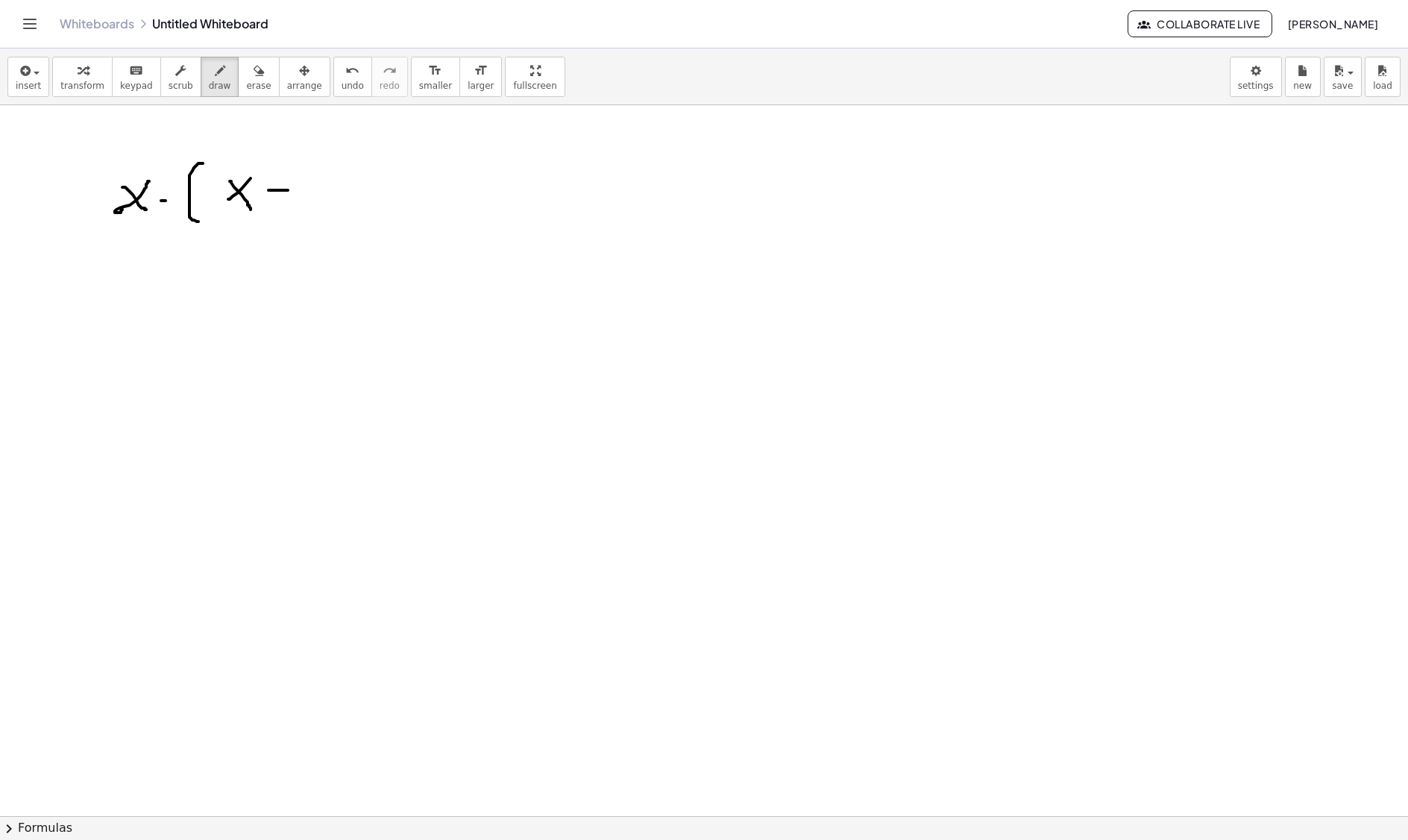
drag, startPoint x: 313, startPoint y: 178, endPoint x: 306, endPoint y: 224, distance: 46.5
drag, startPoint x: 324, startPoint y: 162, endPoint x: 331, endPoint y: 224, distance: 62.4
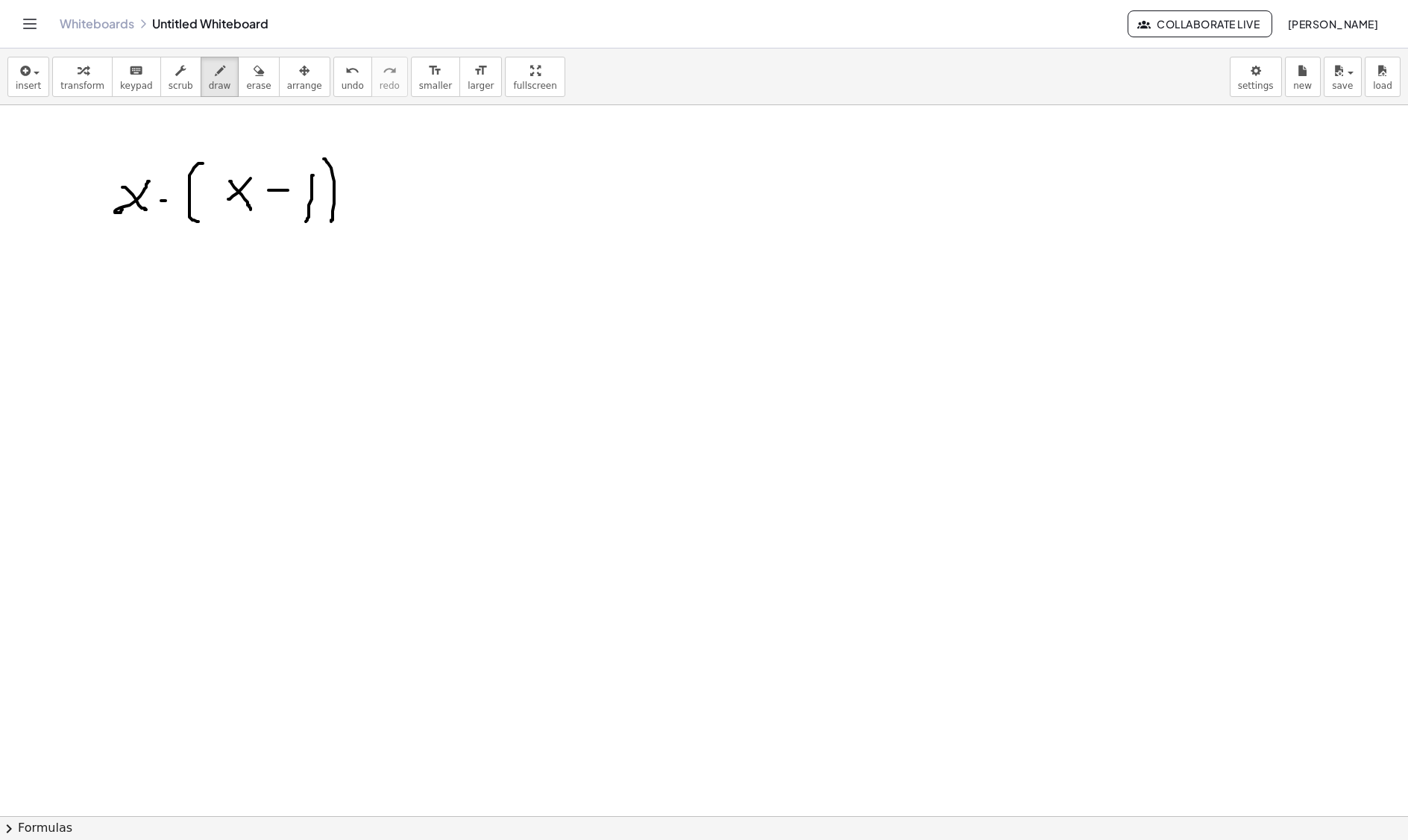
drag, startPoint x: 392, startPoint y: 157, endPoint x: 397, endPoint y: 215, distance: 58.2
drag, startPoint x: 416, startPoint y: 189, endPoint x: 434, endPoint y: 217, distance: 33.3
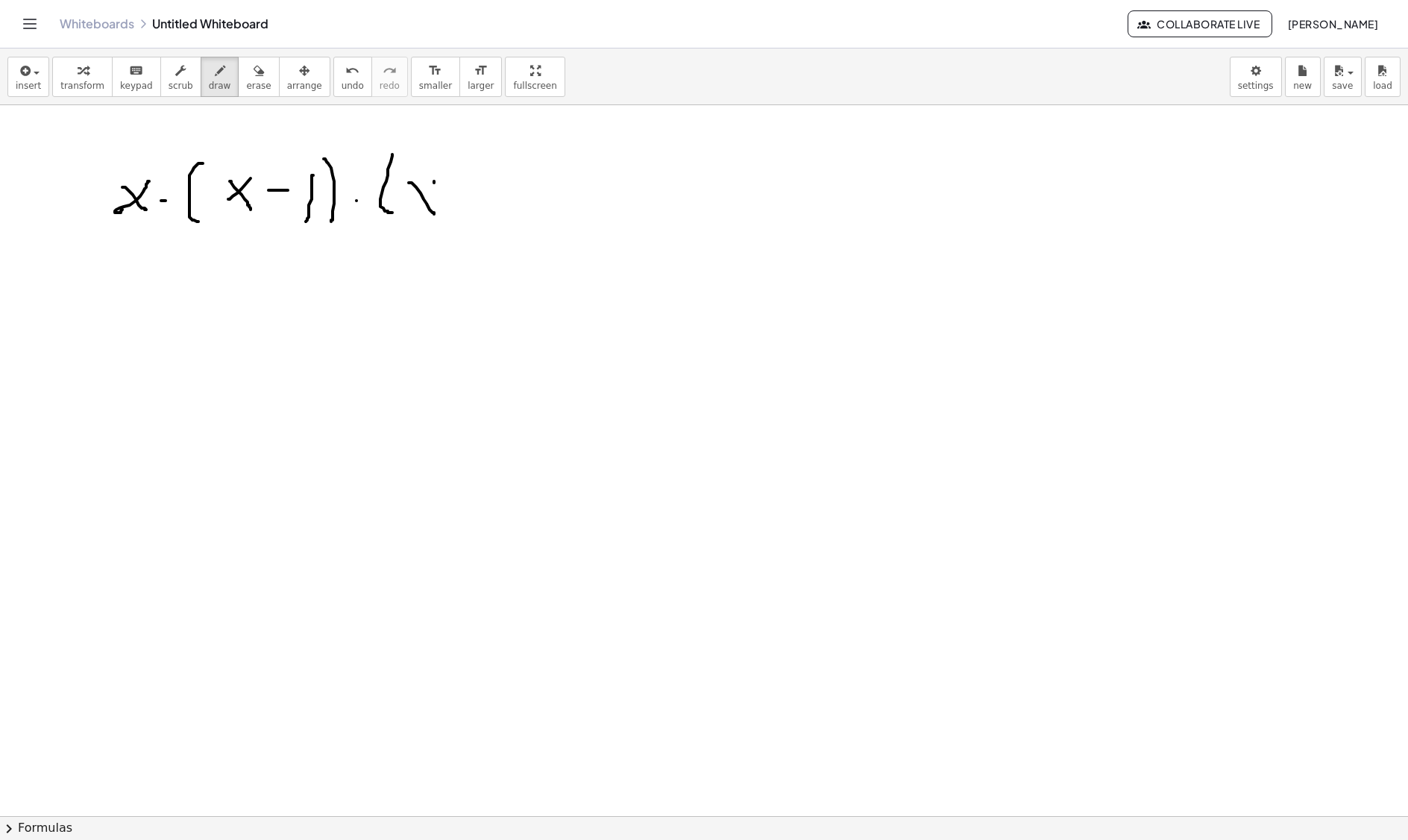
drag, startPoint x: 434, startPoint y: 183, endPoint x: 409, endPoint y: 222, distance: 46.3
drag, startPoint x: 454, startPoint y: 196, endPoint x: 480, endPoint y: 196, distance: 26.0
drag, startPoint x: 468, startPoint y: 183, endPoint x: 468, endPoint y: 213, distance: 30.0
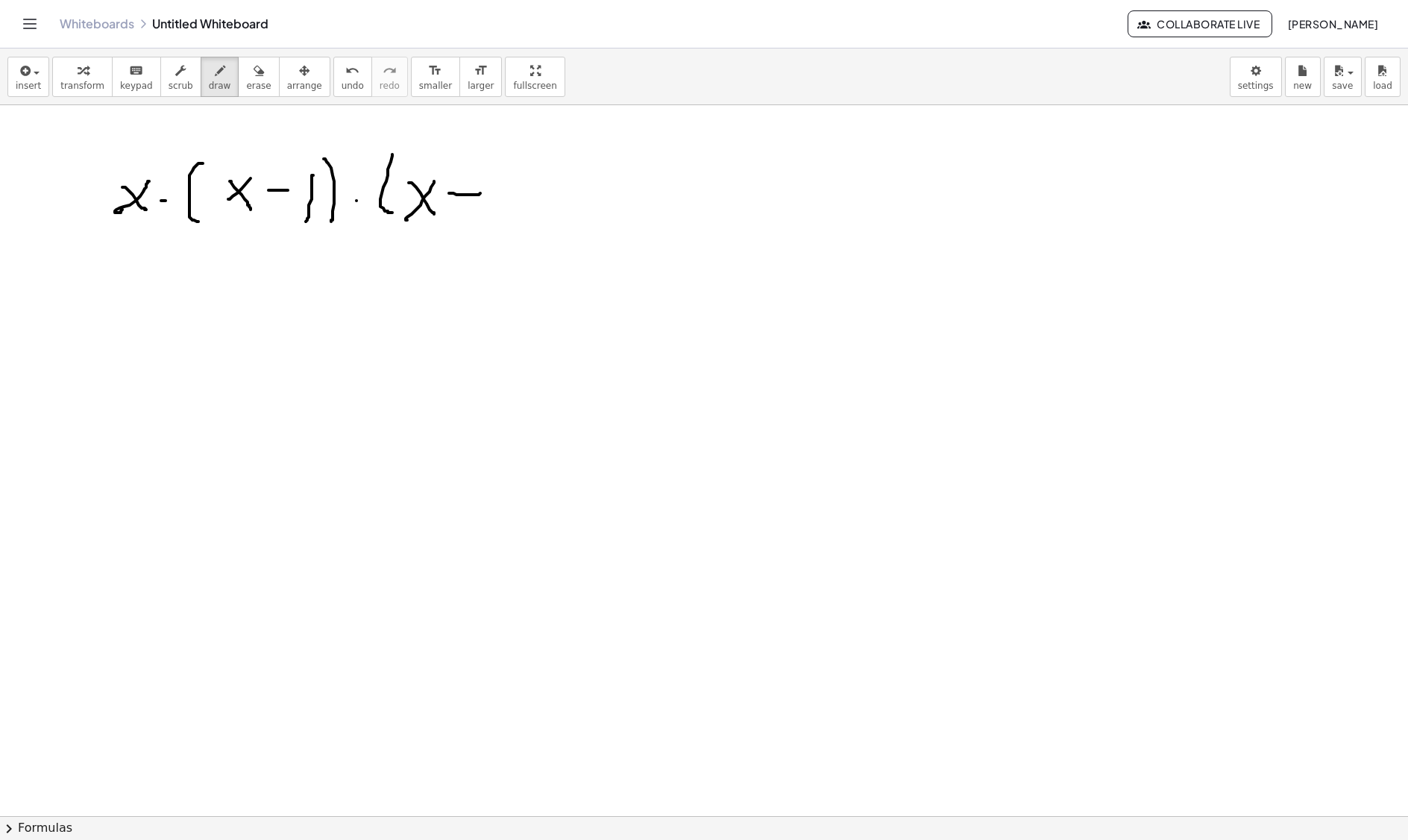
drag, startPoint x: 493, startPoint y: 178, endPoint x: 502, endPoint y: 222, distance: 44.9
drag, startPoint x: 531, startPoint y: 153, endPoint x: 534, endPoint y: 221, distance: 68.1
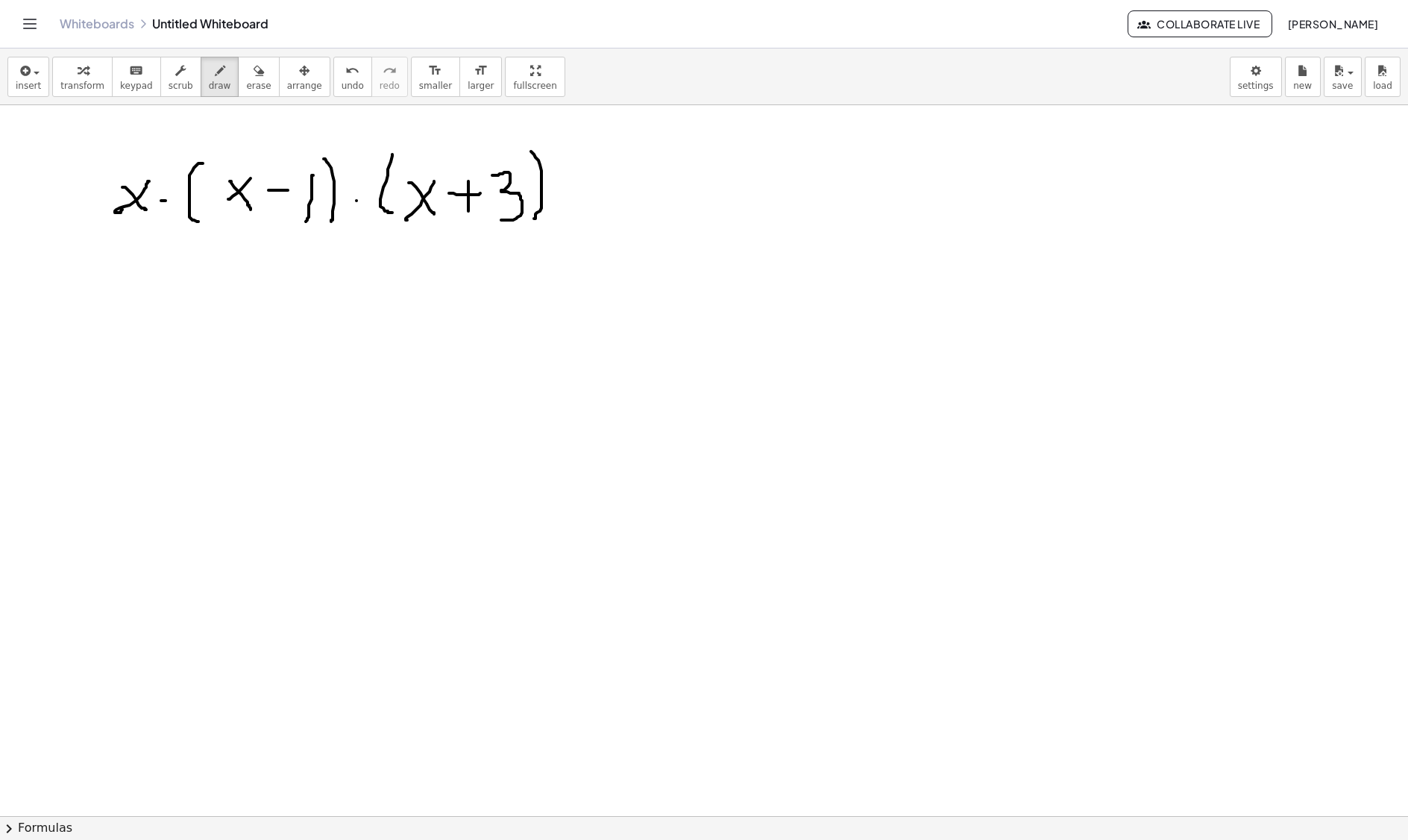
drag, startPoint x: 589, startPoint y: 162, endPoint x: 591, endPoint y: 217, distance: 55.0
drag, startPoint x: 607, startPoint y: 191, endPoint x: 635, endPoint y: 212, distance: 35.0
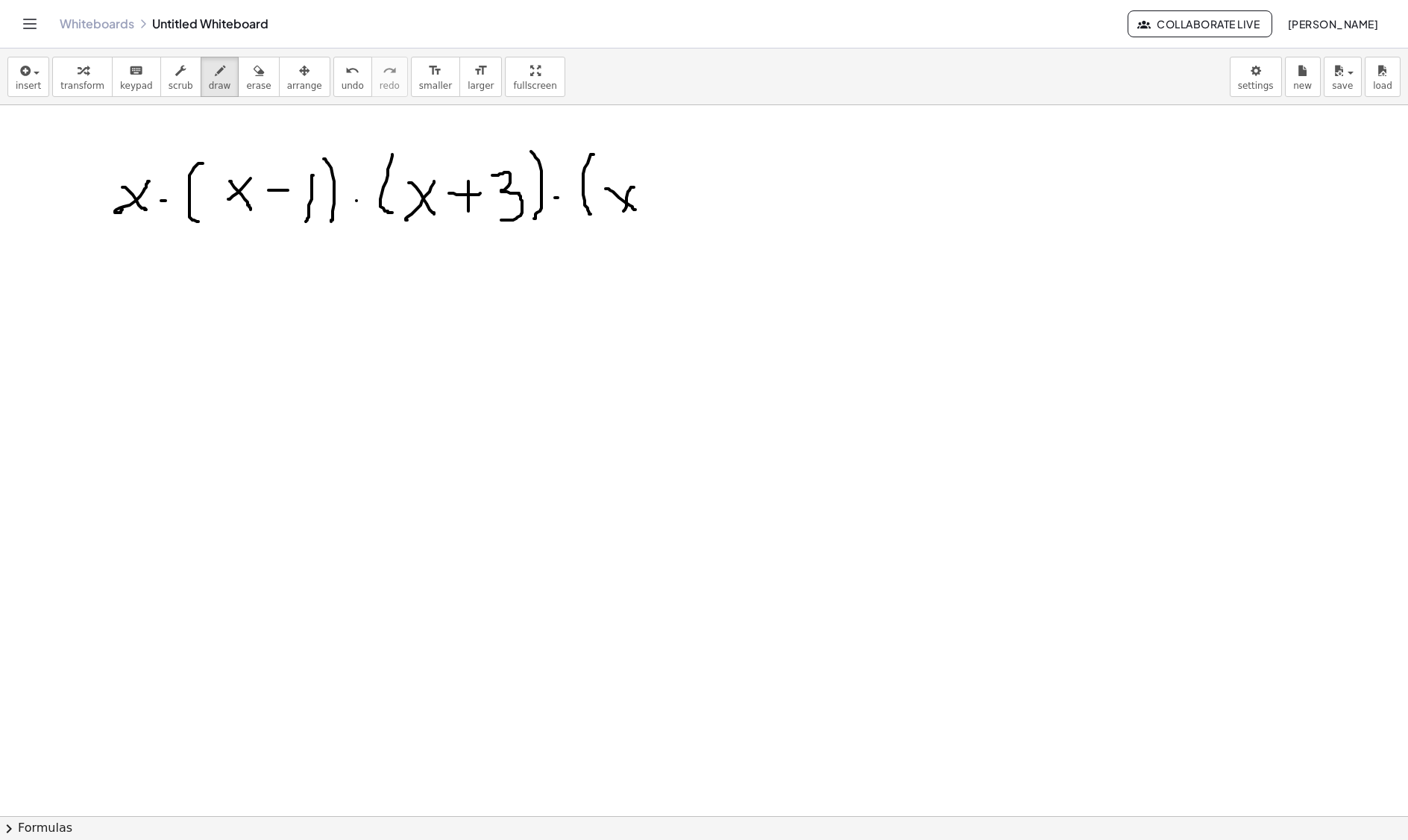
drag, startPoint x: 630, startPoint y: 192, endPoint x: 622, endPoint y: 218, distance: 27.2
drag, startPoint x: 653, startPoint y: 149, endPoint x: 676, endPoint y: 170, distance: 31.1
drag, startPoint x: 685, startPoint y: 188, endPoint x: 712, endPoint y: 185, distance: 27.2
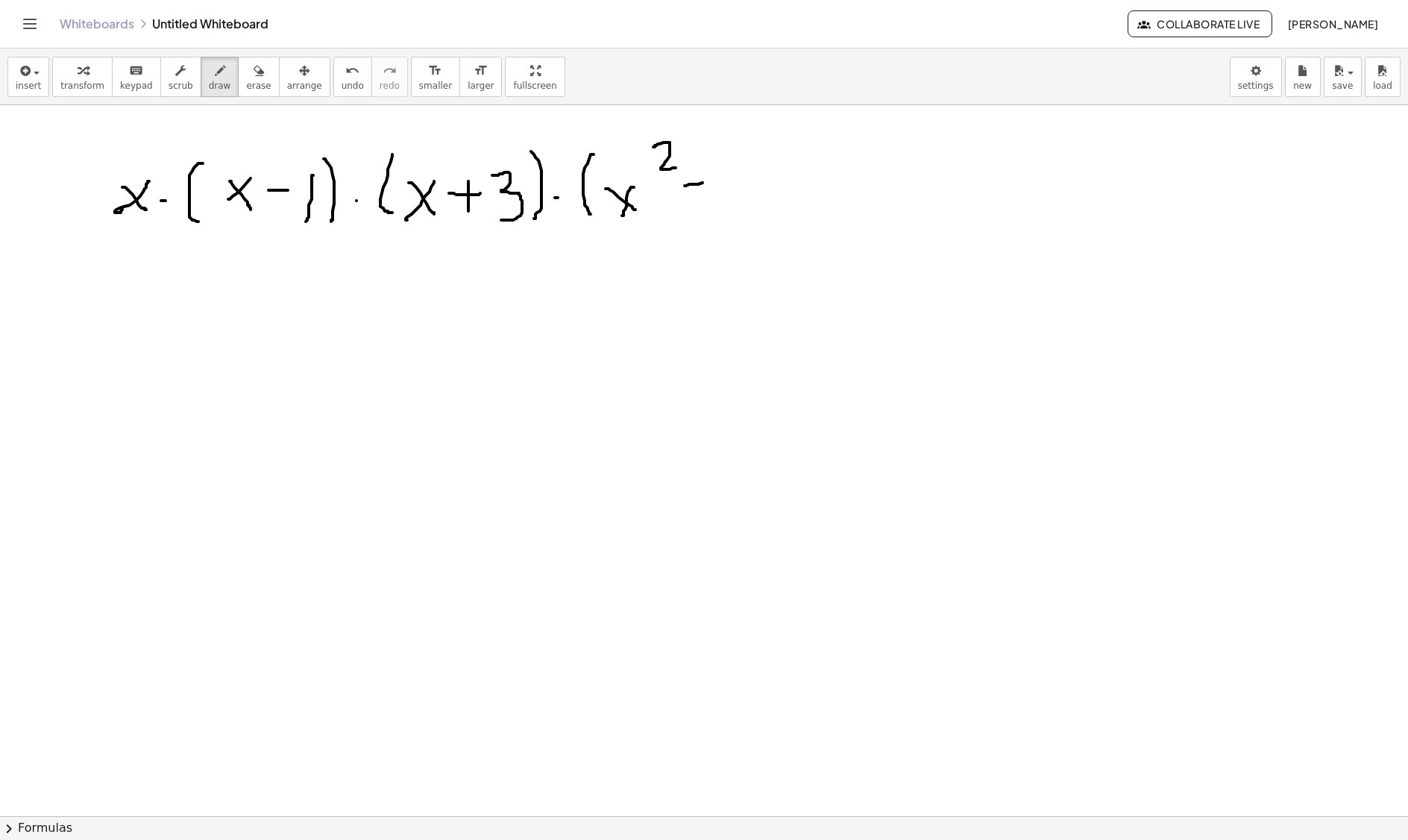
drag, startPoint x: 692, startPoint y: 174, endPoint x: 700, endPoint y: 199, distance: 26.2
drag, startPoint x: 733, startPoint y: 166, endPoint x: 737, endPoint y: 205, distance: 39.2
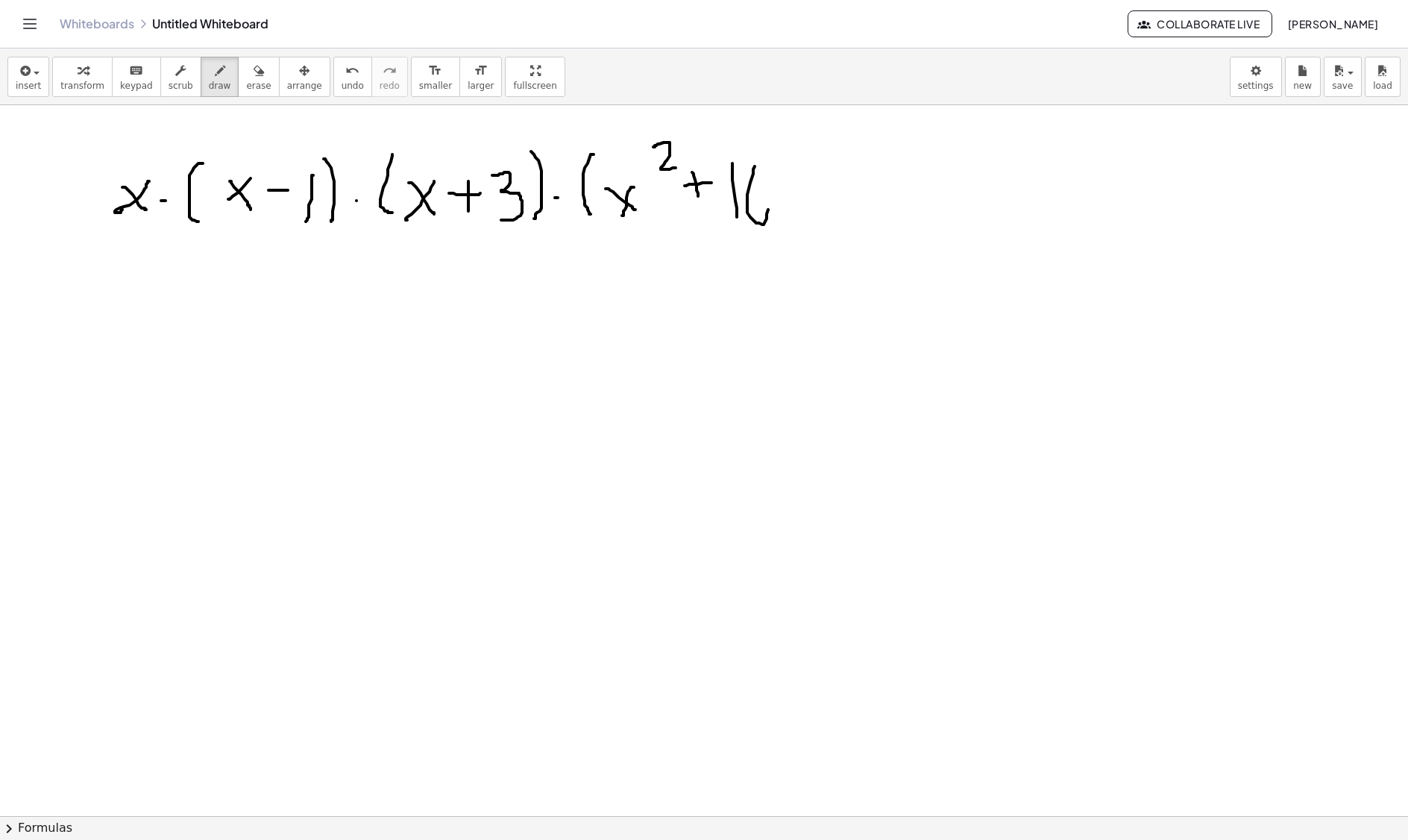
drag, startPoint x: 755, startPoint y: 169, endPoint x: 752, endPoint y: 221, distance: 52.1
drag, startPoint x: 782, startPoint y: 158, endPoint x: 795, endPoint y: 221, distance: 64.3
drag, startPoint x: 817, startPoint y: 200, endPoint x: 831, endPoint y: 197, distance: 14.3
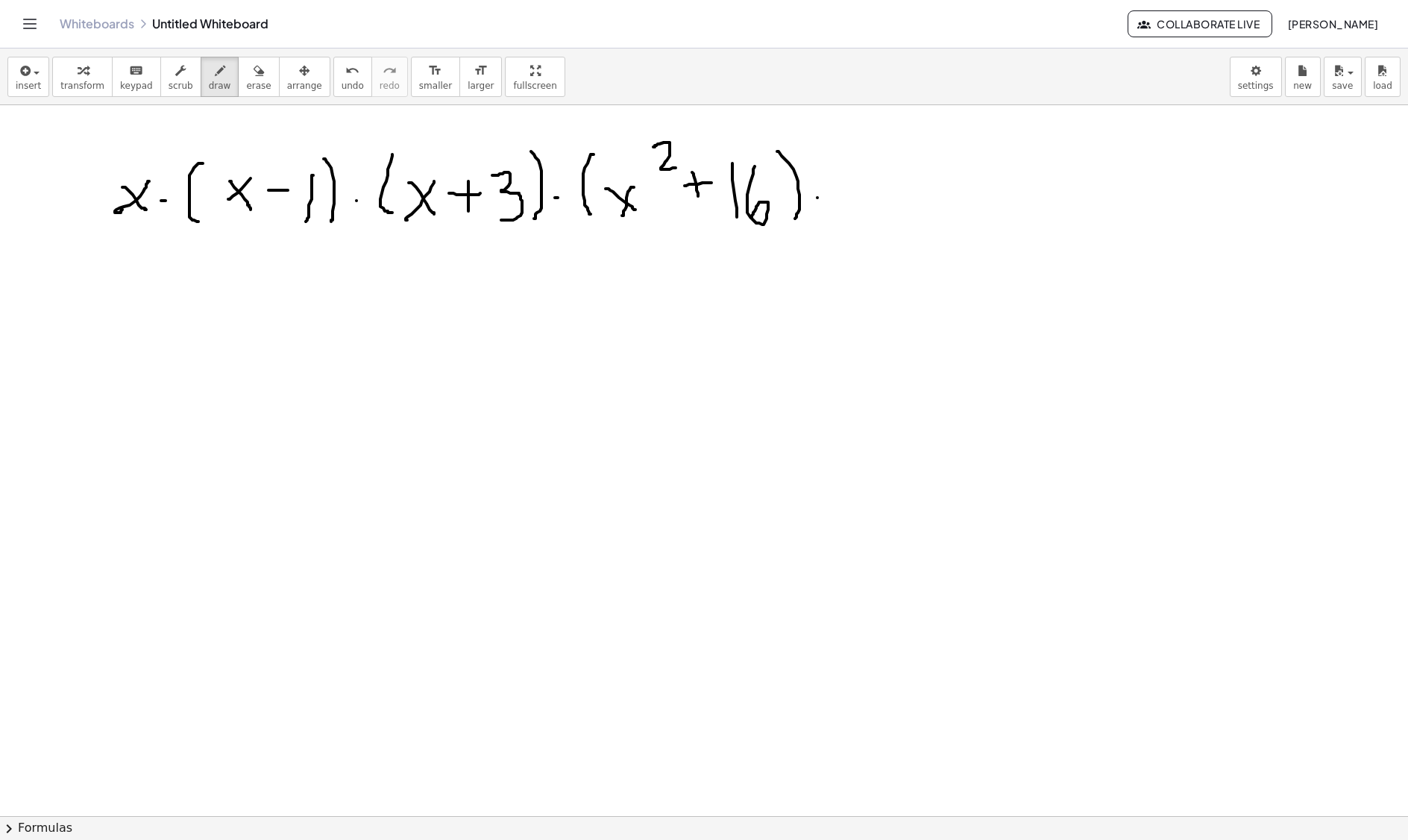
drag, startPoint x: 820, startPoint y: 185, endPoint x: 843, endPoint y: 178, distance: 24.0
drag, startPoint x: 182, startPoint y: 231, endPoint x: 539, endPoint y: 240, distance: 357.1
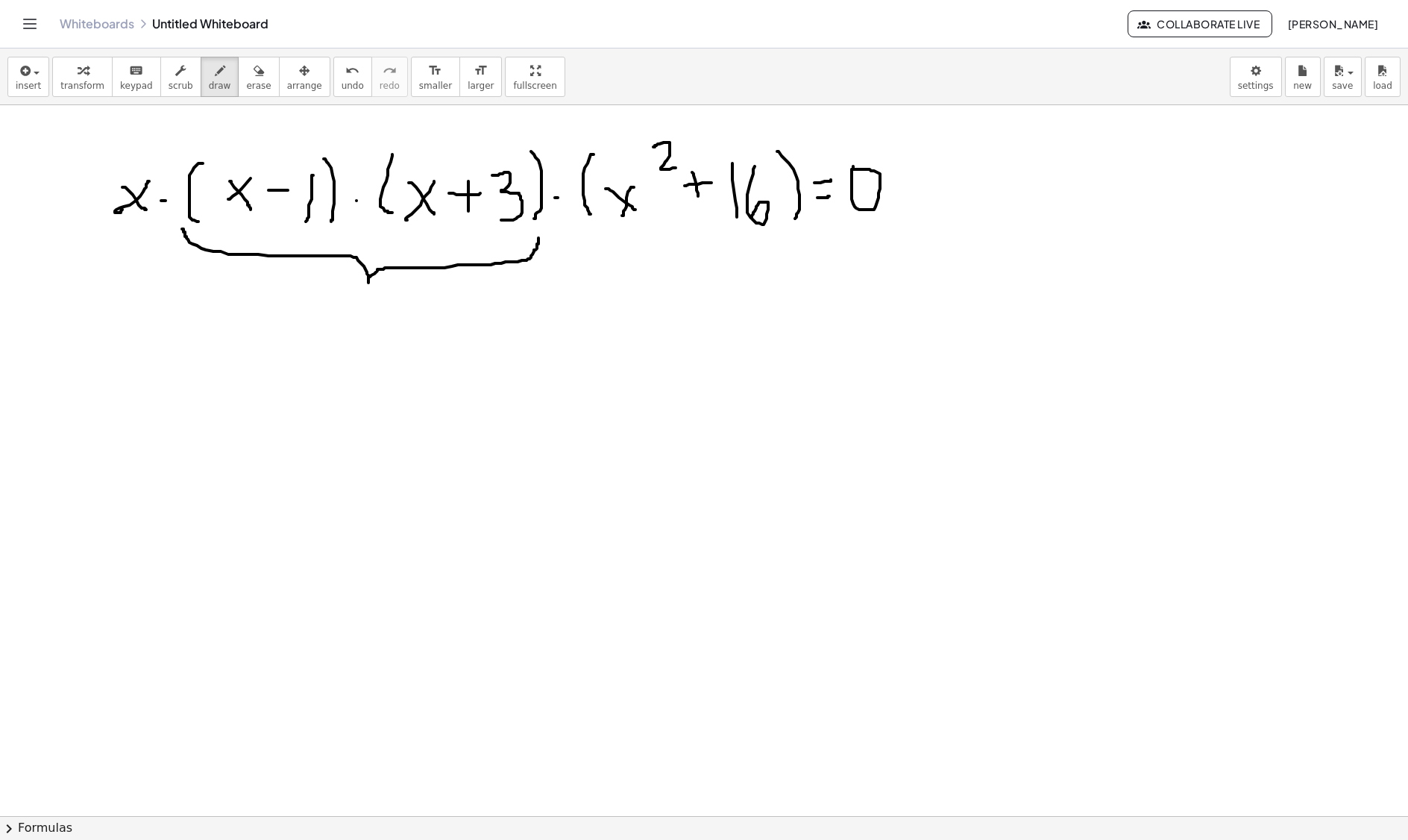
drag, startPoint x: 217, startPoint y: 312, endPoint x: 249, endPoint y: 313, distance: 32.0
drag, startPoint x: 264, startPoint y: 295, endPoint x: 274, endPoint y: 318, distance: 25.1
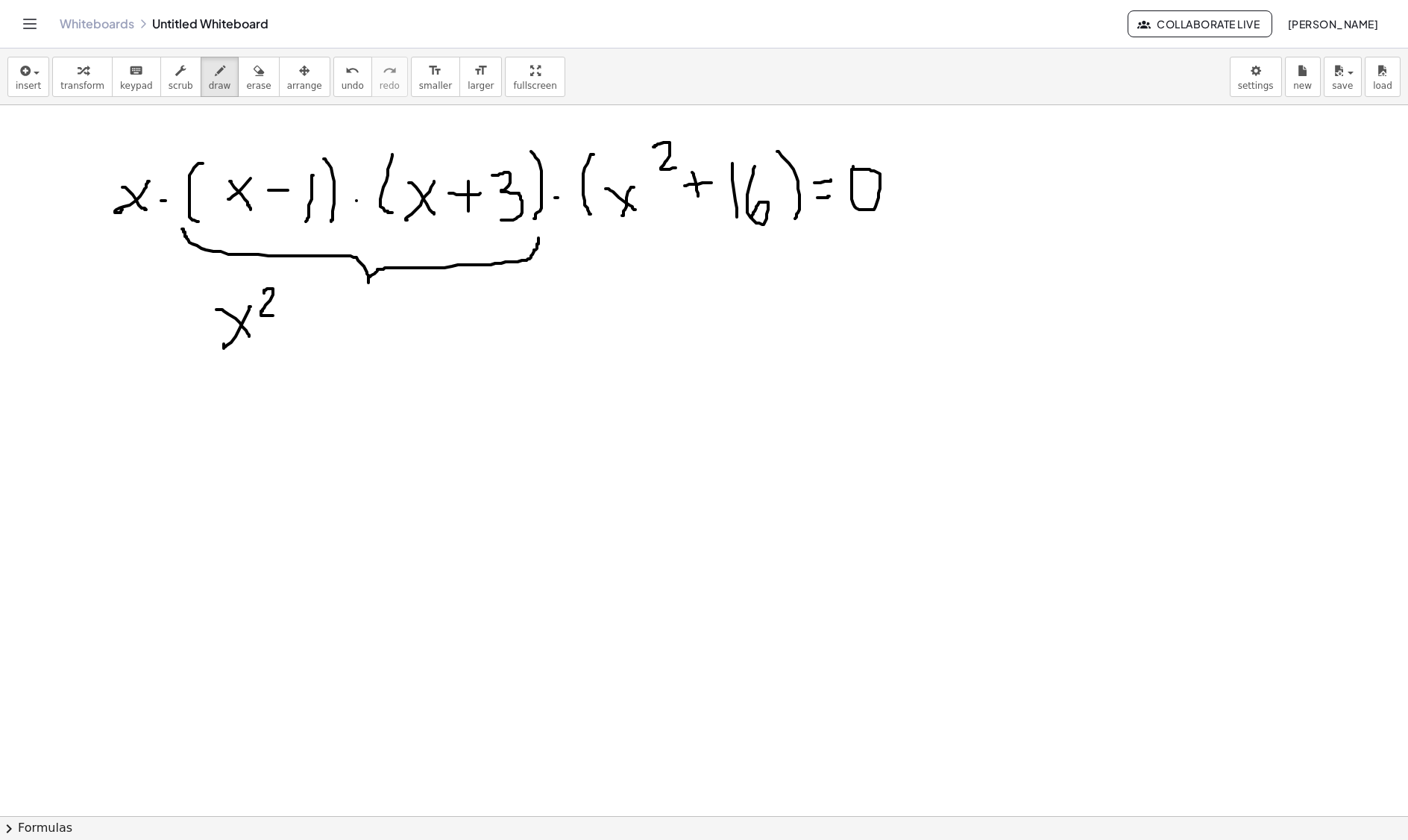
drag, startPoint x: 288, startPoint y: 336, endPoint x: 301, endPoint y: 334, distance: 13.2
drag, startPoint x: 301, startPoint y: 331, endPoint x: 301, endPoint y: 345, distance: 14.0
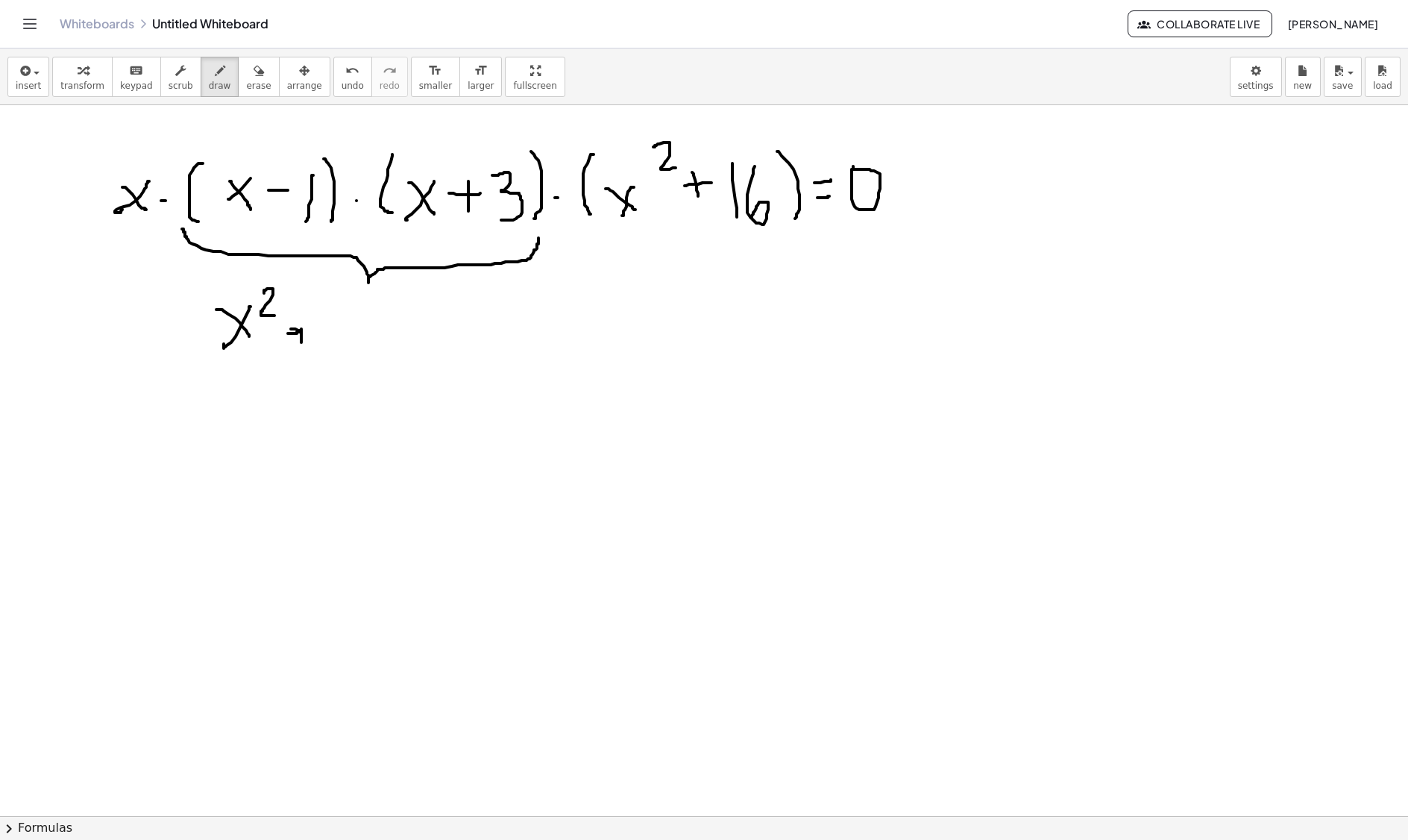
drag, startPoint x: 299, startPoint y: 333, endPoint x: 310, endPoint y: 333, distance: 11.0
drag, startPoint x: 301, startPoint y: 327, endPoint x: 301, endPoint y: 345, distance: 18.0
drag, startPoint x: 319, startPoint y: 319, endPoint x: 337, endPoint y: 342, distance: 29.2
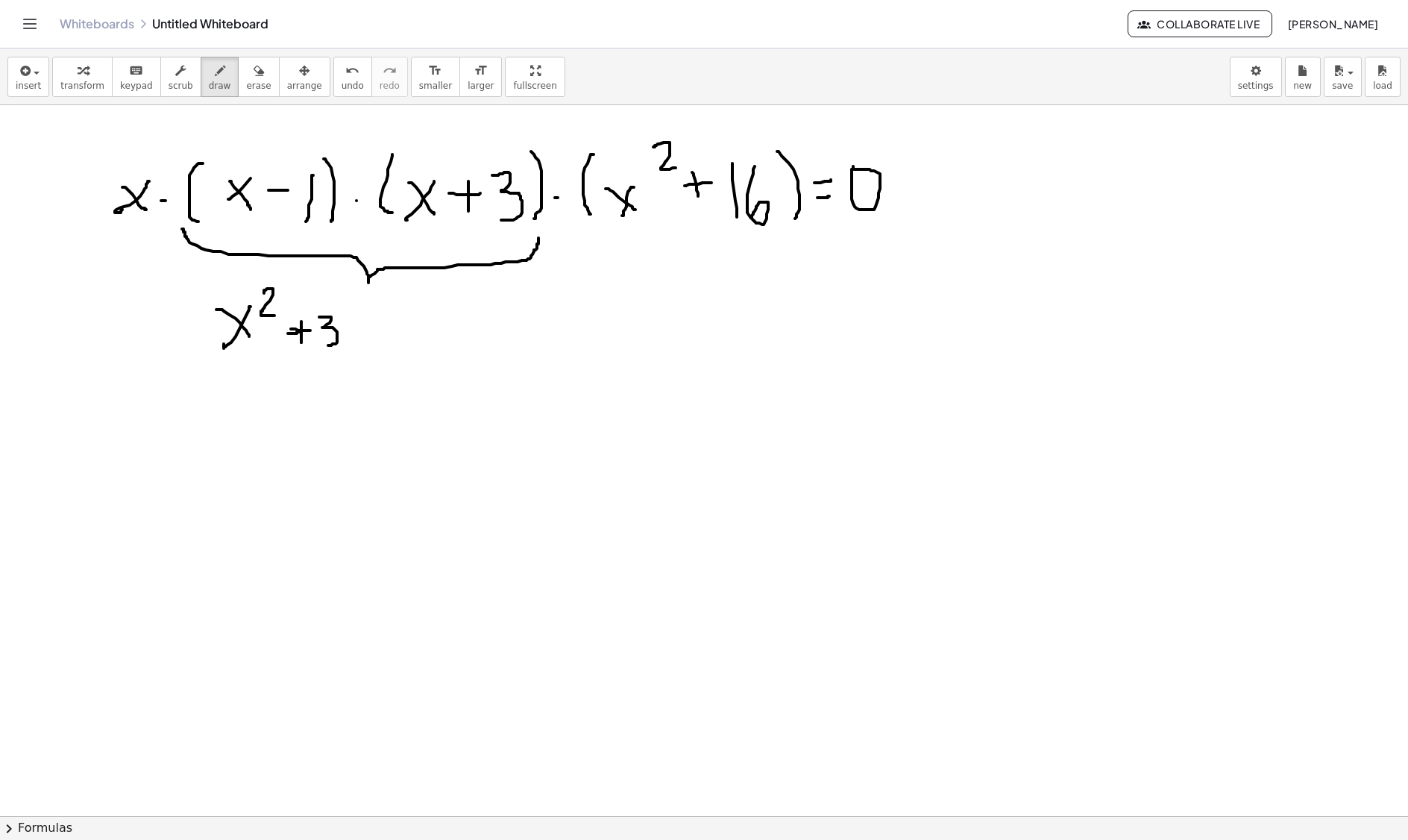
drag, startPoint x: 370, startPoint y: 328, endPoint x: 342, endPoint y: 354, distance: 38.2
drag, startPoint x: 386, startPoint y: 337, endPoint x: 400, endPoint y: 337, distance: 14.0
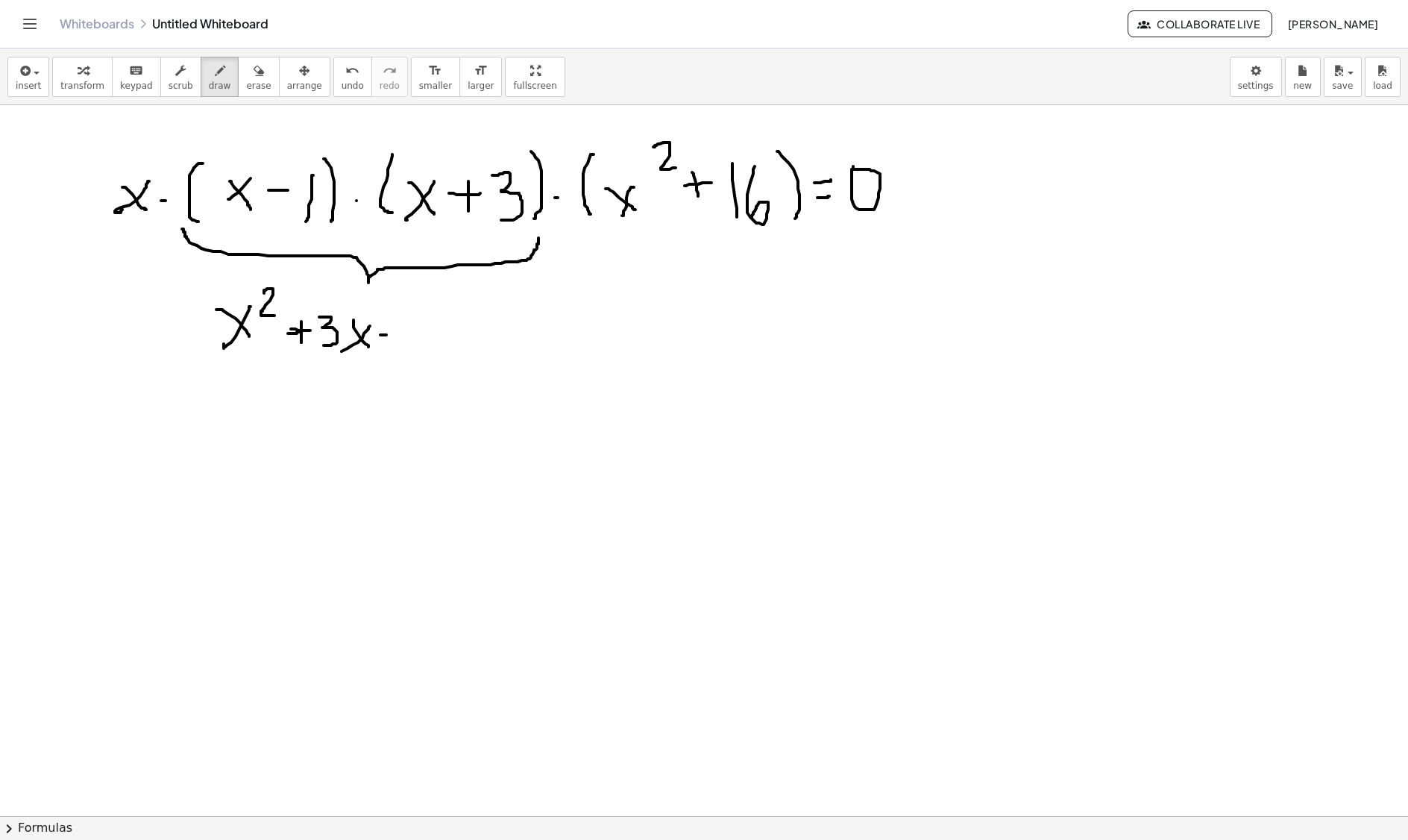
drag, startPoint x: 422, startPoint y: 337, endPoint x: 434, endPoint y: 351, distance: 18.4
drag, startPoint x: 429, startPoint y: 328, endPoint x: 415, endPoint y: 351, distance: 26.9
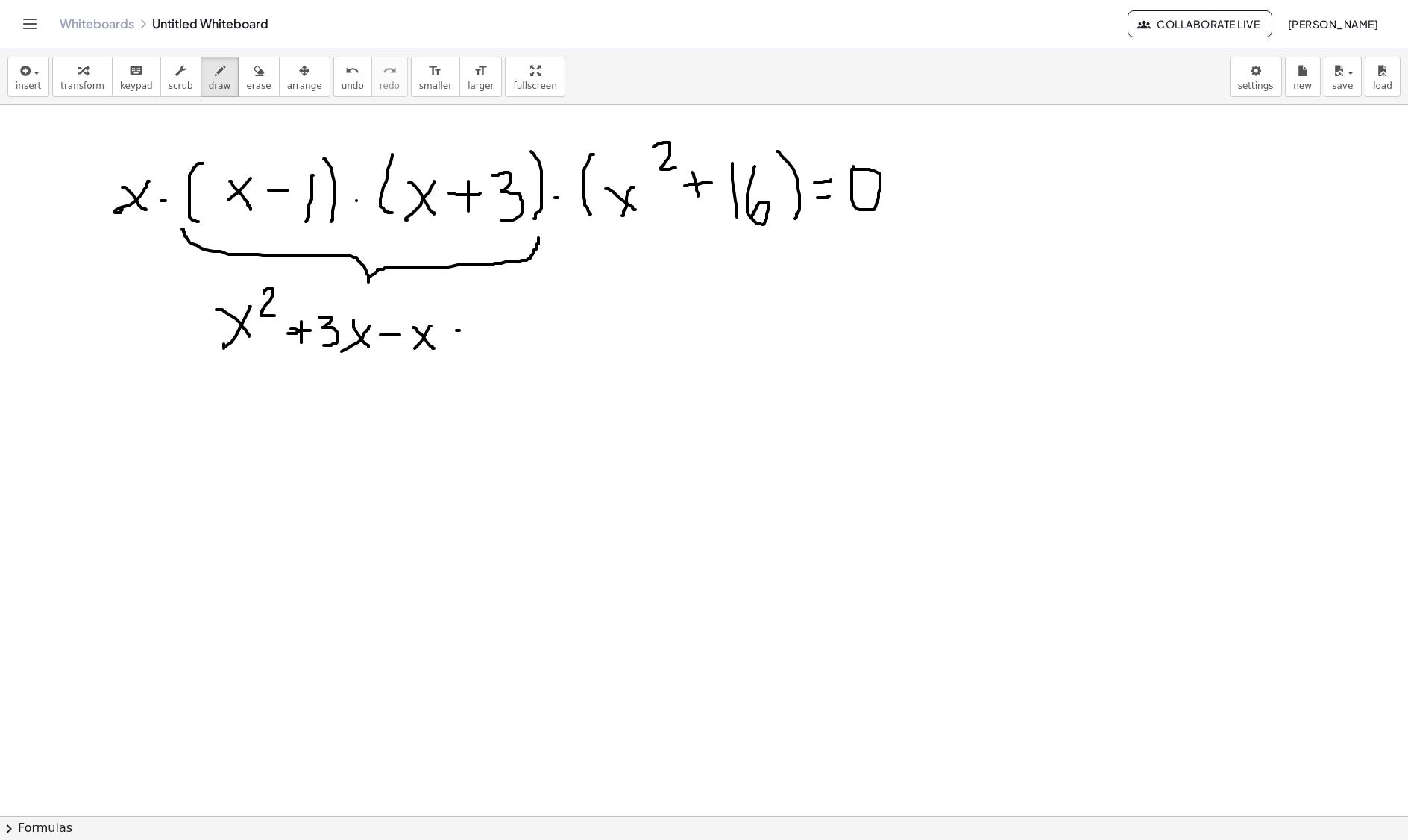
drag, startPoint x: 457, startPoint y: 333, endPoint x: 471, endPoint y: 333, distance: 14.0
drag, startPoint x: 497, startPoint y: 317, endPoint x: 491, endPoint y: 358, distance: 41.4
drag, startPoint x: 246, startPoint y: 406, endPoint x: 265, endPoint y: 422, distance: 24.8
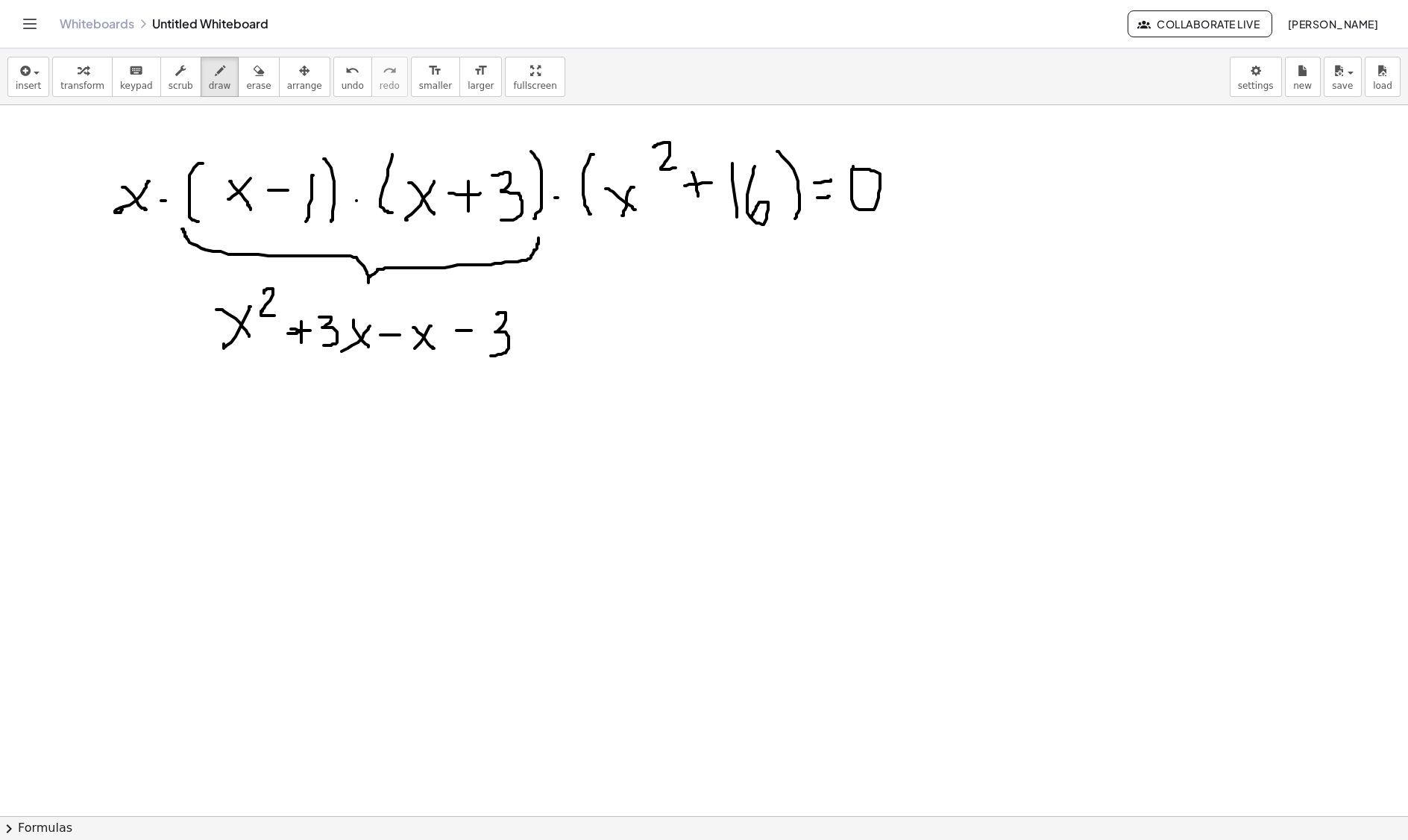
drag, startPoint x: 258, startPoint y: 400, endPoint x: 237, endPoint y: 420, distance: 29.0
drag, startPoint x: 282, startPoint y: 386, endPoint x: 297, endPoint y: 404, distance: 23.4
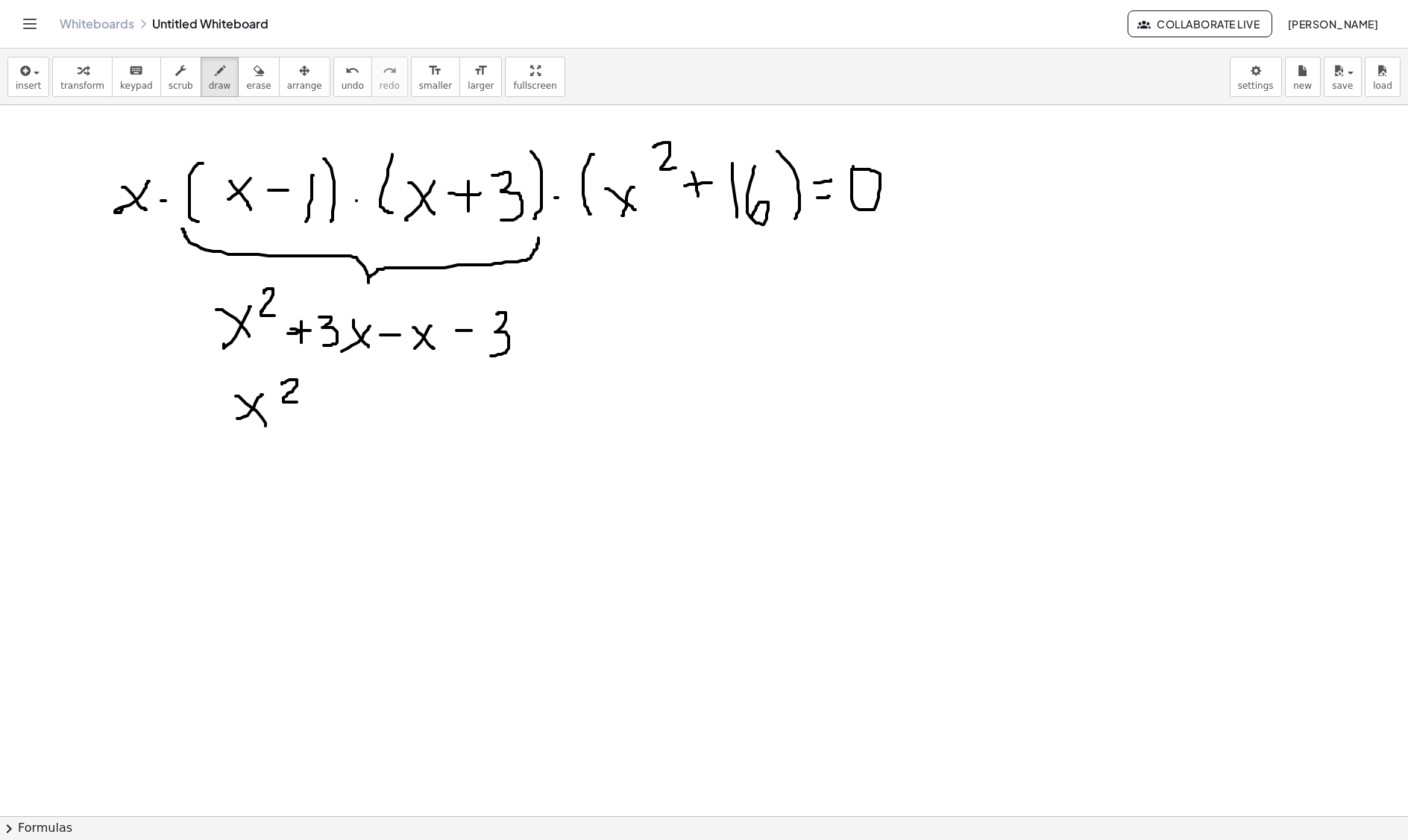
drag, startPoint x: 315, startPoint y: 411, endPoint x: 329, endPoint y: 411, distance: 14.0
drag, startPoint x: 324, startPoint y: 406, endPoint x: 325, endPoint y: 424, distance: 18.0
drag, startPoint x: 345, startPoint y: 403, endPoint x: 372, endPoint y: 416, distance: 30.0
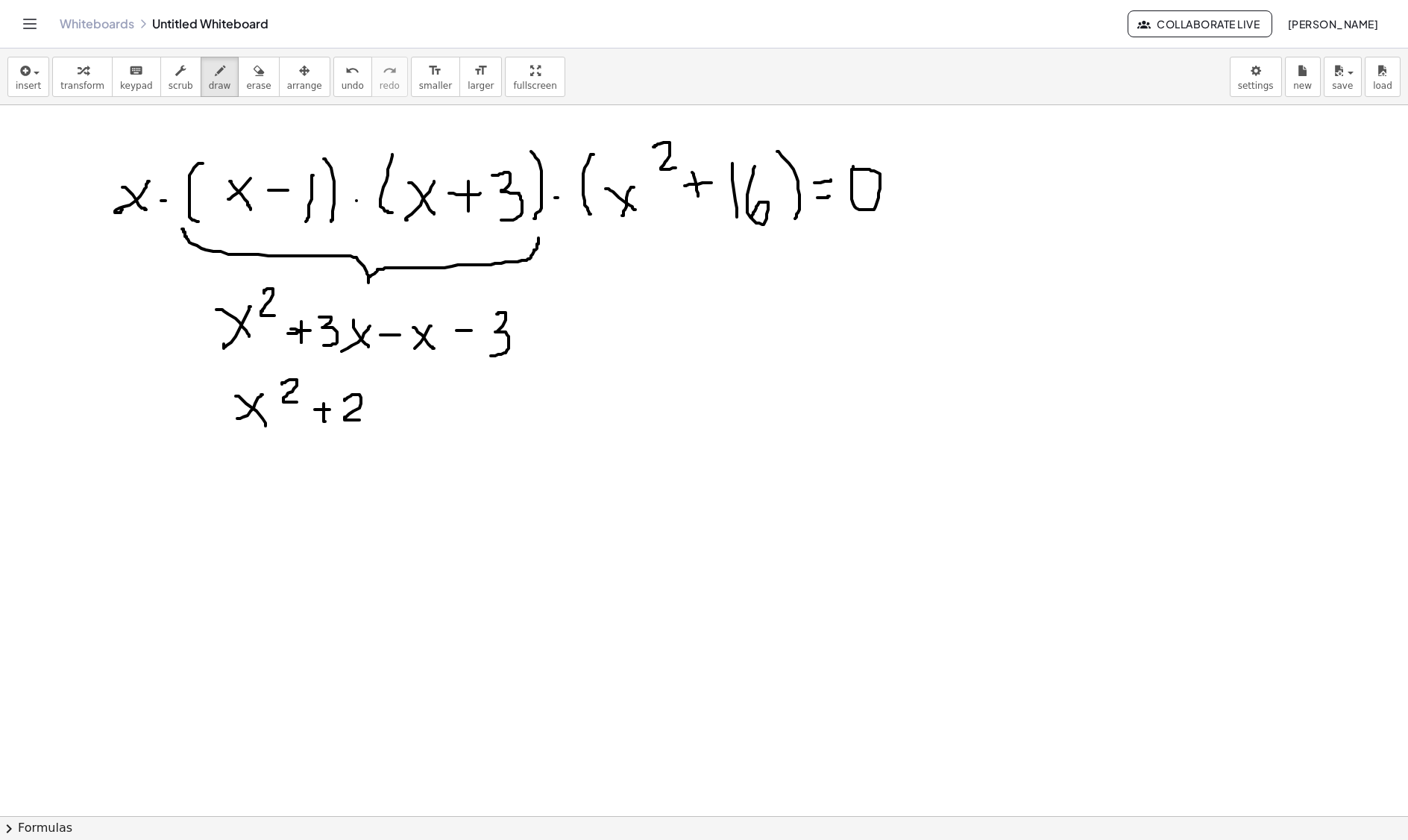
drag, startPoint x: 377, startPoint y: 406, endPoint x: 395, endPoint y: 422, distance: 24.1
drag, startPoint x: 388, startPoint y: 407, endPoint x: 376, endPoint y: 425, distance: 21.6
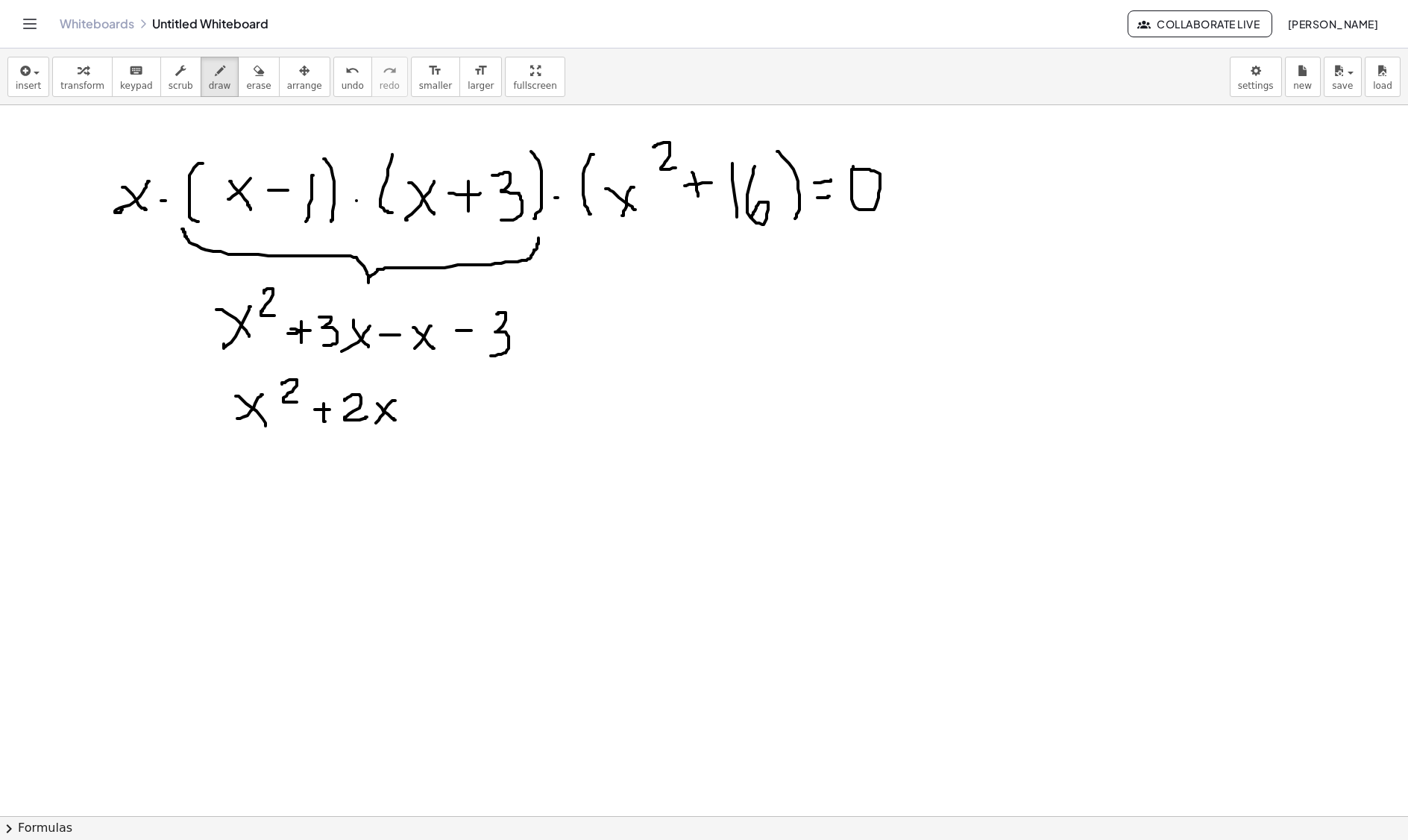
drag, startPoint x: 416, startPoint y: 411, endPoint x: 440, endPoint y: 409, distance: 24.1
drag, startPoint x: 433, startPoint y: 395, endPoint x: 436, endPoint y: 429, distance: 34.1
drag, startPoint x: 411, startPoint y: 406, endPoint x: 433, endPoint y: 406, distance: 22.0
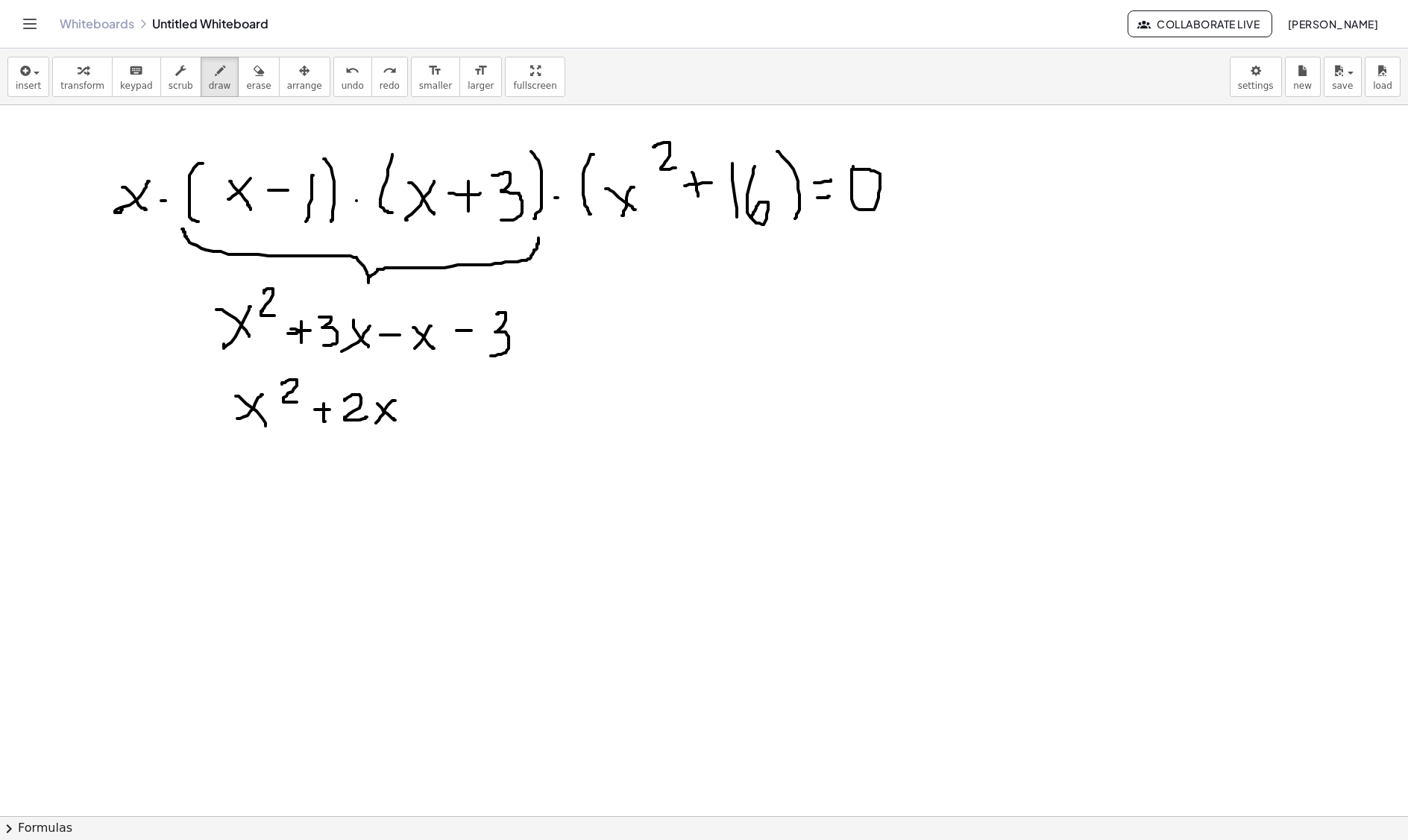
drag, startPoint x: 446, startPoint y: 390, endPoint x: 450, endPoint y: 424, distance: 34.2
drag, startPoint x: 479, startPoint y: 385, endPoint x: 473, endPoint y: 436, distance: 51.4
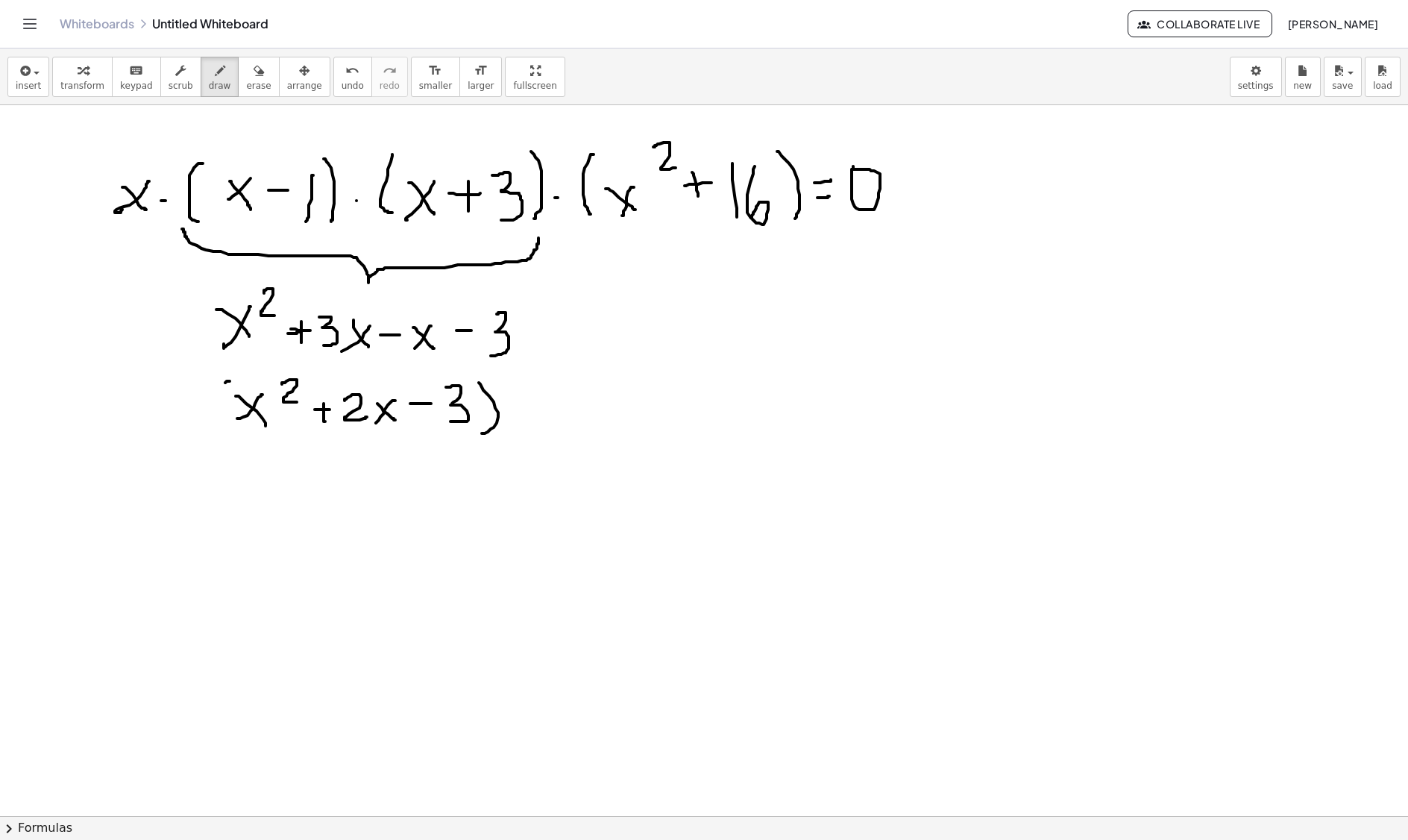
drag, startPoint x: 226, startPoint y: 385, endPoint x: 217, endPoint y: 433, distance: 48.8
click at [254, 78] on icon "button" at bounding box center [259, 71] width 11 height 18
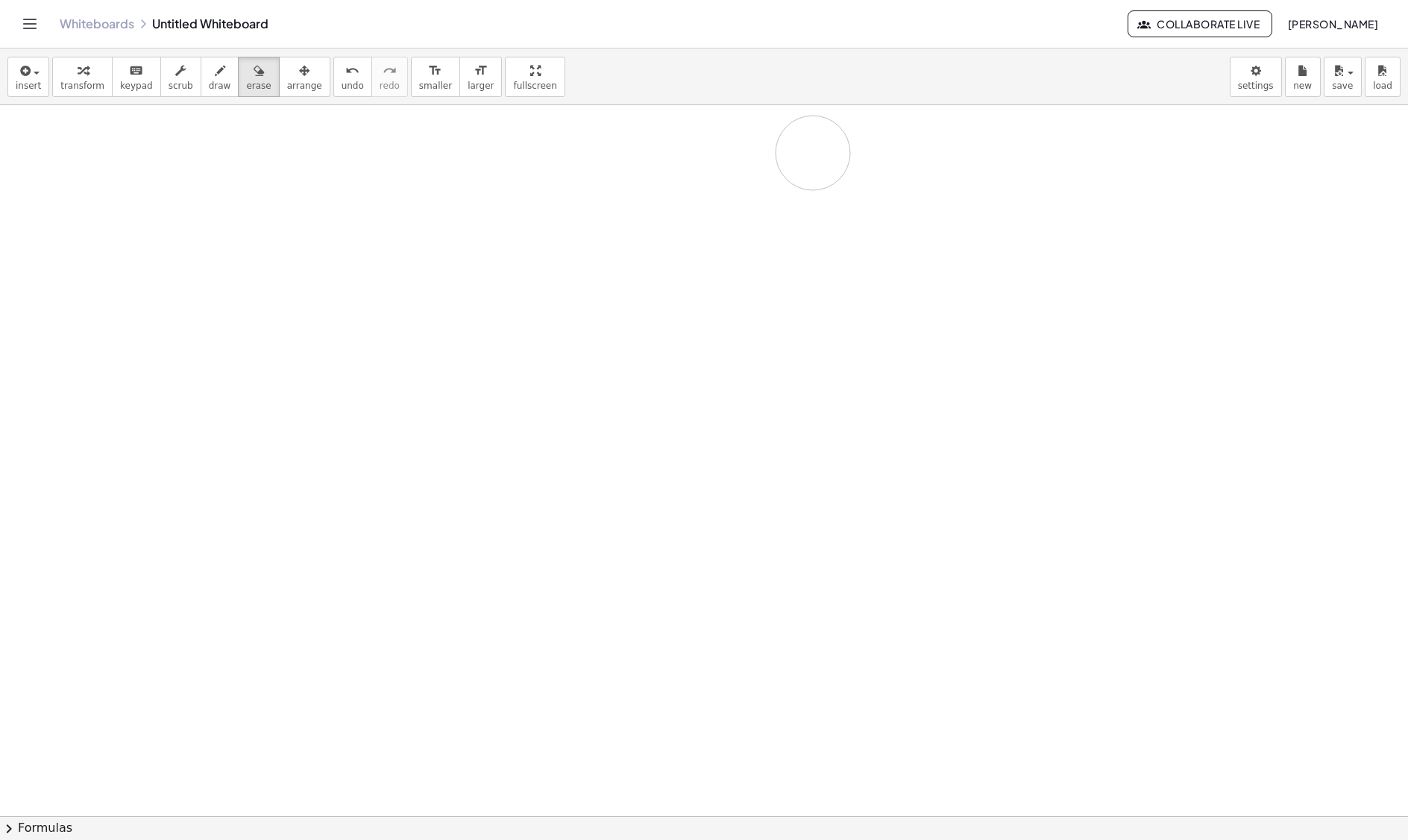
drag, startPoint x: 351, startPoint y: 480, endPoint x: 804, endPoint y: 155, distance: 557.5
click at [215, 69] on icon "button" at bounding box center [220, 71] width 11 height 18
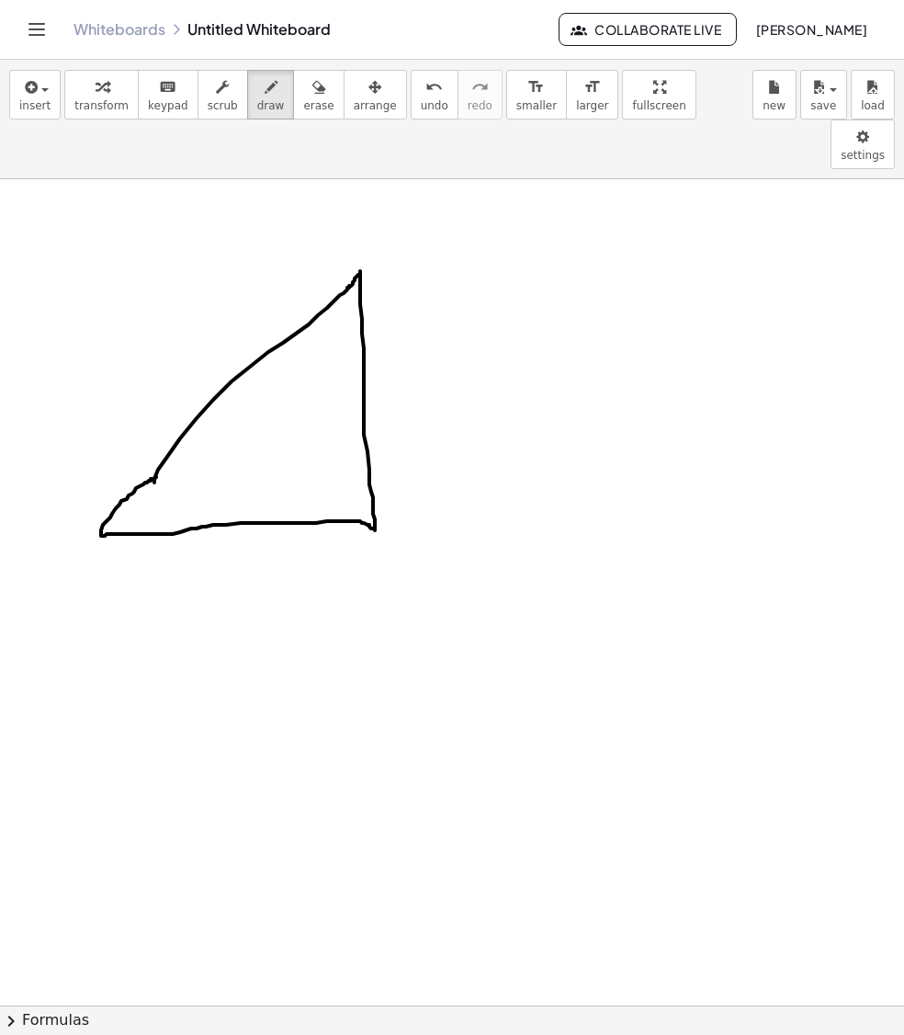
drag, startPoint x: 154, startPoint y: 436, endPoint x: 169, endPoint y: 423, distance: 19.5
drag, startPoint x: 392, startPoint y: 222, endPoint x: 441, endPoint y: 221, distance: 49.7
drag, startPoint x: 410, startPoint y: 226, endPoint x: 425, endPoint y: 480, distance: 254.1
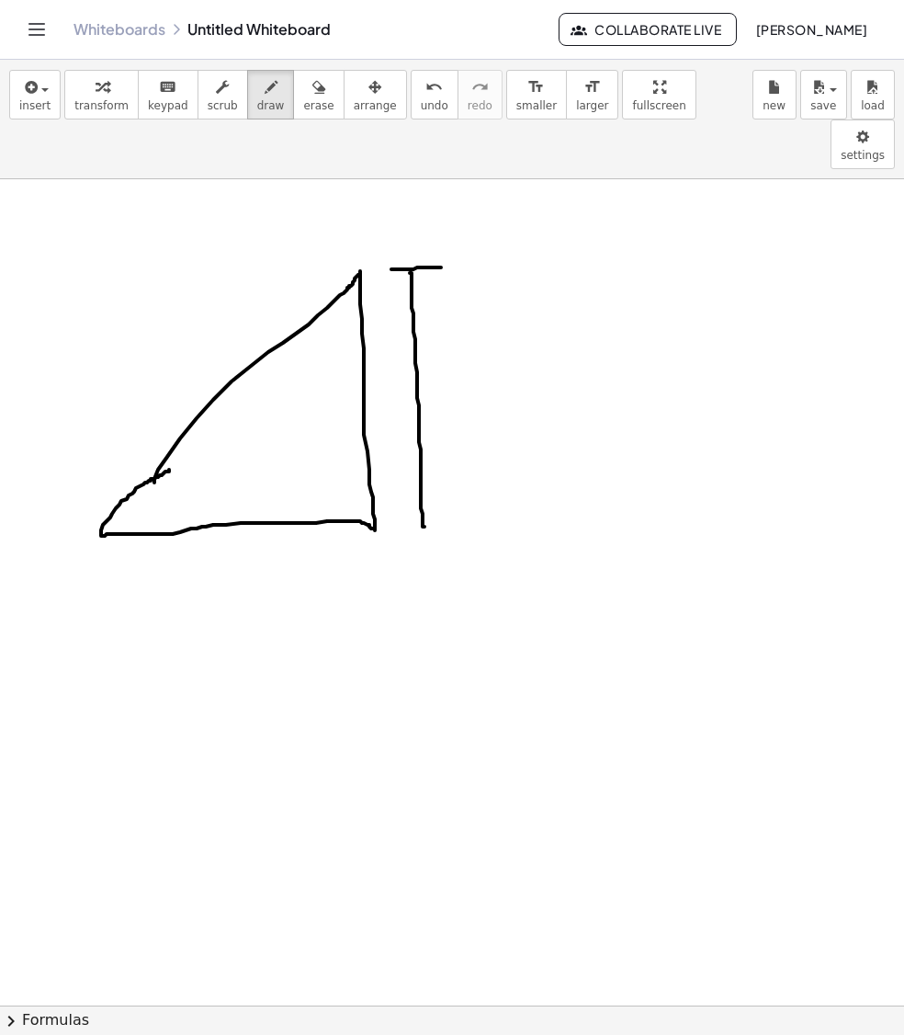
drag, startPoint x: 399, startPoint y: 482, endPoint x: 432, endPoint y: 485, distance: 33.3
drag, startPoint x: 465, startPoint y: 347, endPoint x: 483, endPoint y: 384, distance: 41.1
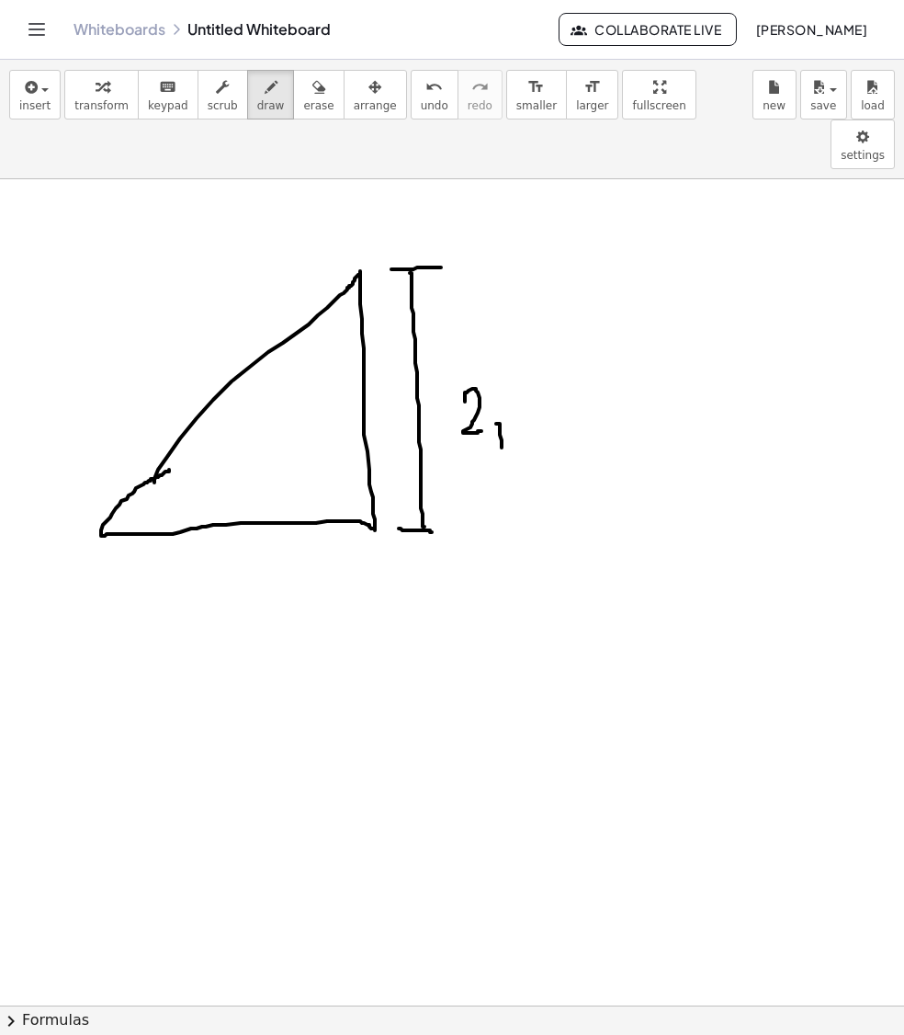
drag, startPoint x: 496, startPoint y: 377, endPoint x: 502, endPoint y: 403, distance: 26.3
drag, startPoint x: 531, startPoint y: 347, endPoint x: 524, endPoint y: 401, distance: 53.8
drag, startPoint x: 145, startPoint y: 432, endPoint x: 154, endPoint y: 483, distance: 52.3
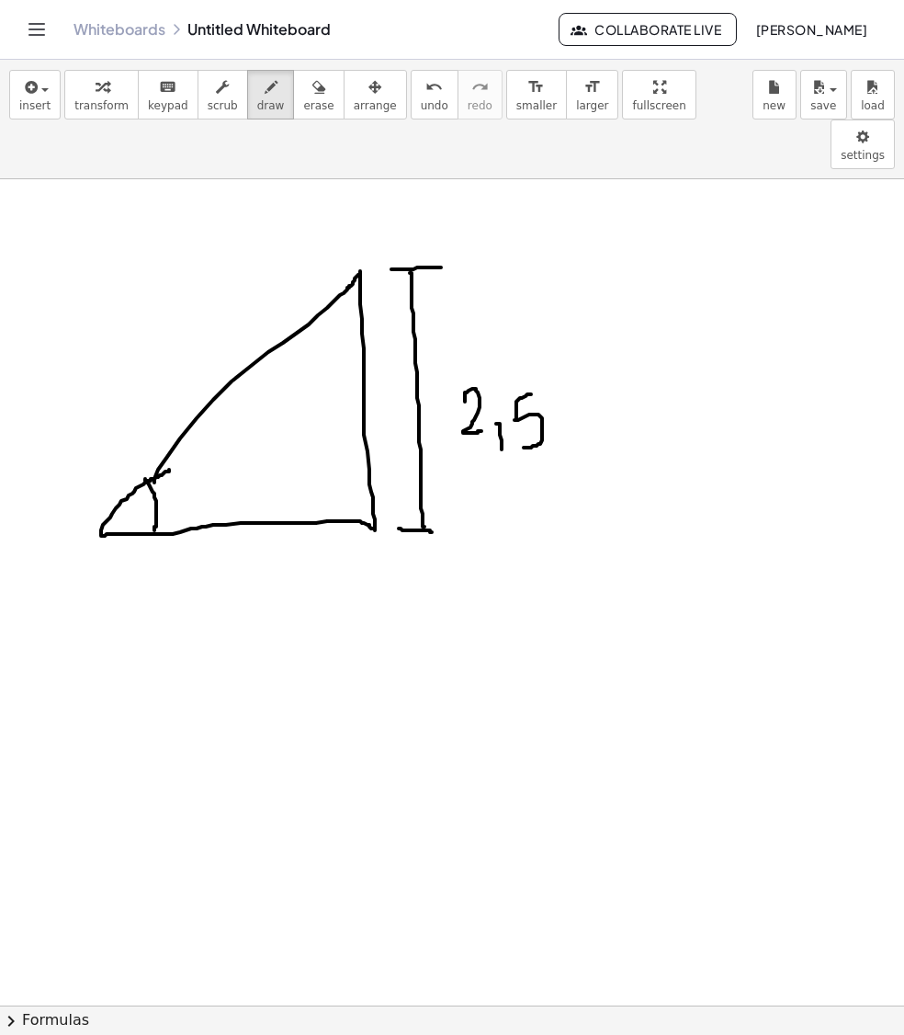
drag, startPoint x: 195, startPoint y: 436, endPoint x: 199, endPoint y: 460, distance: 24.2
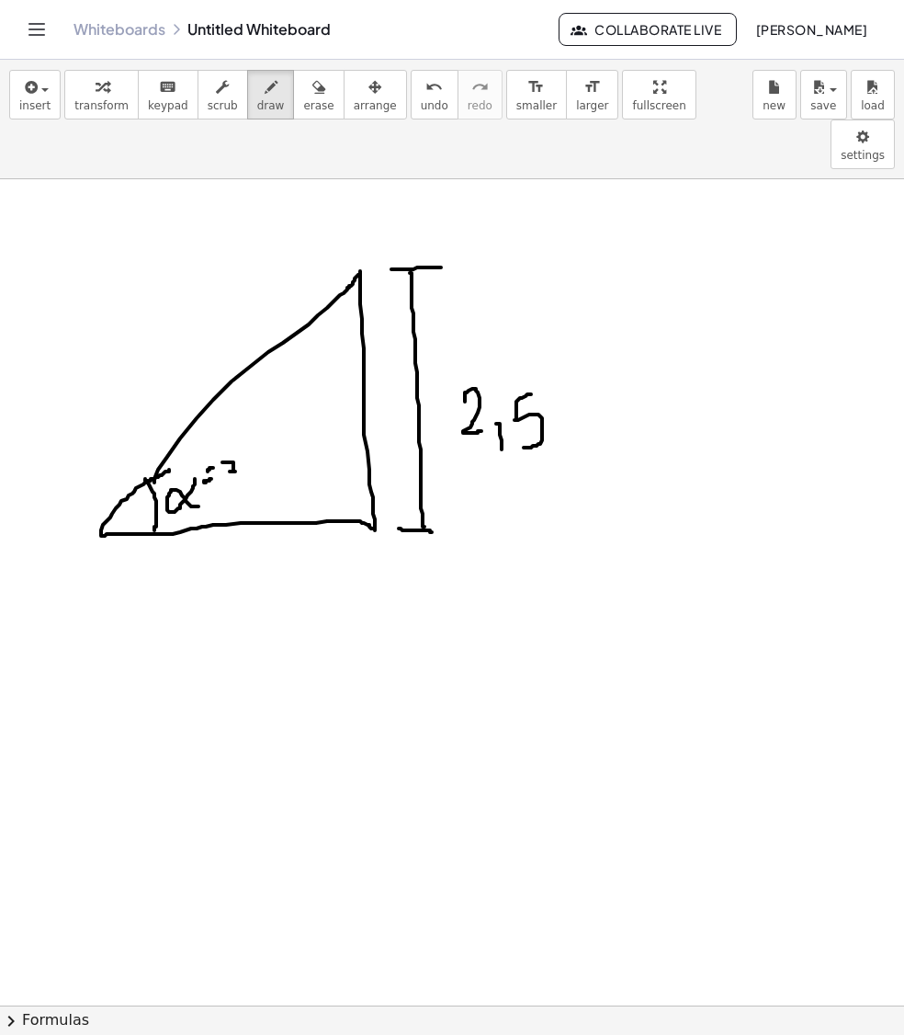
drag, startPoint x: 224, startPoint y: 415, endPoint x: 228, endPoint y: 436, distance: 20.6
drag, startPoint x: 254, startPoint y: 395, endPoint x: 300, endPoint y: 412, distance: 48.8
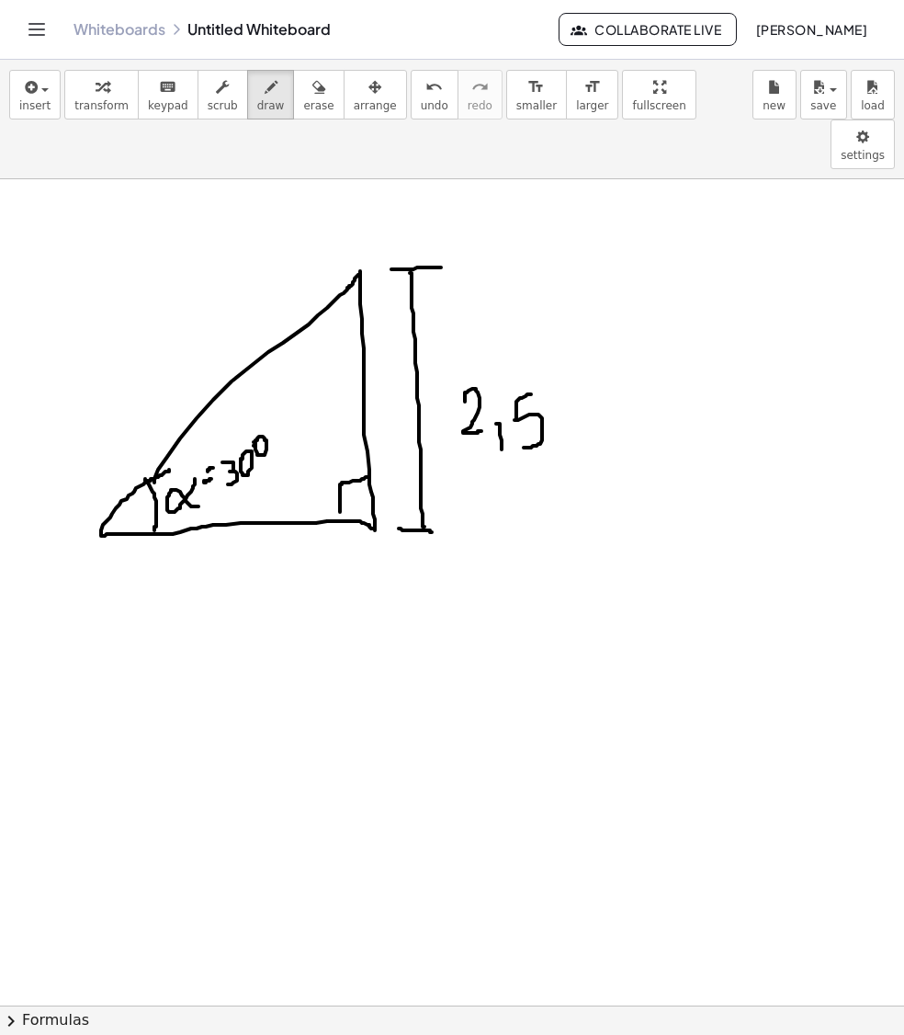
drag, startPoint x: 368, startPoint y: 430, endPoint x: 340, endPoint y: 472, distance: 50.5
drag, startPoint x: 314, startPoint y: 414, endPoint x: 305, endPoint y: 434, distance: 22.2
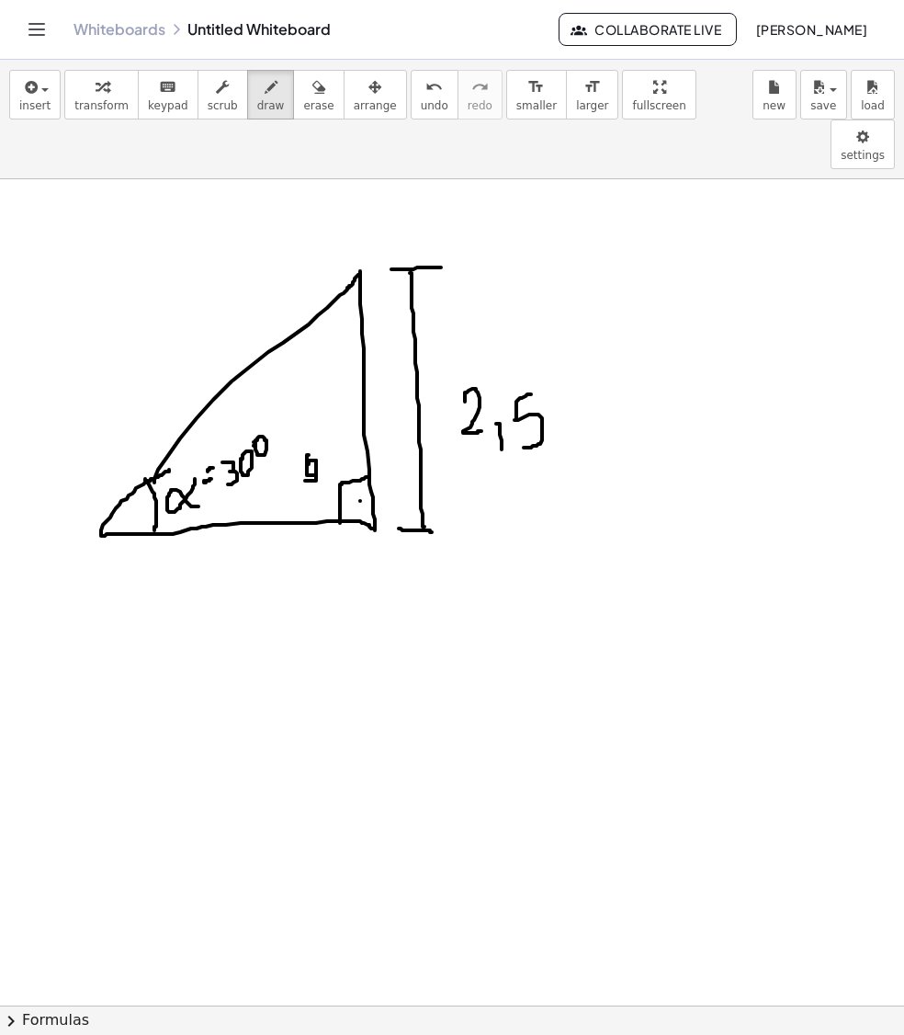
drag, startPoint x: 557, startPoint y: 388, endPoint x: 623, endPoint y: 375, distance: 67.4
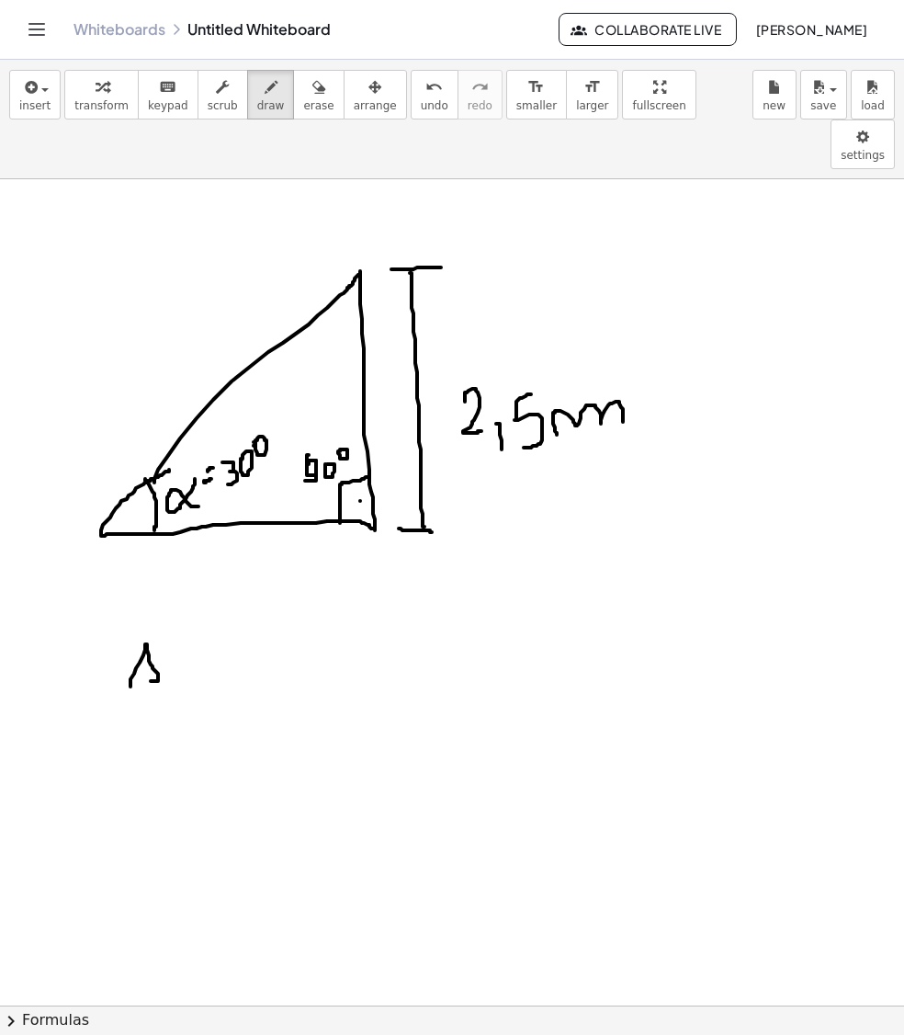
drag, startPoint x: 131, startPoint y: 640, endPoint x: 145, endPoint y: 634, distance: 15.7
drag, startPoint x: 160, startPoint y: 621, endPoint x: 226, endPoint y: 634, distance: 67.4
drag, startPoint x: 259, startPoint y: 623, endPoint x: 274, endPoint y: 623, distance: 14.7
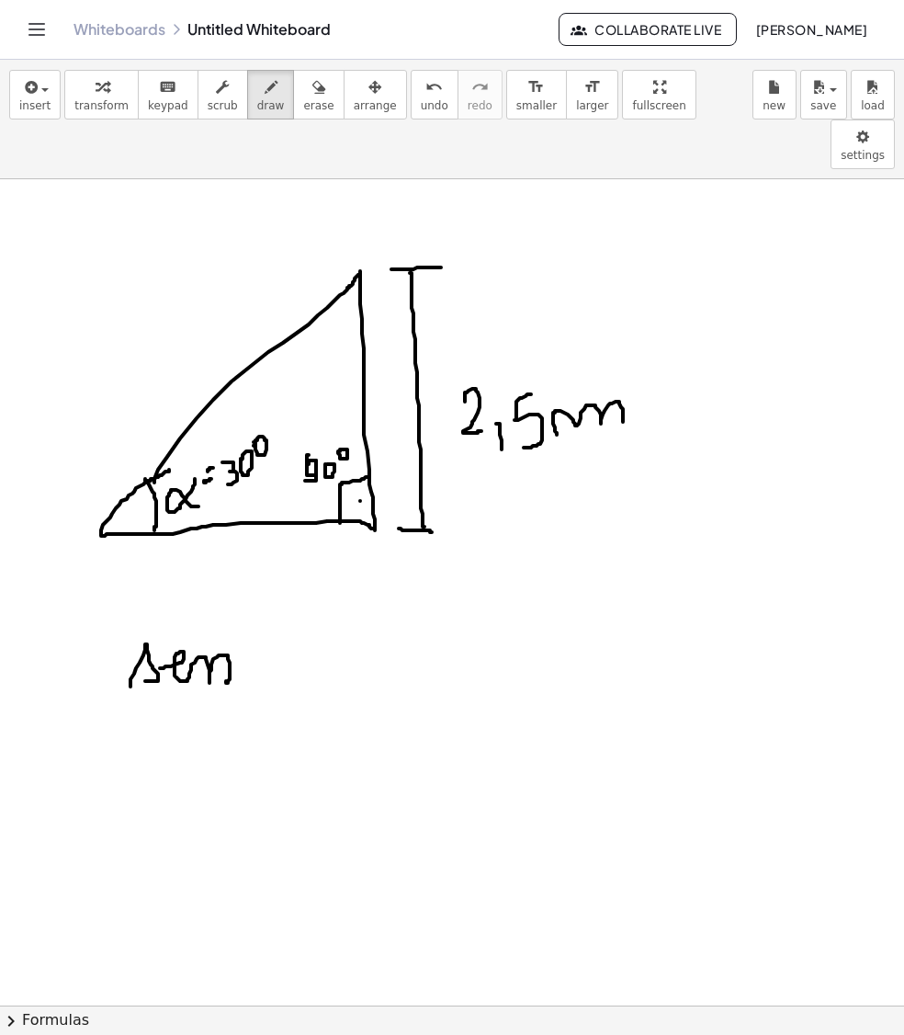
drag, startPoint x: 257, startPoint y: 612, endPoint x: 274, endPoint y: 612, distance: 16.5
drag, startPoint x: 311, startPoint y: 596, endPoint x: 327, endPoint y: 608, distance: 21.0
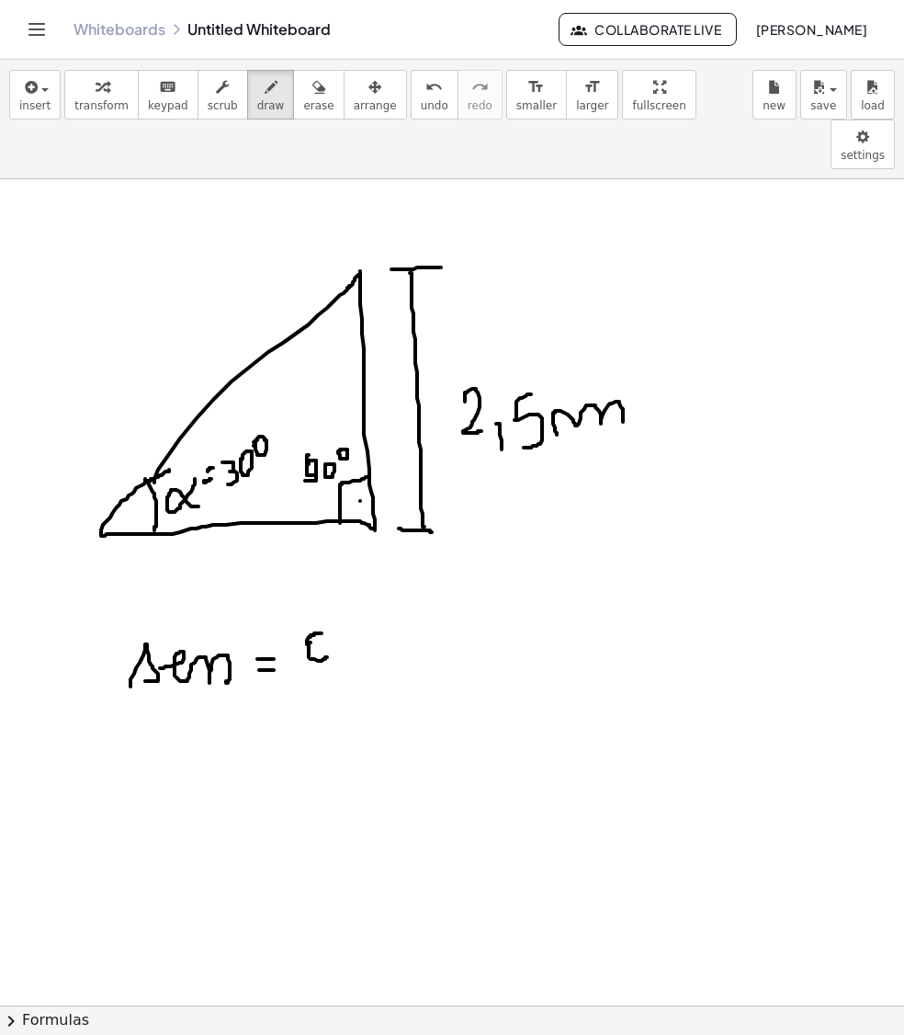
drag, startPoint x: 307, startPoint y: 597, endPoint x: 322, endPoint y: 586, distance: 18.4
drag, startPoint x: 335, startPoint y: 599, endPoint x: 351, endPoint y: 596, distance: 16.9
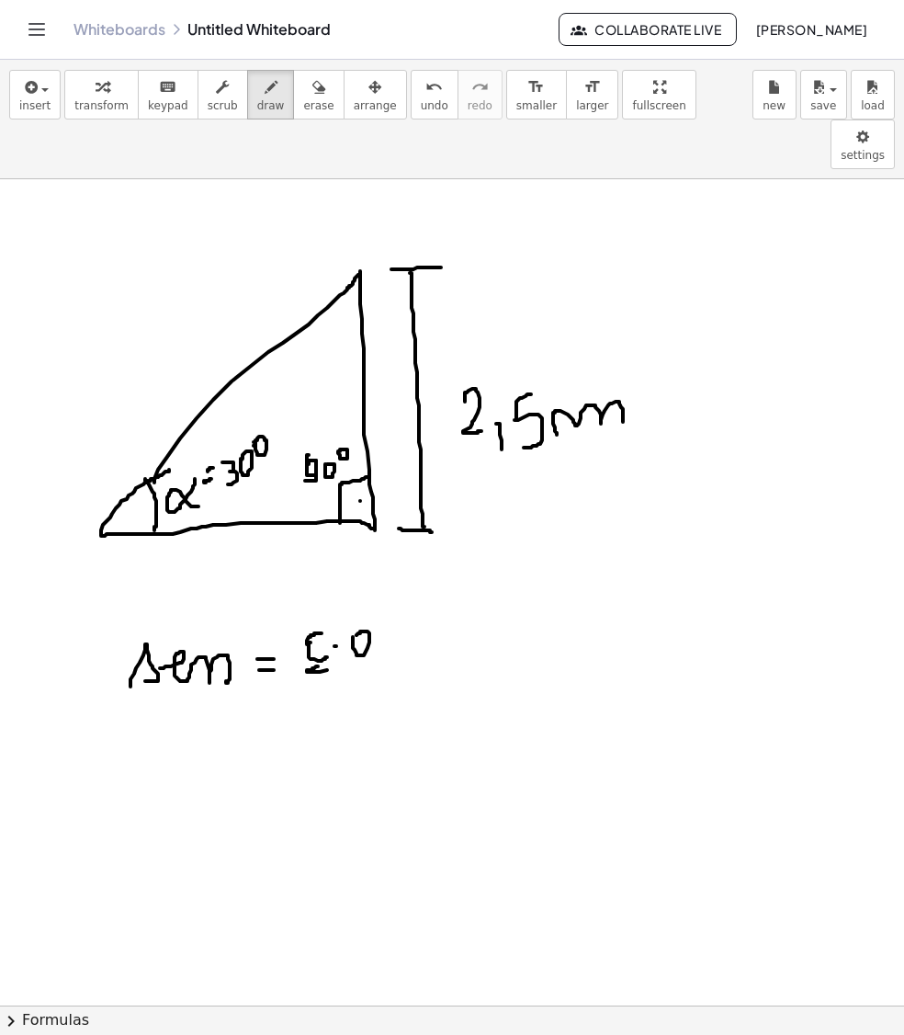
drag, startPoint x: 316, startPoint y: 620, endPoint x: 377, endPoint y: 616, distance: 60.8
drag, startPoint x: 335, startPoint y: 632, endPoint x: 364, endPoint y: 671, distance: 48.5
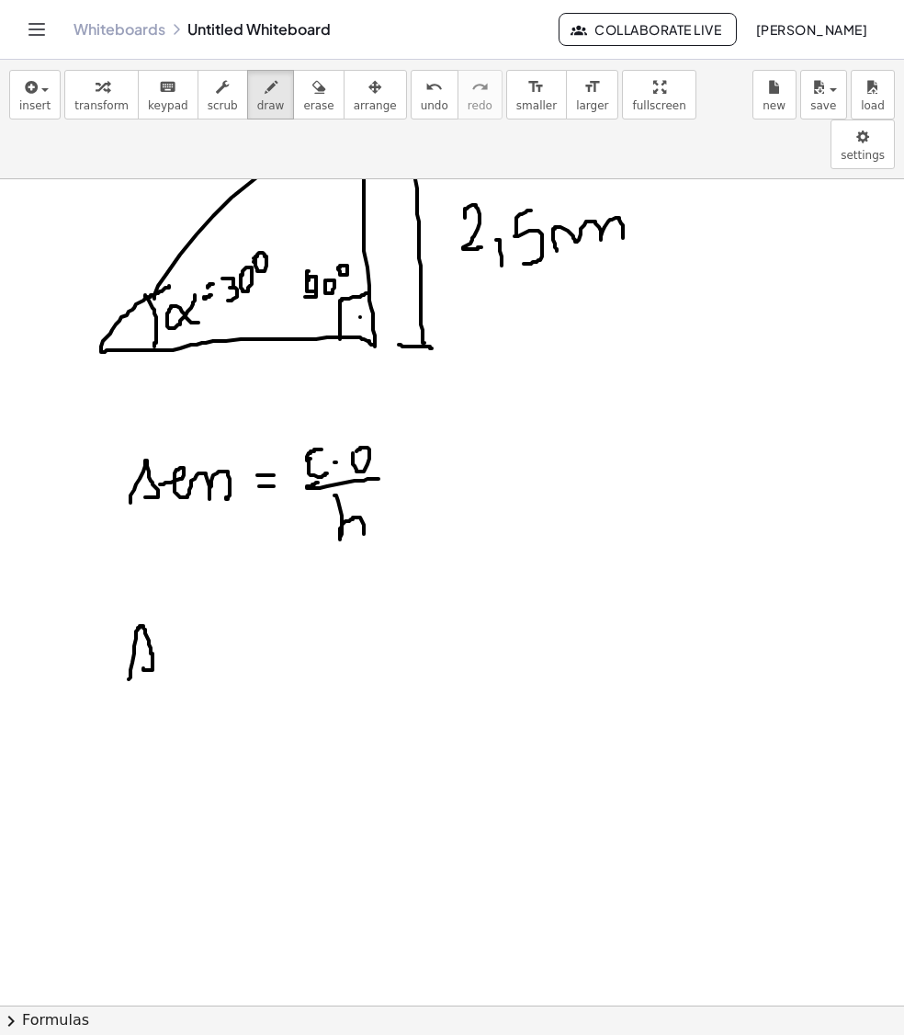
drag, startPoint x: 129, startPoint y: 632, endPoint x: 156, endPoint y: 608, distance: 36.5
click at [143, 620] on div at bounding box center [452, 929] width 904 height 1868
drag, startPoint x: 176, startPoint y: 592, endPoint x: 202, endPoint y: 610, distance: 31.6
click at [202, 610] on div at bounding box center [452, 929] width 904 height 1868
drag, startPoint x: 230, startPoint y: 566, endPoint x: 233, endPoint y: 601, distance: 35.1
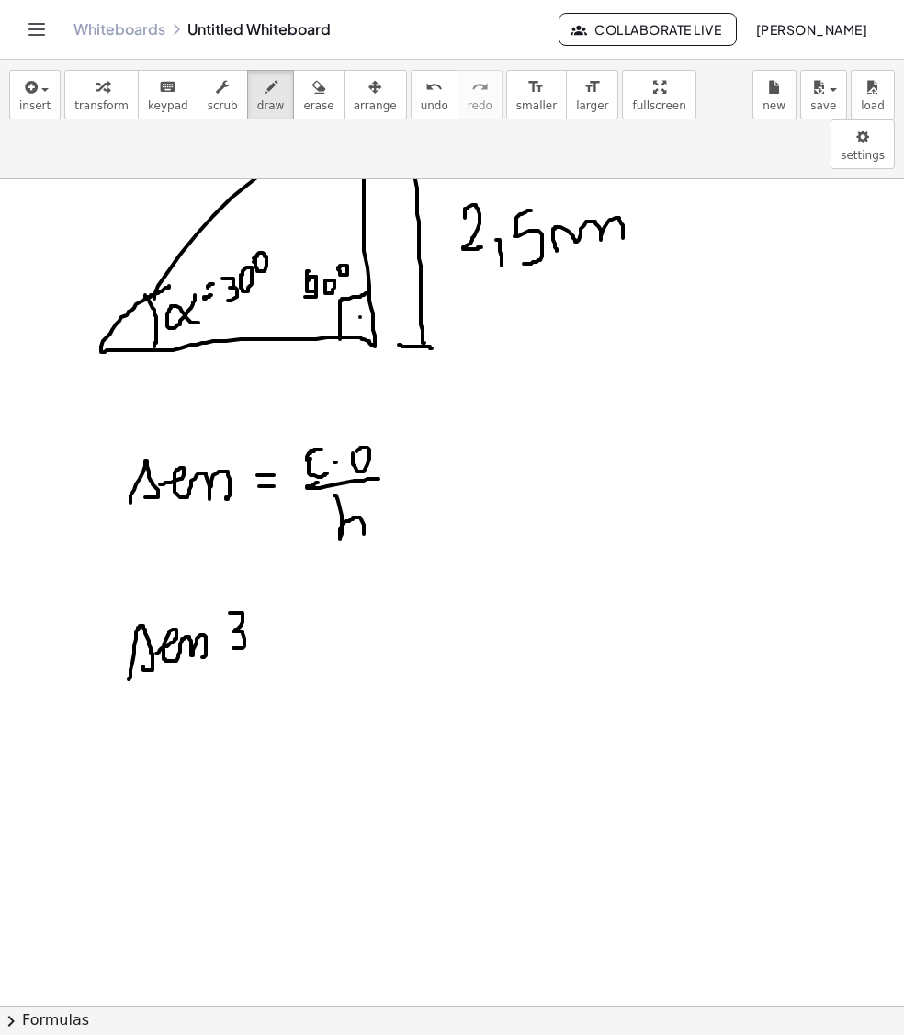
click at [233, 601] on div at bounding box center [452, 929] width 904 height 1868
drag, startPoint x: 261, startPoint y: 570, endPoint x: 278, endPoint y: 575, distance: 17.4
click at [259, 577] on div at bounding box center [452, 929] width 904 height 1868
drag, startPoint x: 294, startPoint y: 579, endPoint x: 307, endPoint y: 581, distance: 13.0
click at [307, 581] on div at bounding box center [452, 929] width 904 height 1868
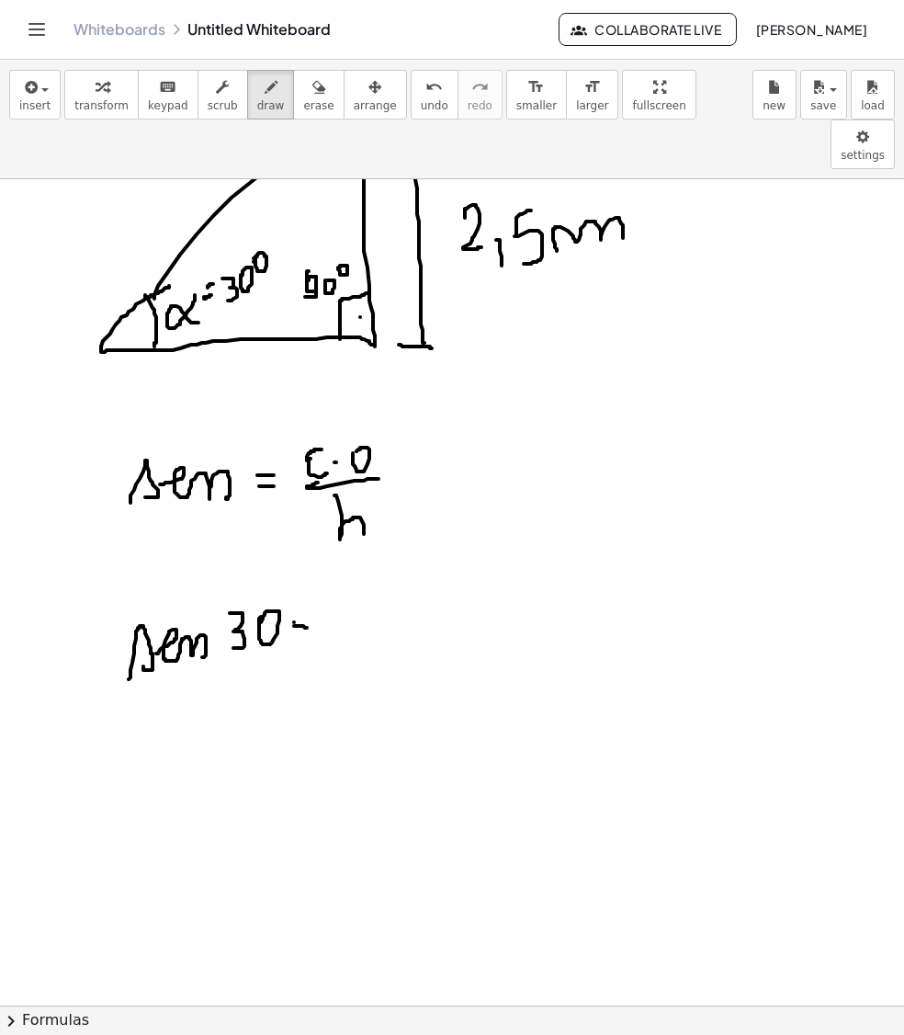
drag, startPoint x: 294, startPoint y: 575, endPoint x: 311, endPoint y: 575, distance: 16.5
click at [311, 575] on div at bounding box center [452, 929] width 904 height 1868
drag, startPoint x: 349, startPoint y: 568, endPoint x: 362, endPoint y: 588, distance: 24.0
click at [362, 588] on div at bounding box center [452, 929] width 904 height 1868
drag, startPoint x: 375, startPoint y: 581, endPoint x: 377, endPoint y: 594, distance: 13.0
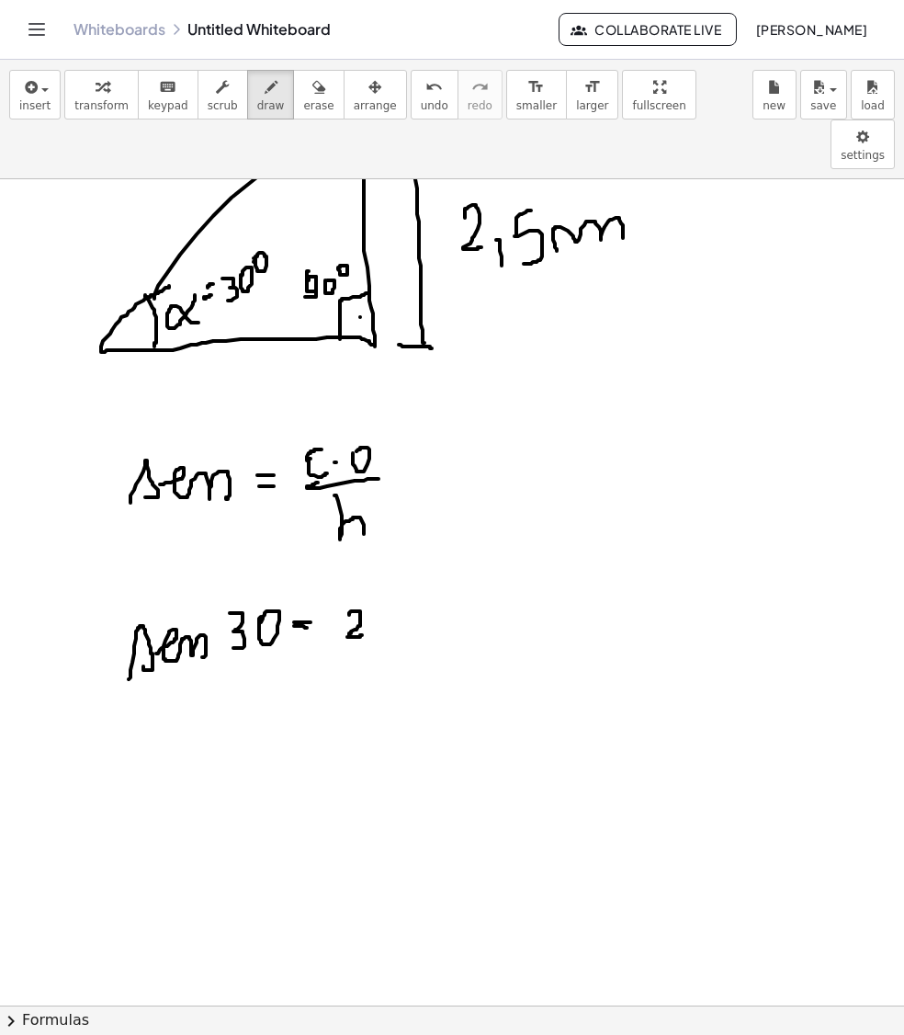
click at [375, 596] on div at bounding box center [452, 929] width 904 height 1868
drag, startPoint x: 401, startPoint y: 561, endPoint x: 388, endPoint y: 592, distance: 33.8
click at [388, 592] on div at bounding box center [452, 929] width 904 height 1868
drag, startPoint x: 333, startPoint y: 608, endPoint x: 412, endPoint y: 603, distance: 79.2
click at [412, 603] on div at bounding box center [452, 929] width 904 height 1868
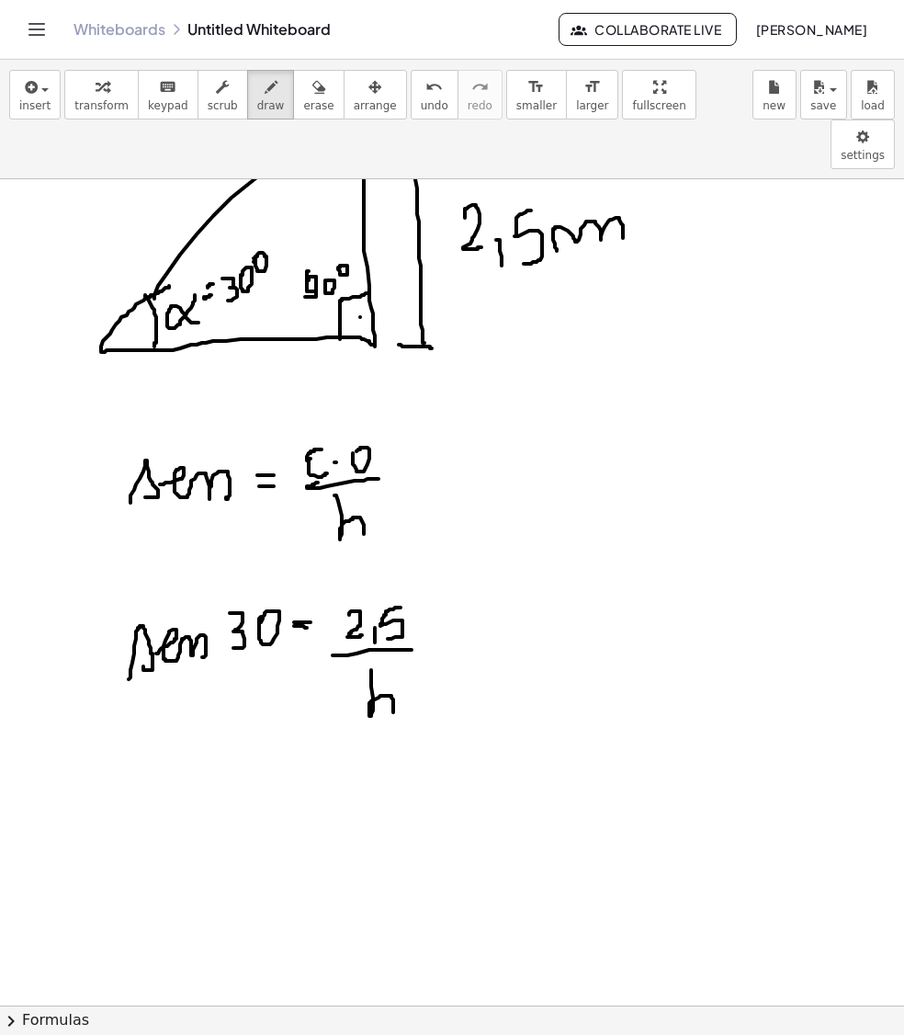
drag, startPoint x: 371, startPoint y: 625, endPoint x: 393, endPoint y: 665, distance: 46.1
click at [393, 665] on div at bounding box center [452, 929] width 904 height 1868
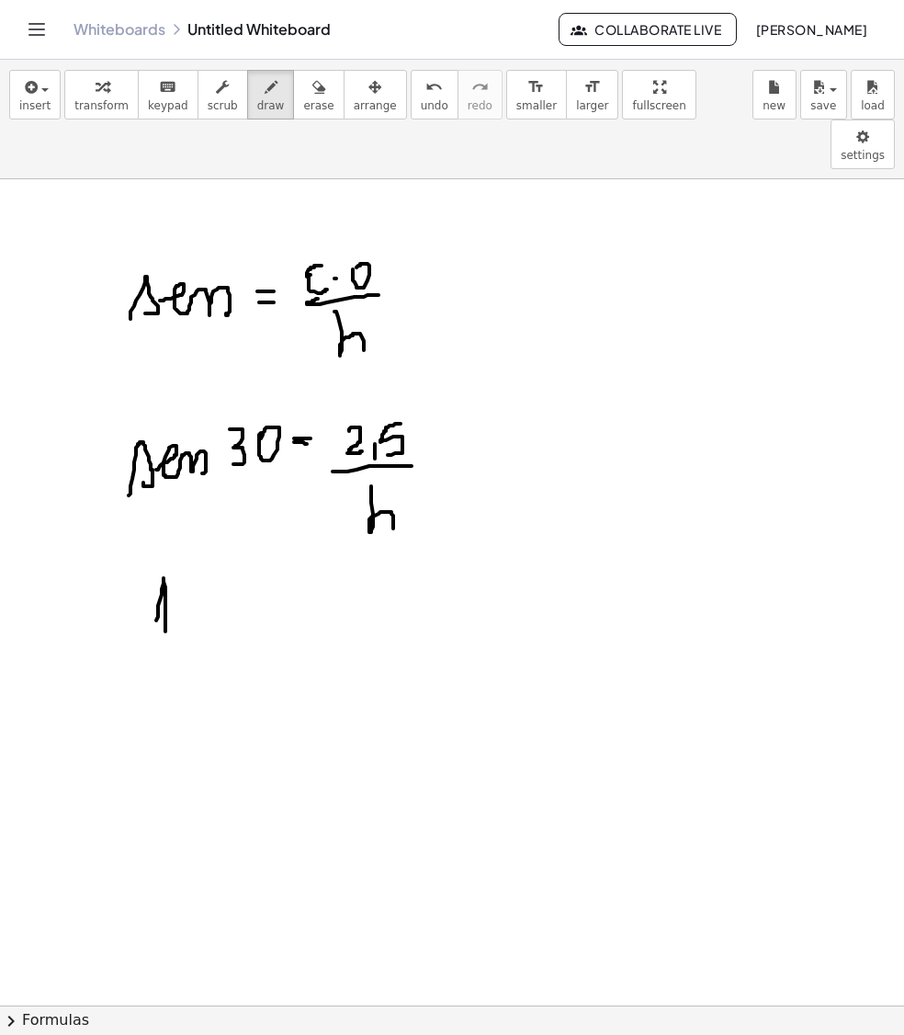
drag, startPoint x: 164, startPoint y: 533, endPoint x: 165, endPoint y: 585, distance: 51.5
click at [165, 585] on div at bounding box center [452, 746] width 904 height 1868
drag, startPoint x: 142, startPoint y: 599, endPoint x: 180, endPoint y: 588, distance: 40.2
click at [180, 588] on div at bounding box center [452, 746] width 904 height 1868
drag, startPoint x: 158, startPoint y: 608, endPoint x: 186, endPoint y: 614, distance: 28.1
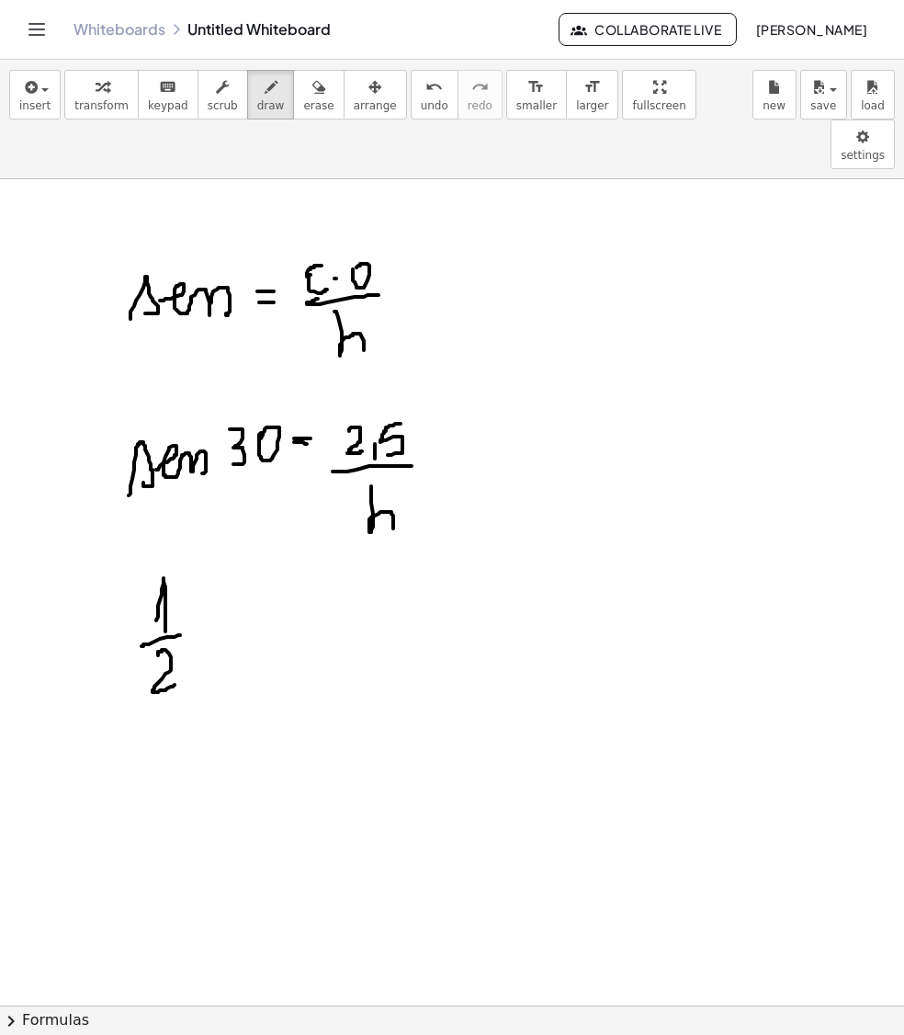
click at [180, 634] on div at bounding box center [452, 746] width 904 height 1868
drag, startPoint x: 202, startPoint y: 597, endPoint x: 213, endPoint y: 592, distance: 12.3
click at [213, 592] on div at bounding box center [452, 746] width 904 height 1868
drag, startPoint x: 195, startPoint y: 581, endPoint x: 213, endPoint y: 574, distance: 19.8
click at [210, 574] on div at bounding box center [452, 746] width 904 height 1868
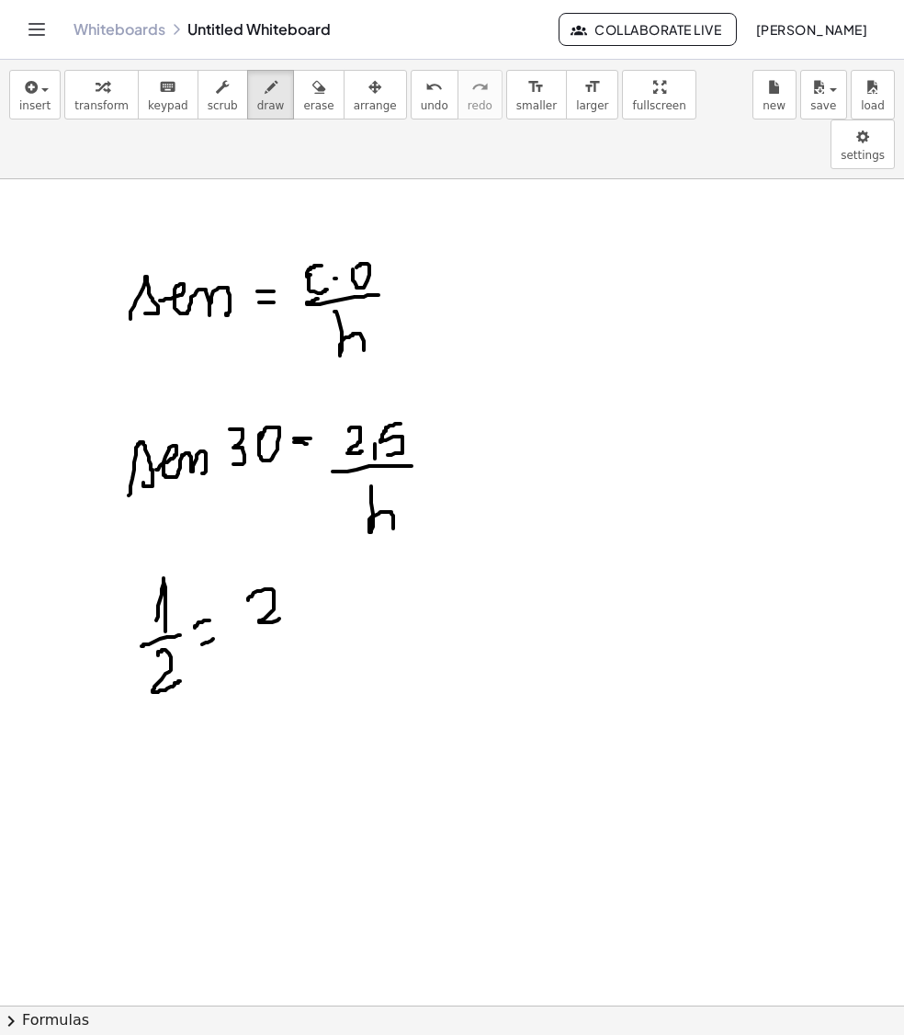
drag, startPoint x: 248, startPoint y: 552, endPoint x: 281, endPoint y: 572, distance: 38.8
click at [281, 572] on div at bounding box center [452, 746] width 904 height 1868
drag, startPoint x: 292, startPoint y: 566, endPoint x: 292, endPoint y: 590, distance: 23.9
click at [292, 590] on div at bounding box center [452, 746] width 904 height 1868
drag, startPoint x: 313, startPoint y: 537, endPoint x: 311, endPoint y: 570, distance: 33.1
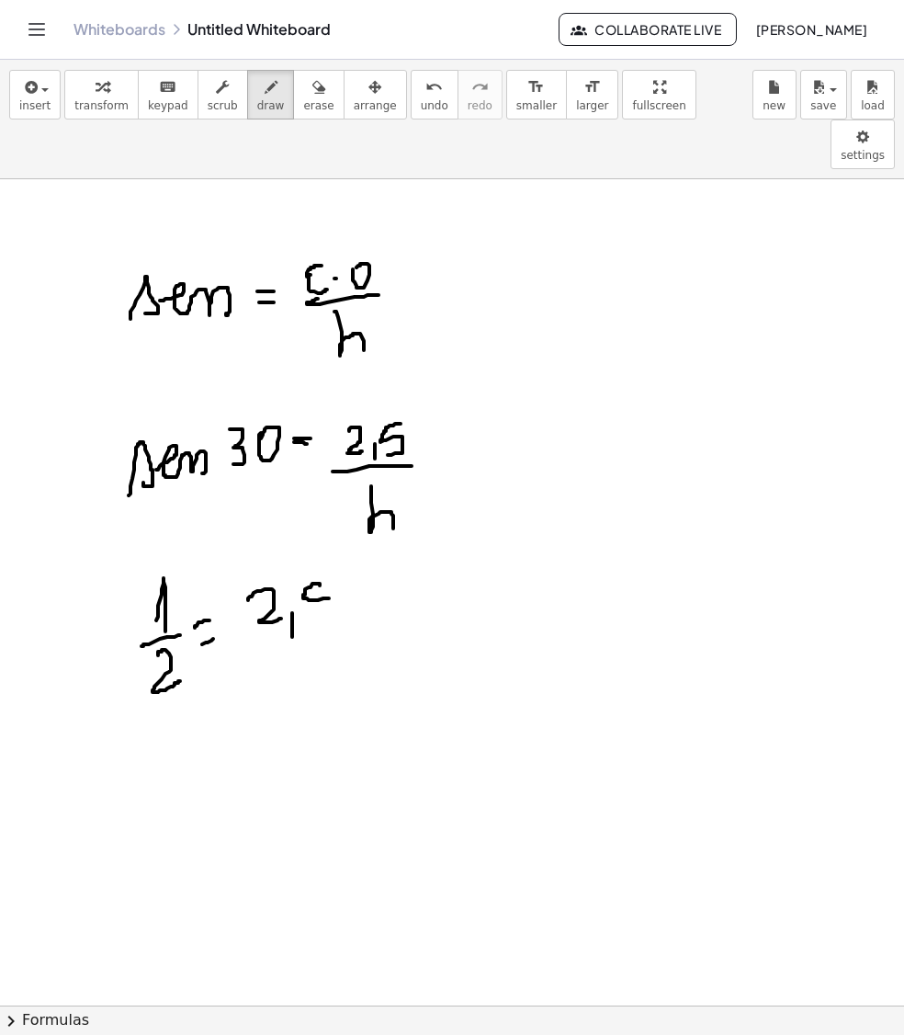
click at [311, 570] on div at bounding box center [452, 746] width 904 height 1868
drag, startPoint x: 243, startPoint y: 599, endPoint x: 335, endPoint y: 588, distance: 92.6
click at [335, 588] on div at bounding box center [452, 746] width 904 height 1868
drag, startPoint x: 278, startPoint y: 620, endPoint x: 313, endPoint y: 654, distance: 49.4
click at [313, 654] on div at bounding box center [452, 746] width 904 height 1868
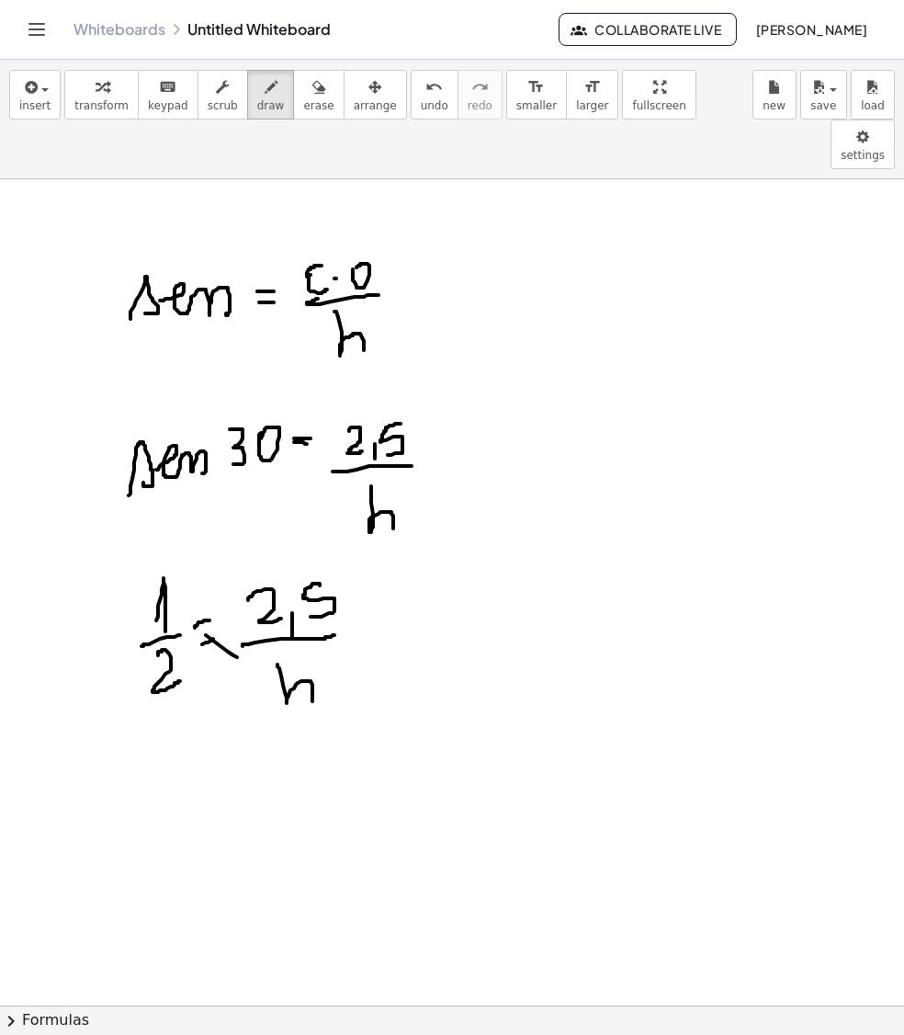
click at [202, 583] on div at bounding box center [452, 746] width 904 height 1868
click at [206, 616] on div at bounding box center [452, 746] width 904 height 1868
click at [450, 601] on div at bounding box center [452, 746] width 904 height 1868
click at [480, 588] on div at bounding box center [452, 746] width 904 height 1868
click at [474, 574] on div at bounding box center [452, 746] width 904 height 1868
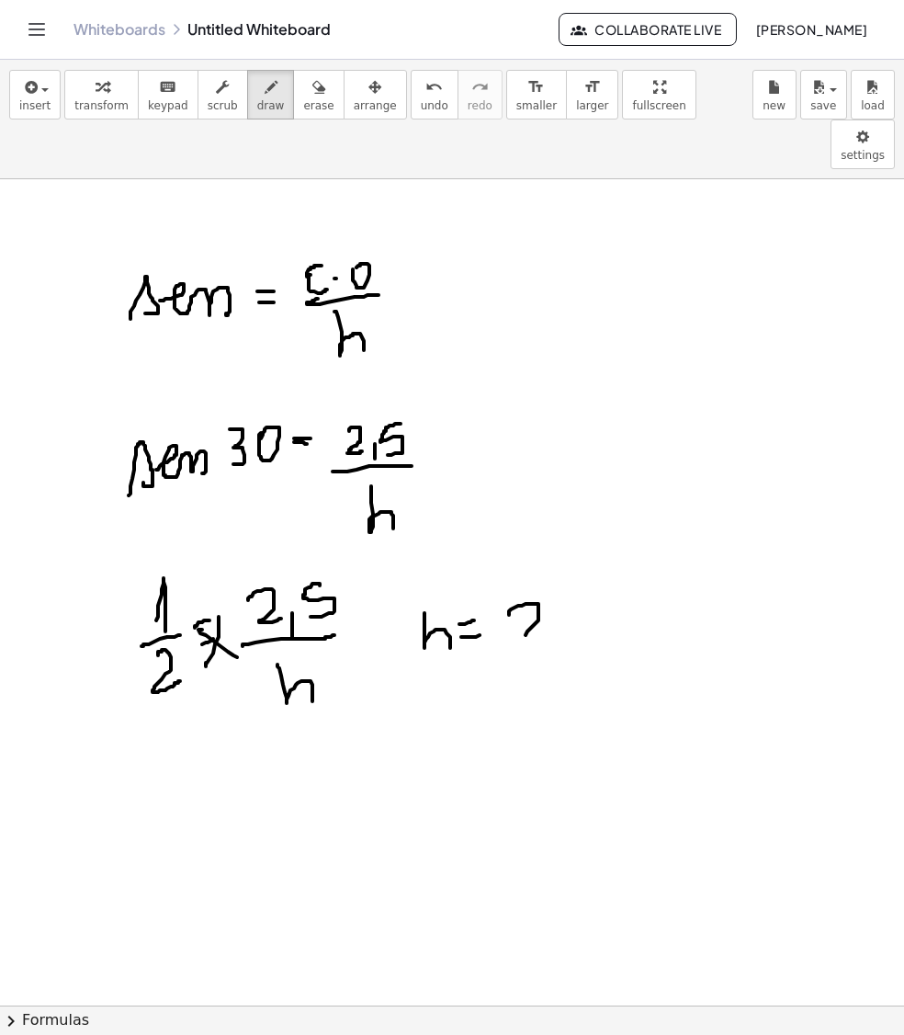
click at [540, 586] on div at bounding box center [452, 746] width 904 height 1868
click at [559, 596] on div at bounding box center [452, 746] width 904 height 1868
click at [574, 581] on div at bounding box center [452, 746] width 904 height 1868
click at [623, 574] on div at bounding box center [452, 746] width 904 height 1868
click at [671, 566] on div at bounding box center [452, 746] width 904 height 1868
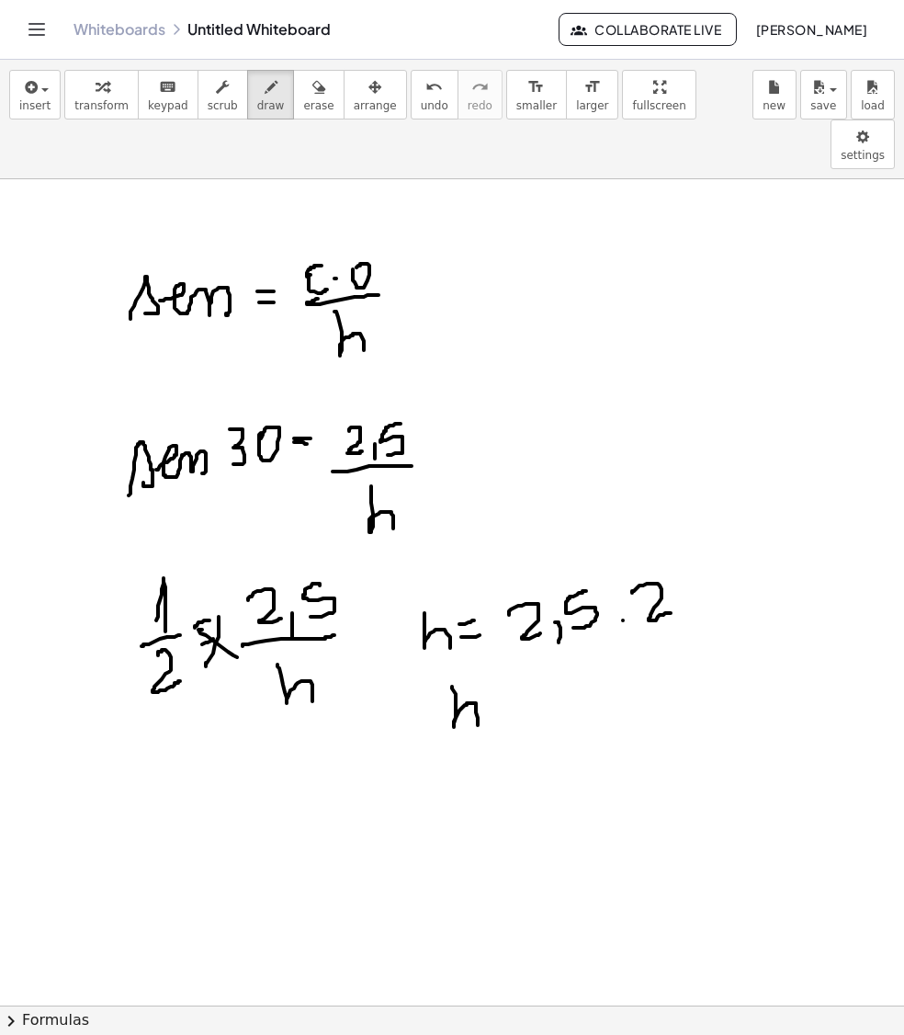
click at [478, 678] on div at bounding box center [452, 746] width 904 height 1868
click at [518, 658] on div at bounding box center [452, 746] width 904 height 1868
click at [520, 642] on div at bounding box center [452, 746] width 904 height 1868
click at [546, 664] on div at bounding box center [452, 746] width 904 height 1868
click at [653, 636] on div at bounding box center [452, 746] width 904 height 1868
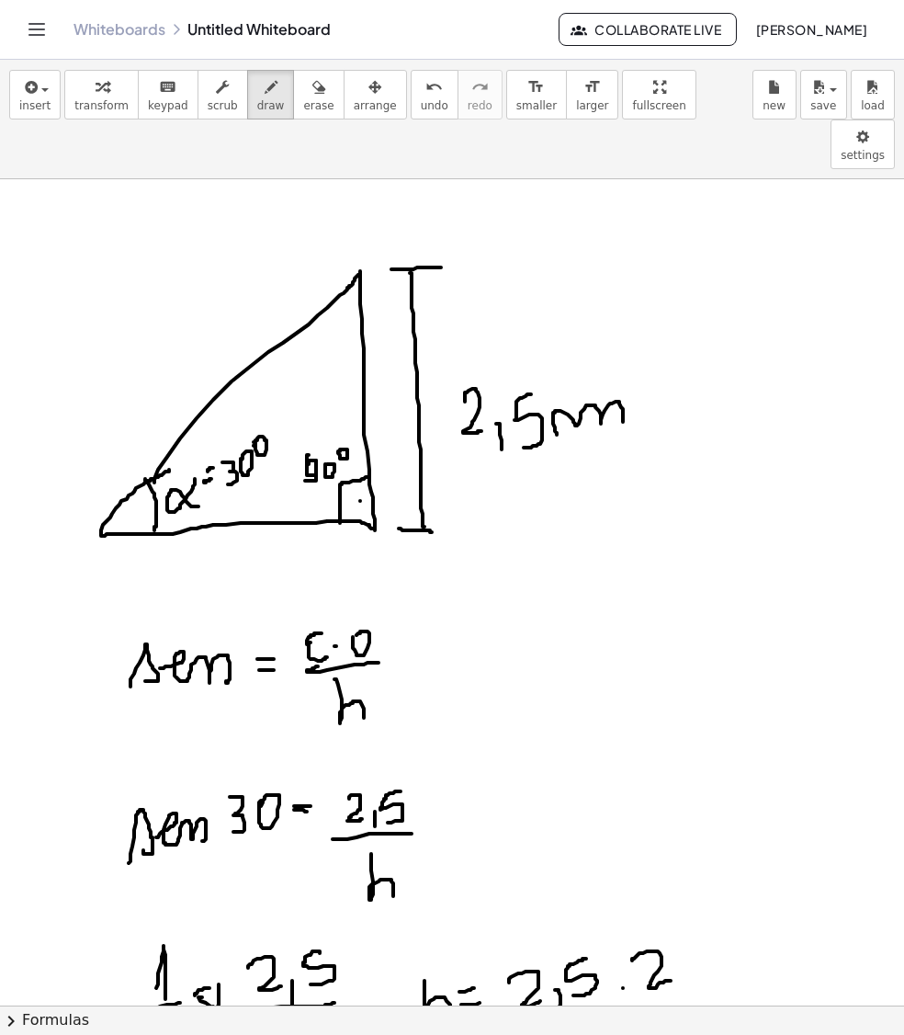
scroll to position [552, 0]
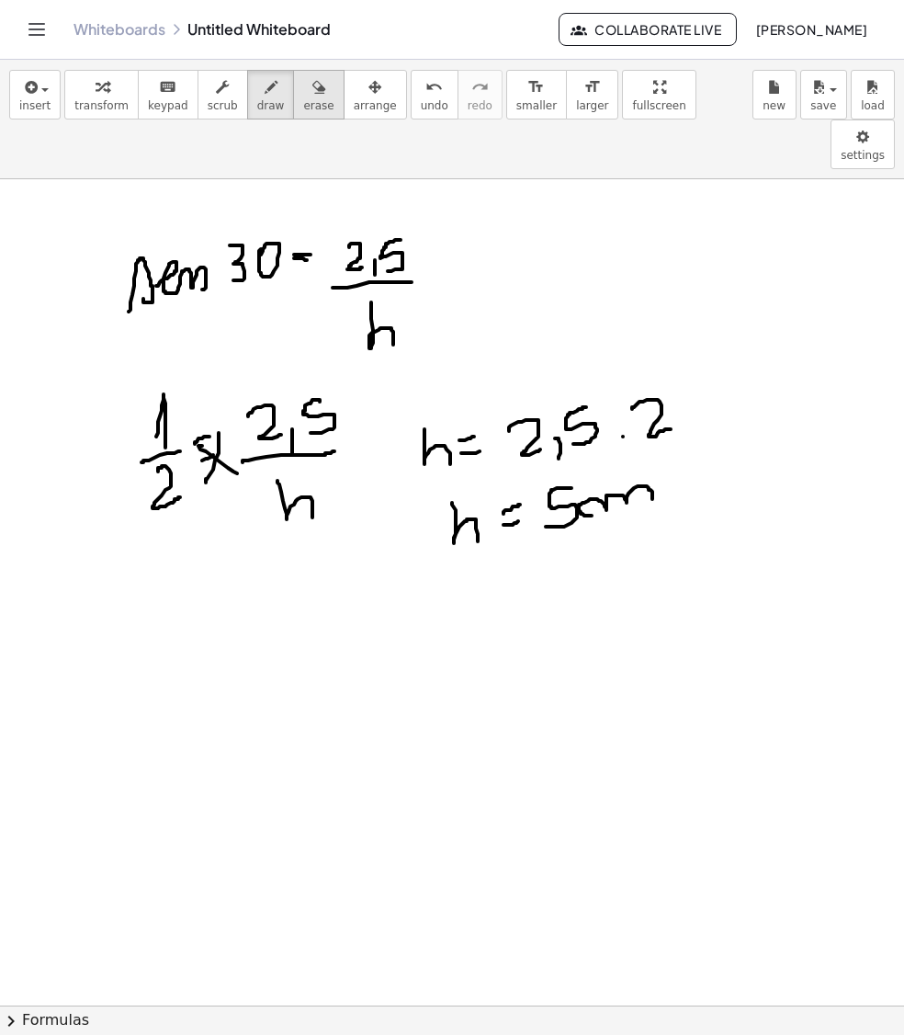
click at [303, 101] on span "erase" at bounding box center [318, 105] width 30 height 13
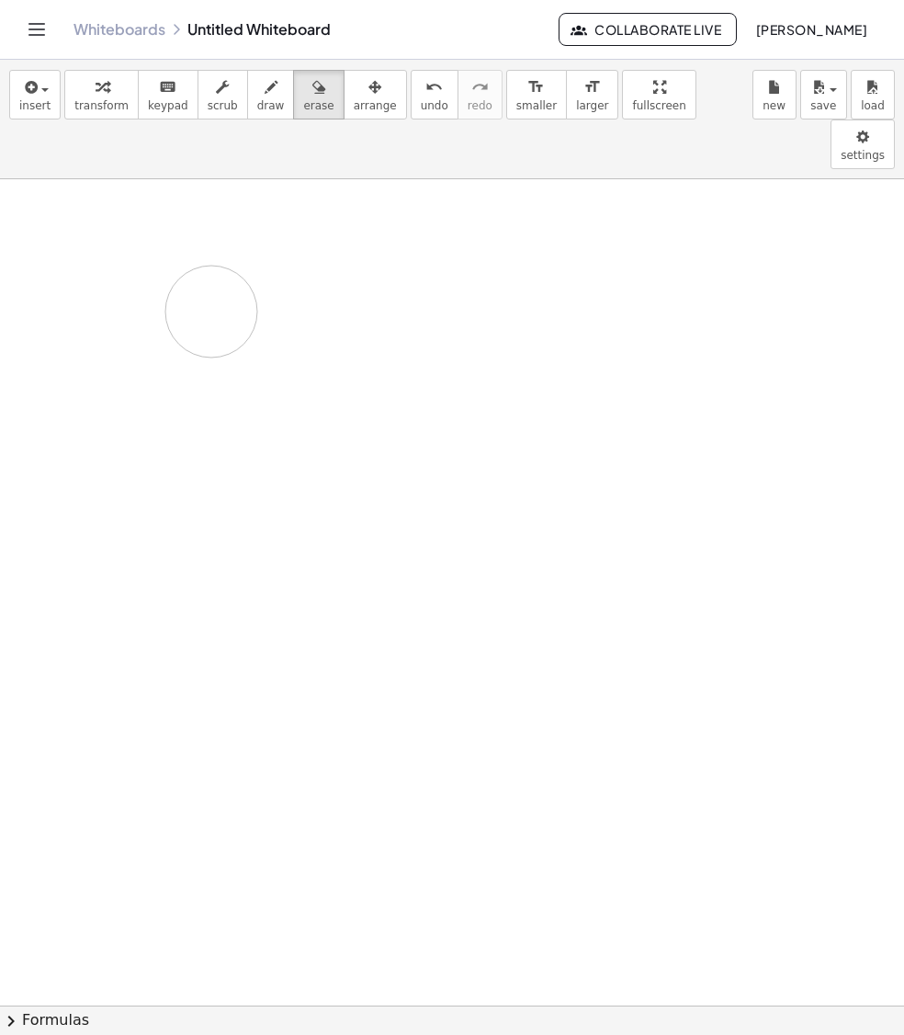
click at [285, 285] on div at bounding box center [452, 562] width 904 height 1868
click at [265, 92] on icon "button" at bounding box center [271, 87] width 13 height 22
drag, startPoint x: 136, startPoint y: 379, endPoint x: 469, endPoint y: 381, distance: 332.7
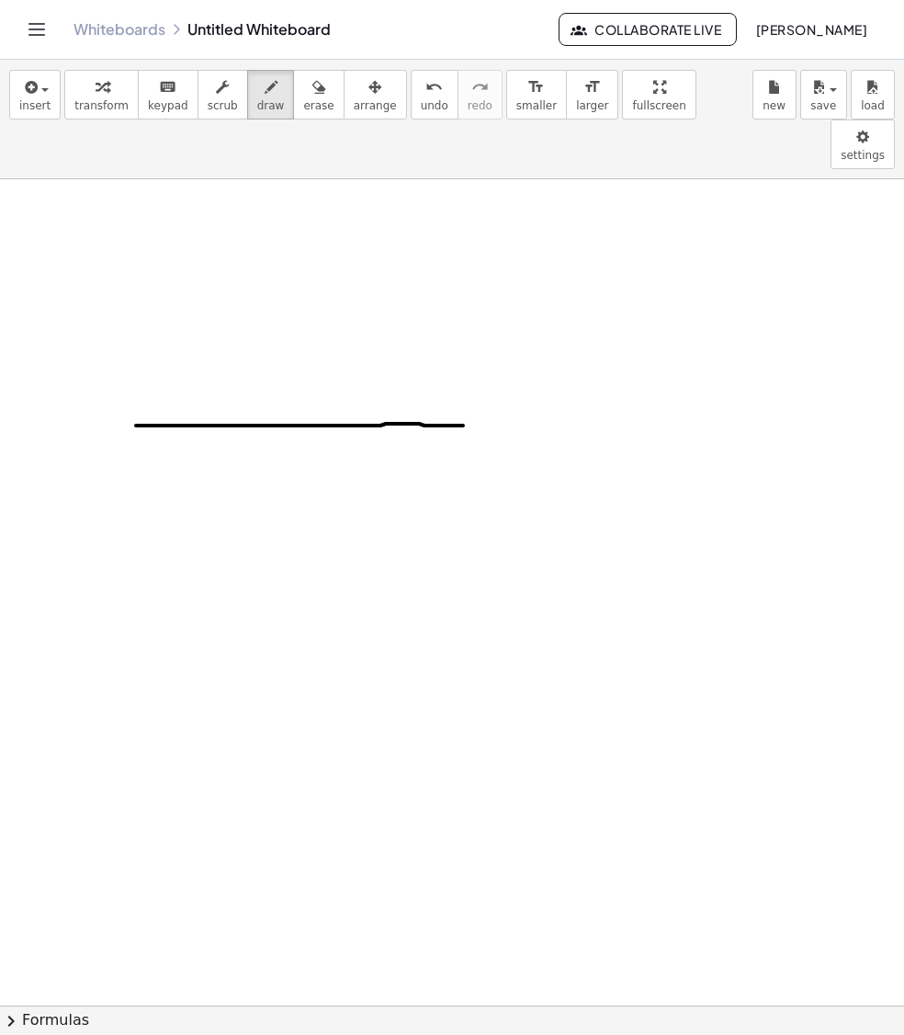
drag, startPoint x: 465, startPoint y: 245, endPoint x: 463, endPoint y: 377, distance: 132.4
drag, startPoint x: 472, startPoint y: 379, endPoint x: 461, endPoint y: 224, distance: 154.8
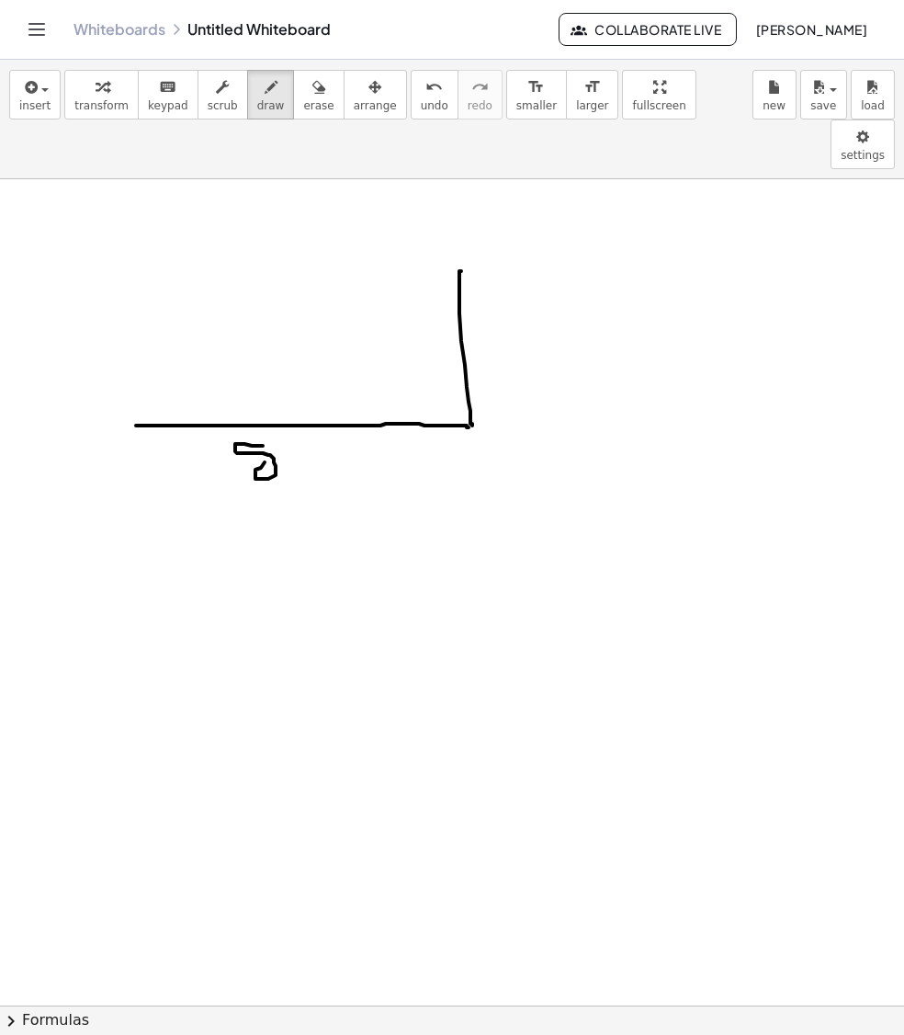
drag, startPoint x: 261, startPoint y: 399, endPoint x: 248, endPoint y: 397, distance: 13.0
drag, startPoint x: 493, startPoint y: 276, endPoint x: 485, endPoint y: 322, distance: 46.5
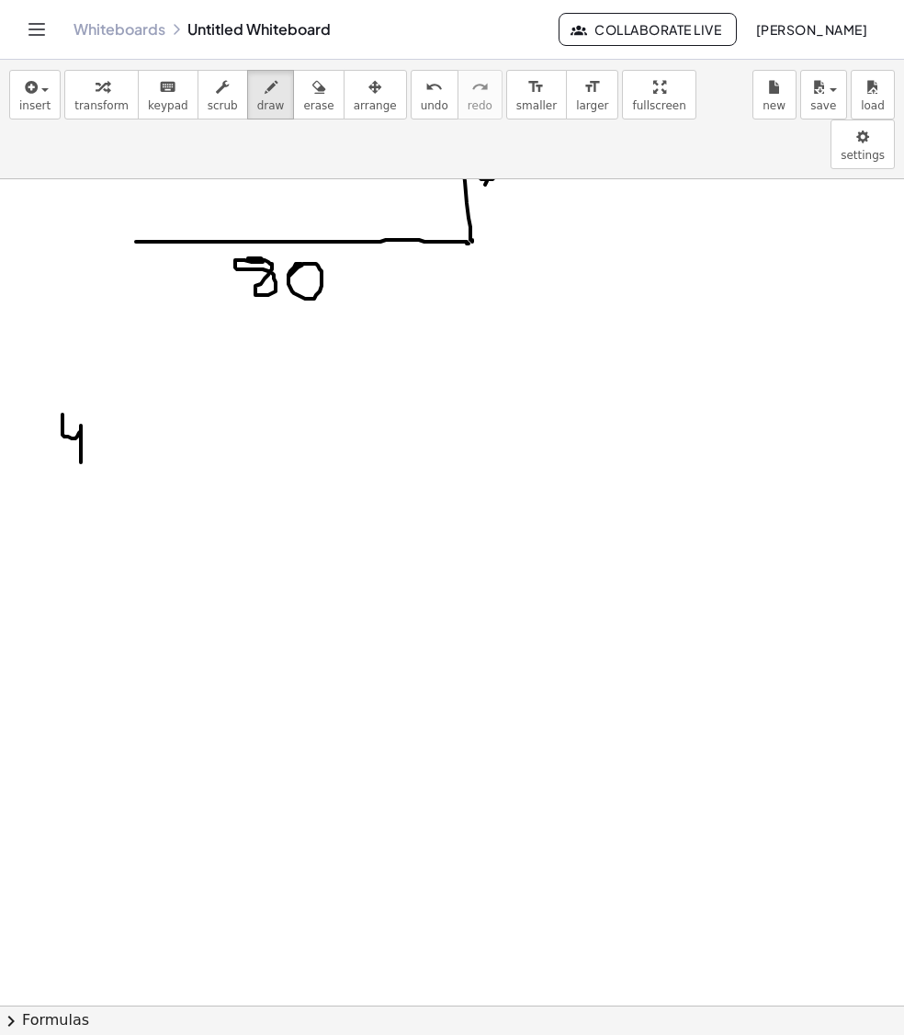
drag, startPoint x: 63, startPoint y: 368, endPoint x: 99, endPoint y: 386, distance: 41.1
click at [81, 412] on div at bounding box center [452, 929] width 904 height 1868
click at [97, 375] on div at bounding box center [452, 929] width 904 height 1868
drag, startPoint x: 131, startPoint y: 379, endPoint x: 151, endPoint y: 388, distance: 22.2
click at [132, 386] on div at bounding box center [452, 929] width 904 height 1868
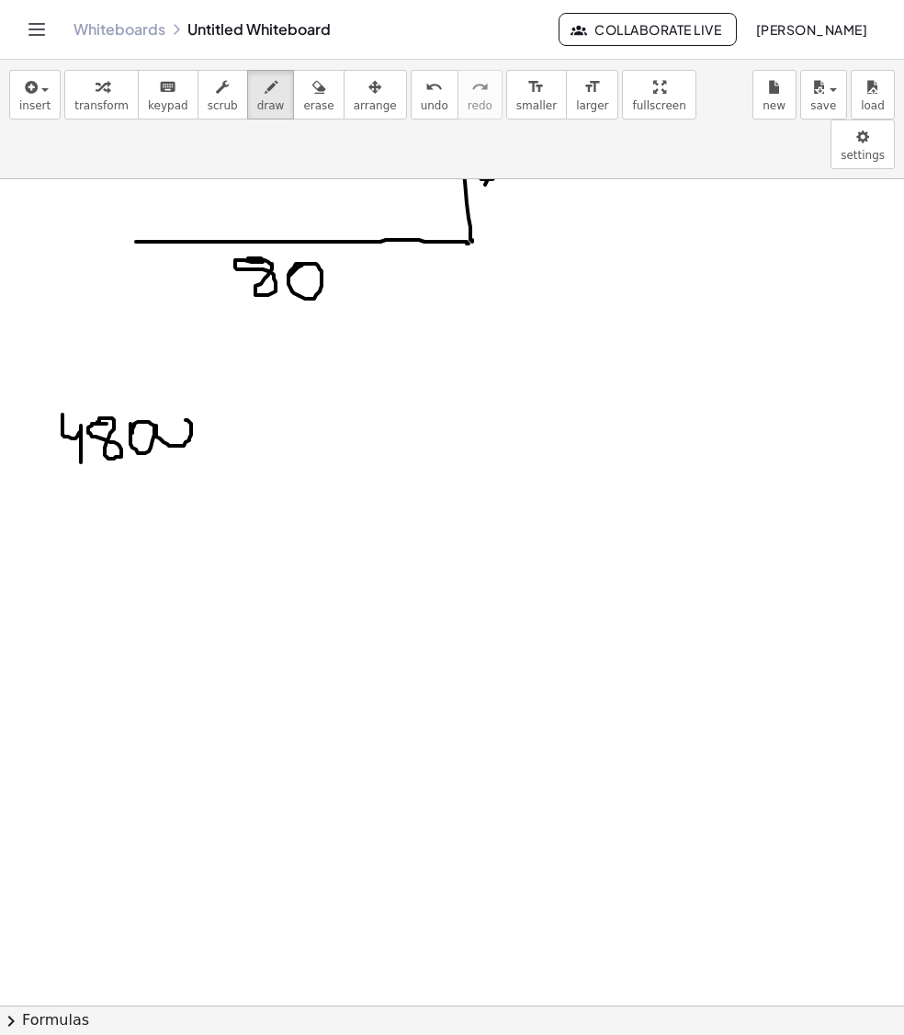
click at [154, 384] on div at bounding box center [452, 929] width 904 height 1868
drag, startPoint x: 210, startPoint y: 393, endPoint x: 267, endPoint y: 393, distance: 57.0
click at [267, 393] on div at bounding box center [452, 929] width 904 height 1868
drag, startPoint x: 265, startPoint y: 357, endPoint x: 290, endPoint y: 373, distance: 30.6
click at [290, 373] on div at bounding box center [452, 929] width 904 height 1868
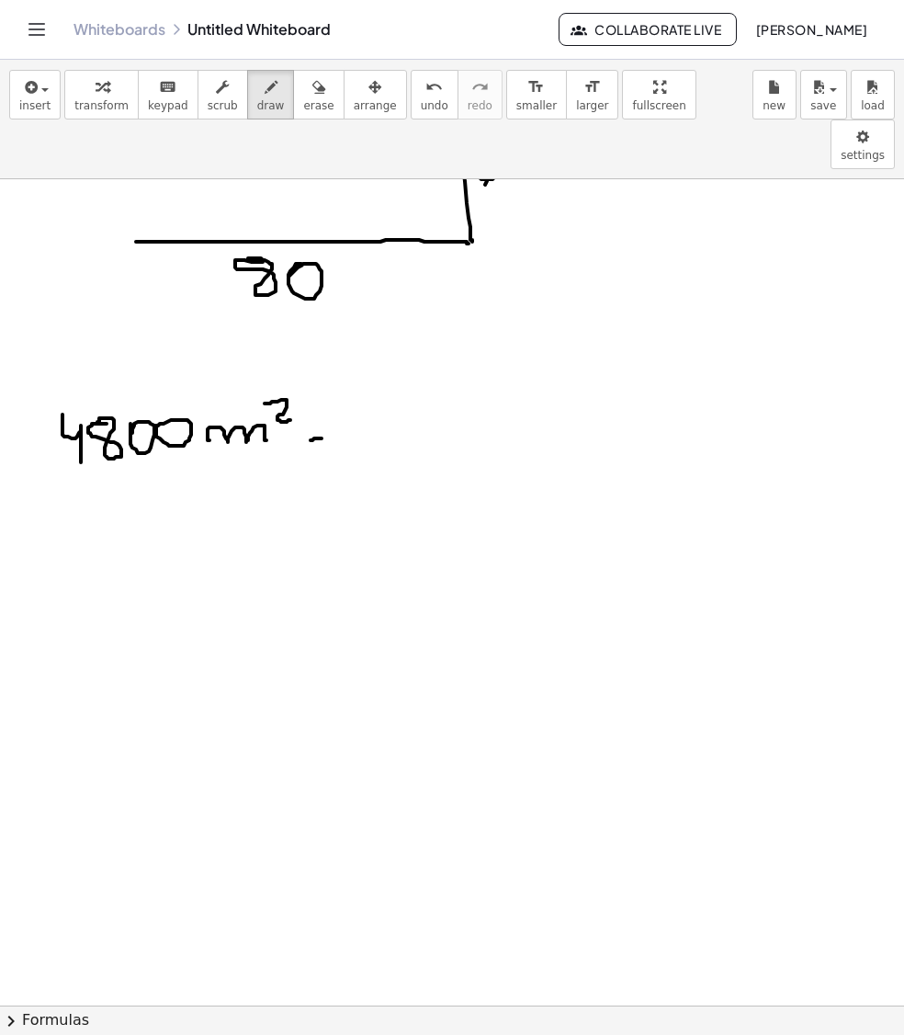
drag, startPoint x: 311, startPoint y: 393, endPoint x: 324, endPoint y: 392, distance: 13.0
click at [324, 392] on div at bounding box center [452, 929] width 904 height 1868
drag, startPoint x: 303, startPoint y: 386, endPoint x: 324, endPoint y: 384, distance: 20.3
click at [322, 384] on div at bounding box center [452, 929] width 904 height 1868
drag, startPoint x: 335, startPoint y: 393, endPoint x: 351, endPoint y: 395, distance: 16.6
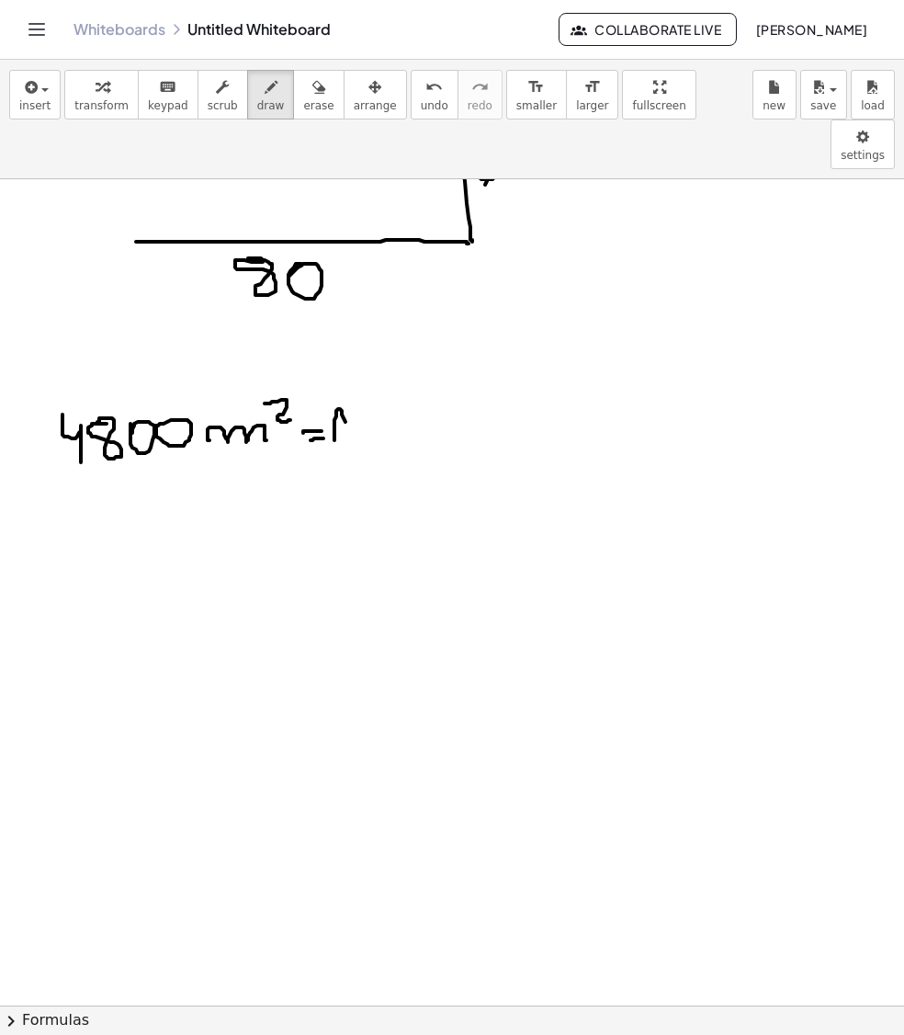
click at [351, 395] on div at bounding box center [452, 929] width 904 height 1868
drag, startPoint x: 335, startPoint y: 384, endPoint x: 358, endPoint y: 382, distance: 24.0
click at [357, 384] on div at bounding box center [452, 929] width 904 height 1868
drag, startPoint x: 364, startPoint y: 373, endPoint x: 366, endPoint y: 395, distance: 22.1
click at [366, 395] on div at bounding box center [452, 929] width 904 height 1868
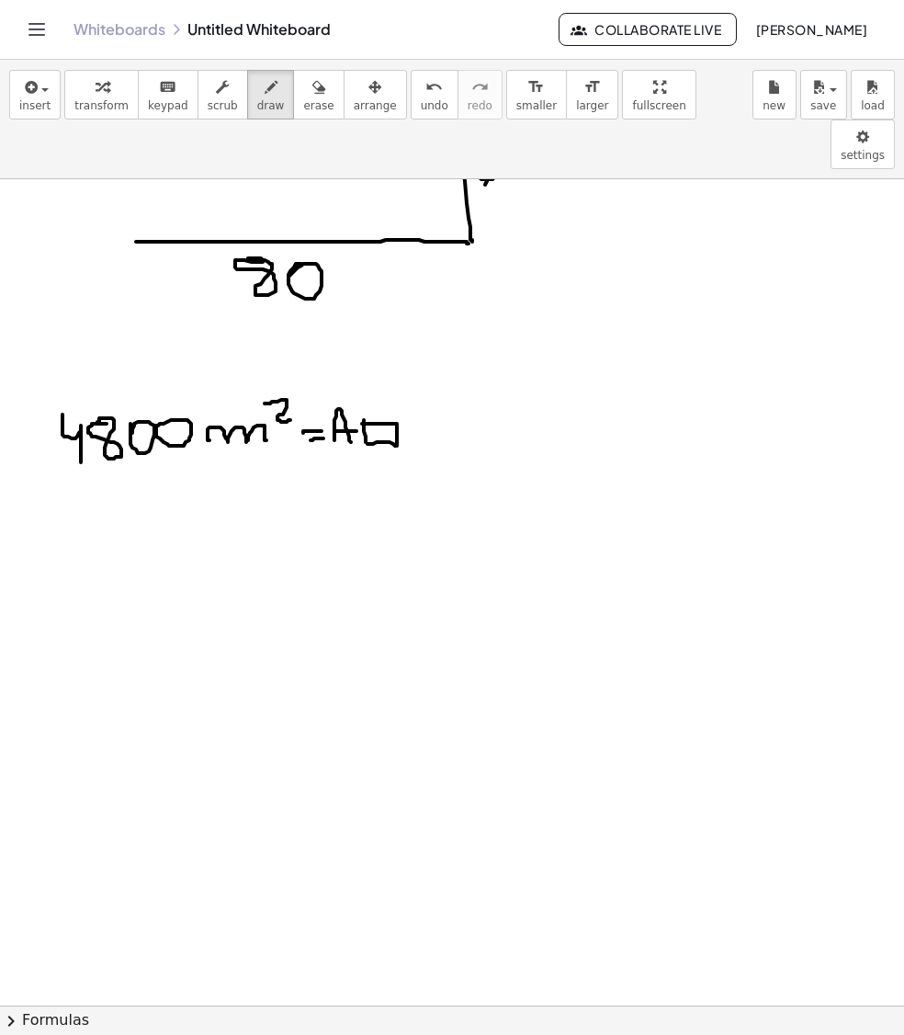
drag, startPoint x: 379, startPoint y: 377, endPoint x: 360, endPoint y: 397, distance: 27.3
click at [360, 397] on div at bounding box center [452, 929] width 904 height 1868
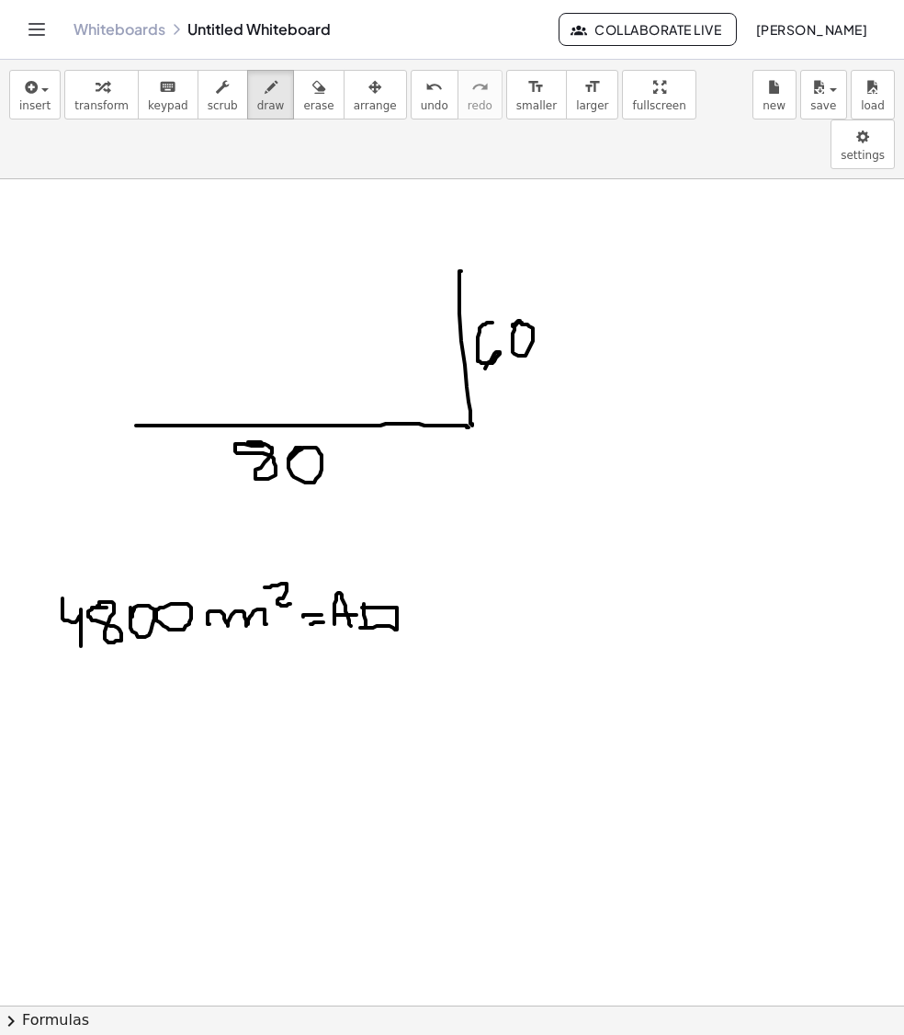
scroll to position [368, 0]
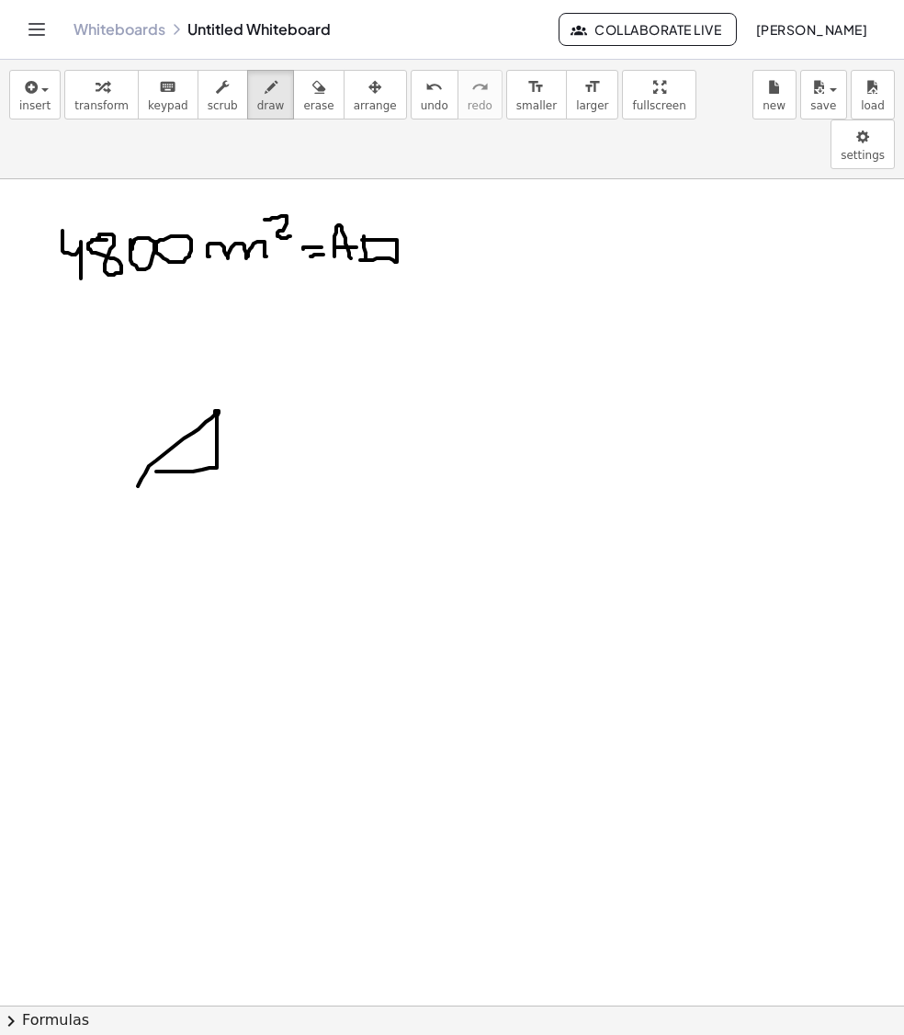
drag, startPoint x: 138, startPoint y: 439, endPoint x: 142, endPoint y: 421, distance: 18.7
click at [132, 421] on div at bounding box center [452, 746] width 904 height 1868
drag, startPoint x: 169, startPoint y: 450, endPoint x: 188, endPoint y: 469, distance: 26.0
click at [188, 469] on div at bounding box center [452, 746] width 904 height 1868
click at [199, 454] on div at bounding box center [452, 746] width 904 height 1868
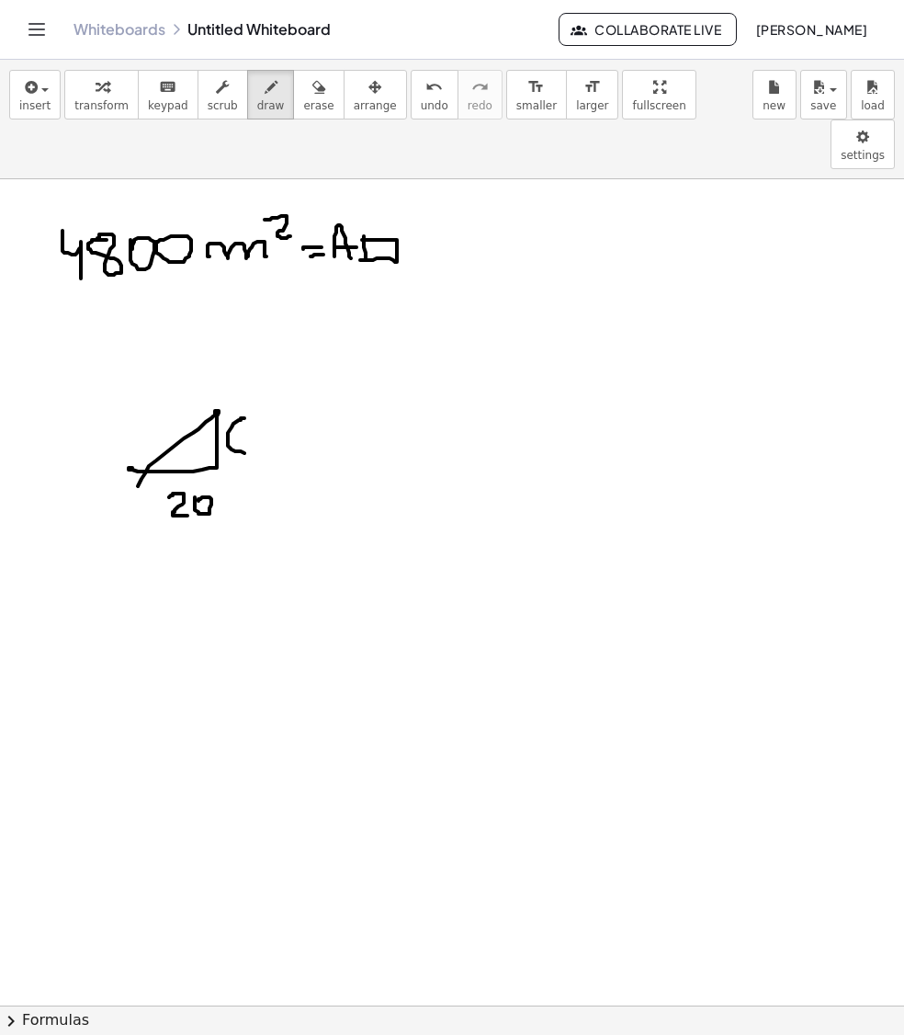
drag, startPoint x: 245, startPoint y: 371, endPoint x: 241, endPoint y: 404, distance: 33.3
click at [241, 403] on div at bounding box center [452, 746] width 904 height 1868
click at [263, 384] on div at bounding box center [452, 746] width 904 height 1868
drag, startPoint x: 127, startPoint y: 561, endPoint x: 143, endPoint y: 561, distance: 16.5
click at [143, 561] on div at bounding box center [452, 746] width 904 height 1868
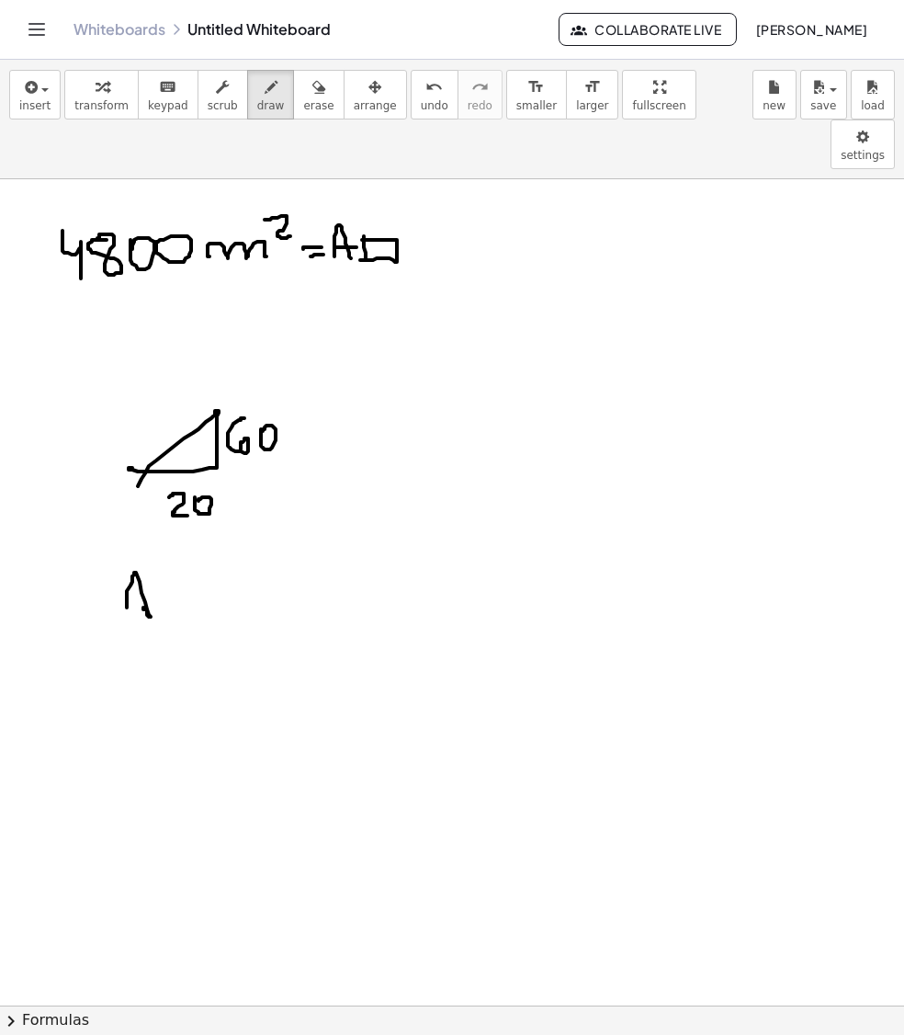
drag, startPoint x: 127, startPoint y: 552, endPoint x: 145, endPoint y: 548, distance: 18.7
click at [143, 548] on div at bounding box center [452, 746] width 904 height 1868
drag, startPoint x: 165, startPoint y: 544, endPoint x: 164, endPoint y: 572, distance: 27.6
click at [164, 572] on div at bounding box center [452, 746] width 904 height 1868
drag, startPoint x: 169, startPoint y: 557, endPoint x: 164, endPoint y: 566, distance: 10.7
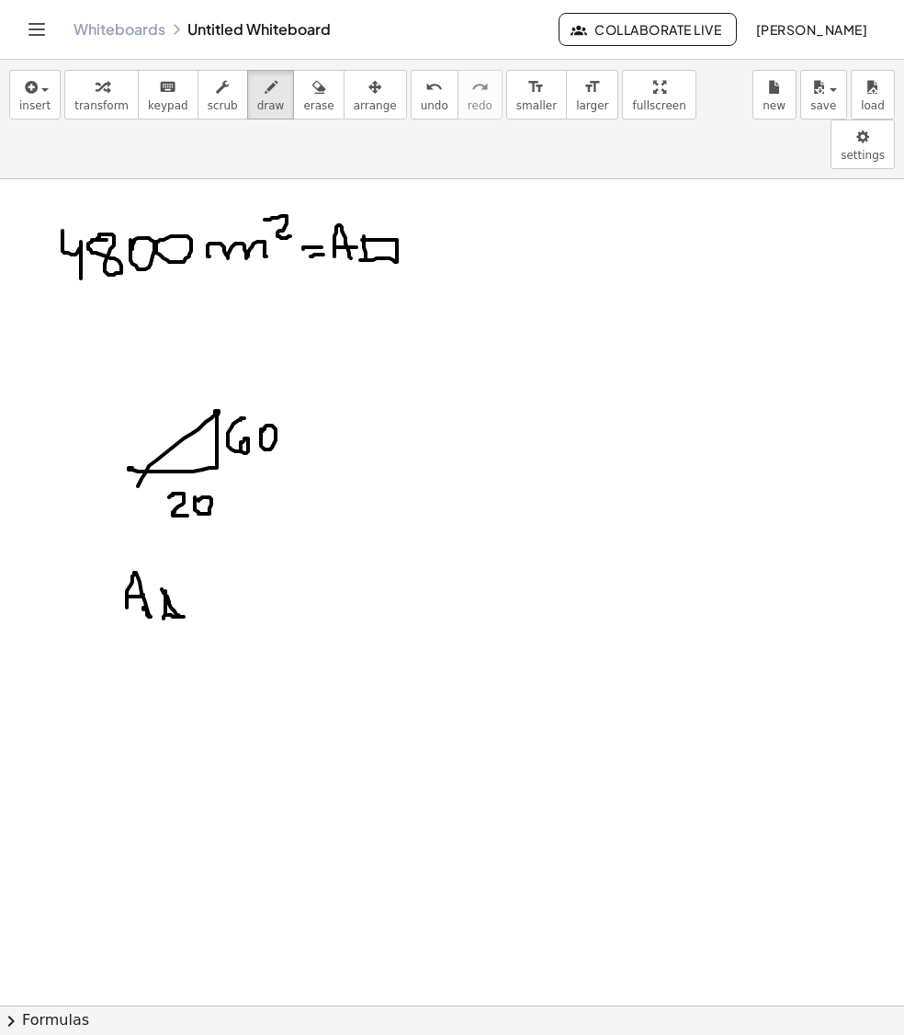
click at [162, 568] on div at bounding box center [452, 746] width 904 height 1868
drag, startPoint x: 193, startPoint y: 555, endPoint x: 202, endPoint y: 552, distance: 9.9
click at [202, 553] on div at bounding box center [452, 746] width 904 height 1868
drag, startPoint x: 195, startPoint y: 548, endPoint x: 206, endPoint y: 548, distance: 11.0
click at [206, 548] on div at bounding box center [452, 746] width 904 height 1868
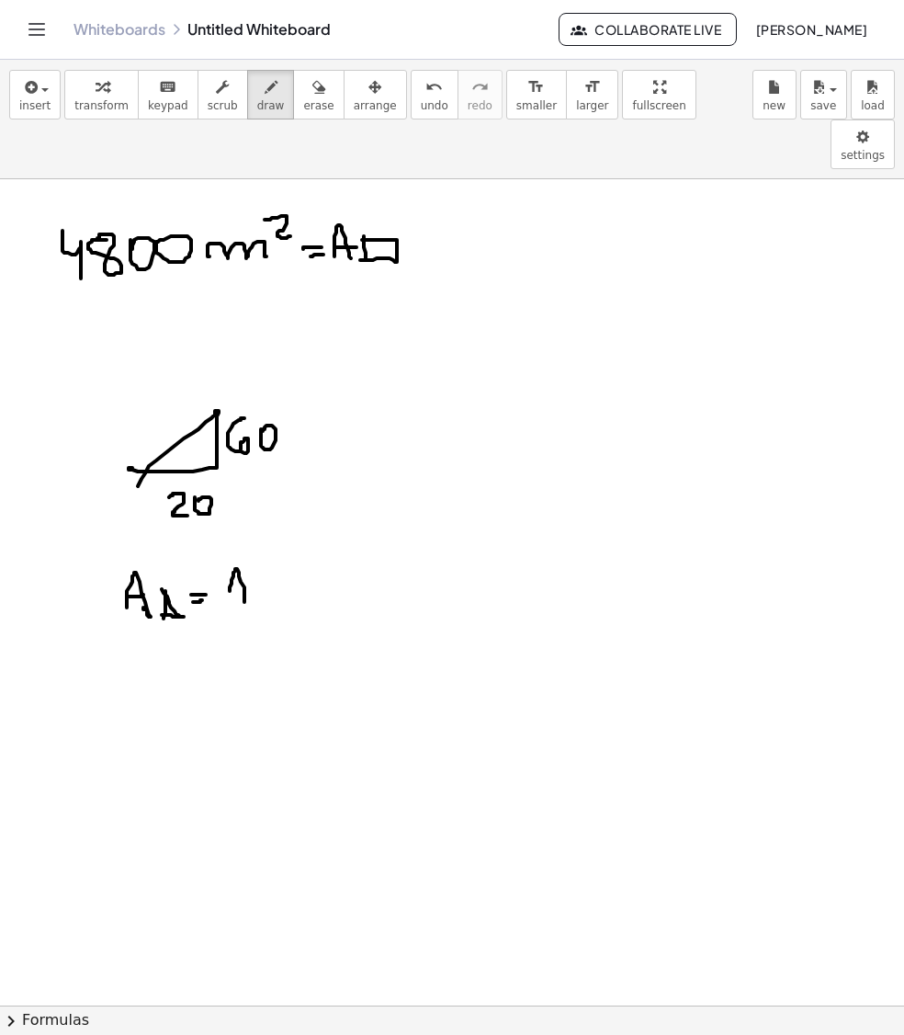
drag, startPoint x: 230, startPoint y: 544, endPoint x: 248, endPoint y: 546, distance: 18.5
click at [245, 557] on div at bounding box center [452, 746] width 904 height 1868
drag, startPoint x: 248, startPoint y: 522, endPoint x: 279, endPoint y: 546, distance: 39.3
click at [279, 548] on div at bounding box center [452, 746] width 904 height 1868
click at [287, 528] on div at bounding box center [452, 746] width 904 height 1868
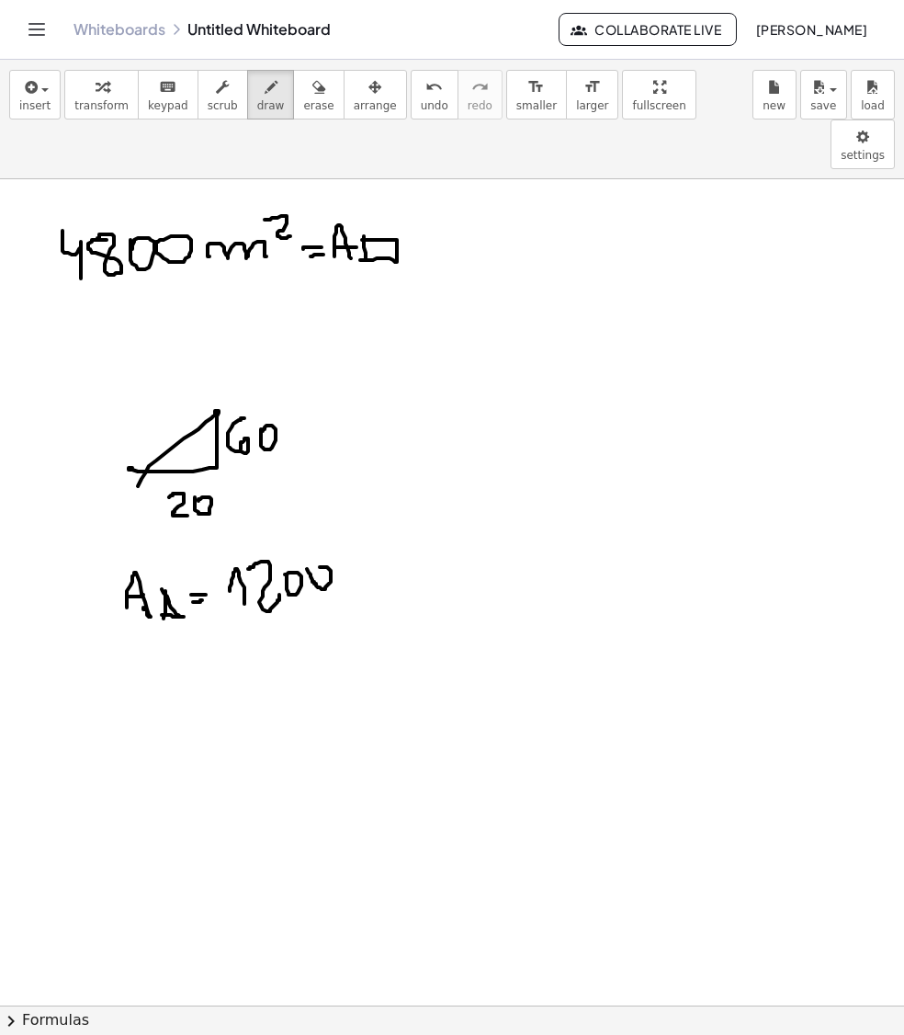
click at [311, 524] on div at bounding box center [452, 746] width 904 height 1868
drag, startPoint x: 226, startPoint y: 574, endPoint x: 351, endPoint y: 563, distance: 125.5
click at [357, 561] on div at bounding box center [452, 746] width 904 height 1868
drag, startPoint x: 276, startPoint y: 594, endPoint x: 325, endPoint y: 599, distance: 49.9
click at [311, 607] on div at bounding box center [452, 746] width 904 height 1868
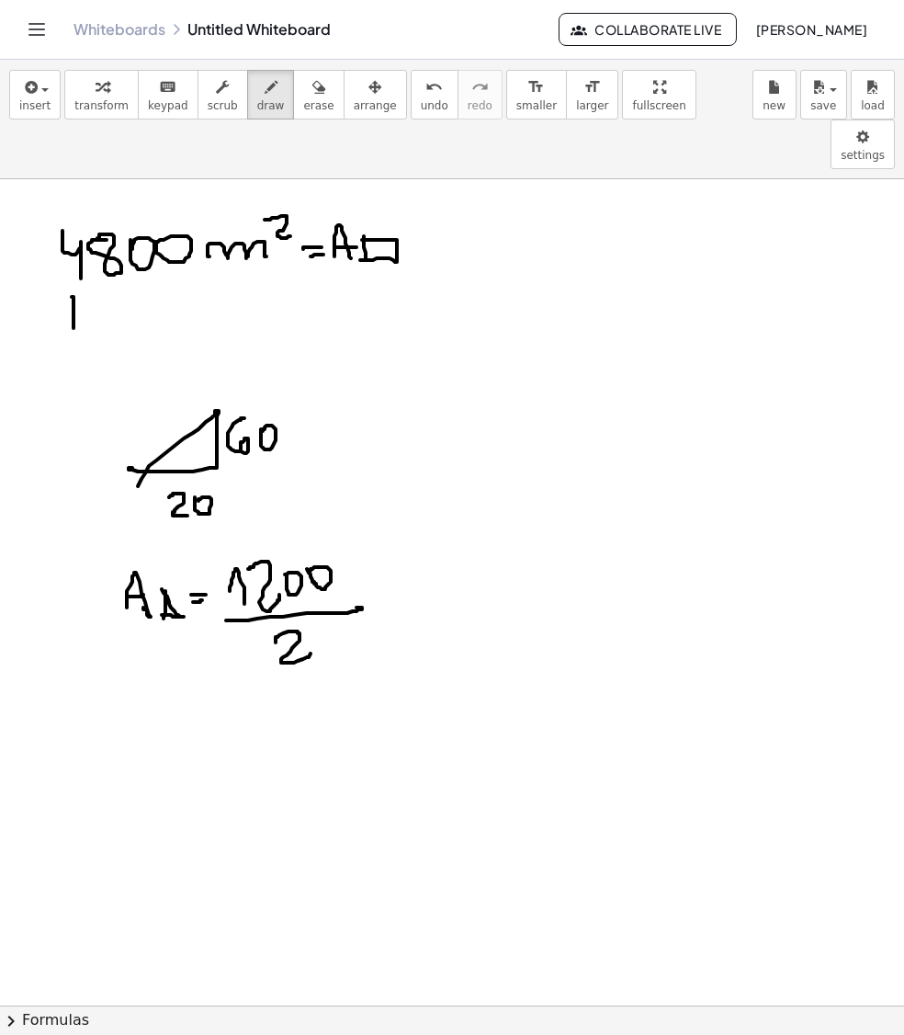
drag, startPoint x: 72, startPoint y: 250, endPoint x: 68, endPoint y: 303, distance: 53.4
click at [68, 303] on div at bounding box center [452, 746] width 904 height 1868
drag, startPoint x: 88, startPoint y: 261, endPoint x: 118, endPoint y: 279, distance: 34.7
click at [114, 285] on div at bounding box center [452, 746] width 904 height 1868
drag, startPoint x: 127, startPoint y: 261, endPoint x: 147, endPoint y: 254, distance: 21.5
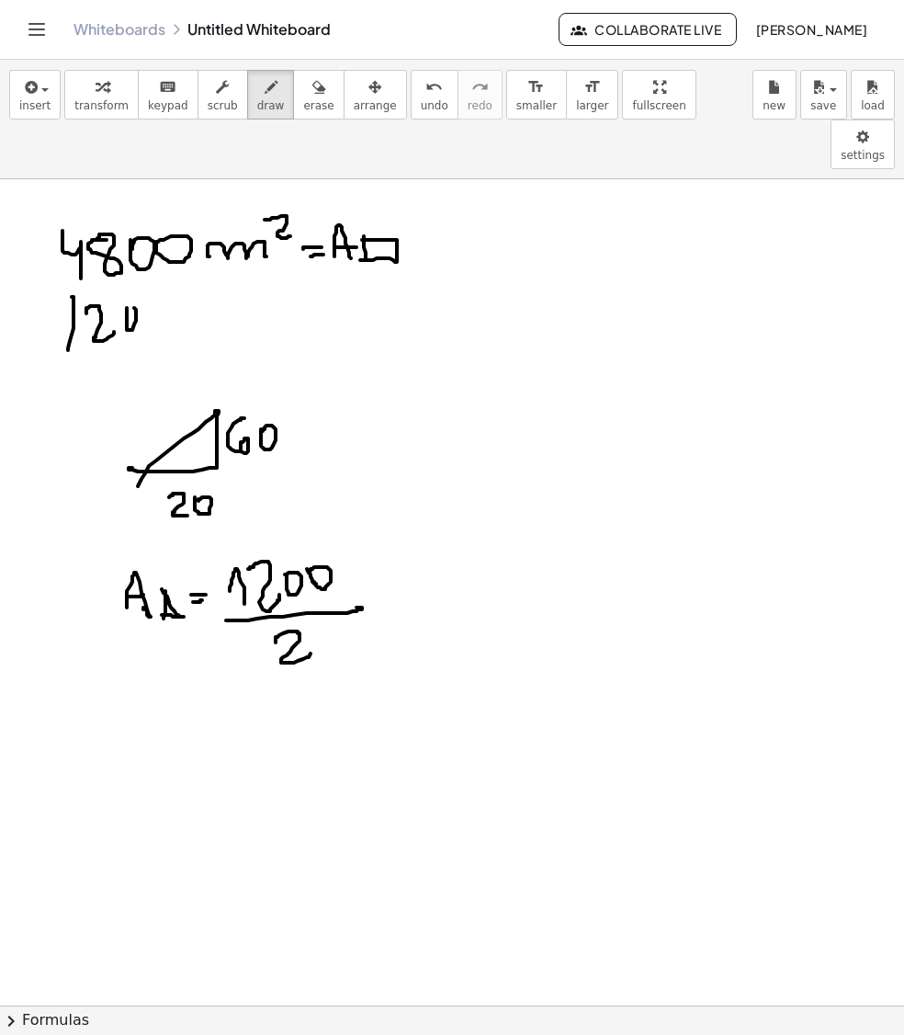
click at [123, 263] on div at bounding box center [452, 746] width 904 height 1868
click at [145, 259] on div at bounding box center [452, 746] width 904 height 1868
drag, startPoint x: 55, startPoint y: 333, endPoint x: 248, endPoint y: 313, distance: 194.1
click at [252, 313] on div at bounding box center [452, 746] width 904 height 1868
drag, startPoint x: 13, startPoint y: 248, endPoint x: 55, endPoint y: 243, distance: 42.6
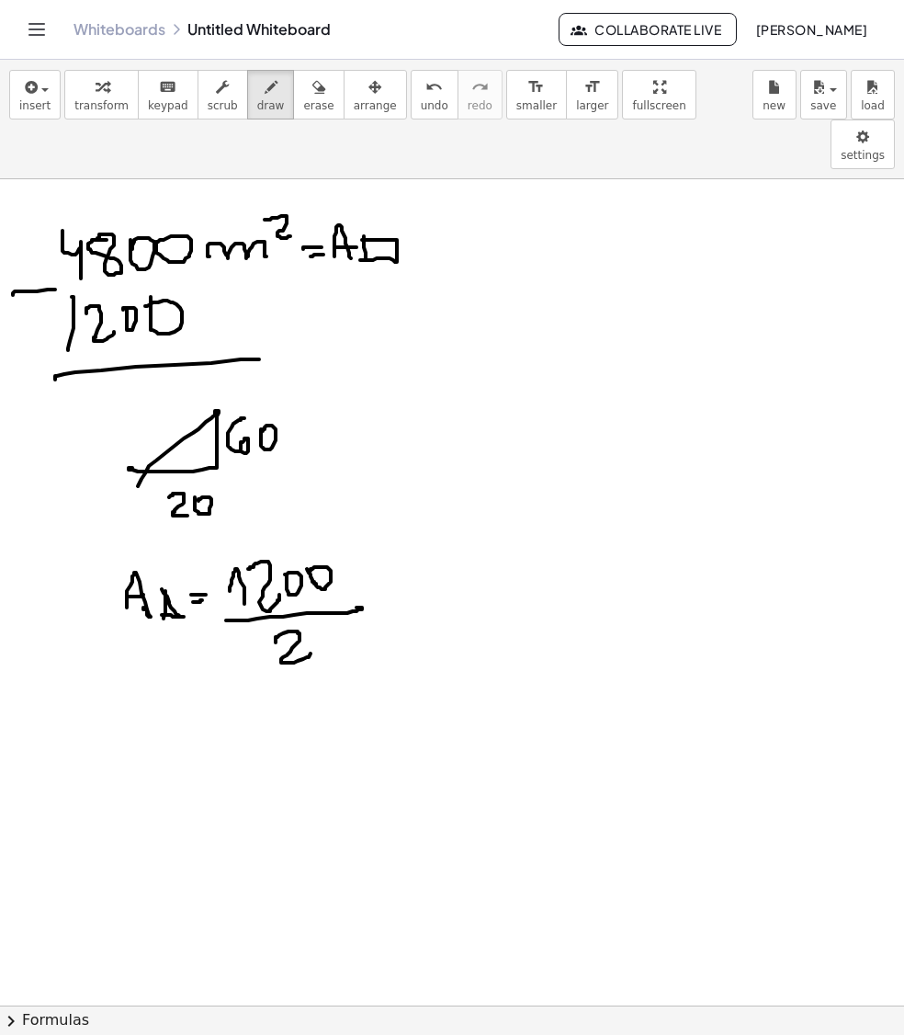
click at [55, 243] on div at bounding box center [452, 746] width 904 height 1868
drag, startPoint x: 178, startPoint y: 333, endPoint x: 145, endPoint y: 347, distance: 36.2
click at [169, 338] on div at bounding box center [452, 746] width 904 height 1868
drag, startPoint x: 136, startPoint y: 340, endPoint x: 107, endPoint y: 349, distance: 30.8
click at [129, 344] on div at bounding box center [452, 746] width 904 height 1868
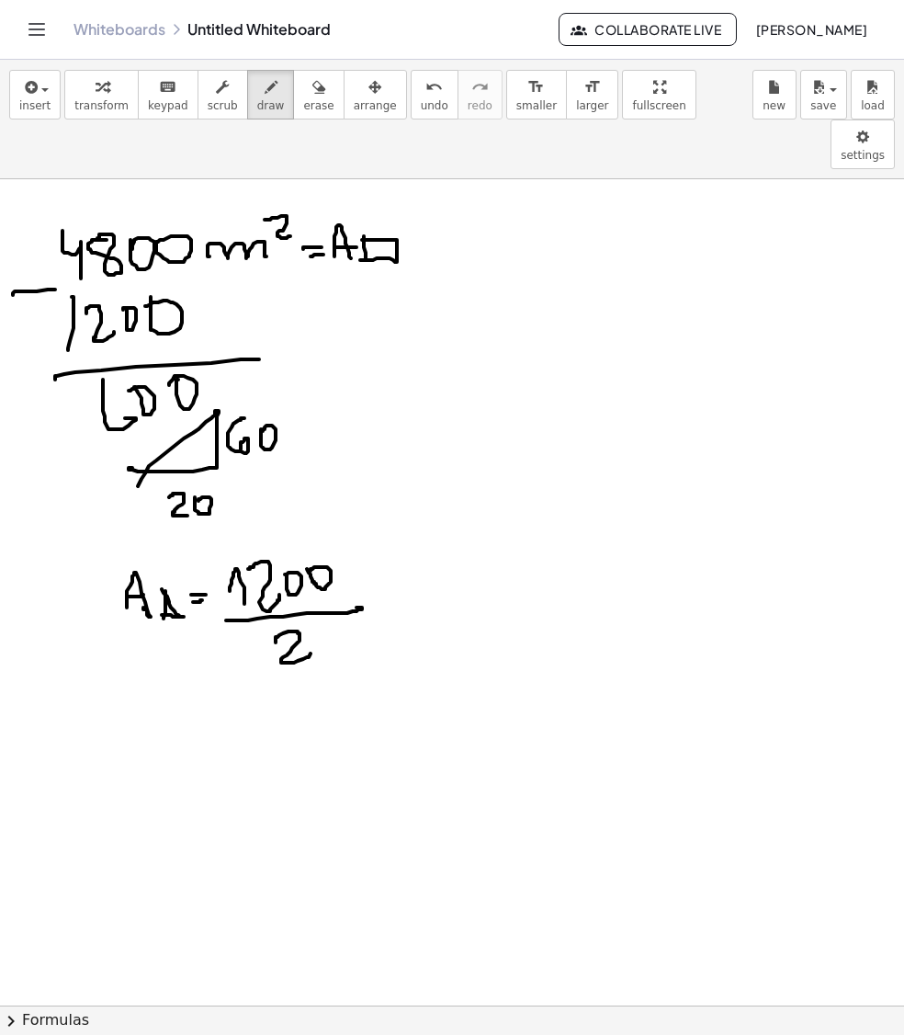
drag, startPoint x: 103, startPoint y: 346, endPoint x: 107, endPoint y: 382, distance: 37.0
click at [114, 382] on div at bounding box center [452, 746] width 904 height 1868
drag, startPoint x: 64, startPoint y: 362, endPoint x: 63, endPoint y: 397, distance: 35.0
click at [63, 397] on div at bounding box center [452, 746] width 904 height 1868
click at [313, 97] on icon "button" at bounding box center [319, 87] width 13 height 22
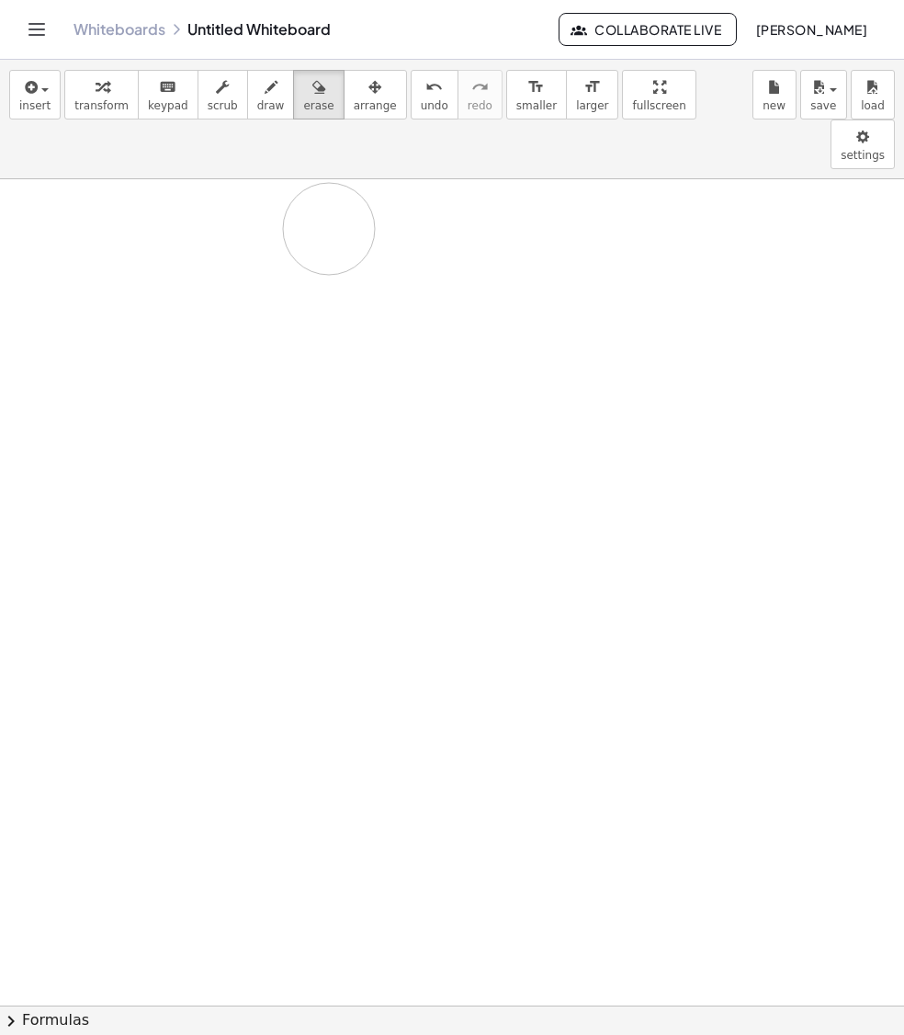
drag, startPoint x: 221, startPoint y: 557, endPoint x: 371, endPoint y: 151, distance: 433.3
click at [410, 171] on div at bounding box center [452, 746] width 904 height 1868
click at [265, 86] on icon "button" at bounding box center [271, 87] width 13 height 22
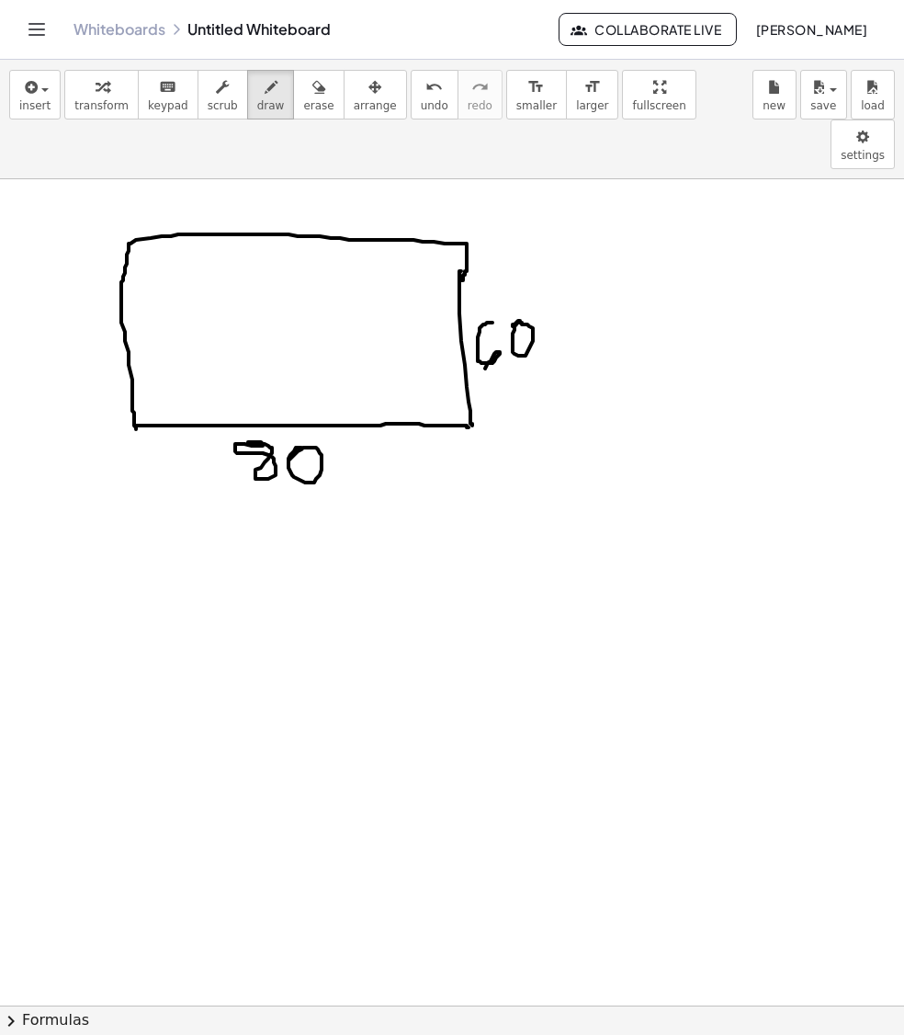
drag, startPoint x: 136, startPoint y: 382, endPoint x: 461, endPoint y: 233, distance: 357.8
drag, startPoint x: 472, startPoint y: 382, endPoint x: 366, endPoint y: 193, distance: 217.3
drag, startPoint x: 399, startPoint y: 154, endPoint x: 414, endPoint y: 175, distance: 25.0
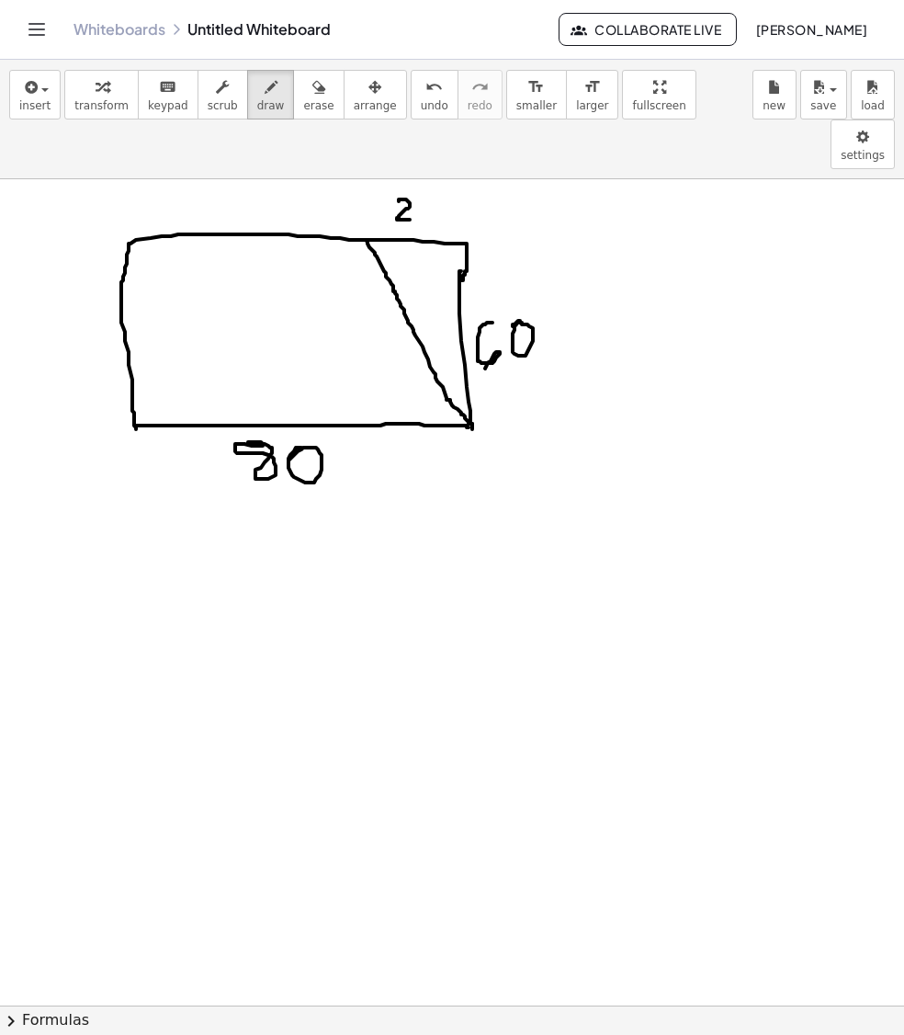
drag, startPoint x: 472, startPoint y: 375, endPoint x: 125, endPoint y: 313, distance: 353.0
drag, startPoint x: 68, startPoint y: 338, endPoint x: 81, endPoint y: 358, distance: 24.0
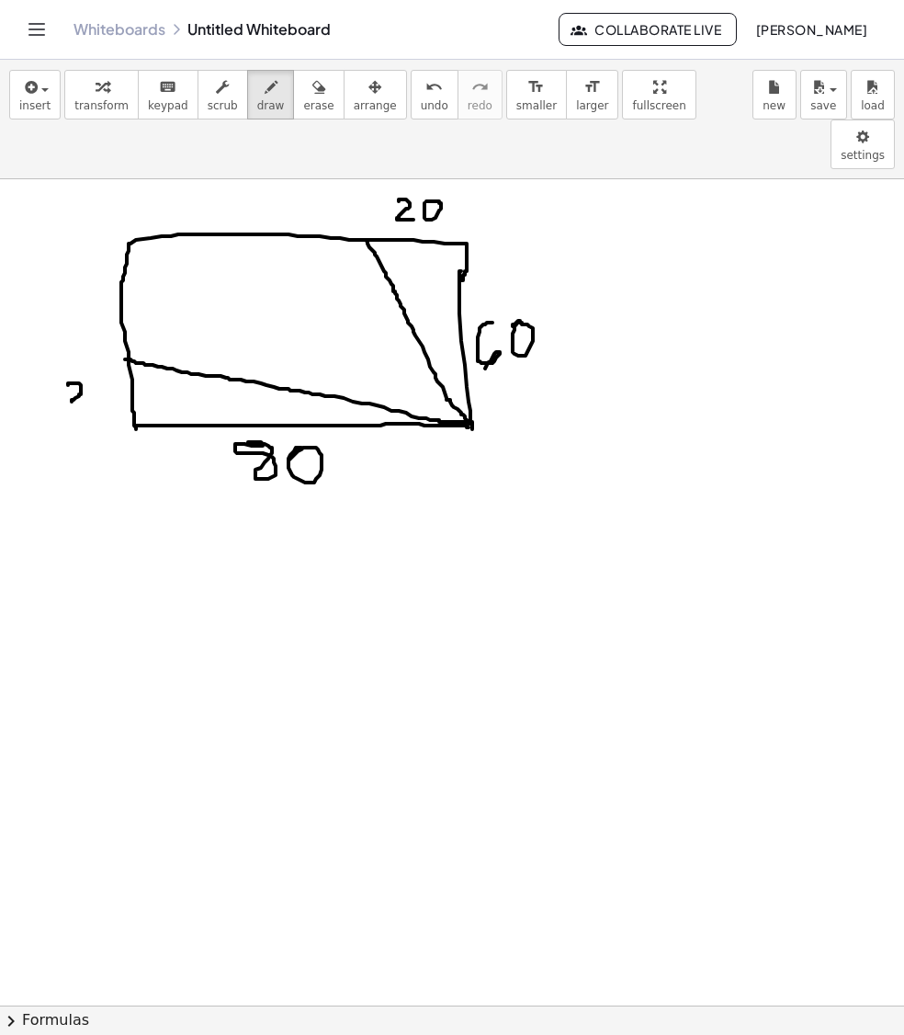
drag, startPoint x: 46, startPoint y: 485, endPoint x: 57, endPoint y: 522, distance: 38.4
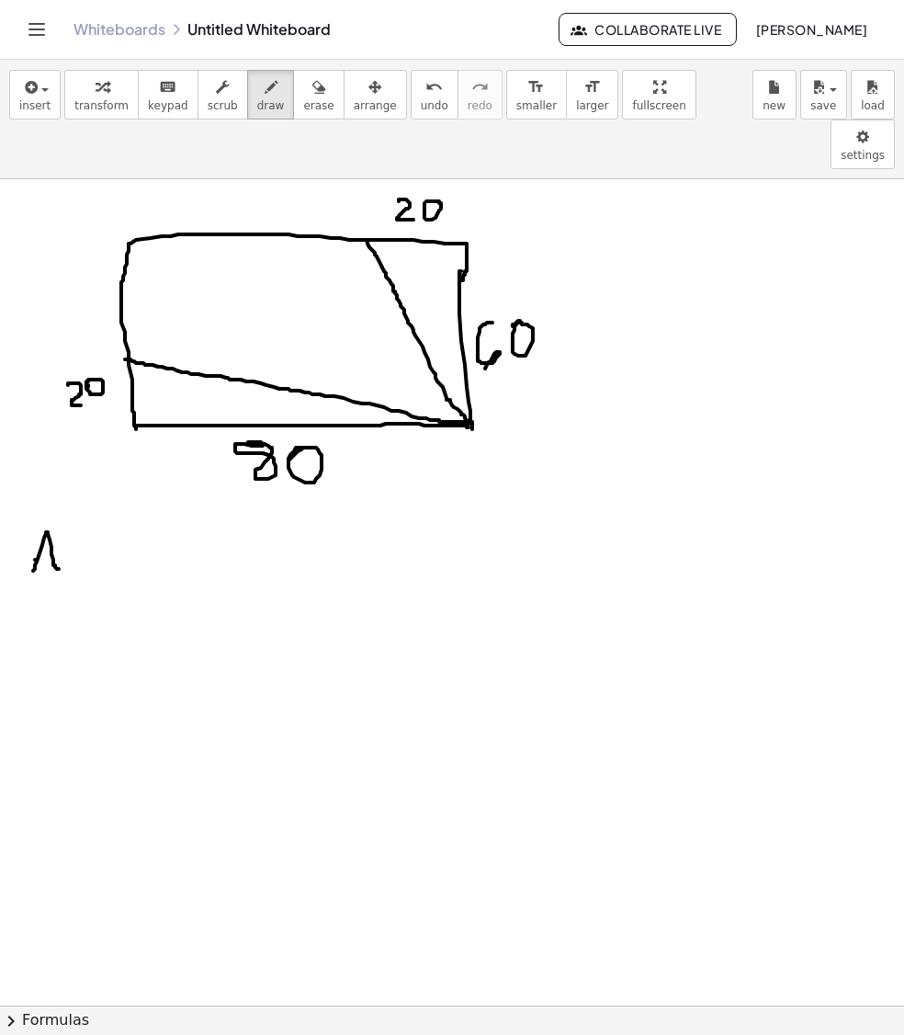
drag, startPoint x: 35, startPoint y: 513, endPoint x: 63, endPoint y: 507, distance: 28.1
drag, startPoint x: 74, startPoint y: 496, endPoint x: 75, endPoint y: 528, distance: 31.3
drag, startPoint x: 70, startPoint y: 498, endPoint x: 68, endPoint y: 526, distance: 27.6
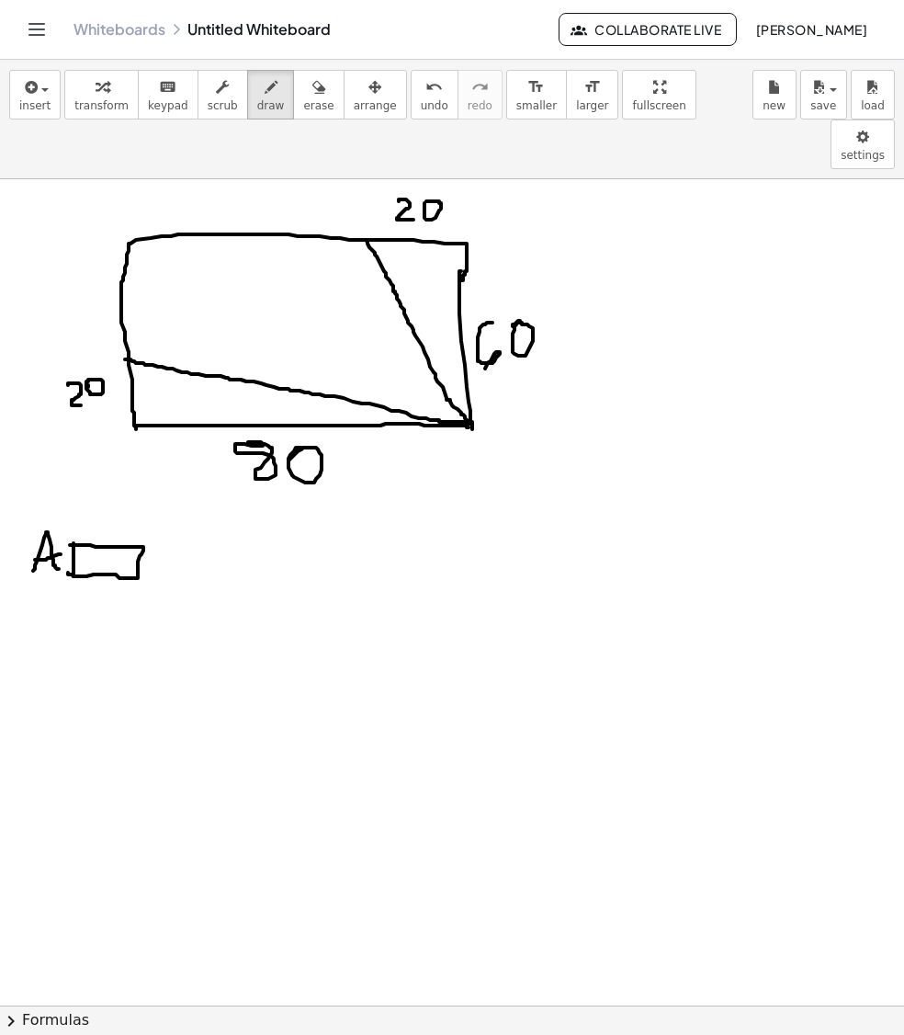
drag, startPoint x: 165, startPoint y: 511, endPoint x: 184, endPoint y: 509, distance: 18.5
drag, startPoint x: 169, startPoint y: 496, endPoint x: 182, endPoint y: 496, distance: 12.9
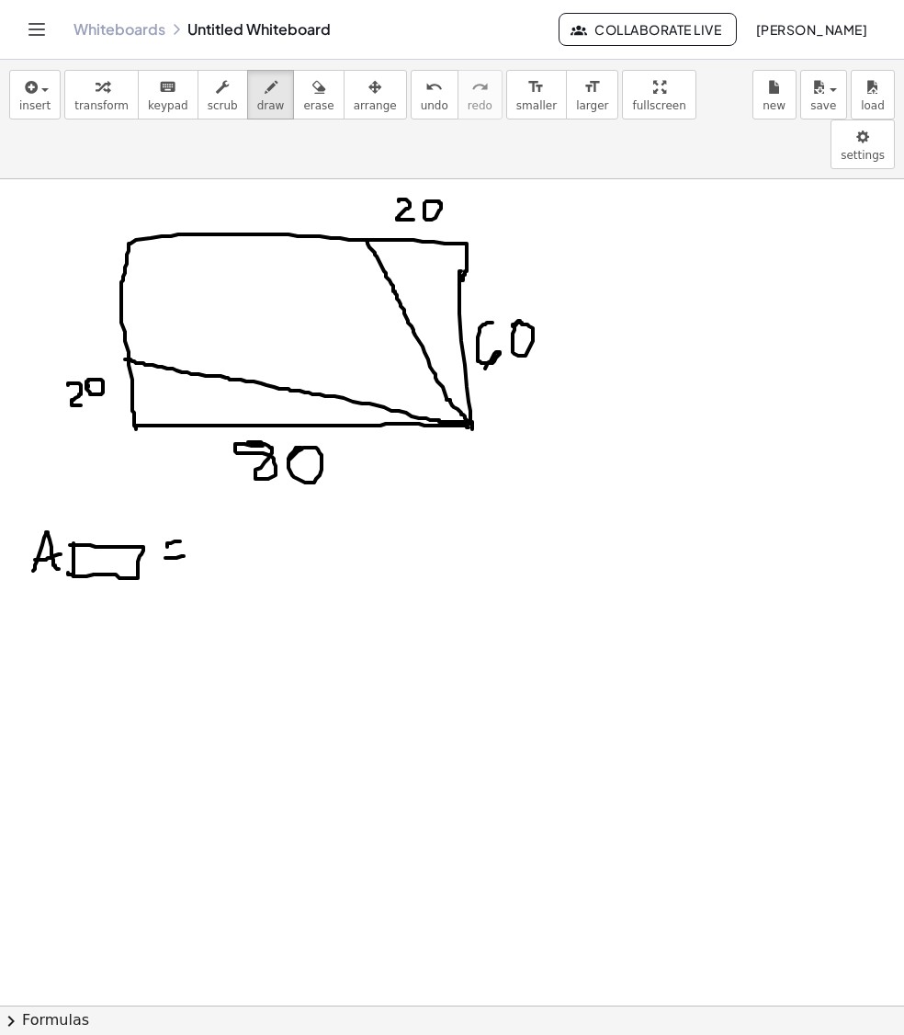
drag, startPoint x: 256, startPoint y: 447, endPoint x: 325, endPoint y: 438, distance: 70.5
drag, startPoint x: 553, startPoint y: 285, endPoint x: 529, endPoint y: 327, distance: 48.6
drag, startPoint x: 217, startPoint y: 474, endPoint x: 213, endPoint y: 518, distance: 44.3
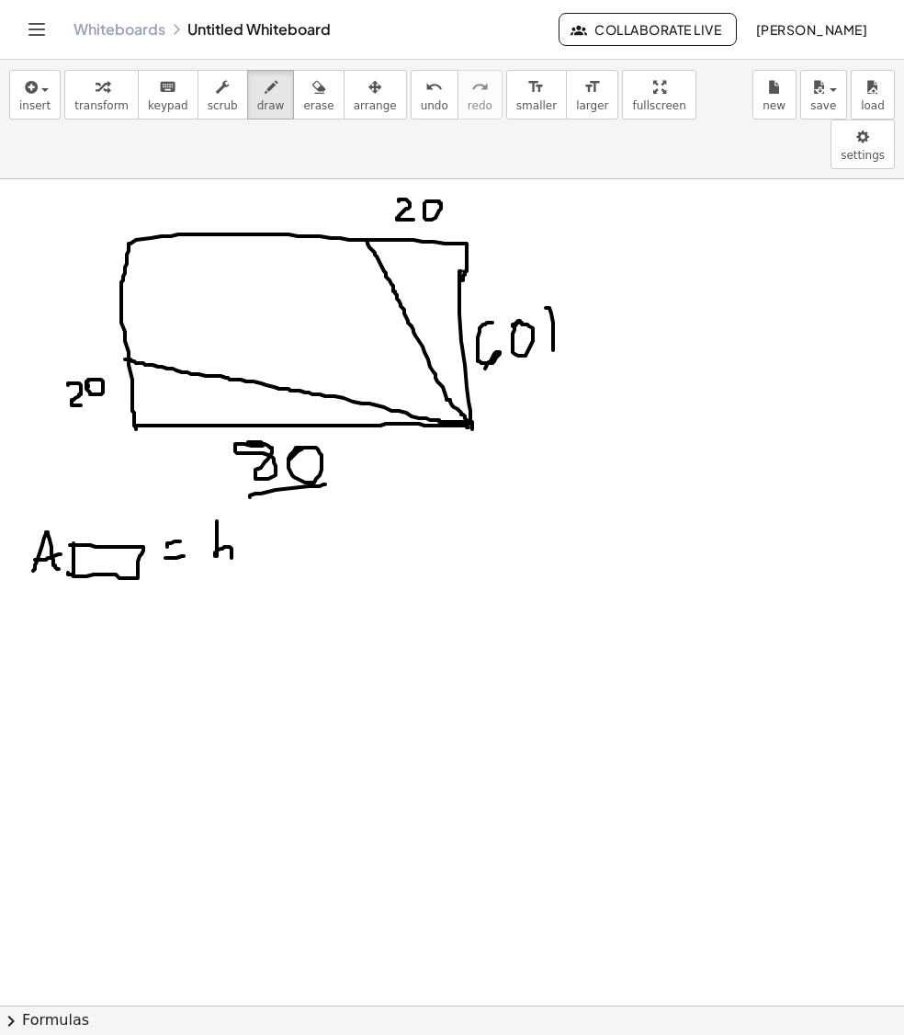
drag, startPoint x: 241, startPoint y: 502, endPoint x: 257, endPoint y: 507, distance: 17.4
drag, startPoint x: 267, startPoint y: 511, endPoint x: 279, endPoint y: 513, distance: 13.0
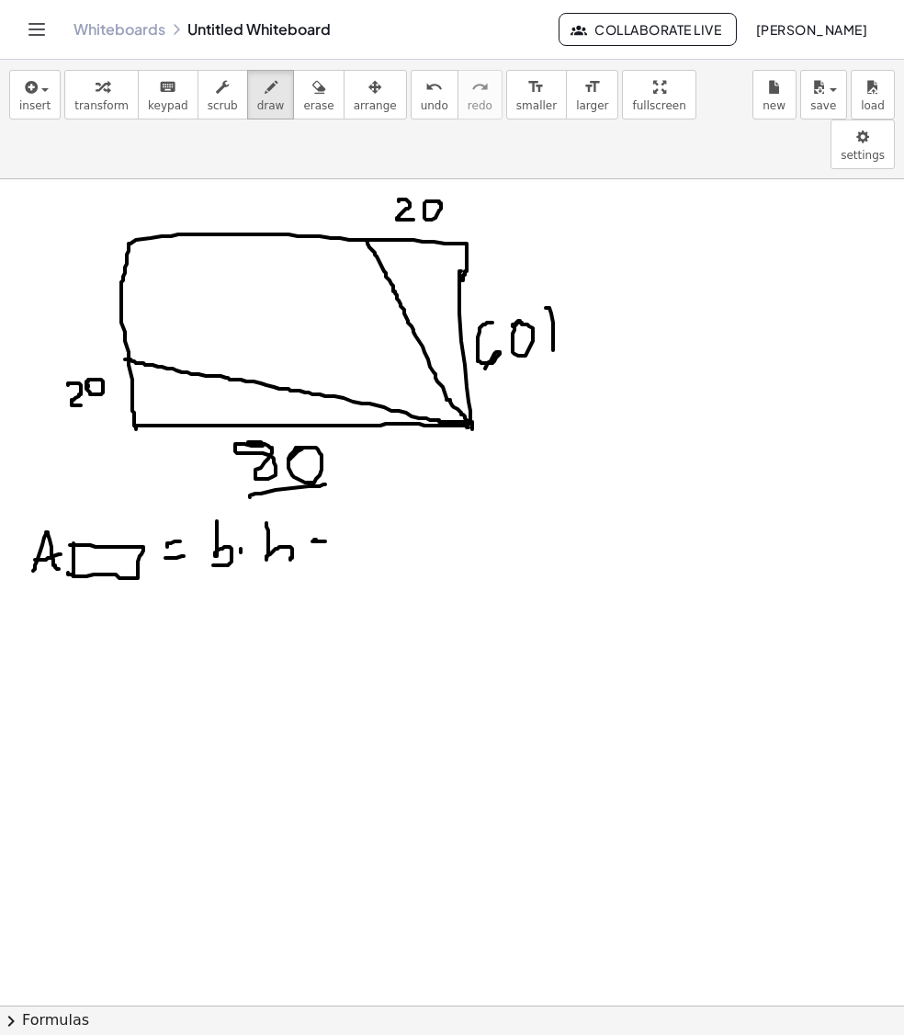
drag, startPoint x: 316, startPoint y: 493, endPoint x: 331, endPoint y: 493, distance: 14.7
drag, startPoint x: 390, startPoint y: 471, endPoint x: 397, endPoint y: 482, distance: 13.3
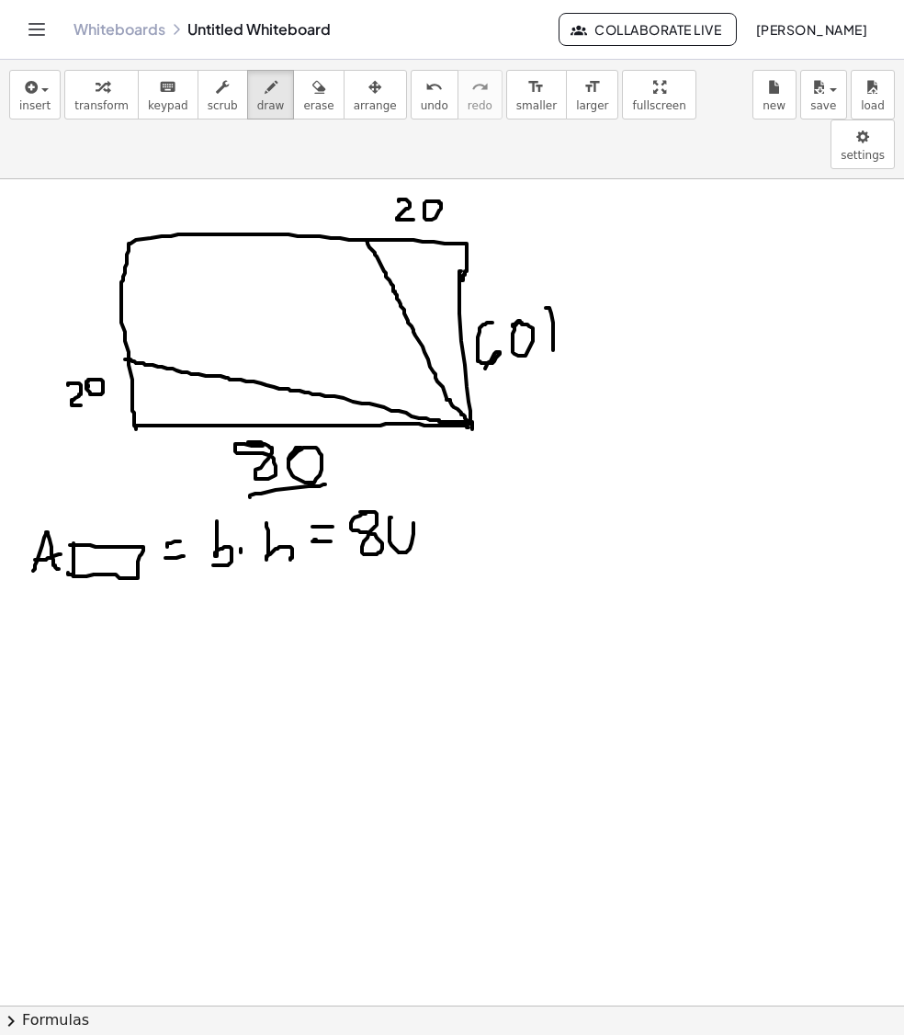
drag, startPoint x: 465, startPoint y: 465, endPoint x: 463, endPoint y: 496, distance: 31.3
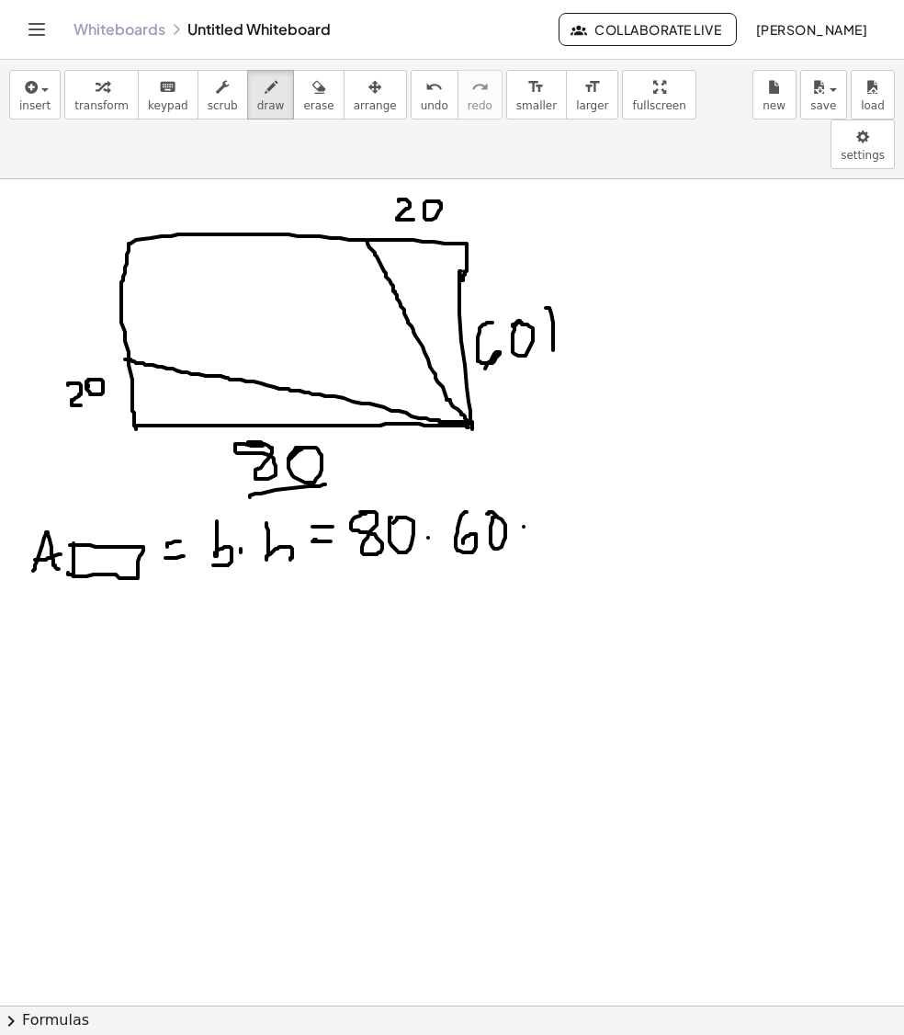
drag, startPoint x: 524, startPoint y: 480, endPoint x: 544, endPoint y: 480, distance: 20.2
drag, startPoint x: 568, startPoint y: 441, endPoint x: 586, endPoint y: 500, distance: 61.6
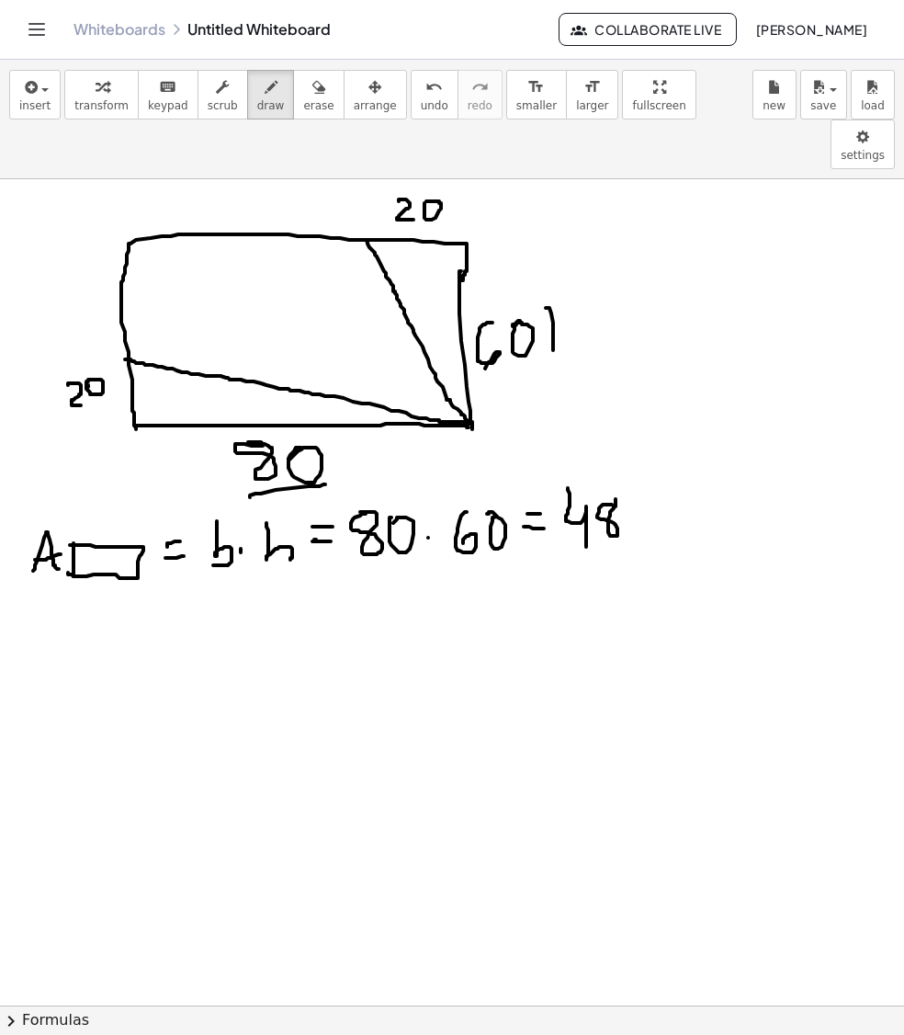
drag, startPoint x: 401, startPoint y: 509, endPoint x: 417, endPoint y: 509, distance: 16.5
drag, startPoint x: 511, startPoint y: 504, endPoint x: 548, endPoint y: 495, distance: 37.9
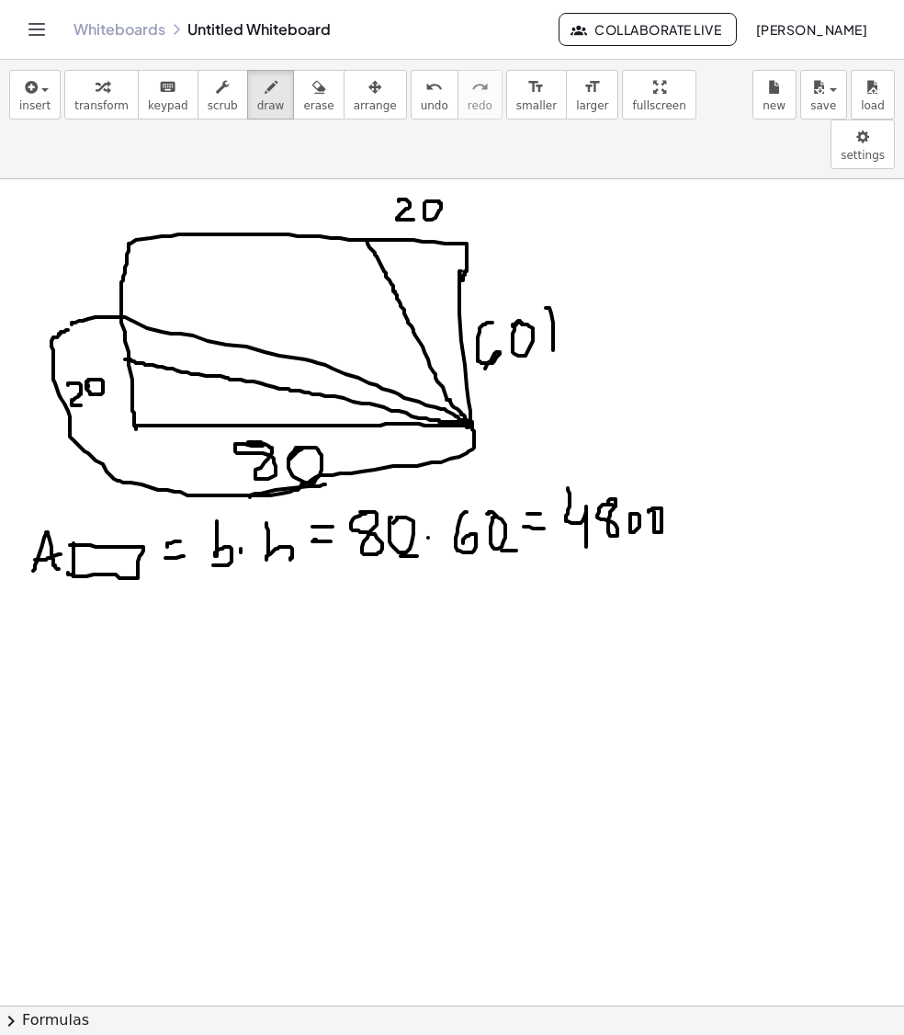
drag, startPoint x: 37, startPoint y: 399, endPoint x: 39, endPoint y: 419, distance: 20.3
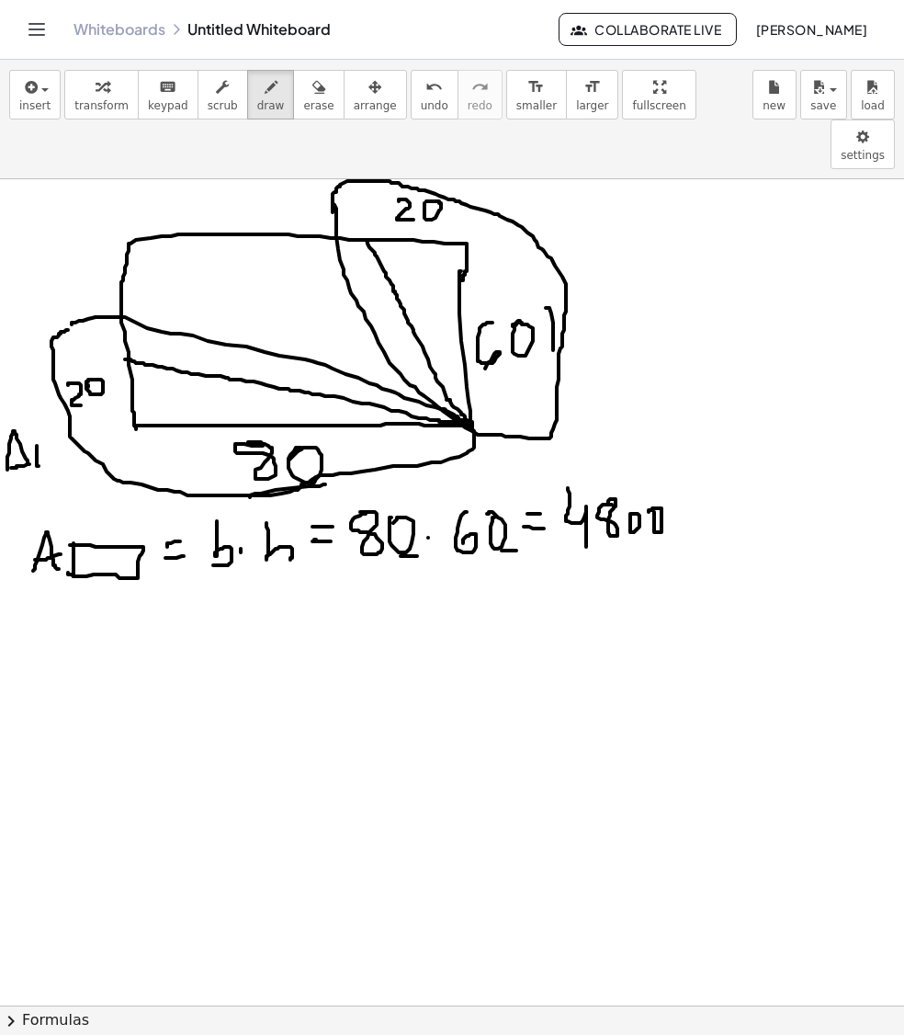
drag, startPoint x: 333, startPoint y: 154, endPoint x: 325, endPoint y: 171, distance: 18.1
drag, startPoint x: 498, startPoint y: 208, endPoint x: 487, endPoint y: 243, distance: 36.6
drag, startPoint x: 500, startPoint y: 208, endPoint x: 483, endPoint y: 241, distance: 37.0
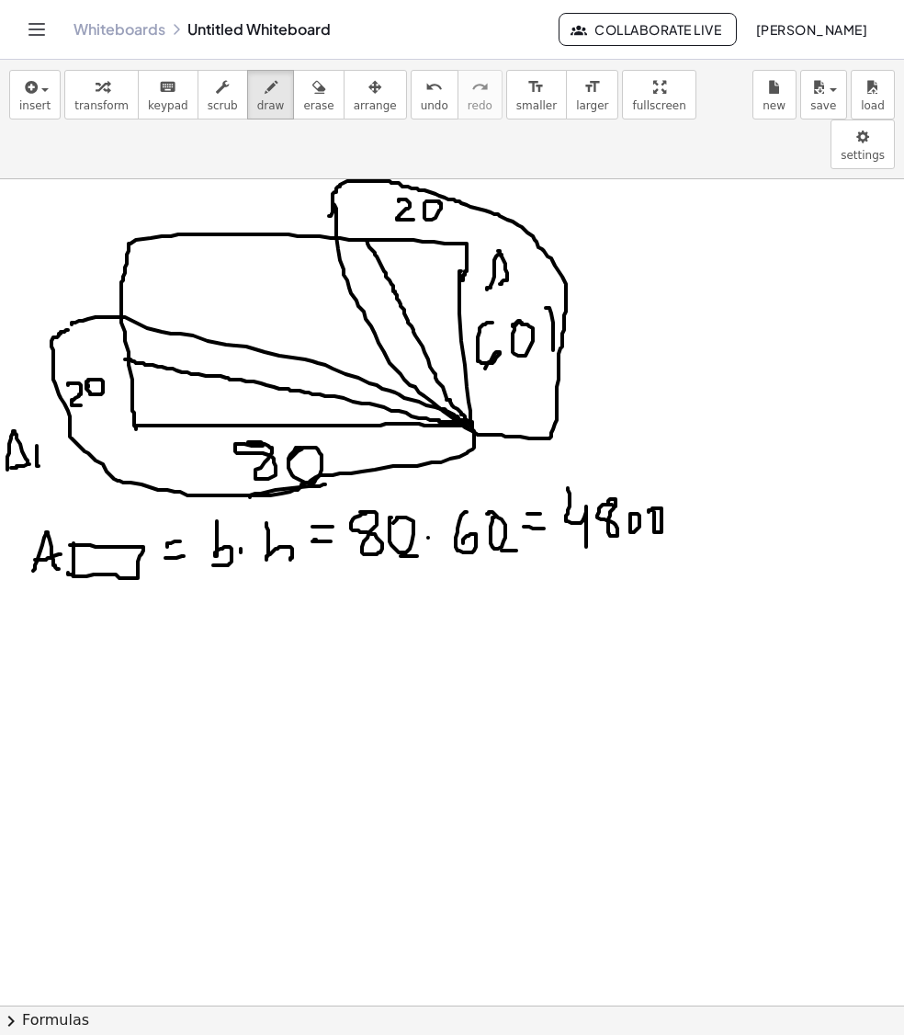
drag, startPoint x: 511, startPoint y: 211, endPoint x: 539, endPoint y: 233, distance: 35.3
drag, startPoint x: 24, startPoint y: 618, endPoint x: 40, endPoint y: 618, distance: 16.5
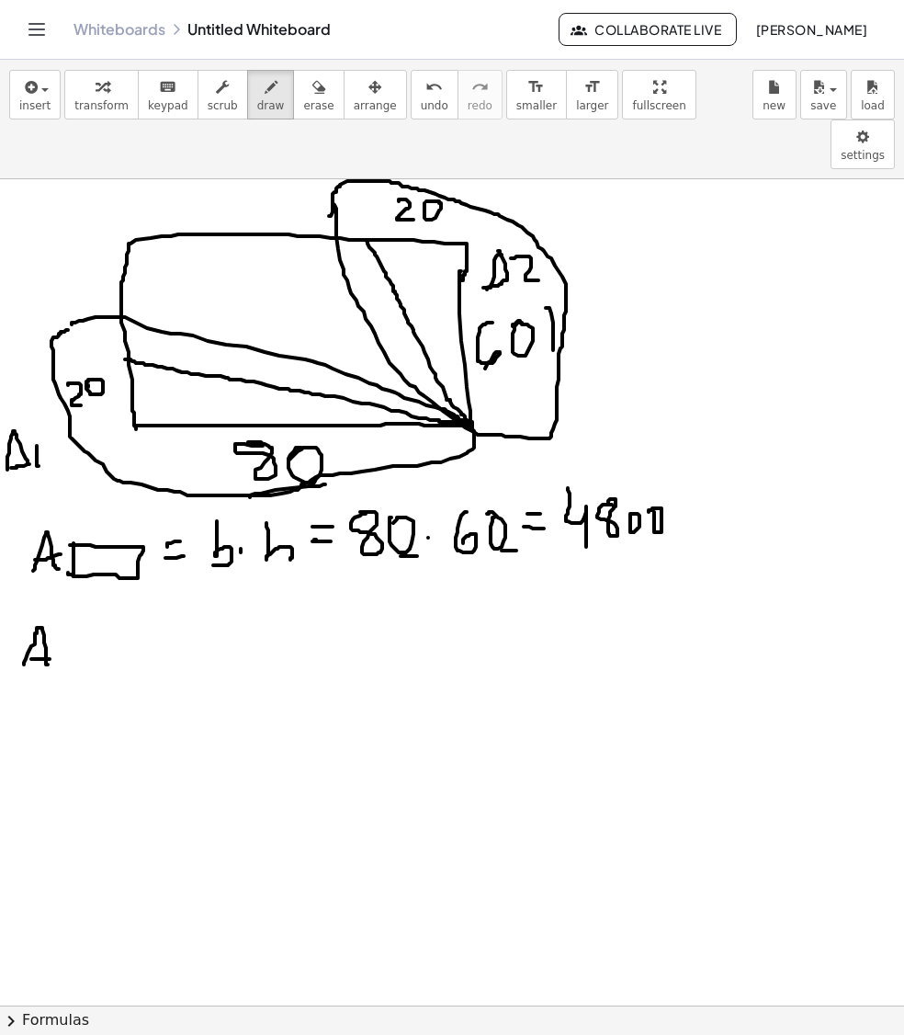
drag, startPoint x: 31, startPoint y: 612, endPoint x: 50, endPoint y: 612, distance: 18.4
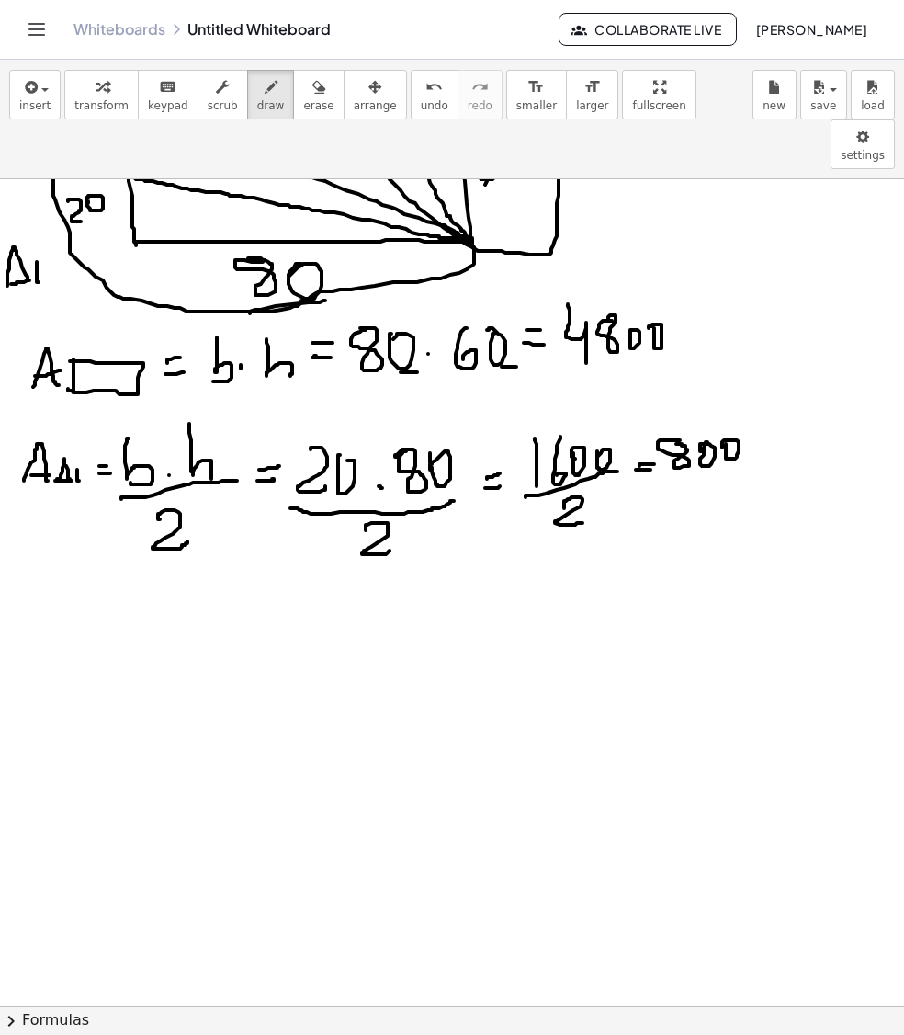
scroll to position [368, 0]
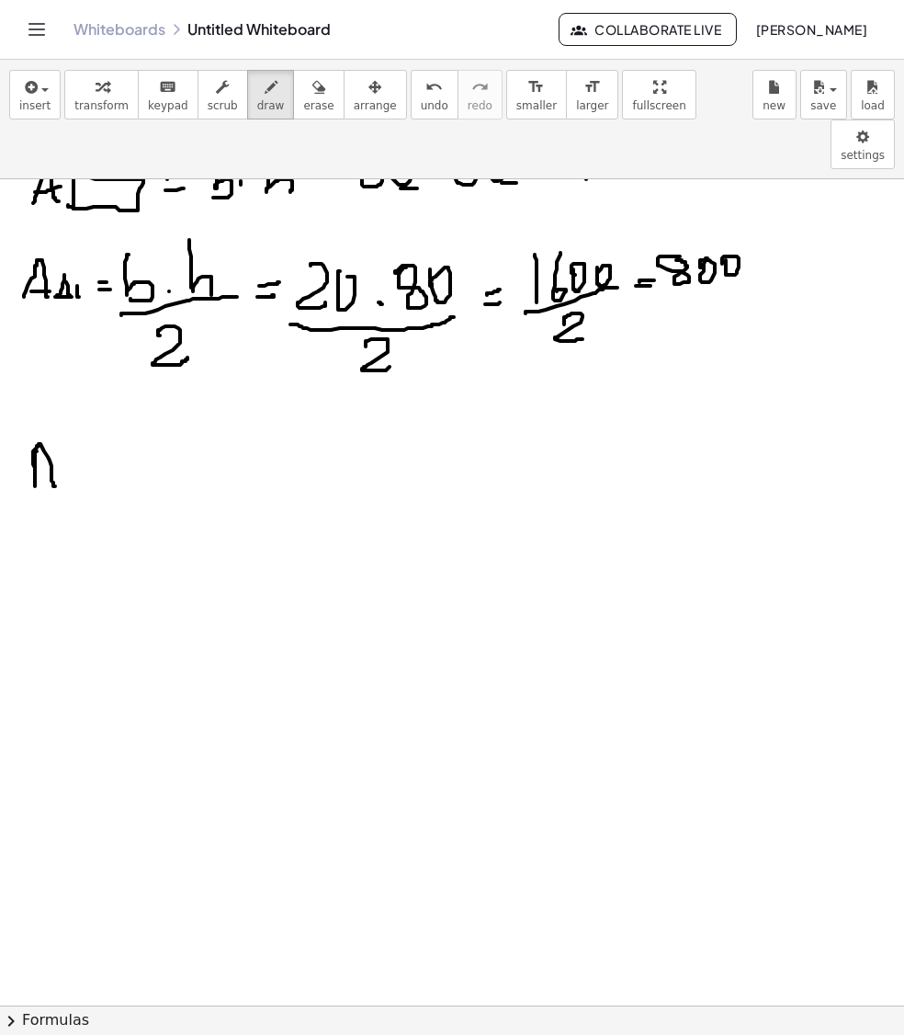
click at [55, 439] on div at bounding box center [452, 746] width 904 height 1868
click at [59, 423] on div at bounding box center [452, 746] width 904 height 1868
click at [63, 438] on div at bounding box center [452, 746] width 904 height 1868
click at [66, 443] on div at bounding box center [452, 746] width 904 height 1868
click at [129, 438] on div at bounding box center [452, 746] width 904 height 1868
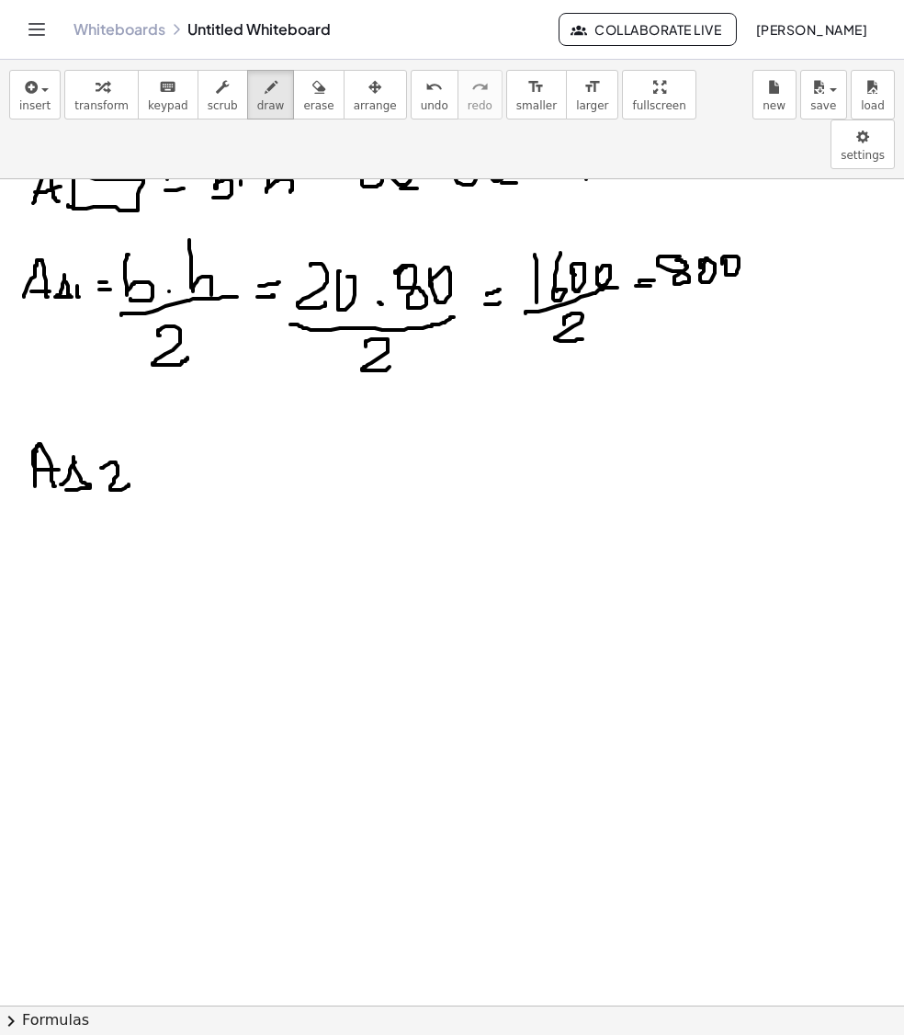
click at [158, 421] on div at bounding box center [452, 746] width 904 height 1868
click at [162, 412] on div at bounding box center [452, 746] width 904 height 1868
click at [176, 426] on div at bounding box center [452, 746] width 904 height 1868
click at [211, 419] on div at bounding box center [452, 746] width 904 height 1868
click at [246, 421] on div at bounding box center [452, 746] width 904 height 1868
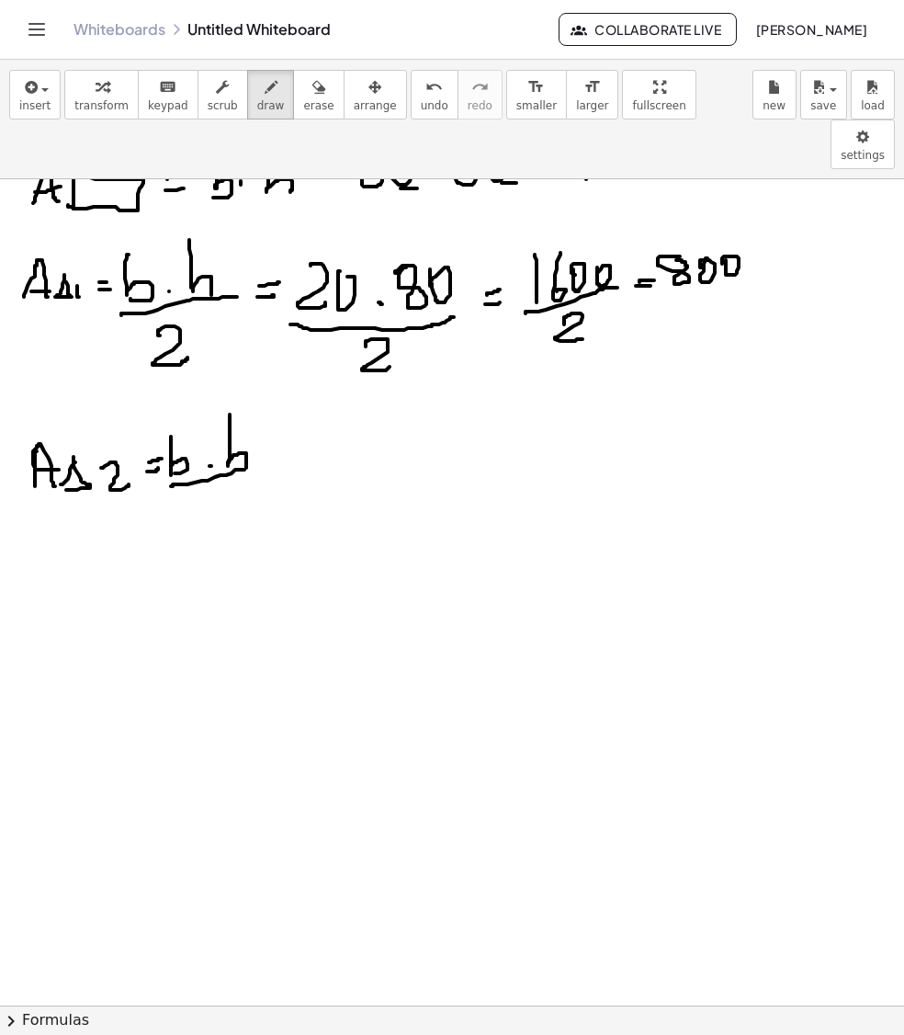
click at [250, 421] on div at bounding box center [452, 746] width 904 height 1868
click at [224, 465] on div at bounding box center [452, 746] width 904 height 1868
click at [279, 414] on div at bounding box center [452, 746] width 904 height 1868
click at [278, 404] on div at bounding box center [452, 746] width 904 height 1868
click at [333, 425] on div at bounding box center [452, 746] width 904 height 1868
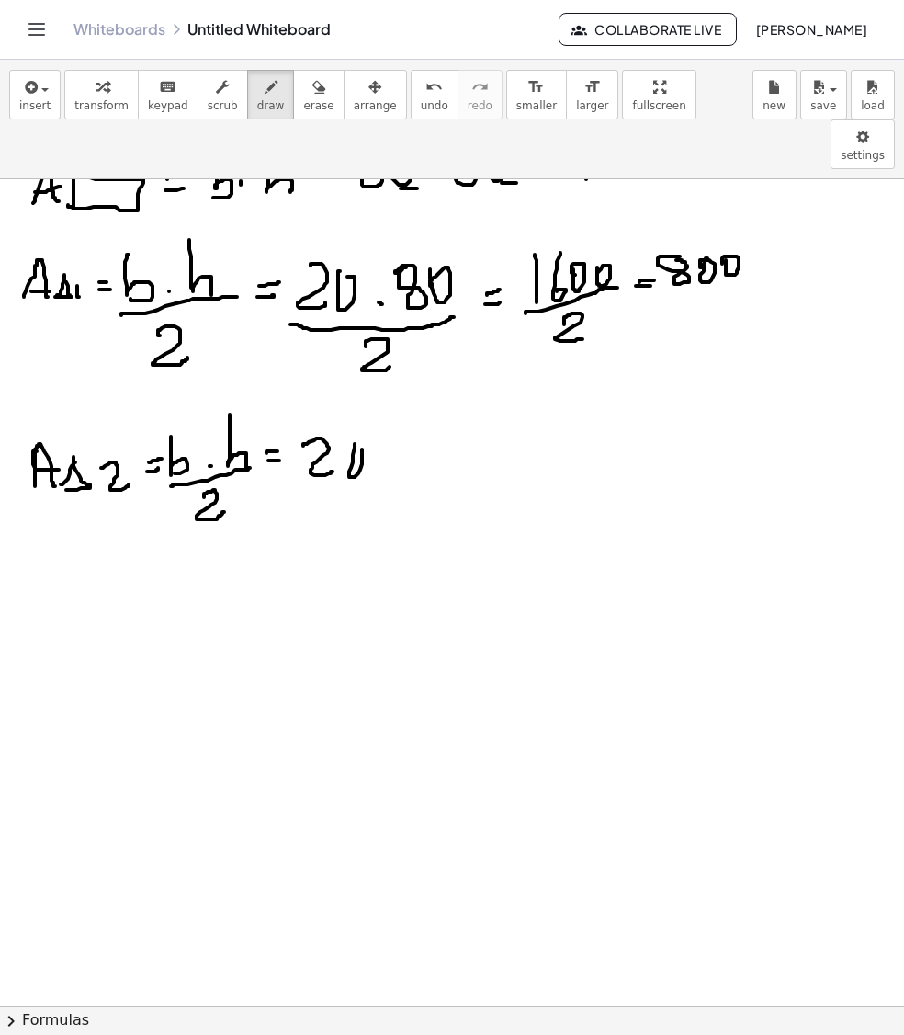
click at [351, 404] on div at bounding box center [452, 746] width 904 height 1868
click at [379, 419] on div at bounding box center [452, 746] width 904 height 1868
click at [397, 428] on div at bounding box center [452, 746] width 904 height 1868
click at [414, 403] on div at bounding box center [452, 746] width 904 height 1868
click at [439, 421] on div at bounding box center [452, 746] width 904 height 1868
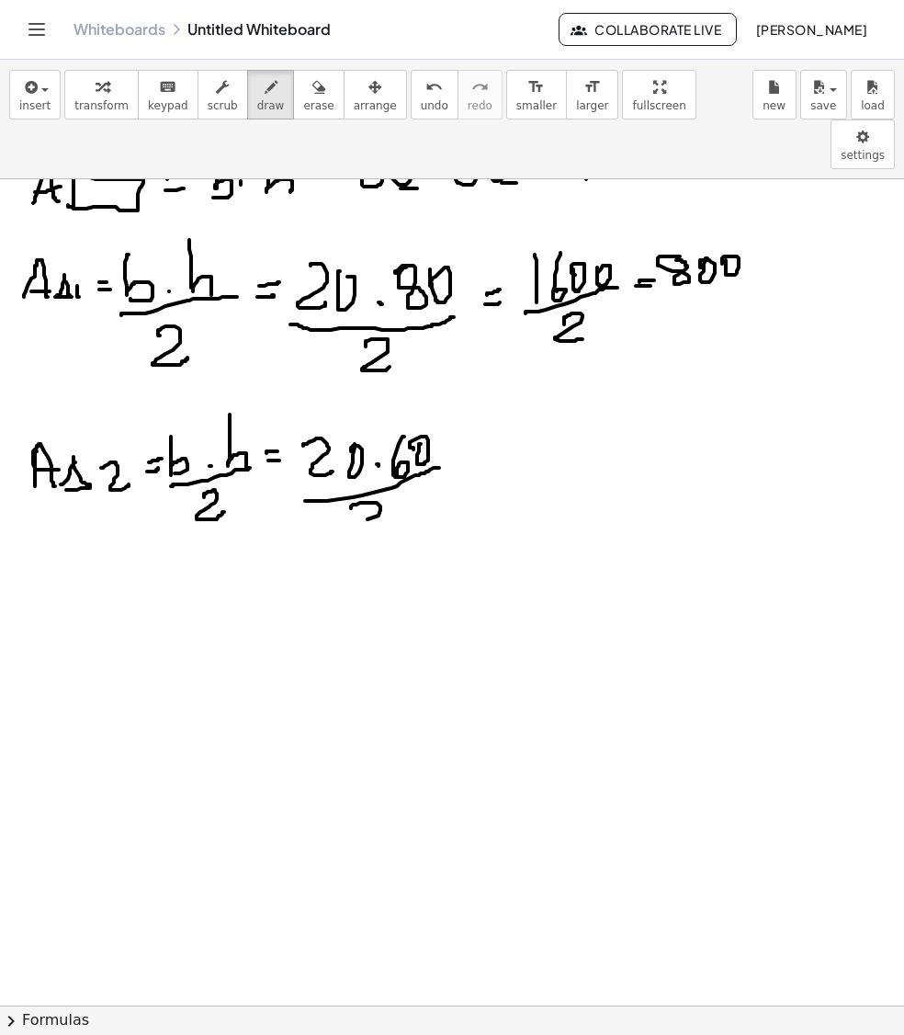
click at [382, 480] on div at bounding box center [452, 746] width 904 height 1868
click at [472, 417] on div at bounding box center [452, 746] width 904 height 1868
click at [474, 403] on div at bounding box center [452, 746] width 904 height 1868
click at [498, 412] on div at bounding box center [452, 746] width 904 height 1868
click at [552, 412] on div at bounding box center [452, 746] width 904 height 1868
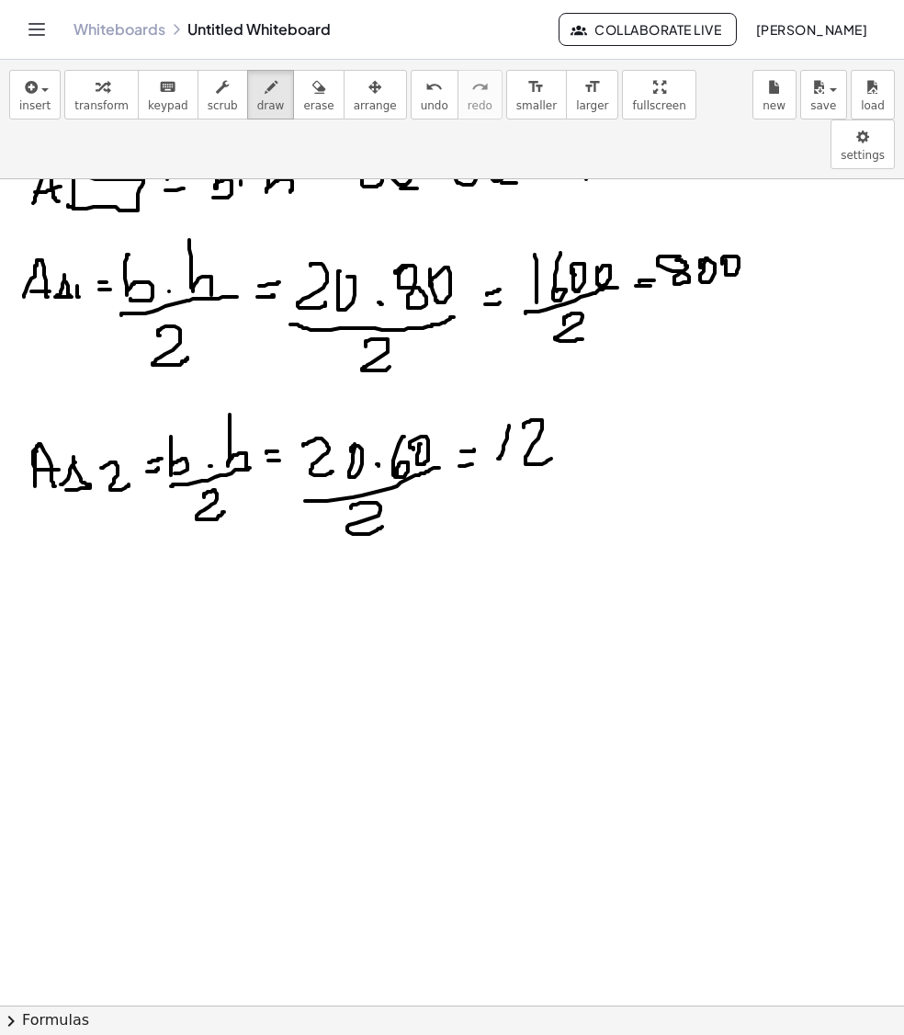
click at [563, 397] on div at bounding box center [452, 746] width 904 height 1868
click at [564, 384] on div at bounding box center [452, 746] width 904 height 1868
click at [561, 399] on div at bounding box center [452, 746] width 904 height 1868
click at [596, 388] on div at bounding box center [452, 746] width 904 height 1868
click at [608, 425] on div at bounding box center [452, 746] width 904 height 1868
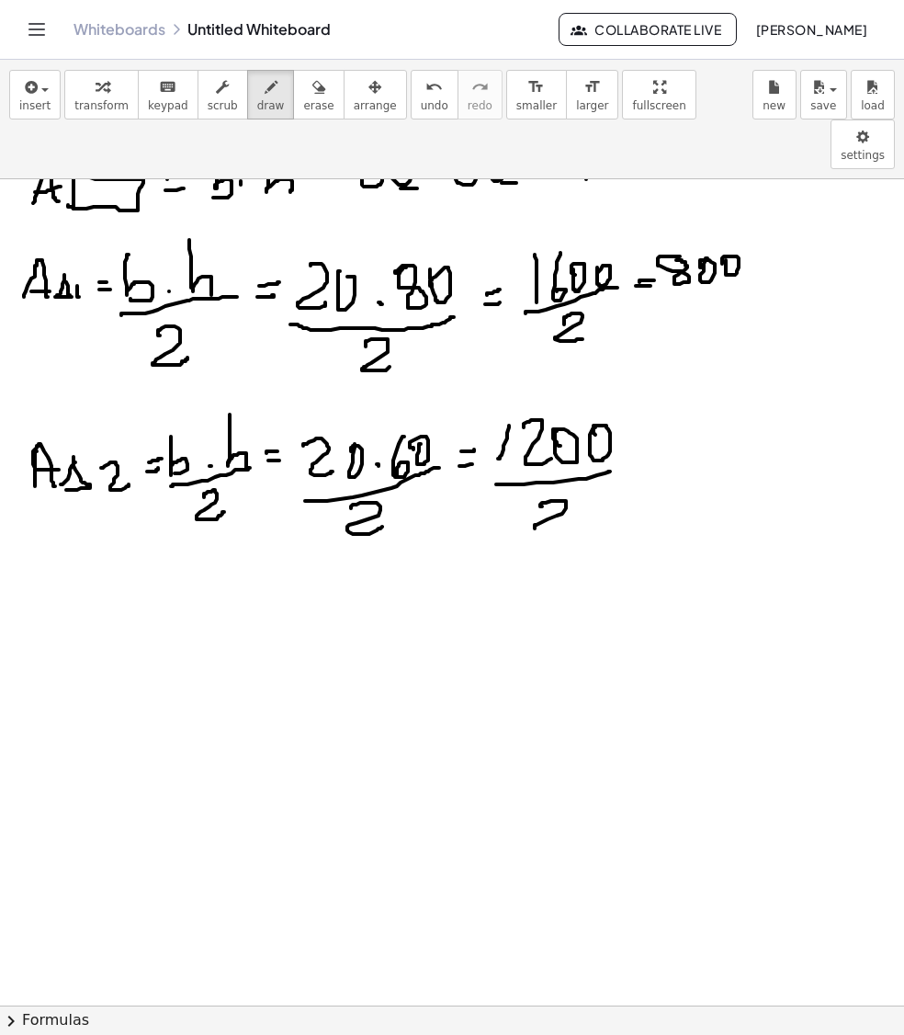
click at [575, 480] on div at bounding box center [452, 746] width 904 height 1868
click at [651, 417] on div at bounding box center [452, 746] width 904 height 1868
click at [643, 404] on div at bounding box center [452, 746] width 904 height 1868
click at [697, 410] on div at bounding box center [452, 746] width 904 height 1868
click at [730, 379] on div at bounding box center [452, 746] width 904 height 1868
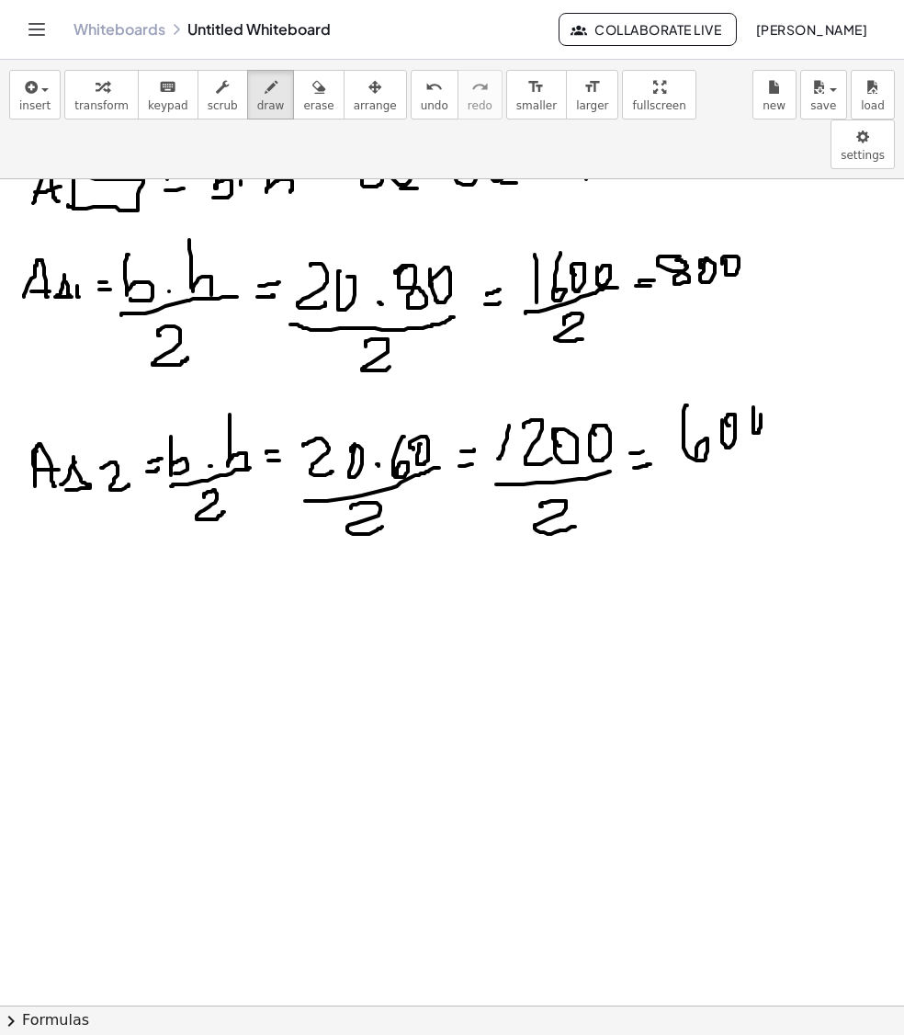
click at [752, 373] on div at bounding box center [452, 746] width 904 height 1868
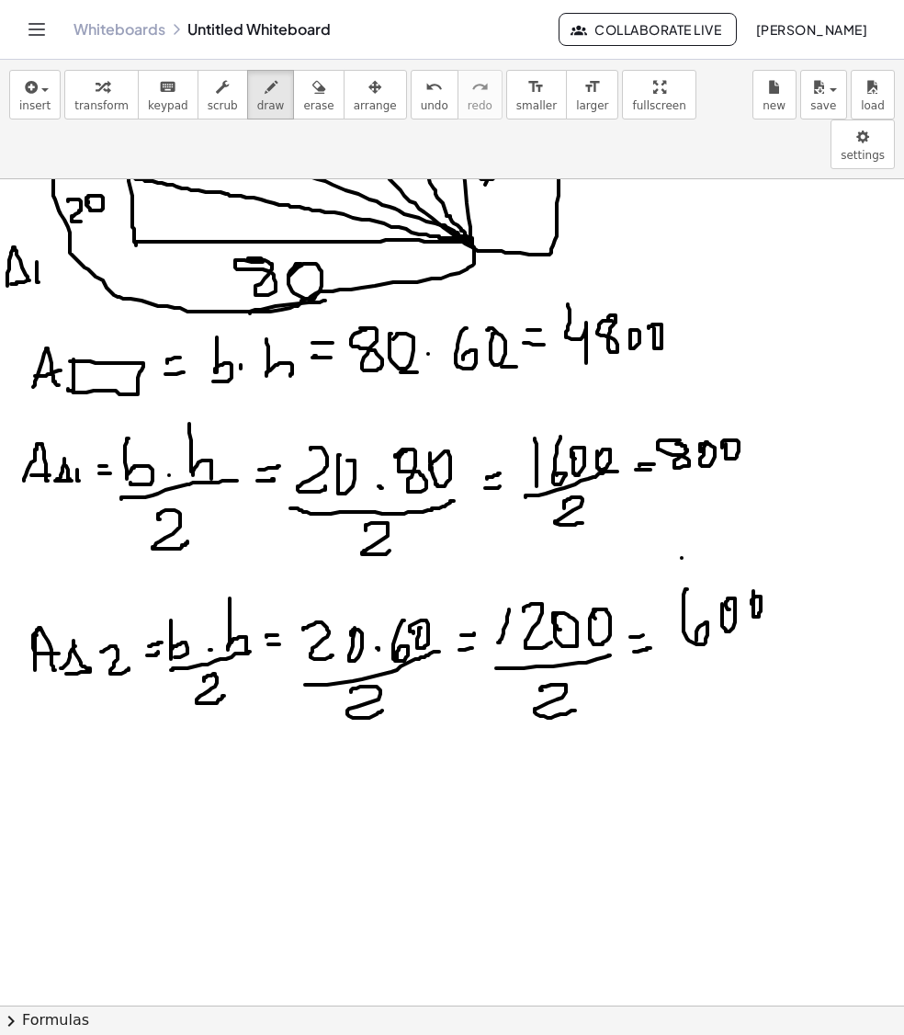
click at [717, 500] on div at bounding box center [452, 929] width 904 height 1868
click at [697, 517] on div at bounding box center [452, 929] width 904 height 1868
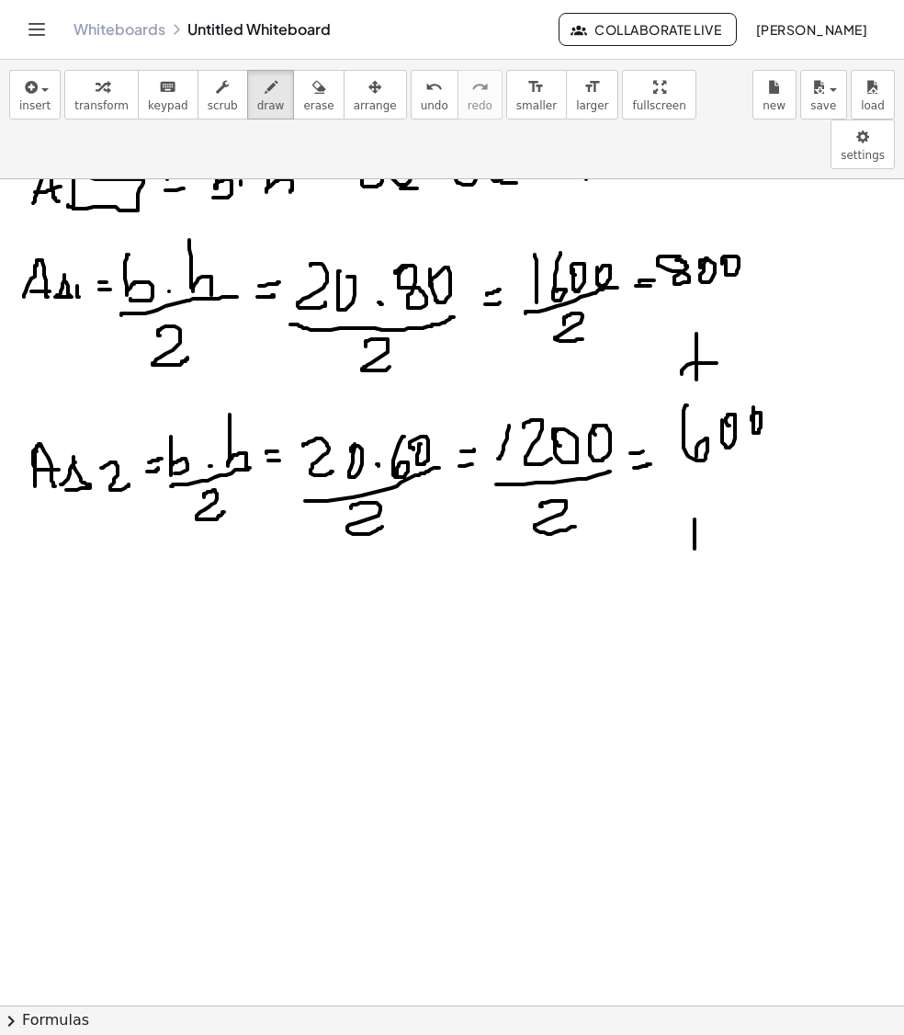
click at [695, 515] on div at bounding box center [452, 746] width 904 height 1868
click at [726, 509] on div at bounding box center [452, 746] width 904 height 1868
click at [743, 495] on div at bounding box center [452, 746] width 904 height 1868
click at [770, 480] on div at bounding box center [452, 746] width 904 height 1868
